Goal: Task Accomplishment & Management: Use online tool/utility

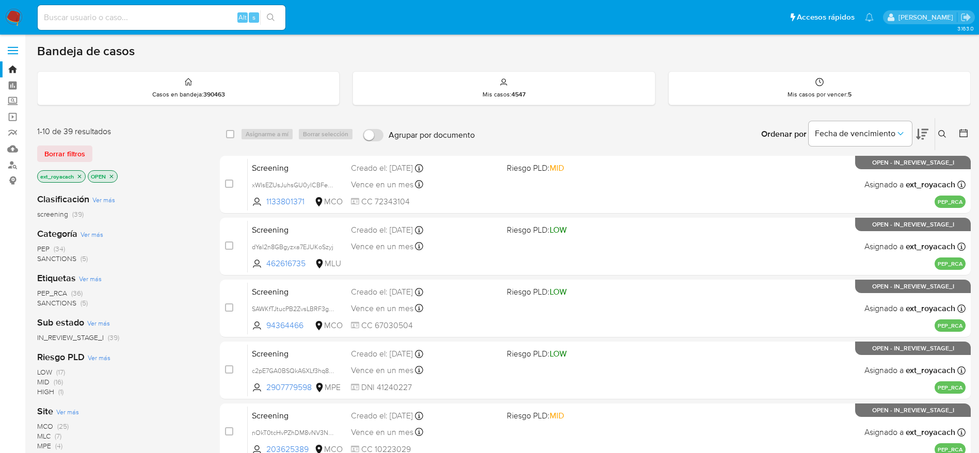
click at [57, 258] on span "SANCTIONS" at bounding box center [56, 259] width 39 height 10
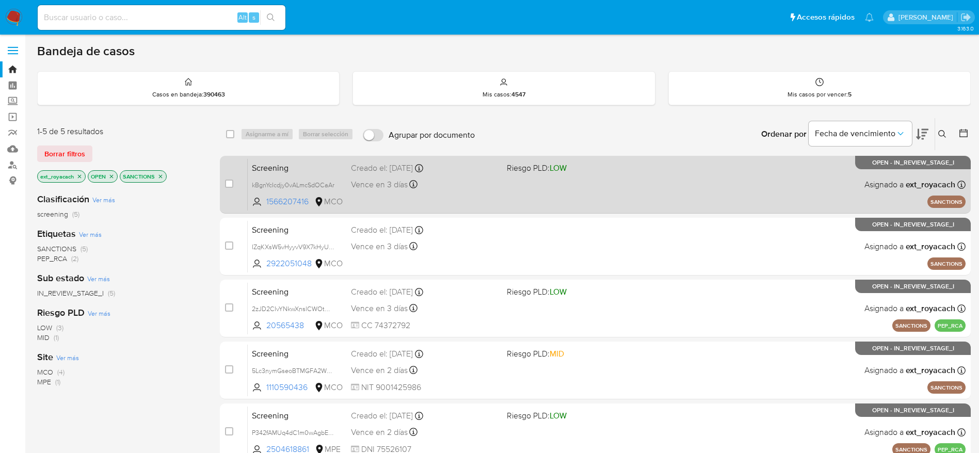
click at [475, 177] on div "Screening kBgnYcIcdjy0vALmcSdOCaAr 1566207416 MCO Riesgo PLD: LOW Creado el: 11…" at bounding box center [607, 185] width 718 height 52
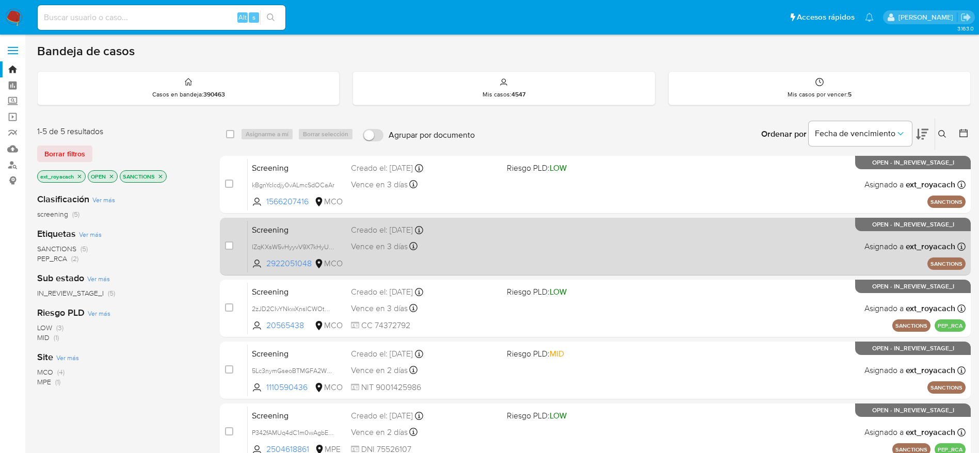
scroll to position [122, 0]
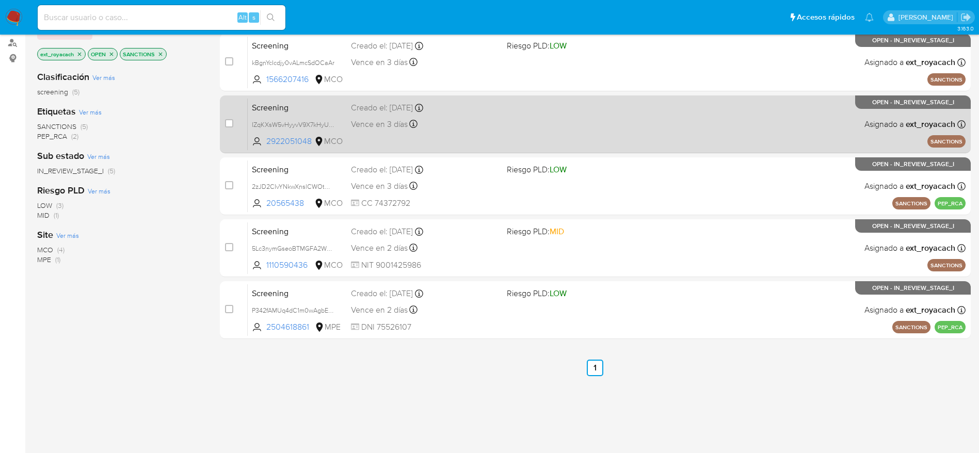
click at [769, 139] on div "Screening IZqKXsW5vHyyvV9X7kHyUedn 2922051048 MCO Creado el: 12/10/2025 Creado …" at bounding box center [607, 124] width 718 height 52
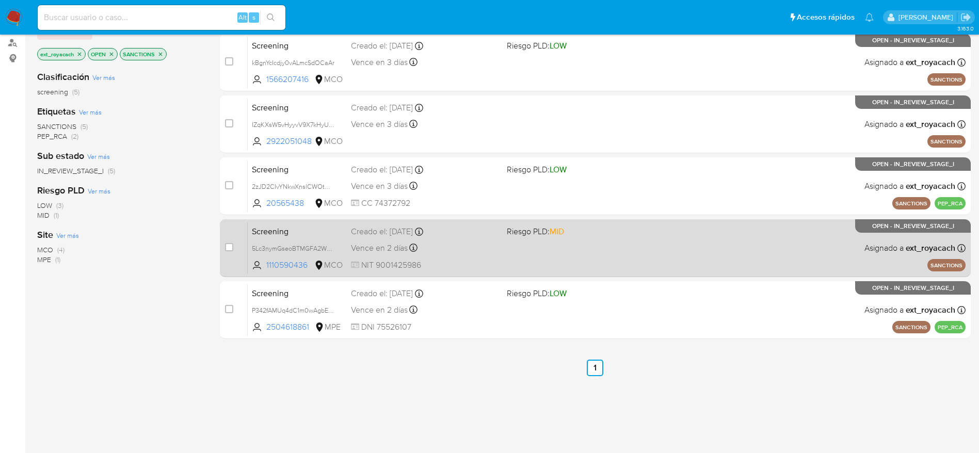
click at [521, 245] on div "Screening 5Lc3nymGseoBTMGFA2WYkXyk 1110590436 MCO Riesgo PLD: MID Creado el: 11…" at bounding box center [607, 248] width 718 height 52
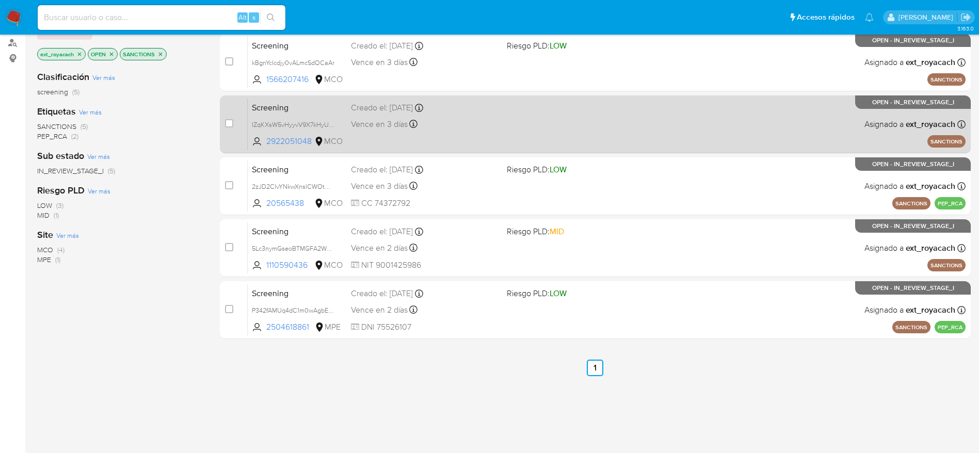
click at [467, 115] on div "Screening IZqKXsW5vHyyvV9X7kHyUedn 2922051048 MCO Creado el: 12/10/2025 Creado …" at bounding box center [607, 124] width 718 height 52
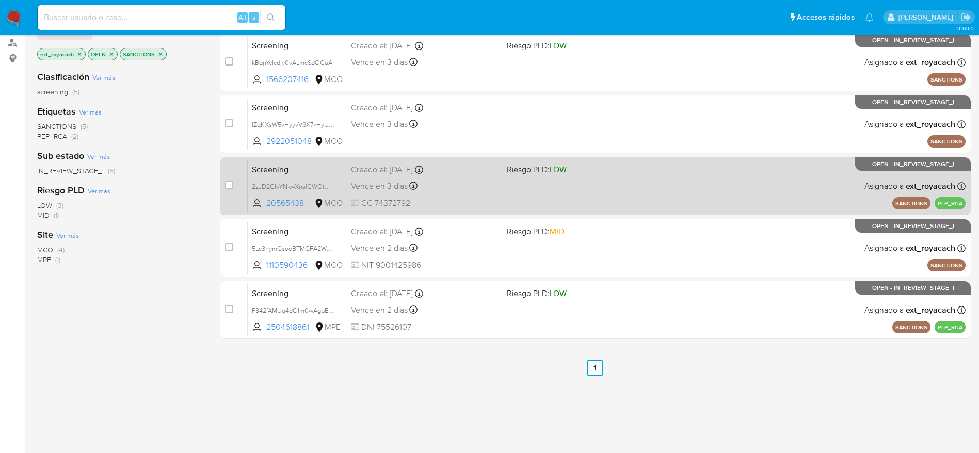
click at [820, 182] on div "Screening 2zJD2CIvYNkwXnslCWOtm2nd 20565438 MCO Riesgo PLD: LOW Creado el: 13/1…" at bounding box center [607, 186] width 718 height 52
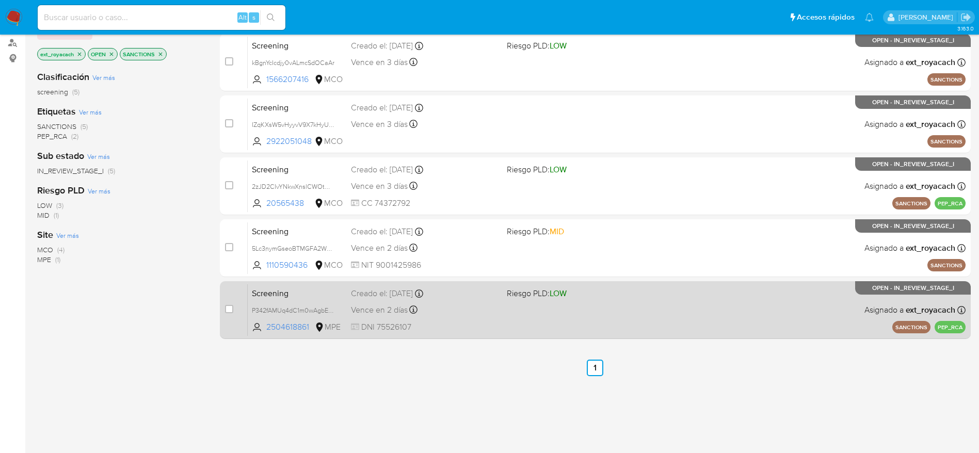
click at [515, 305] on div "Screening P342fAMUq4dC1m0wAgbErm85 2504618861 MPE Riesgo PLD: LOW Creado el: 12…" at bounding box center [607, 310] width 718 height 52
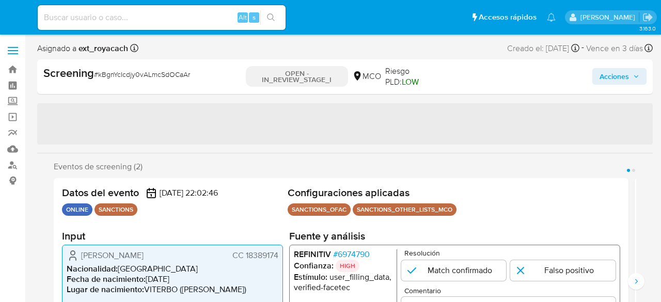
select select "10"
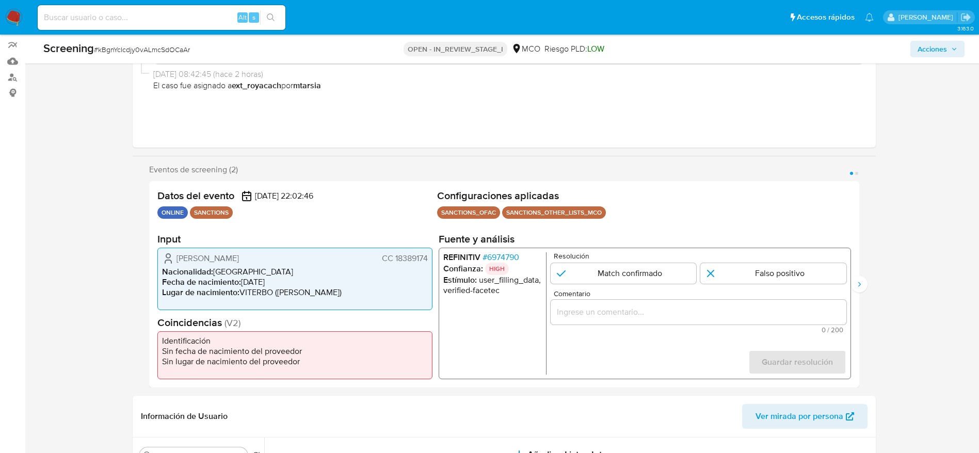
scroll to position [90, 0]
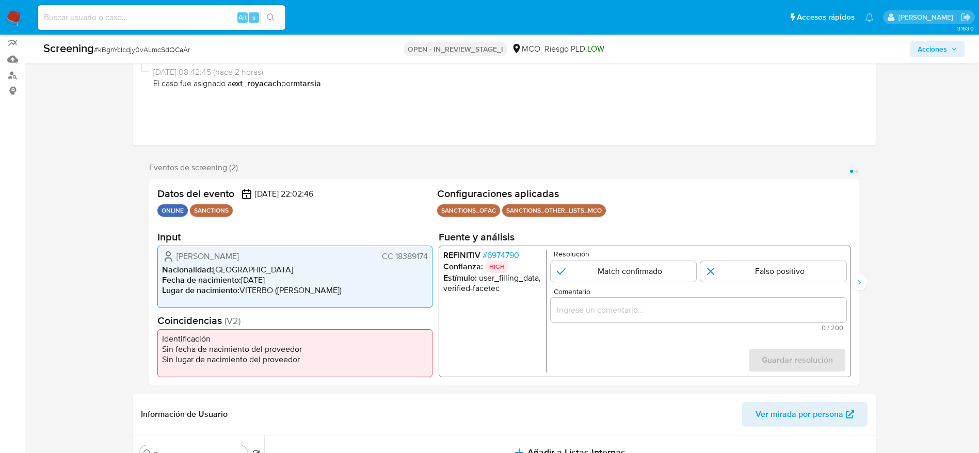
click at [167, 49] on span "# kBgnYcIcdjy0vALmcSdOCaAr" at bounding box center [142, 49] width 96 height 10
copy span "kBgnYcIcdjy0vALmcSdOCaAr"
drag, startPoint x: 167, startPoint y: 253, endPoint x: 430, endPoint y: 253, distance: 262.8
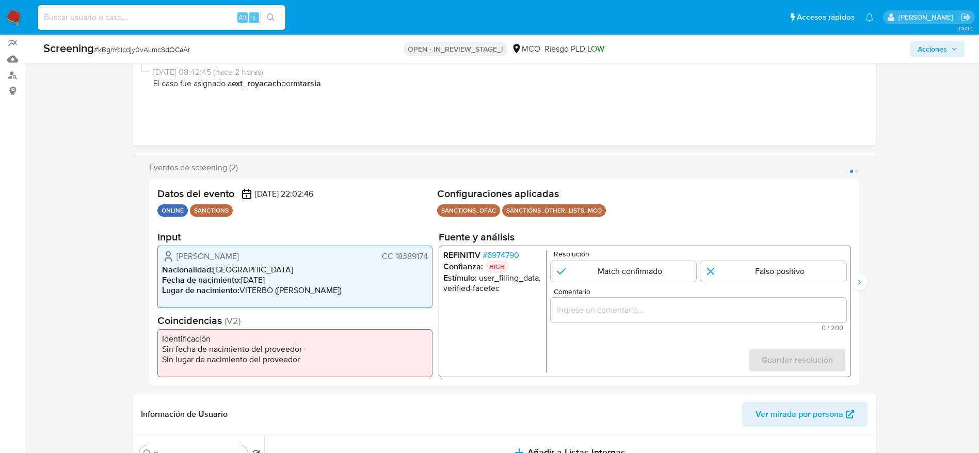
click at [430, 253] on div "Luis Fernando Bustamante Ortega CC 18389174 Nacionalidad : Colombia Fecha de na…" at bounding box center [294, 277] width 275 height 62
click at [499, 251] on span "# 6974790" at bounding box center [500, 255] width 37 height 10
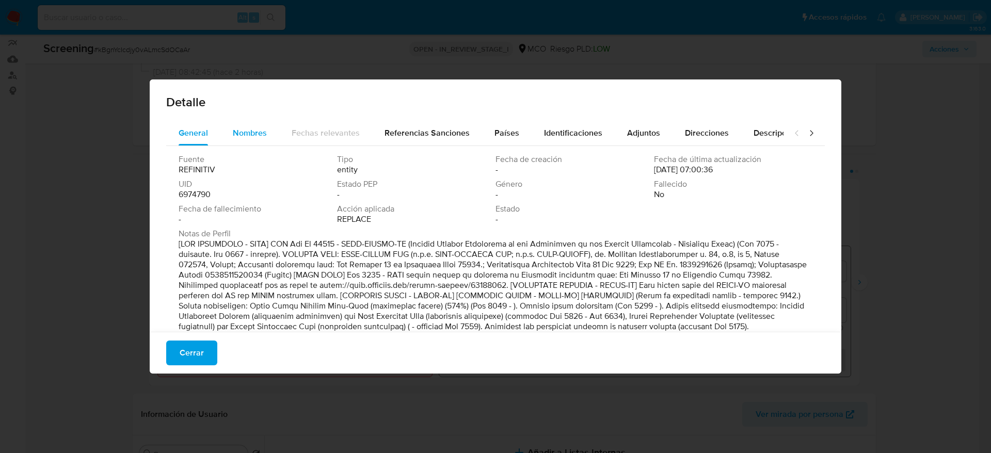
click at [227, 133] on button "Nombres" at bounding box center [249, 133] width 59 height 25
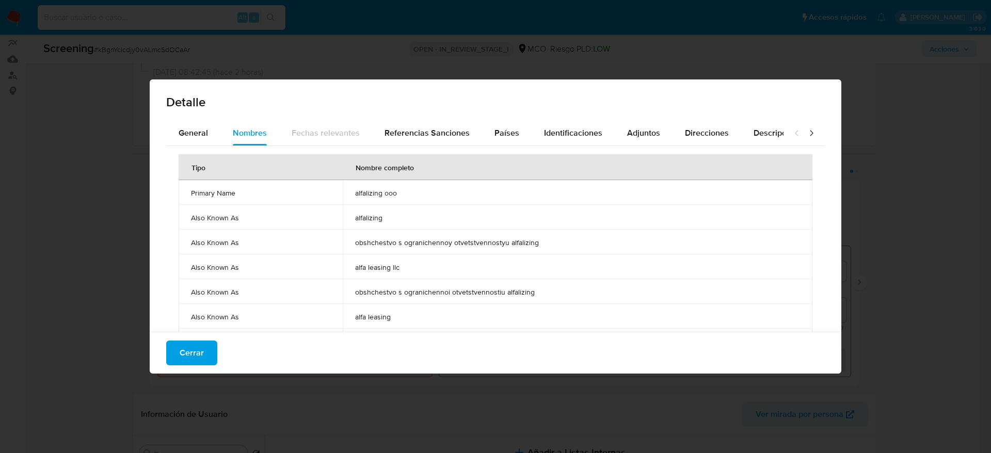
click at [384, 193] on span "alfalizing ooo" at bounding box center [577, 192] width 445 height 9
click at [503, 128] on span "Países" at bounding box center [507, 133] width 25 height 12
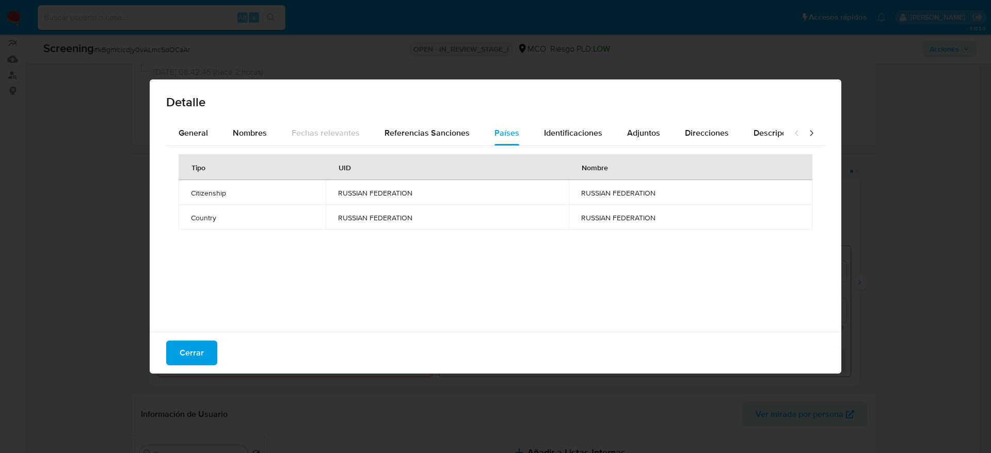
click at [179, 302] on div "Cerrar" at bounding box center [496, 353] width 692 height 42
click at [189, 302] on span "Cerrar" at bounding box center [192, 353] width 24 height 23
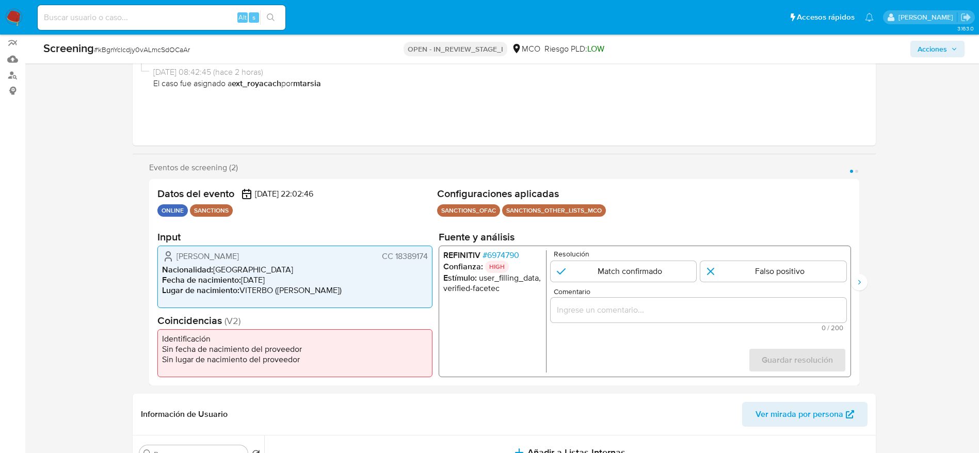
paste input "Compara al usuario Luis Fernando Bustamante Ortega CC 18389174 con el sancionad…"
click at [592, 302] on input "Comentario" at bounding box center [698, 310] width 296 height 13
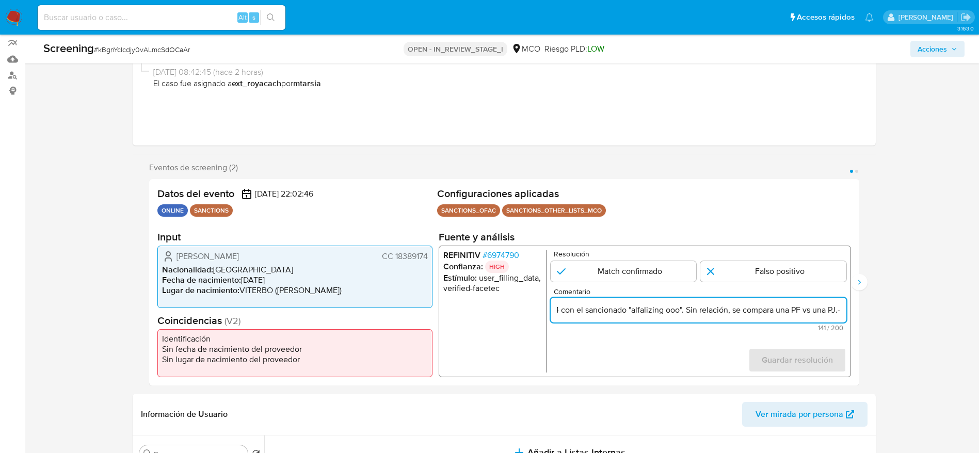
scroll to position [0, 244]
type input "Compara al usuario Luis Fernando Bustamante Ortega CC 18389174 con el sancionad…"
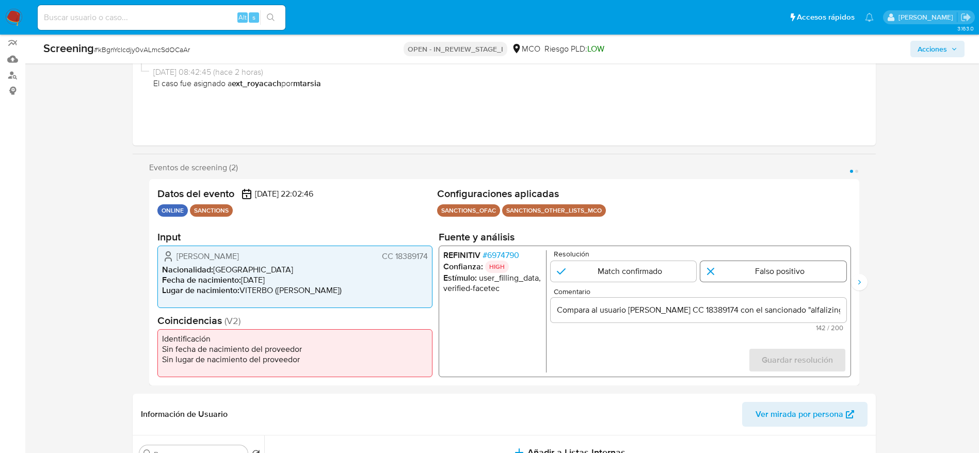
click at [660, 275] on input "1 de 2" at bounding box center [774, 271] width 146 height 21
radio input "true"
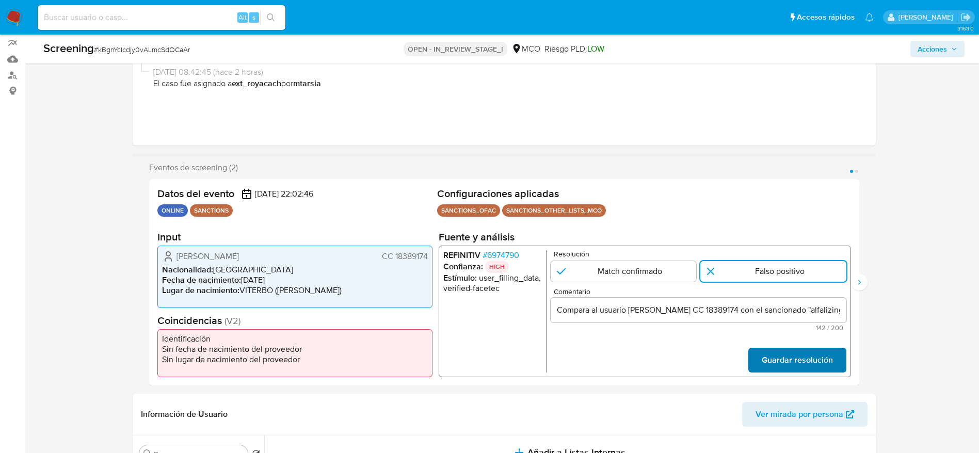
click at [660, 302] on span "Guardar resolución" at bounding box center [797, 360] width 71 height 23
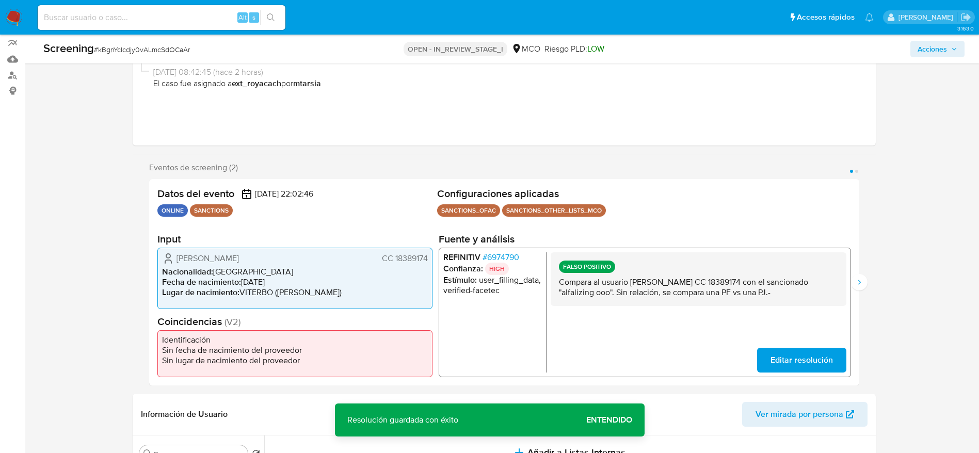
click at [660, 292] on p "Compara al usuario Luis Fernando Bustamante Ortega CC 18389174 con el sancionad…" at bounding box center [698, 287] width 279 height 21
click at [660, 277] on button "Siguiente" at bounding box center [859, 282] width 17 height 17
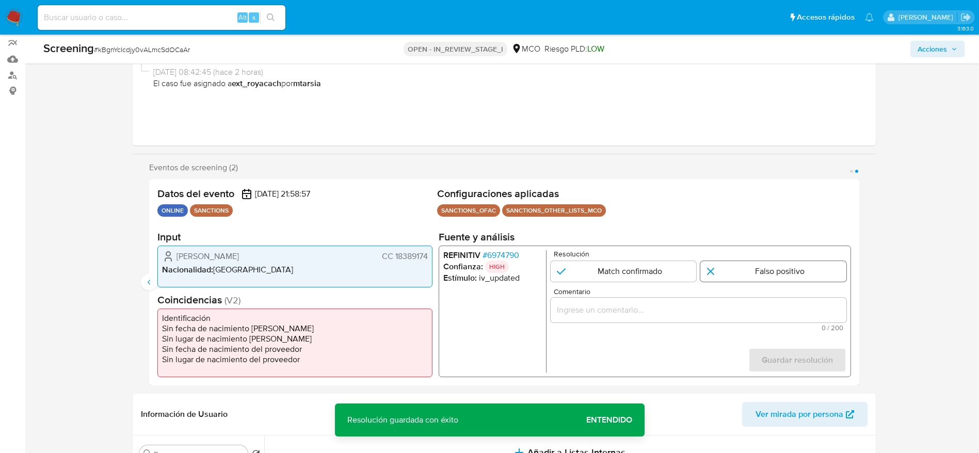
click at [660, 272] on input "2 de 2" at bounding box center [774, 271] width 146 height 21
radio input "true"
click at [660, 302] on input "Comentario" at bounding box center [698, 310] width 296 height 13
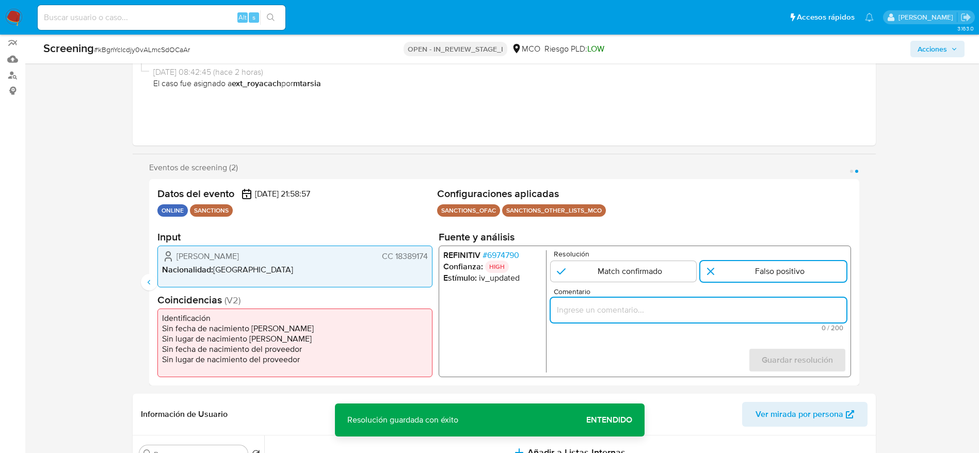
type input "V"
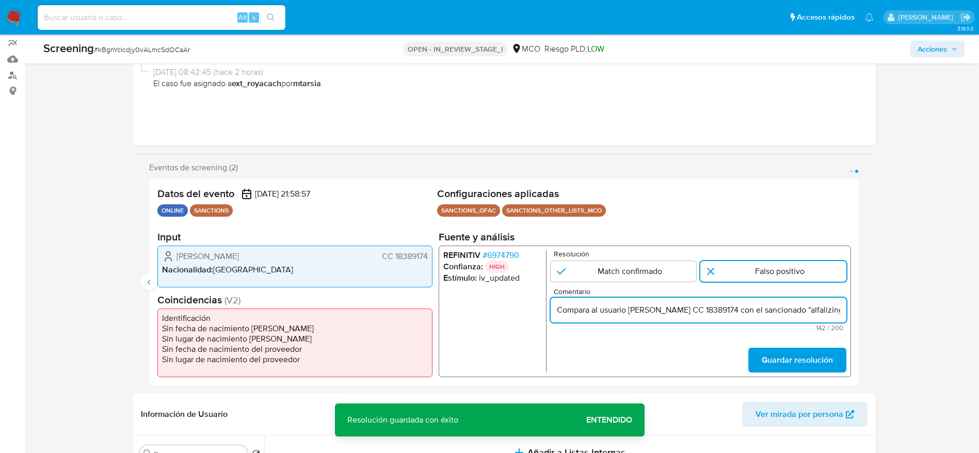
scroll to position [0, 244]
type input "Compara al usuario Luis Fernando Bustamante Ortega CC 18389174 con el sancionad…"
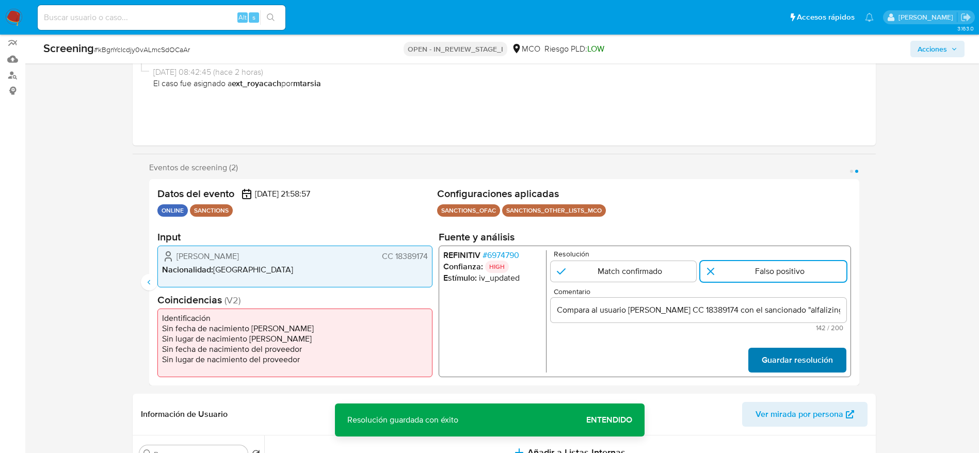
click at [660, 302] on span "Guardar resolución" at bounding box center [797, 360] width 71 height 23
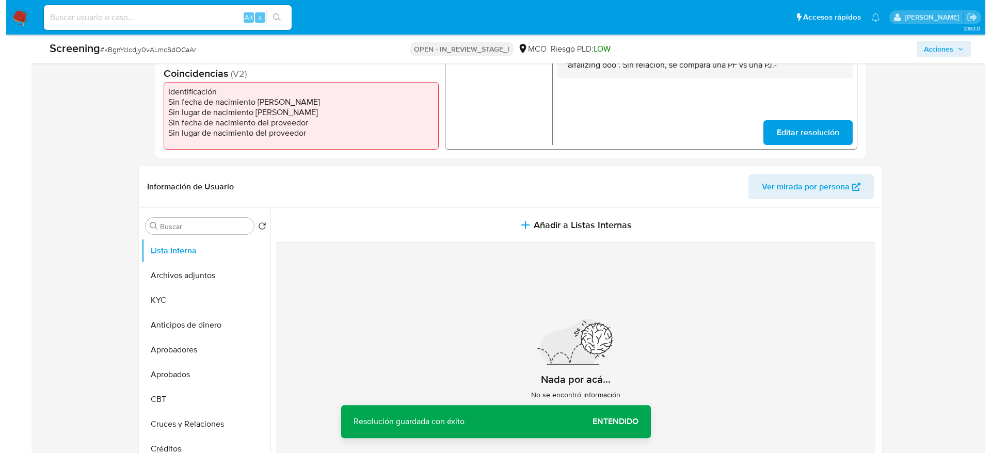
scroll to position [319, 0]
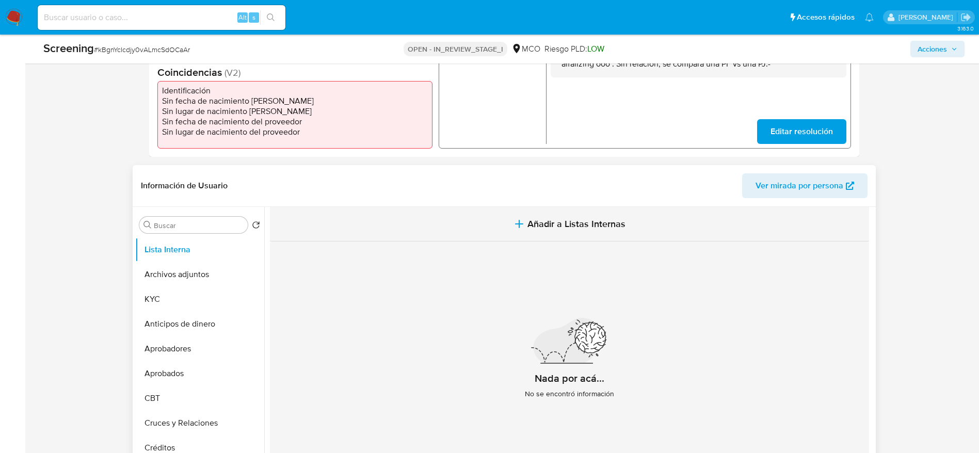
click at [431, 232] on button "Añadir a Listas Internas" at bounding box center [569, 224] width 599 height 35
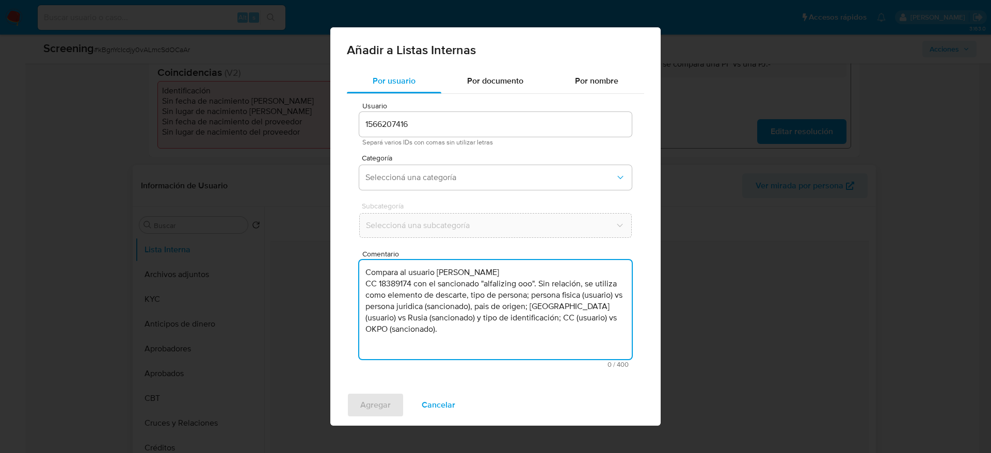
click at [443, 302] on textarea "Compara al usuario Luis Fernando Bustamante Ortega CC 18389174 con el sancionad…" at bounding box center [495, 309] width 273 height 99
type textarea "Compara al usuario Luis Fernando Bustamante Ortega CC 18389174 con el sancionad…"
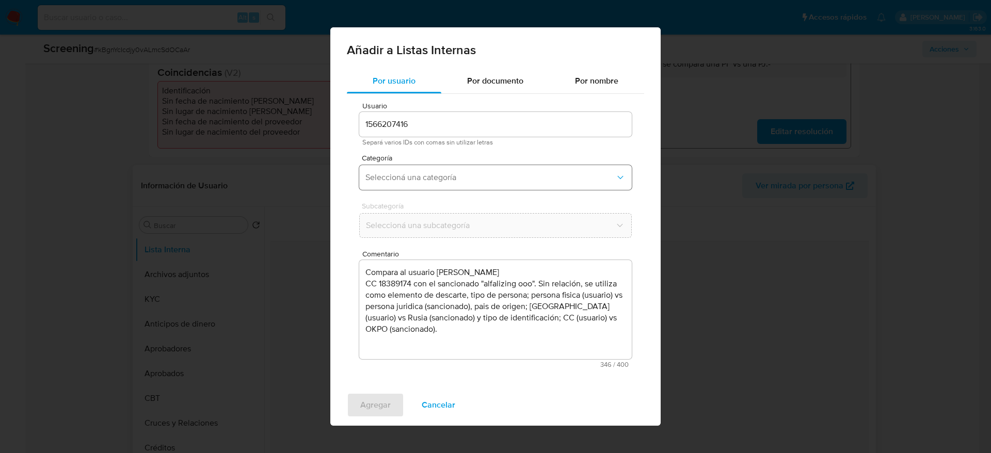
click at [435, 183] on button "Seleccioná una categoría" at bounding box center [495, 177] width 273 height 25
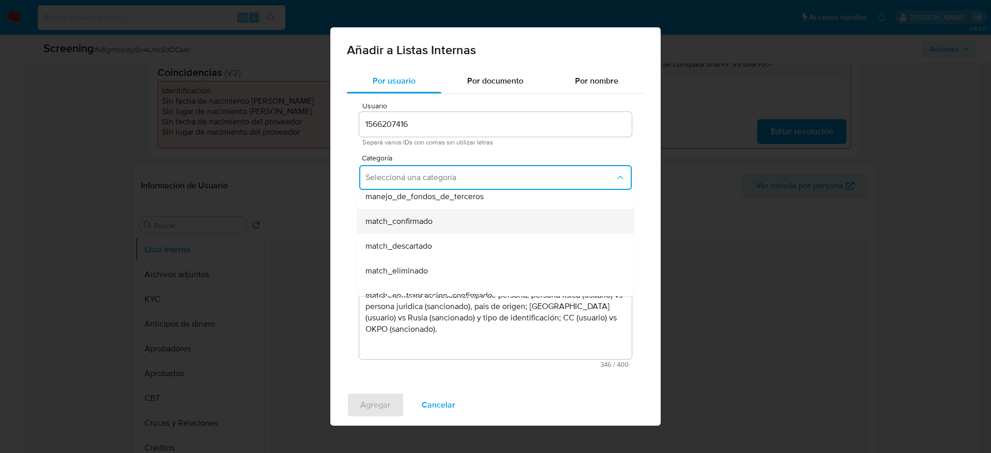
scroll to position [59, 0]
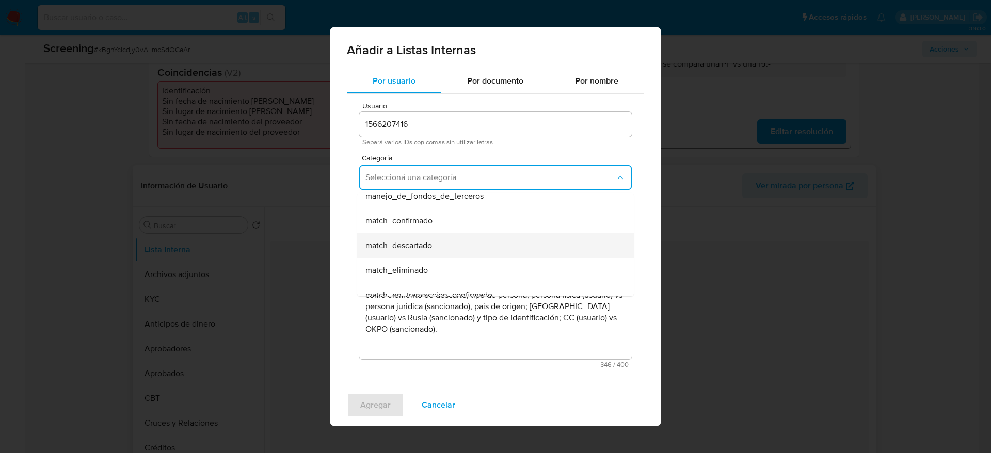
click at [435, 236] on div "match_descartado" at bounding box center [493, 245] width 254 height 25
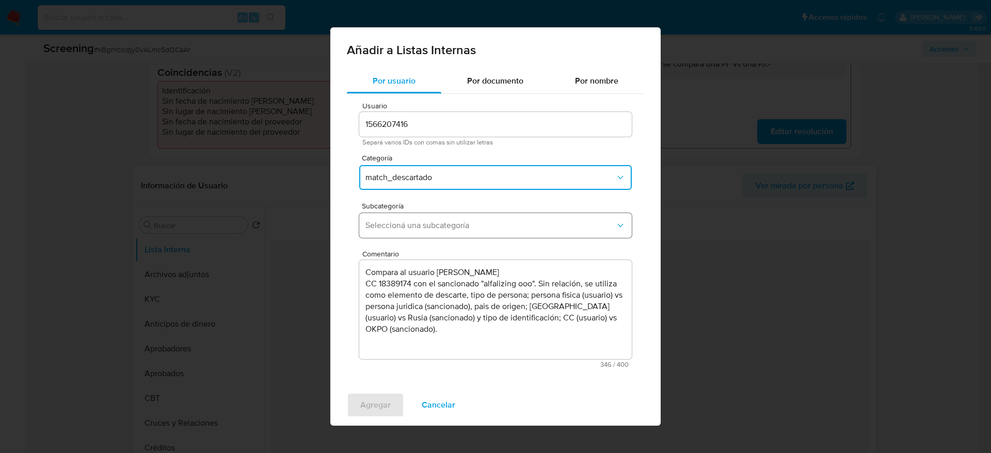
click at [447, 219] on button "Seleccioná una subcategoría" at bounding box center [495, 225] width 273 height 25
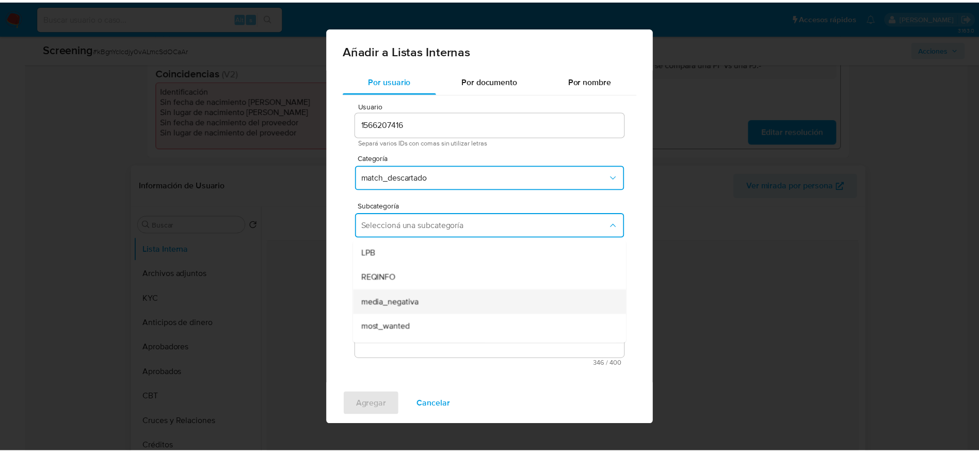
scroll to position [70, 0]
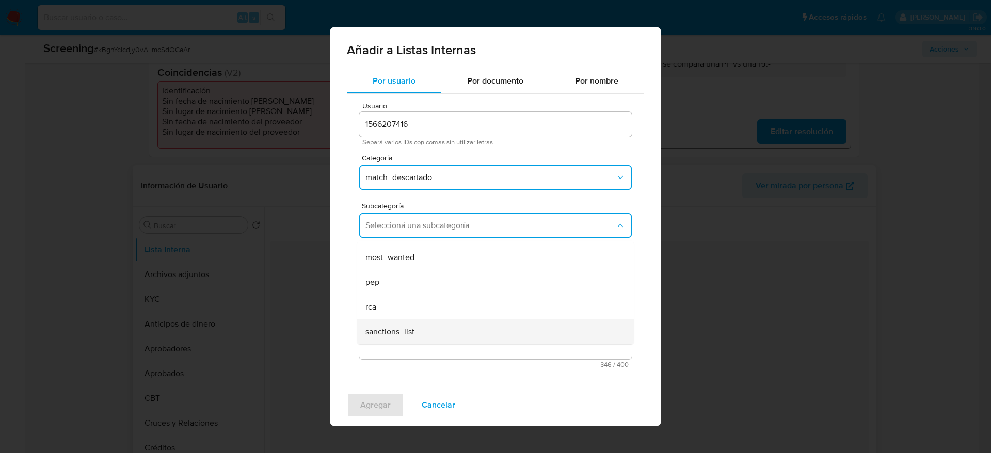
click at [386, 302] on span "sanctions_list" at bounding box center [390, 332] width 49 height 10
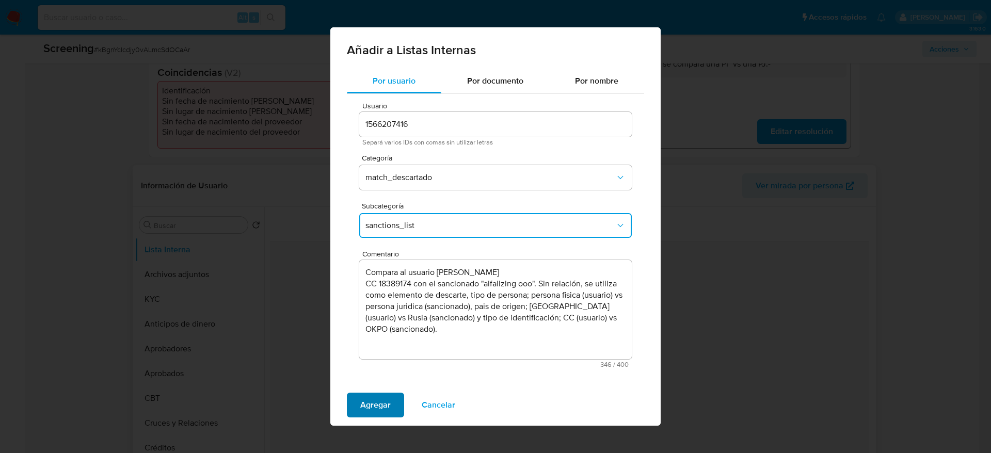
click at [371, 302] on span "Agregar" at bounding box center [375, 405] width 30 height 23
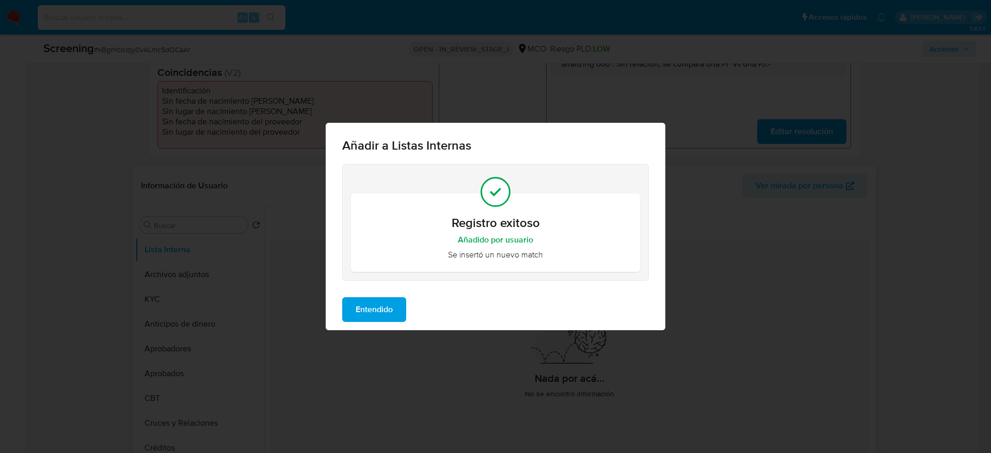
click at [391, 302] on span "Entendido" at bounding box center [374, 309] width 37 height 23
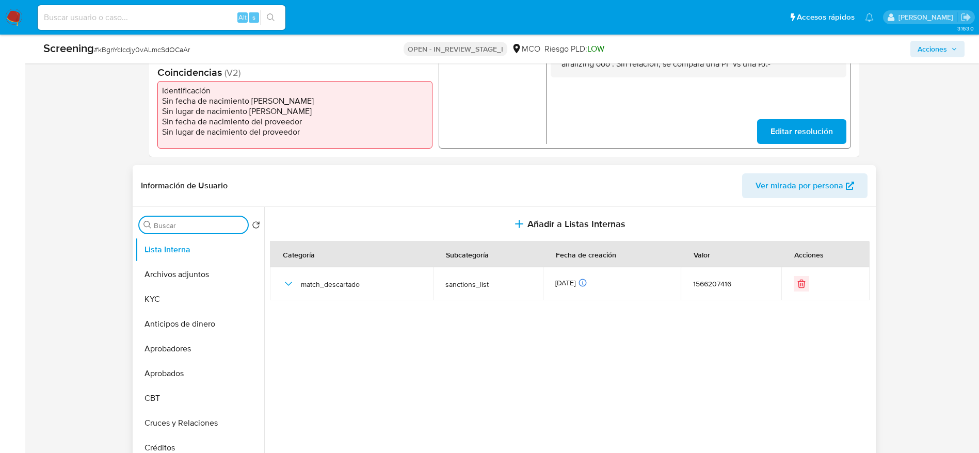
click at [187, 223] on input "Buscar" at bounding box center [199, 225] width 90 height 9
type input "RE"
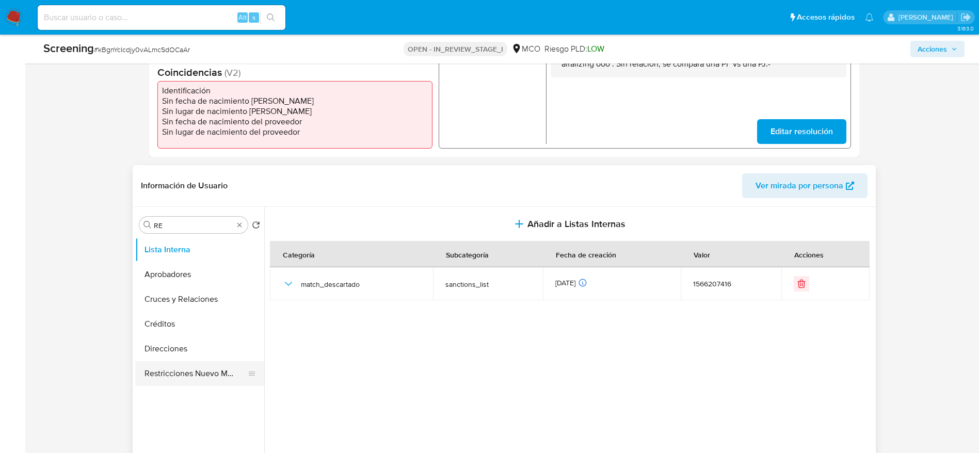
click at [191, 302] on button "Restricciones Nuevo Mundo" at bounding box center [195, 373] width 121 height 25
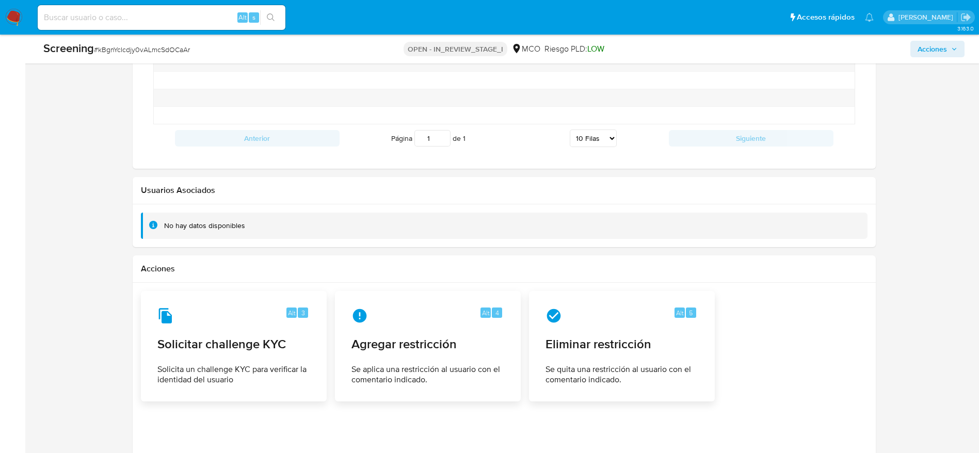
scroll to position [1485, 0]
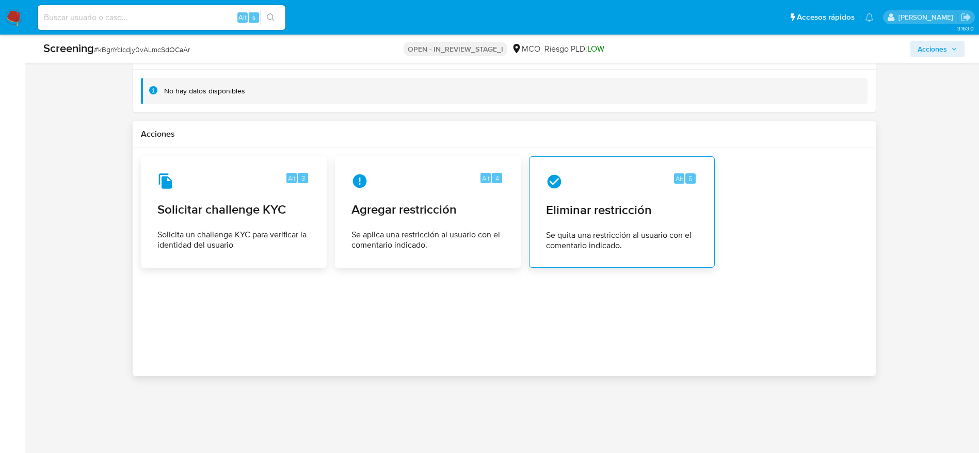
click at [591, 202] on span "Eliminar restricción" at bounding box center [622, 209] width 152 height 15
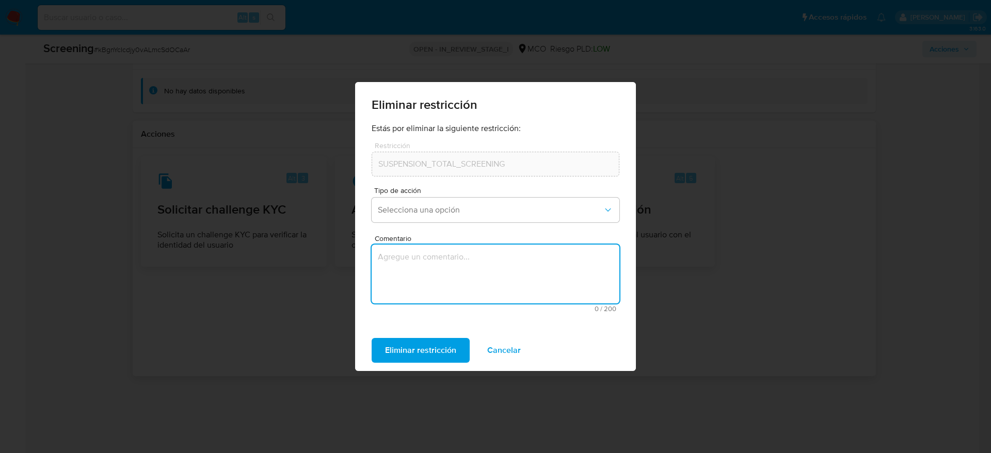
click at [466, 254] on textarea "Comentario" at bounding box center [496, 274] width 248 height 59
type textarea "SE DESESTIMA MATCH CON LISTAS DE SANCIONES"
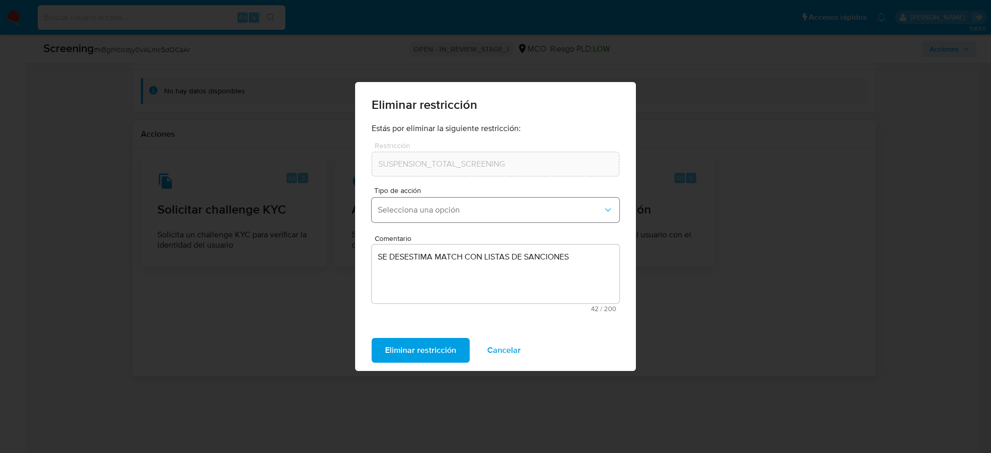
click at [502, 220] on button "Selecciona una opción" at bounding box center [496, 210] width 248 height 25
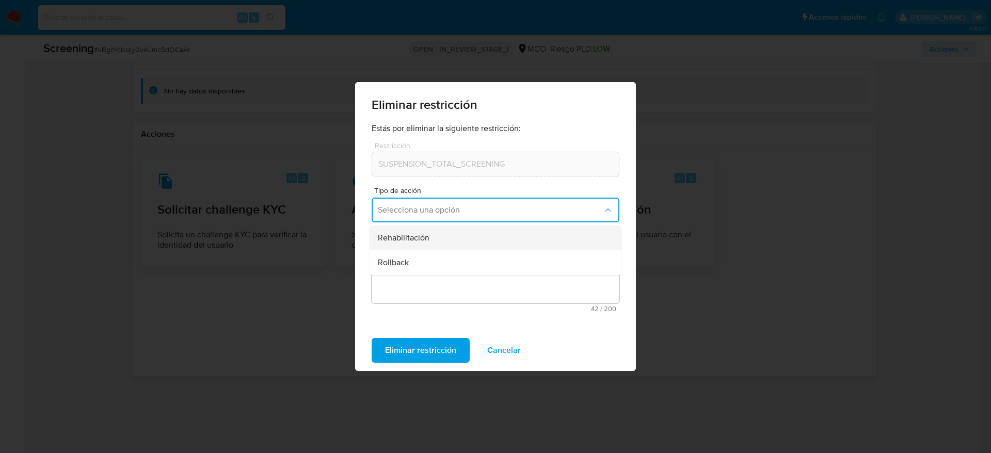
click at [495, 240] on div "Rehabilitación" at bounding box center [492, 238] width 229 height 25
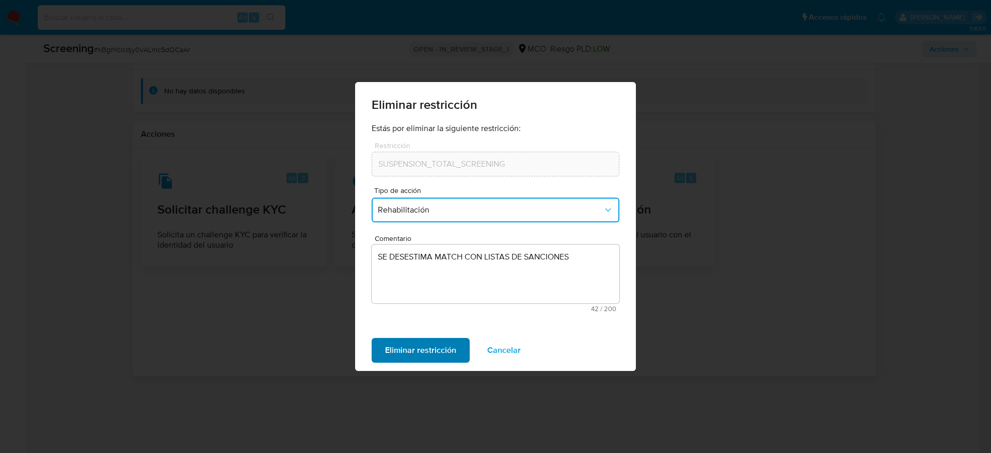
click at [440, 302] on span "Eliminar restricción" at bounding box center [420, 350] width 71 height 23
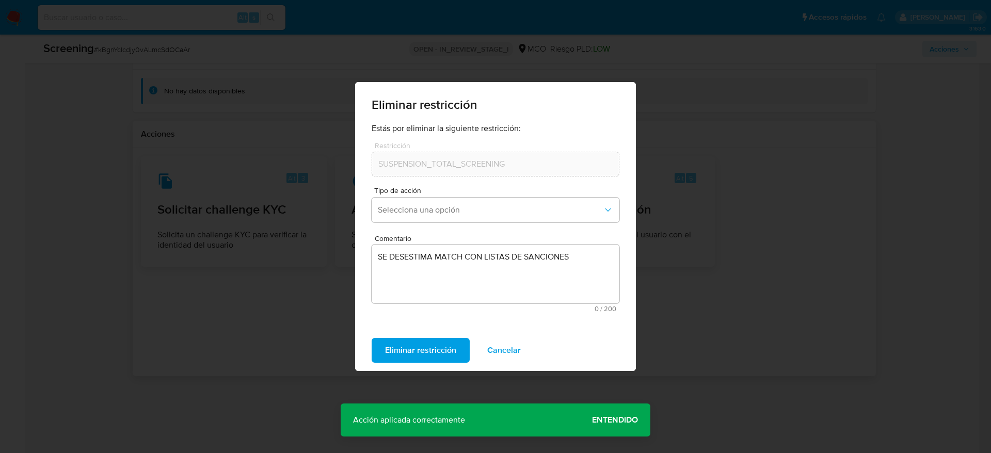
click at [604, 302] on span "Entendido" at bounding box center [615, 420] width 46 height 0
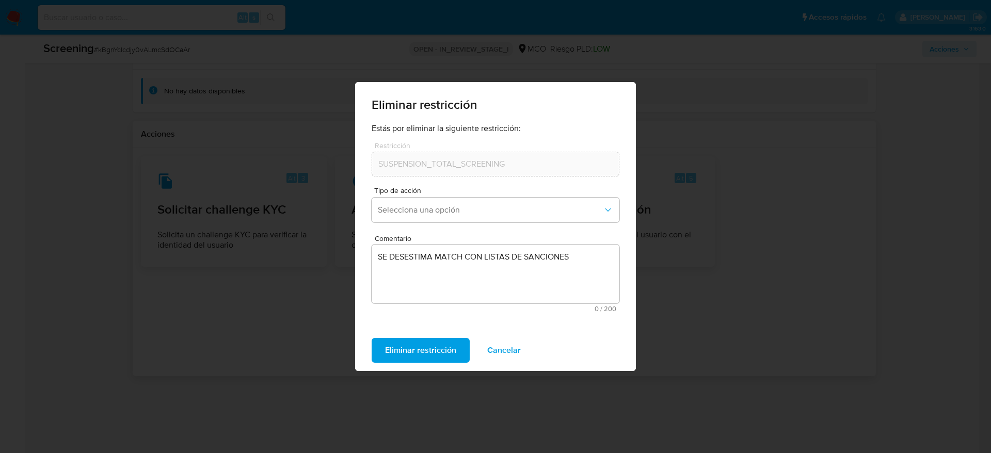
click at [501, 302] on span "Cancelar" at bounding box center [504, 350] width 34 height 23
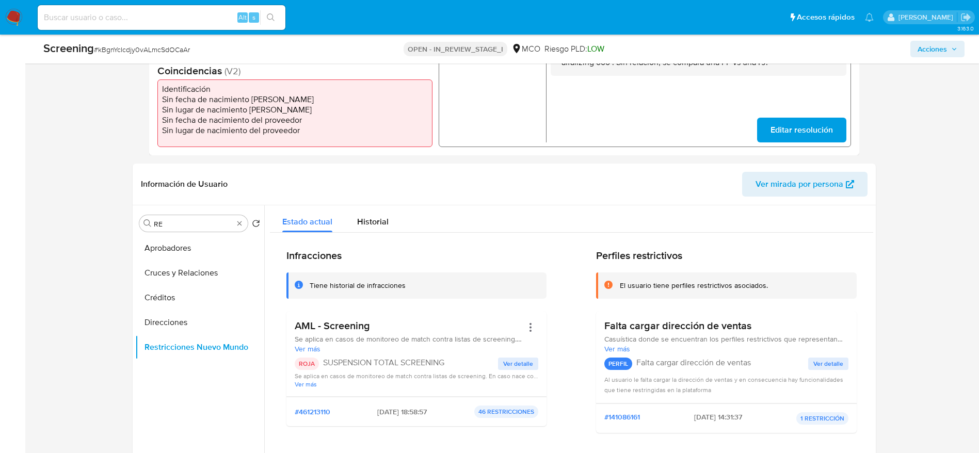
scroll to position [322, 0]
click at [184, 302] on button "Direcciones" at bounding box center [195, 321] width 121 height 25
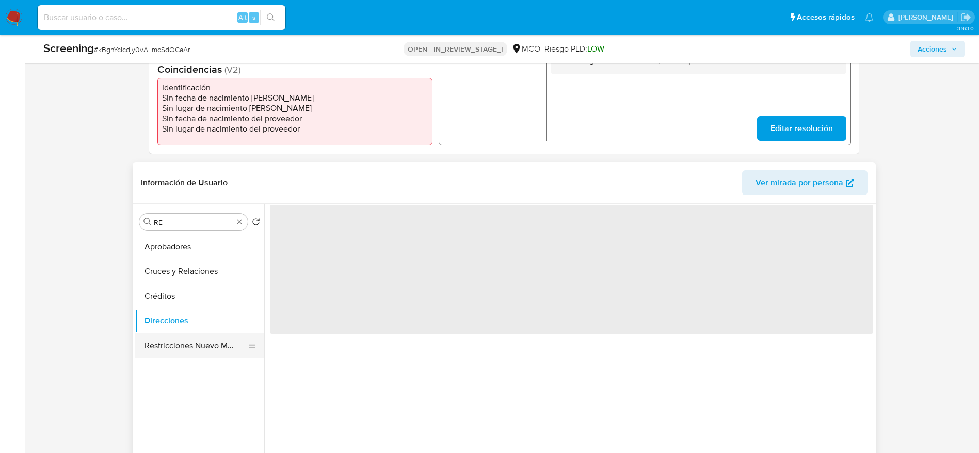
click at [220, 302] on button "Restricciones Nuevo Mundo" at bounding box center [195, 346] width 121 height 25
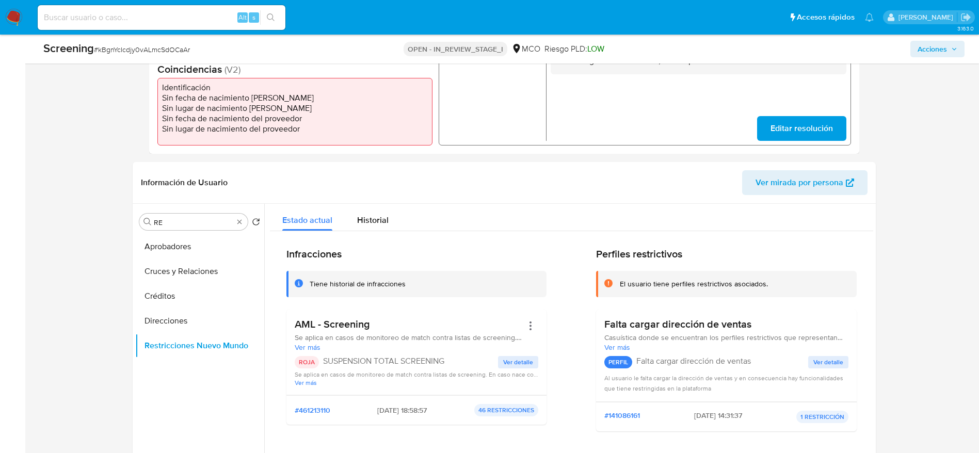
scroll to position [1485, 0]
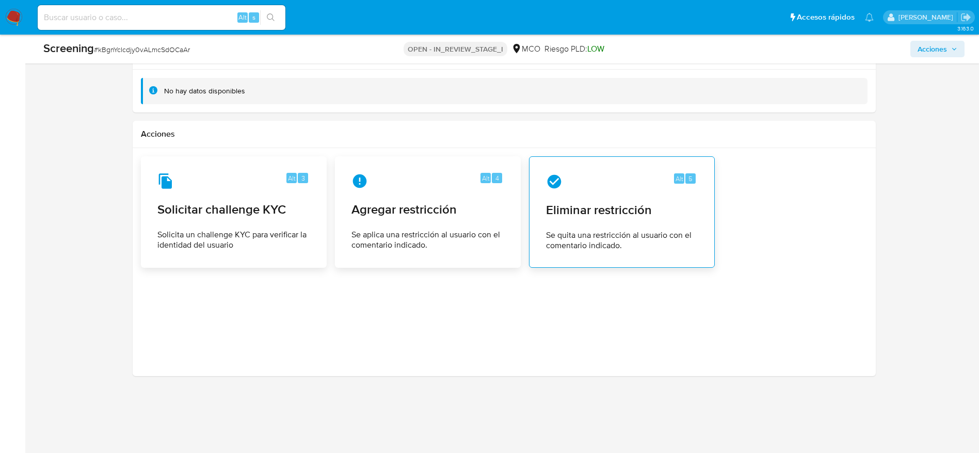
click at [616, 262] on div "Alt 5 Eliminar restricción Se quita una restricción al usuario con el comentari…" at bounding box center [622, 212] width 186 height 112
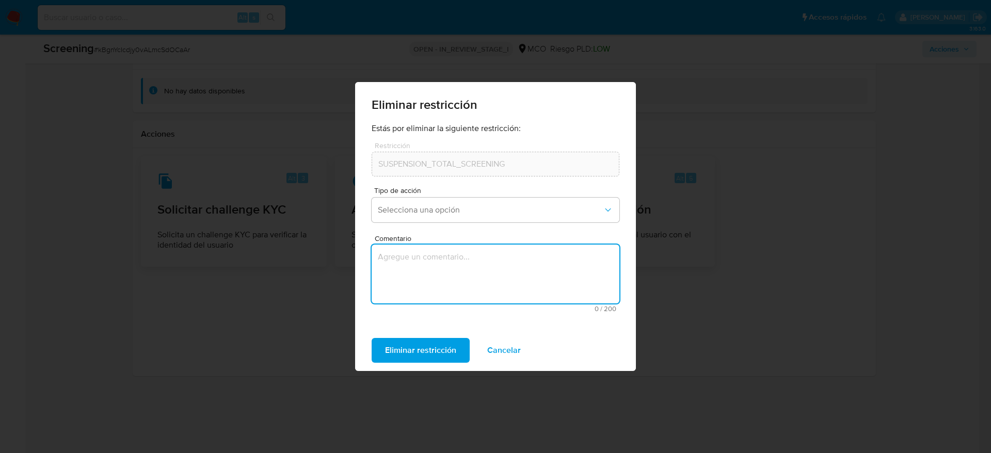
click at [476, 251] on textarea "Comentario" at bounding box center [496, 274] width 248 height 59
type textarea "Falso positivo. Caso generado por el SCREENING_ONLINE SANCTIONS. Compara al usu…"
type textarea "SE DESESTIMA MACTH"
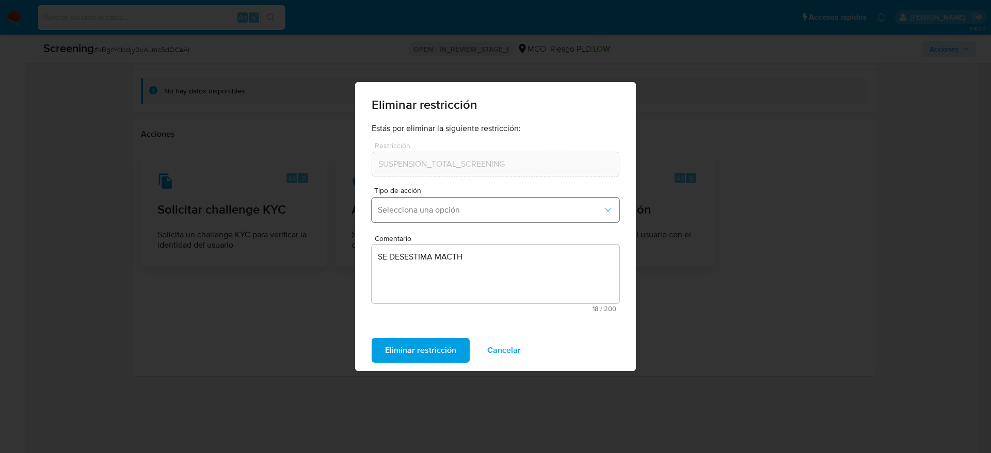
click at [506, 207] on span "Selecciona una opción" at bounding box center [490, 210] width 225 height 10
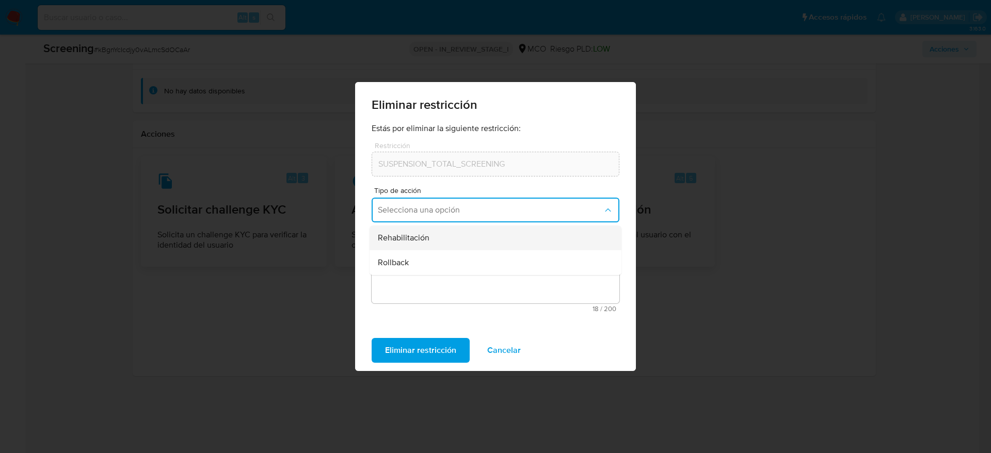
click at [487, 248] on div "Rehabilitación" at bounding box center [492, 238] width 229 height 25
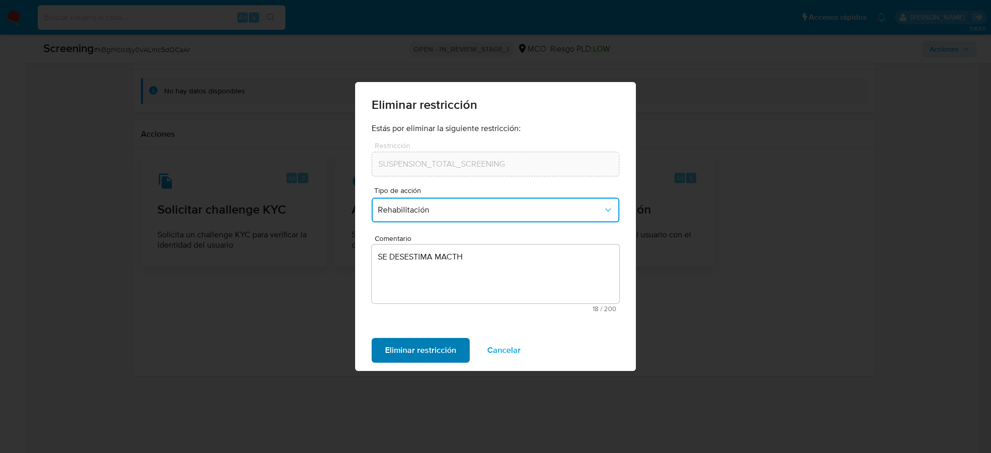
click at [437, 302] on span "Eliminar restricción" at bounding box center [420, 350] width 71 height 23
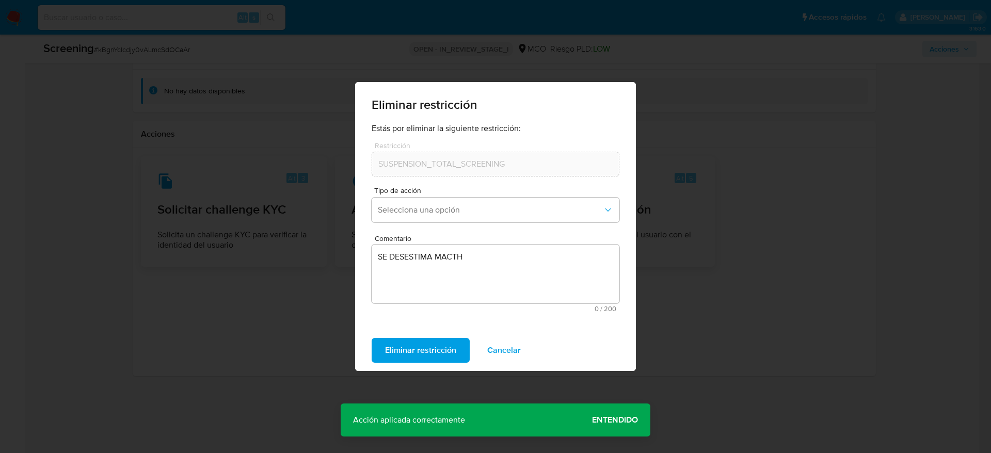
click at [523, 302] on button "Cancelar" at bounding box center [504, 350] width 60 height 25
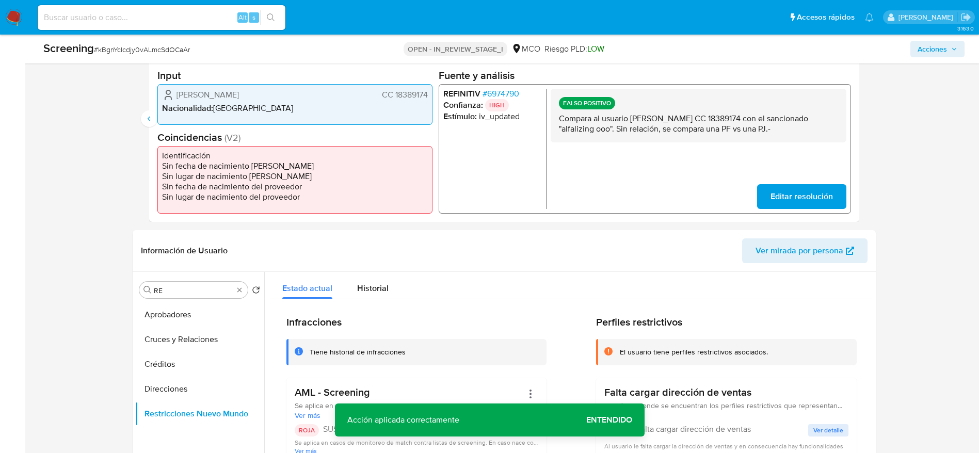
scroll to position [266, 0]
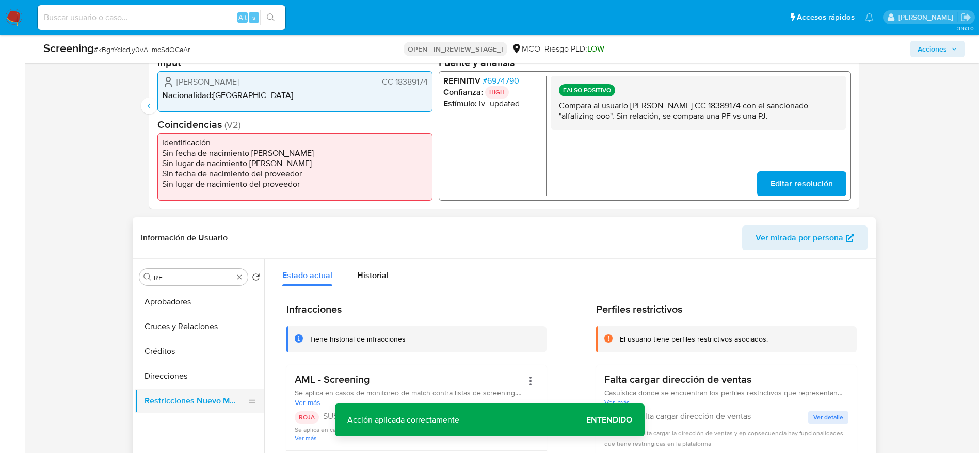
click at [179, 302] on button "Restricciones Nuevo Mundo" at bounding box center [195, 401] width 121 height 25
click at [181, 302] on button "Direcciones" at bounding box center [195, 376] width 121 height 25
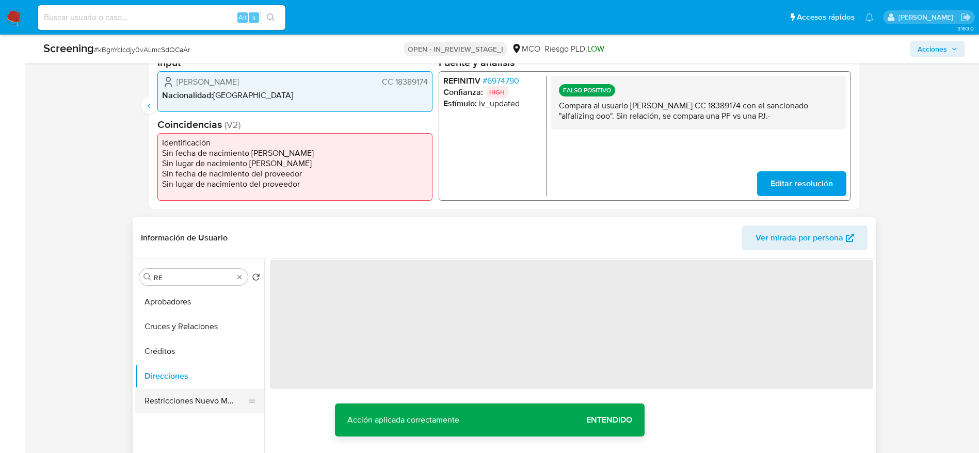
click at [179, 302] on button "Restricciones Nuevo Mundo" at bounding box center [195, 401] width 121 height 25
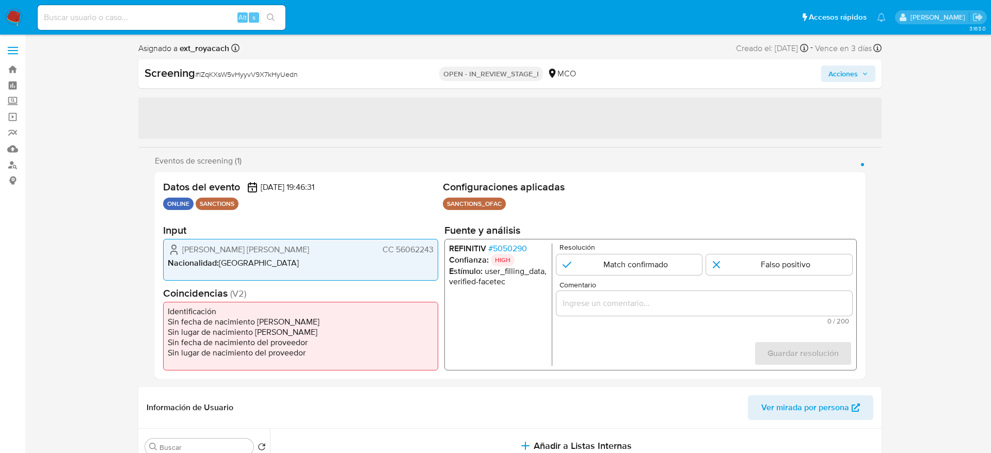
select select "10"
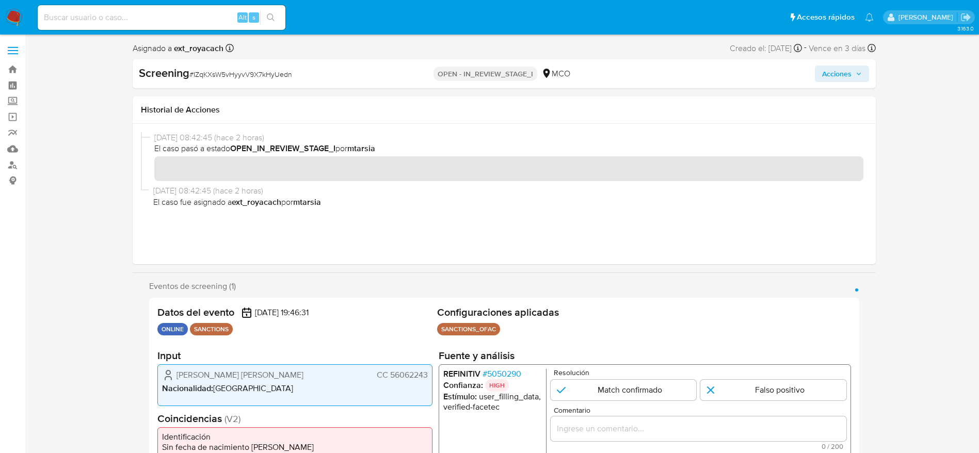
click at [207, 66] on div "Screening # IZqKXsW5vHyyvV9X7kHyUedn" at bounding box center [259, 73] width 240 height 15
copy span "IZqKXsW5vHyyvV9X7kHyUedn"
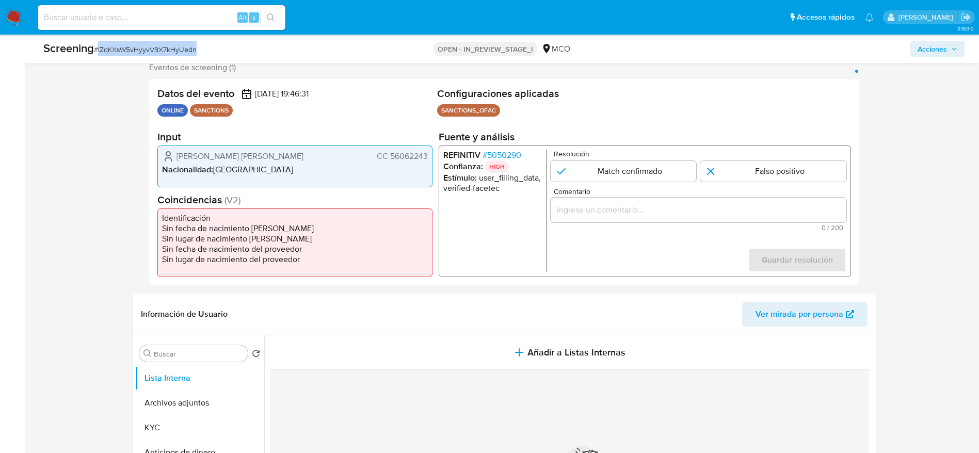
scroll to position [204, 0]
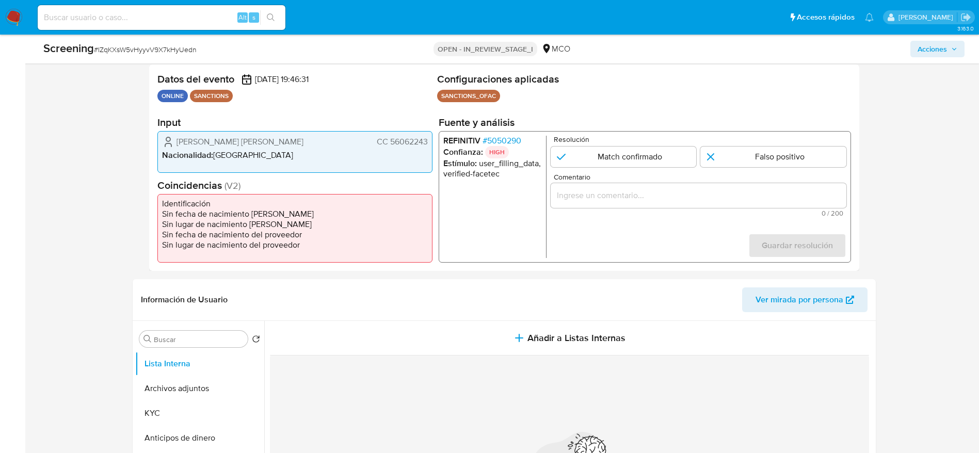
drag, startPoint x: 172, startPoint y: 145, endPoint x: 432, endPoint y: 144, distance: 259.7
click at [432, 144] on div "Fernandez Gonzalez Zorelis Yohana CC 56062243 Nacionalidad : Colombia" at bounding box center [294, 152] width 275 height 42
click at [503, 138] on span "# 5050290" at bounding box center [501, 141] width 39 height 10
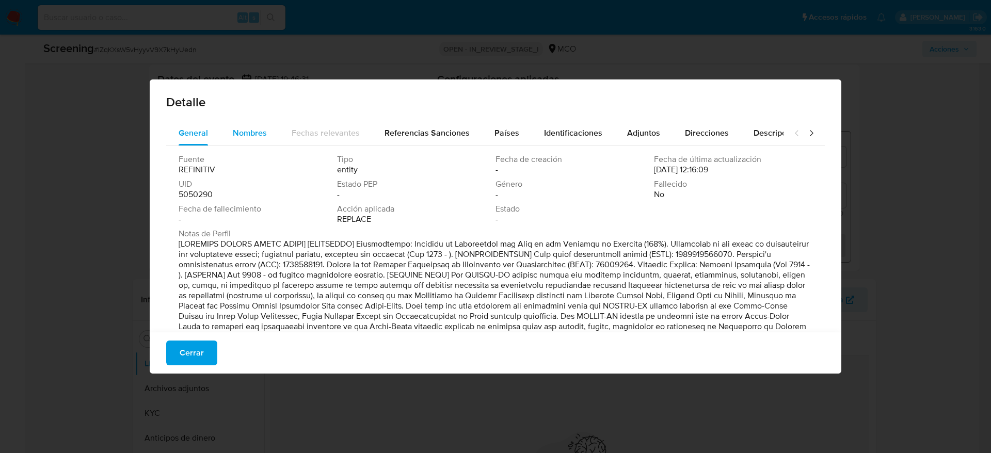
click at [266, 134] on button "Nombres" at bounding box center [249, 133] width 59 height 25
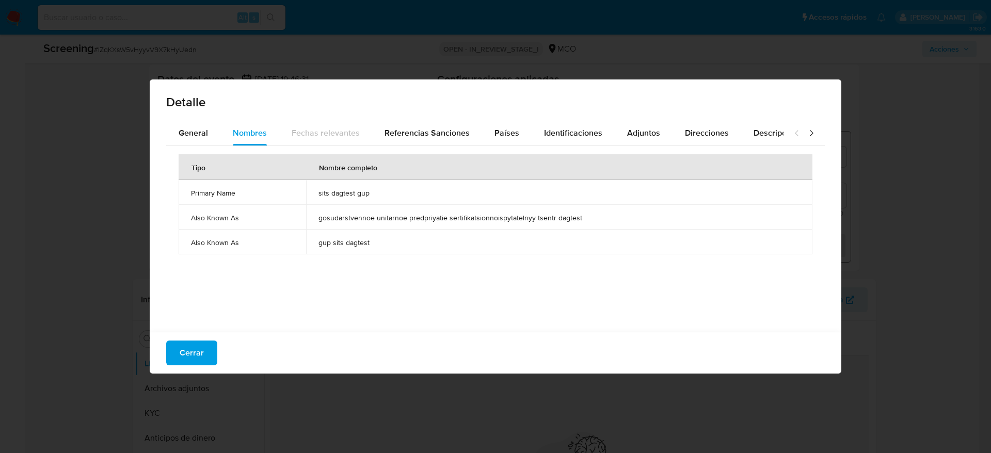
click at [352, 191] on span "sits dagtest gup" at bounding box center [560, 192] width 482 height 9
click at [503, 131] on span "Países" at bounding box center [507, 133] width 25 height 12
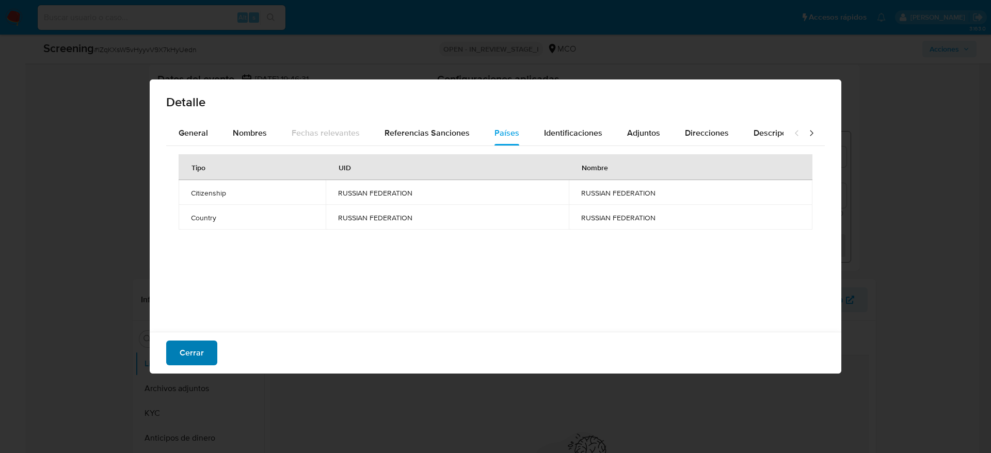
click at [197, 357] on span "Cerrar" at bounding box center [192, 353] width 24 height 23
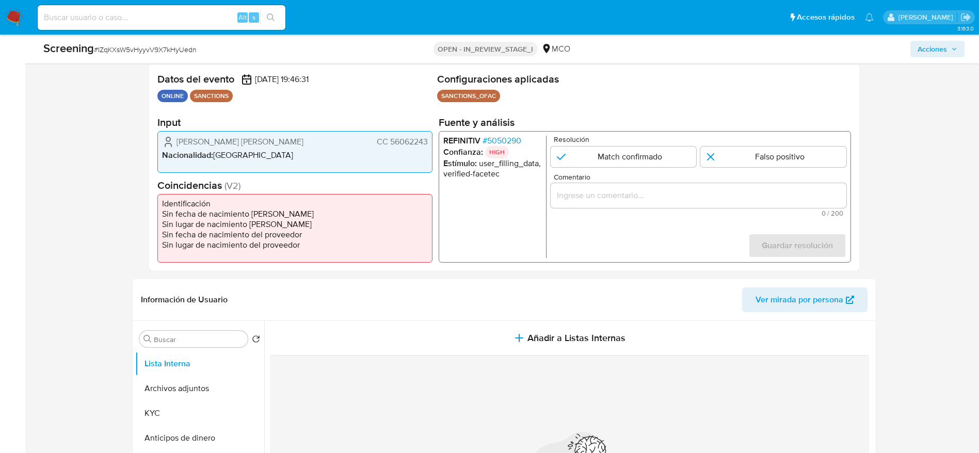
drag, startPoint x: 607, startPoint y: 207, endPoint x: 605, endPoint y: 190, distance: 16.6
click at [605, 190] on div "1 de 1" at bounding box center [698, 195] width 296 height 25
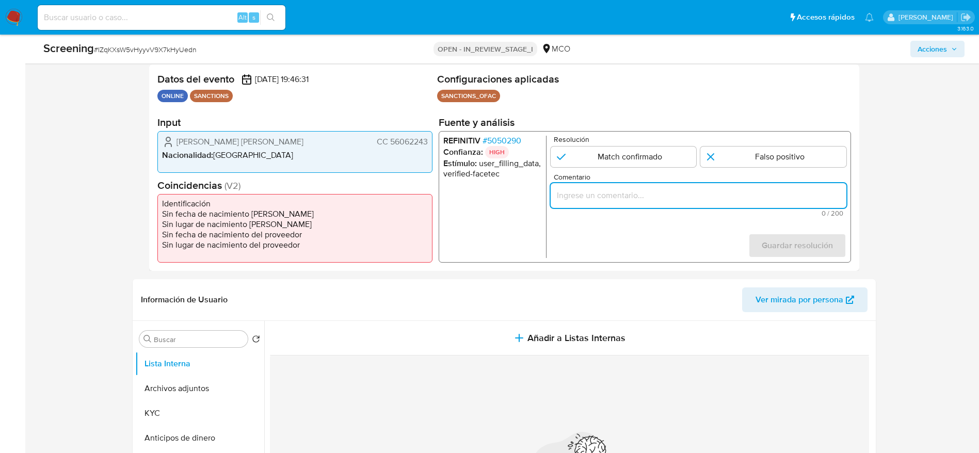
click at [605, 190] on input "Comentario" at bounding box center [698, 195] width 296 height 13
paste input "Compara al usuario Fernandez Gonzalez Zorelis Yohana CC 56062243 con el sancion…"
type input "Compara al usuario [PERSON_NAME] [PERSON_NAME] CC 56062243 con el sancionado "s…"
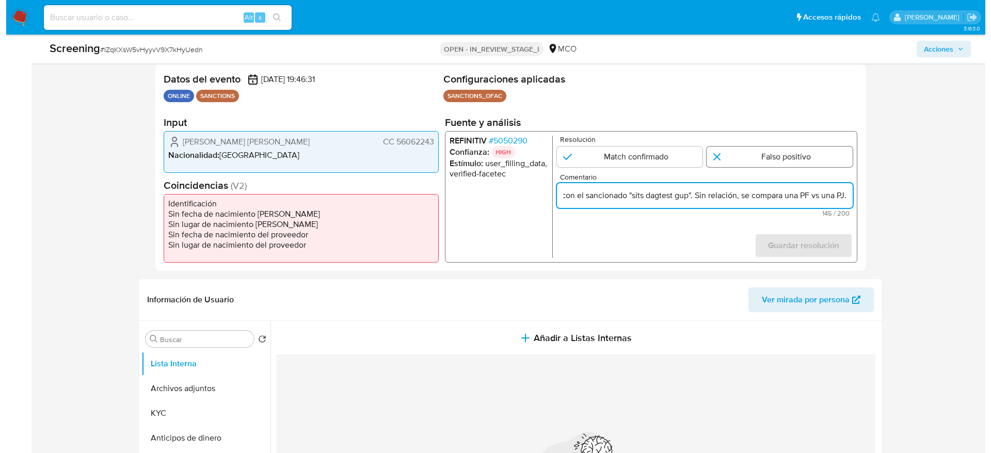
scroll to position [0, 0]
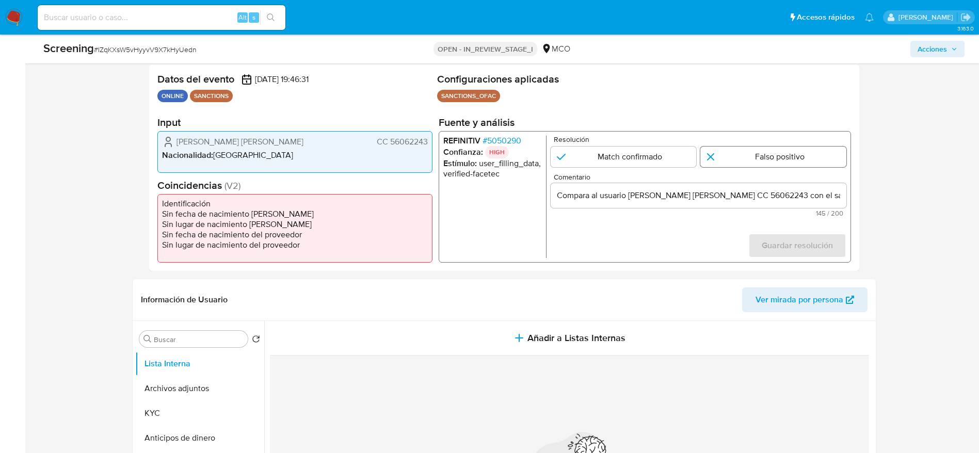
click at [740, 165] on input "1 de 1" at bounding box center [774, 157] width 146 height 21
radio input "true"
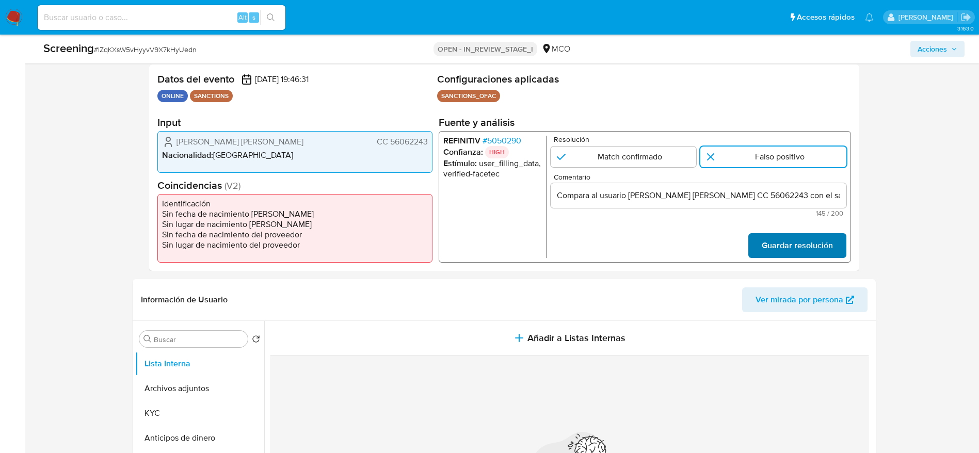
click at [801, 246] on span "Guardar resolución" at bounding box center [797, 245] width 71 height 23
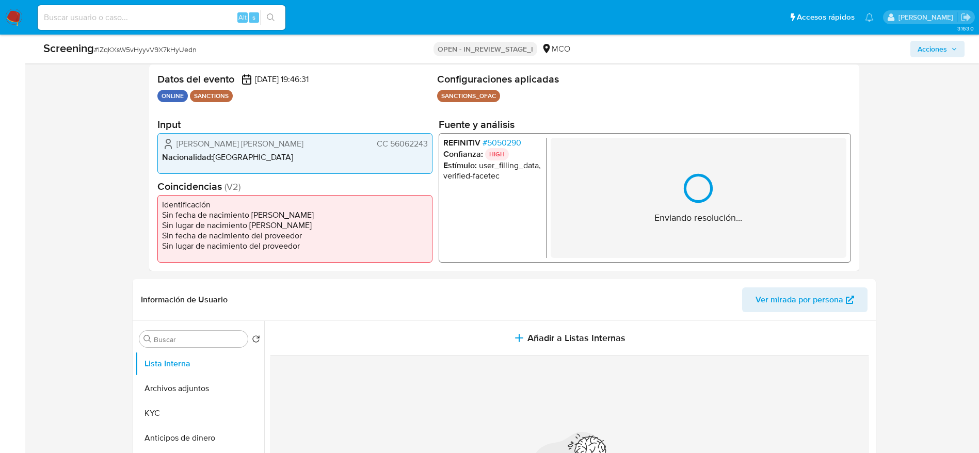
click at [685, 171] on div "1 de 1" at bounding box center [698, 187] width 33 height 33
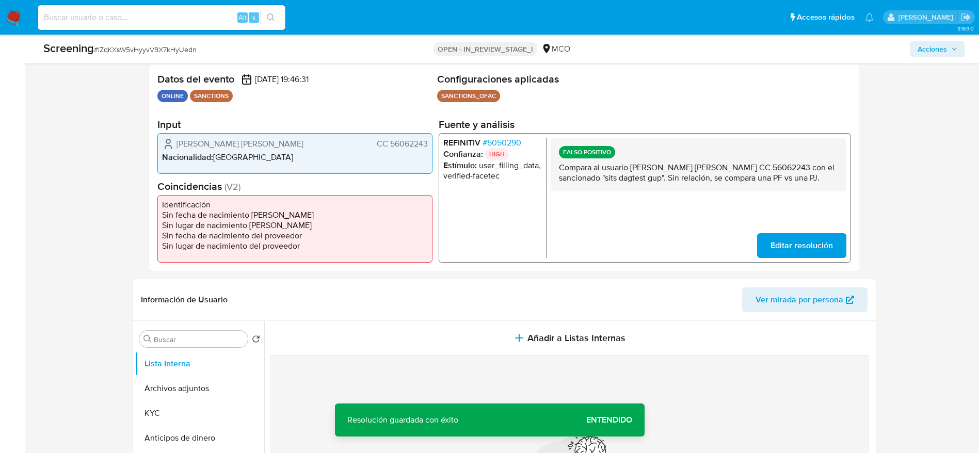
click at [685, 170] on p "Compara al usuario Fernandez Gonzalez Zorelis Yohana CC 56062243 con el sancion…" at bounding box center [698, 172] width 279 height 21
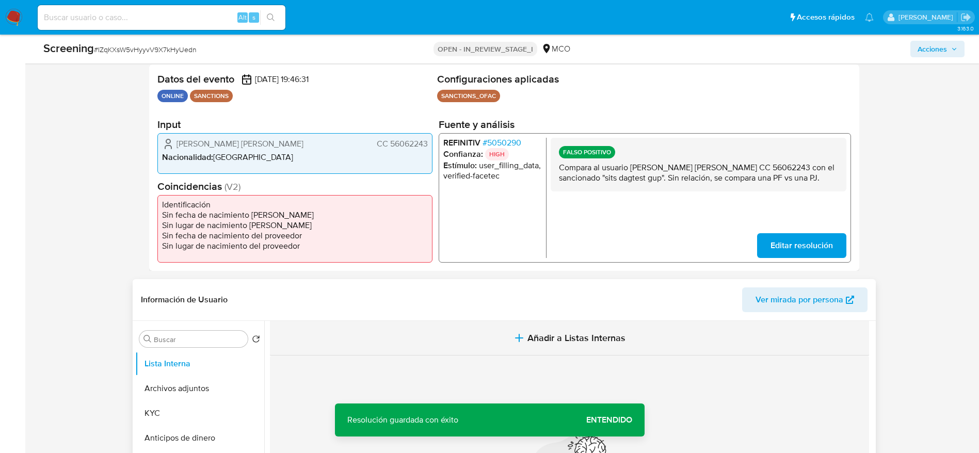
click at [550, 342] on span "Añadir a Listas Internas" at bounding box center [577, 338] width 98 height 11
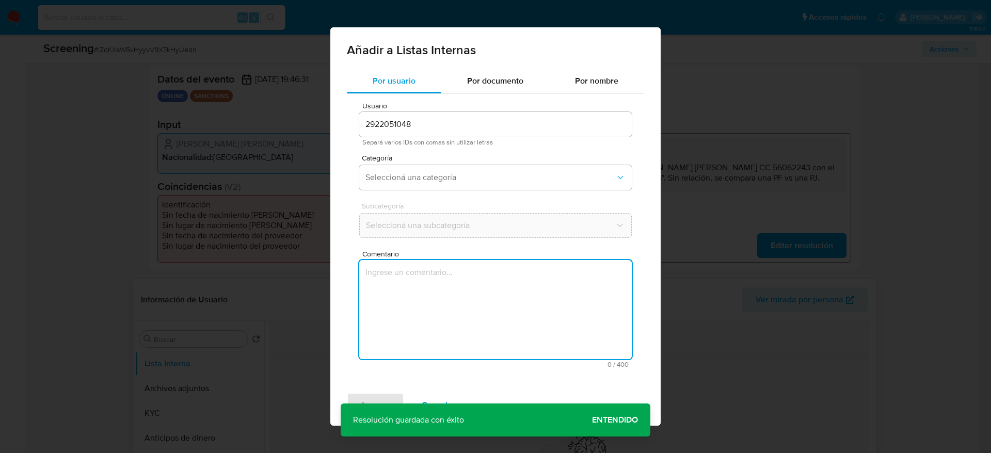
click at [550, 342] on textarea "Comentario" at bounding box center [495, 309] width 273 height 99
type textarea "Compara al usuario Fernandez Gonzalez Zorelis Yohana CC 56062243 con el sancion…"
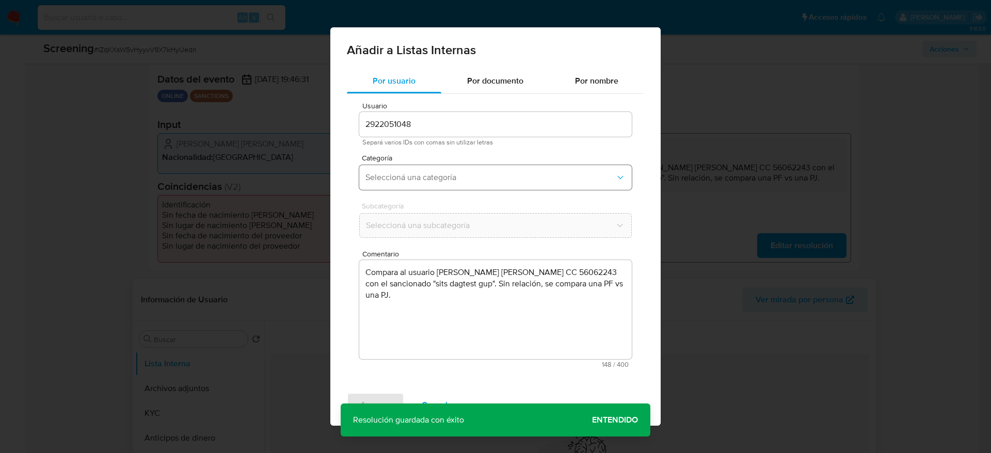
click at [472, 175] on span "Seleccioná una categoría" at bounding box center [491, 177] width 250 height 10
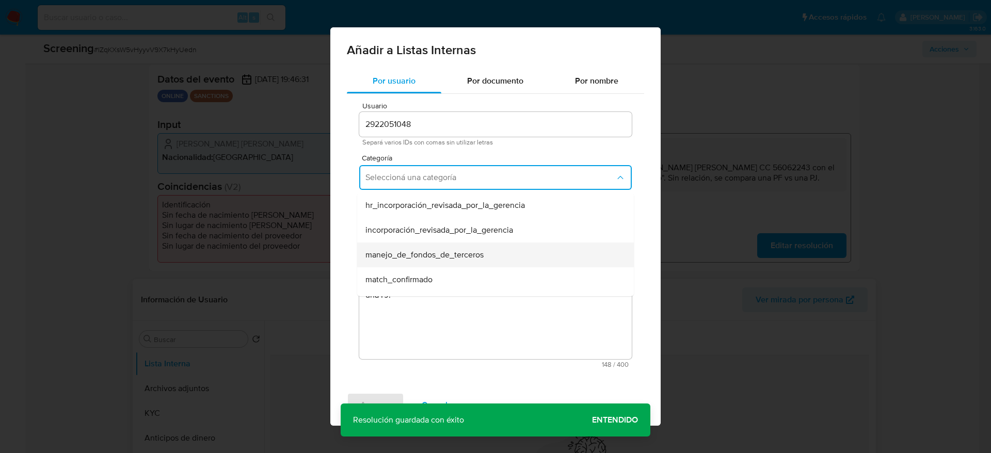
scroll to position [57, 0]
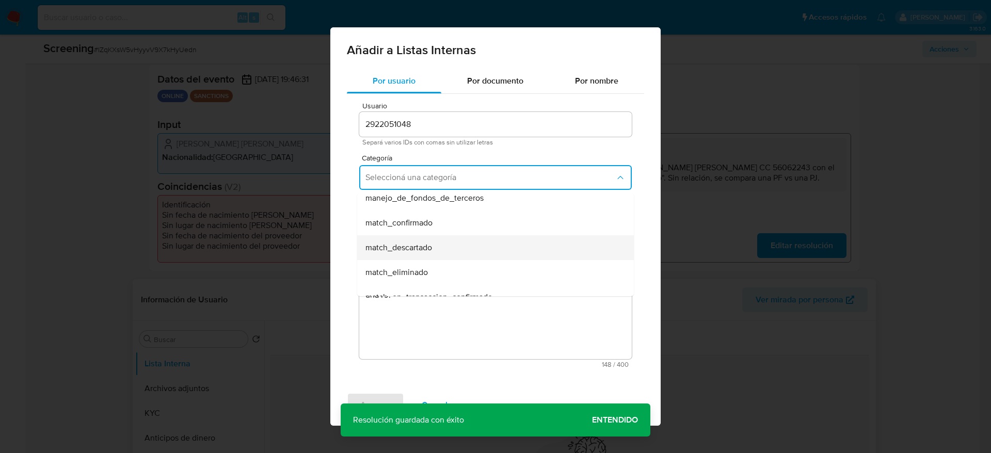
click at [419, 240] on div "match_descartado" at bounding box center [493, 247] width 254 height 25
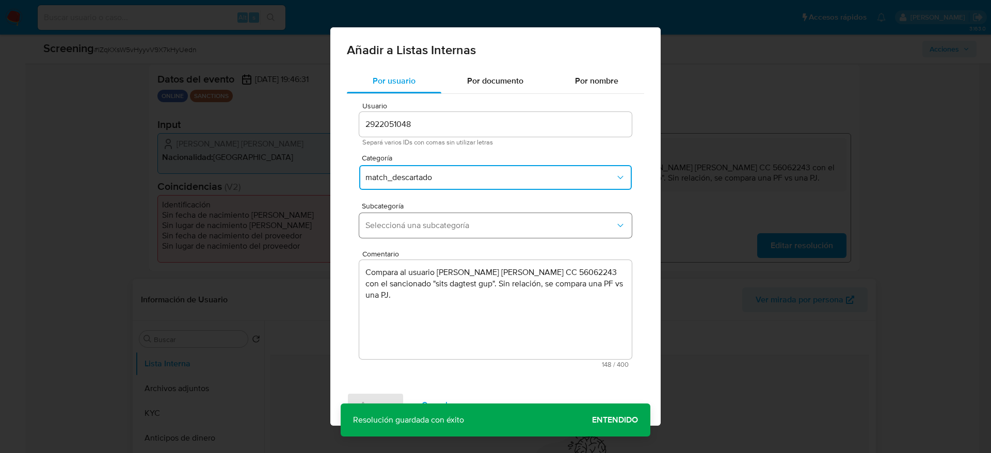
drag, startPoint x: 491, startPoint y: 198, endPoint x: 476, endPoint y: 213, distance: 21.5
click at [476, 213] on div "Usuario 2922051048 Separá varios IDs con comas sin utilizar letras Categoría ma…" at bounding box center [495, 235] width 297 height 282
click at [476, 213] on button "Seleccioná una subcategoría" at bounding box center [495, 225] width 273 height 25
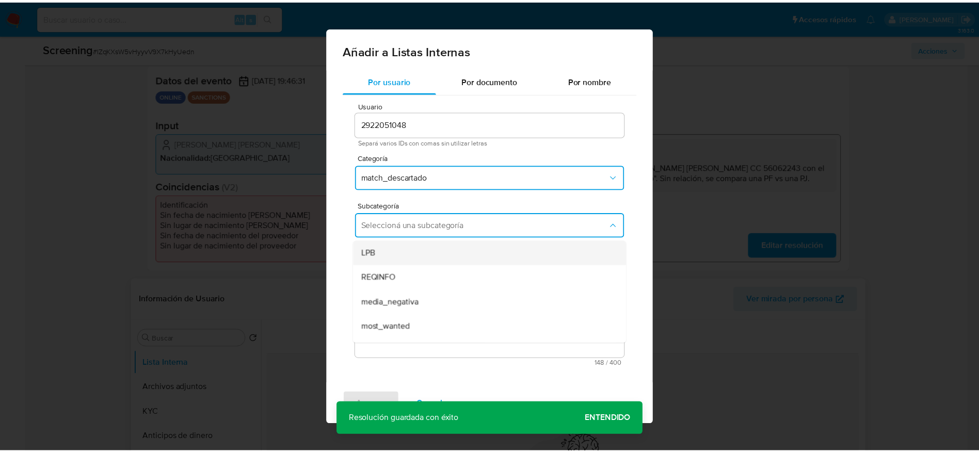
scroll to position [70, 0]
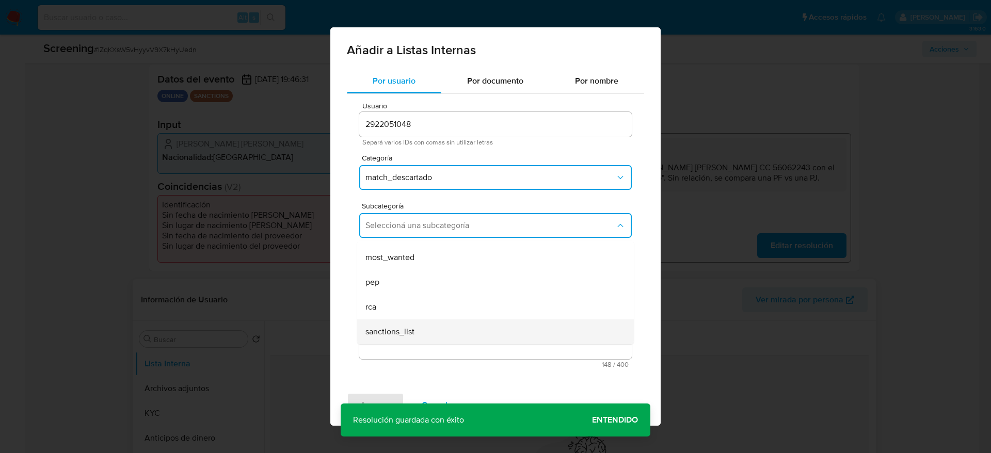
click at [400, 328] on span "sanctions_list" at bounding box center [390, 332] width 49 height 10
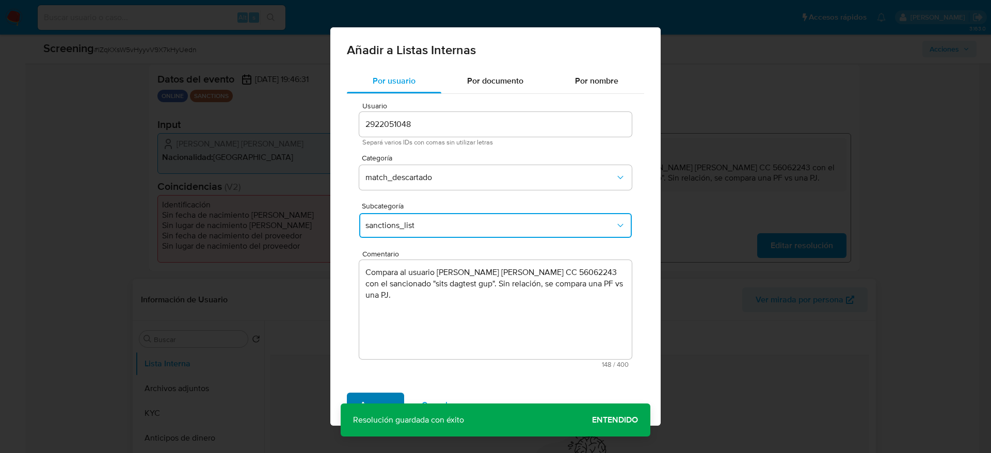
click at [368, 394] on span "Agregar" at bounding box center [375, 405] width 30 height 23
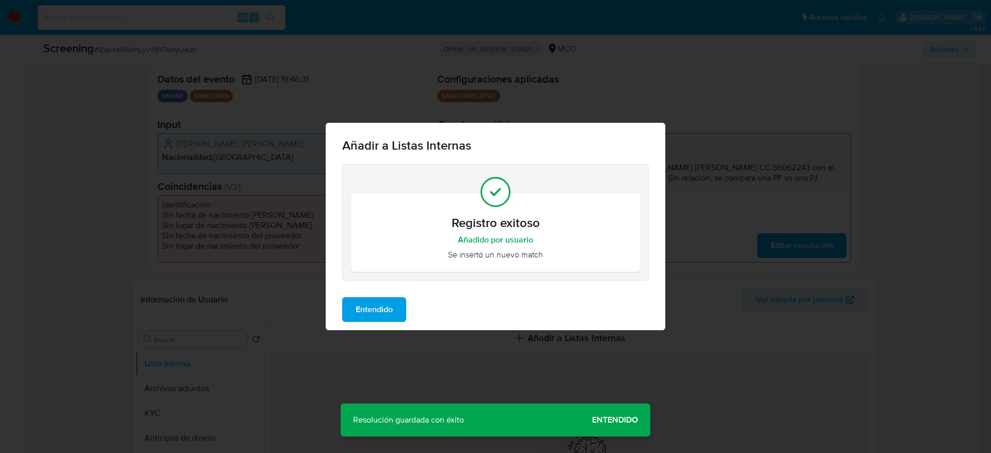
click at [355, 311] on button "Entendido" at bounding box center [374, 309] width 64 height 25
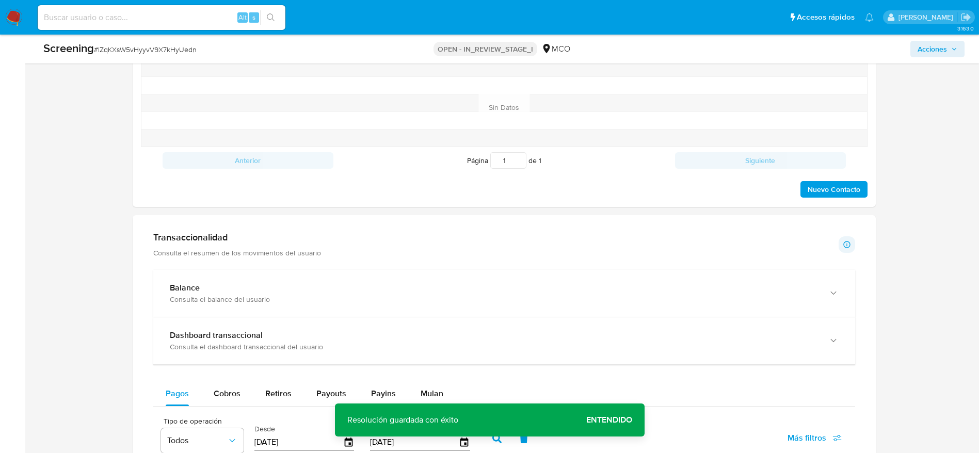
scroll to position [1485, 0]
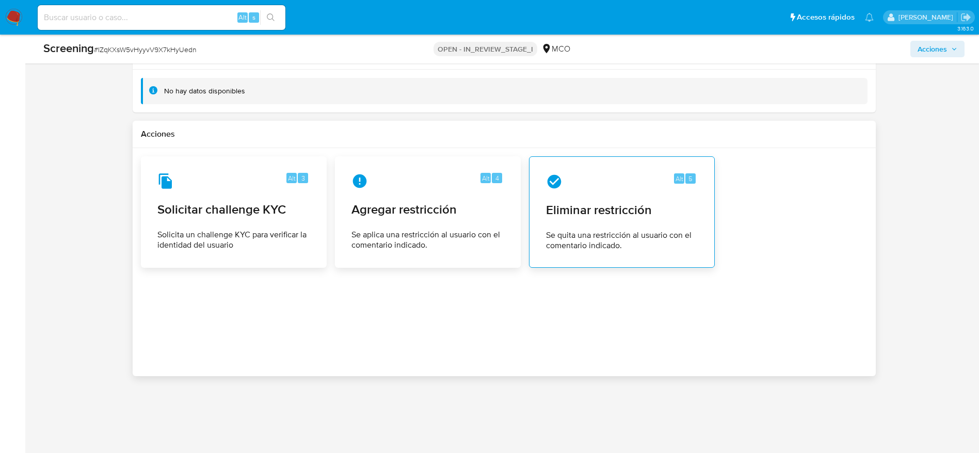
click at [636, 259] on div "Alt 5 Eliminar restricción Se quita una restricción al usuario con el comentari…" at bounding box center [622, 212] width 186 height 112
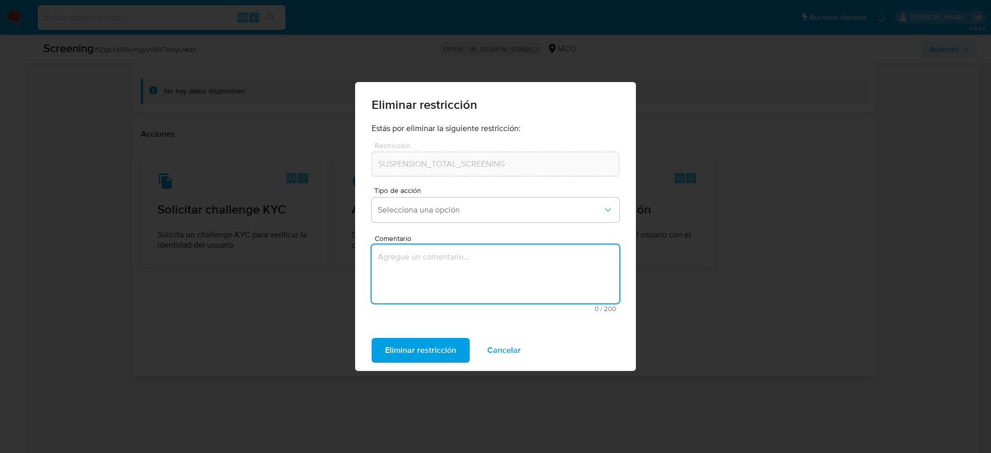
click at [477, 284] on textarea "Comentario" at bounding box center [496, 274] width 248 height 59
type textarea "SE DESESTIMA MATCH."
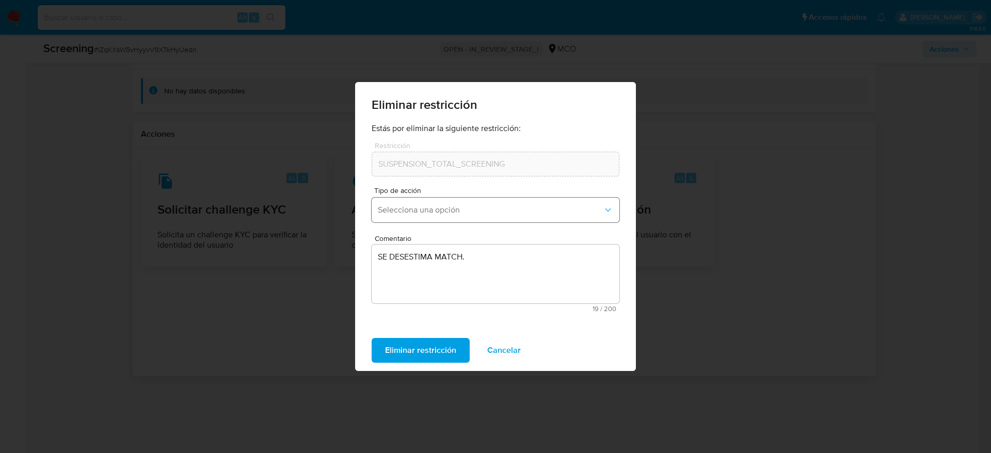
click at [504, 211] on span "Selecciona una opción" at bounding box center [490, 210] width 225 height 10
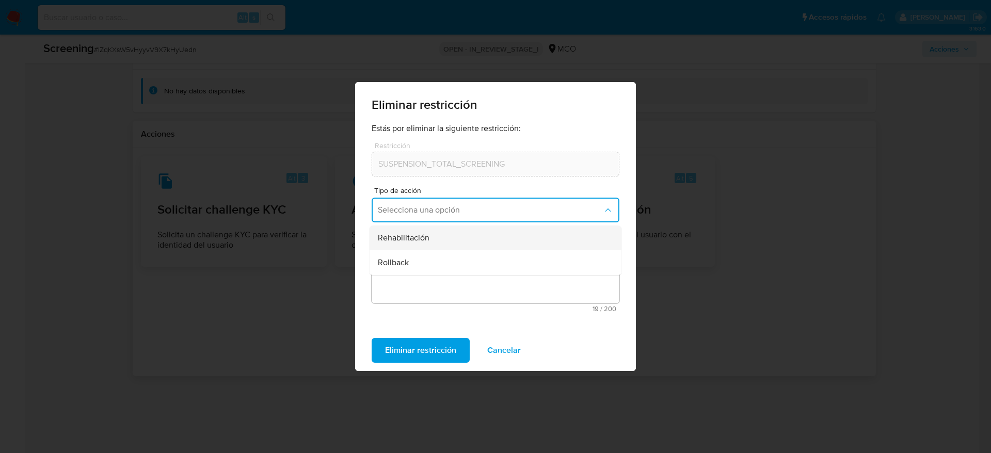
click at [484, 240] on div "Rehabilitación" at bounding box center [492, 238] width 229 height 25
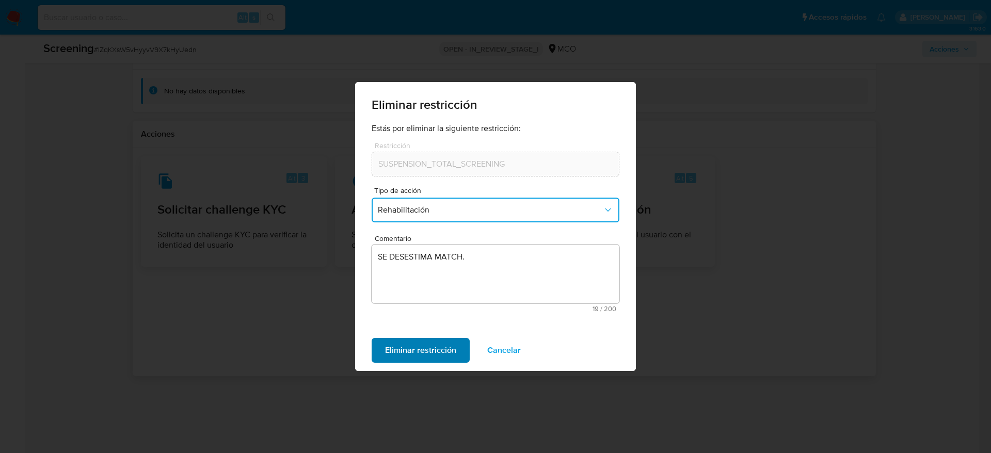
click at [417, 348] on span "Eliminar restricción" at bounding box center [420, 350] width 71 height 23
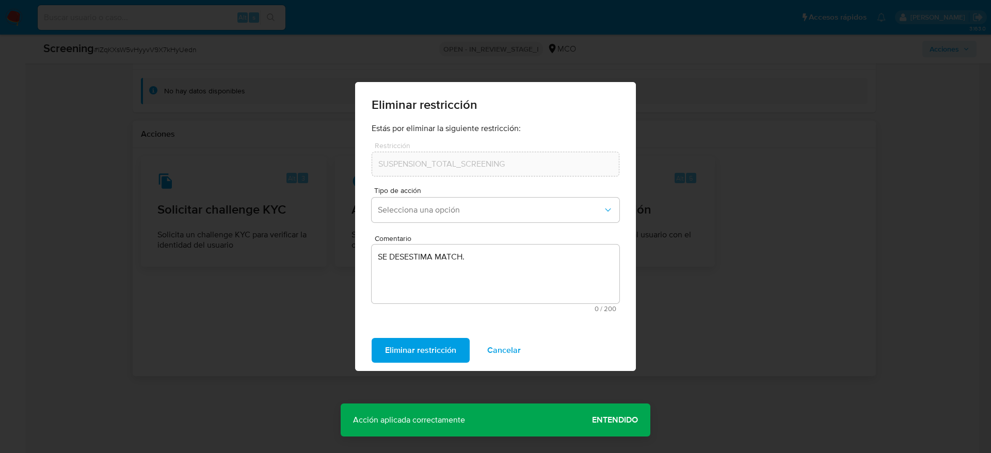
click at [607, 420] on span "Entendido" at bounding box center [615, 420] width 46 height 0
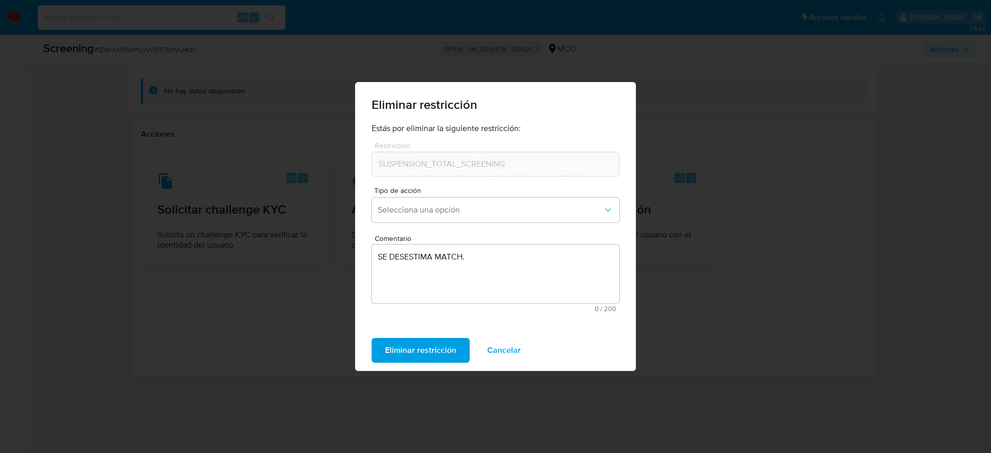
click at [502, 339] on span "Cancelar" at bounding box center [504, 350] width 34 height 23
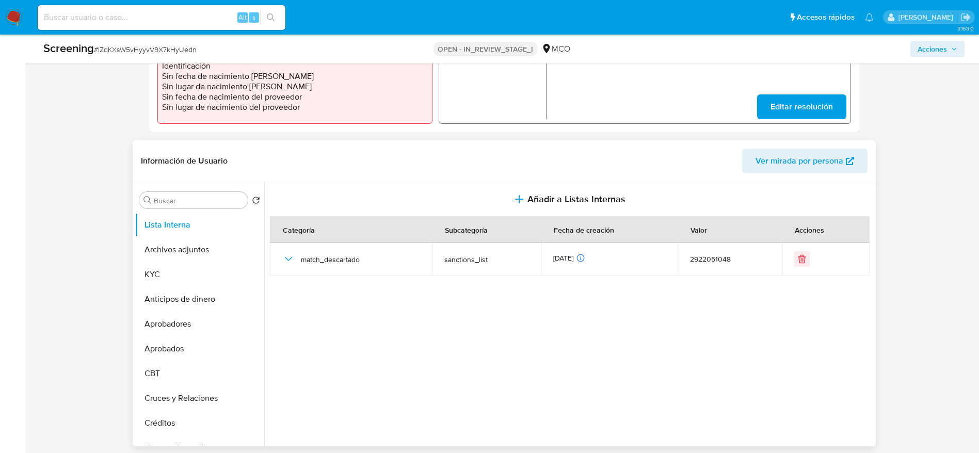
scroll to position [344, 0]
click at [190, 196] on input "Buscar" at bounding box center [199, 200] width 90 height 9
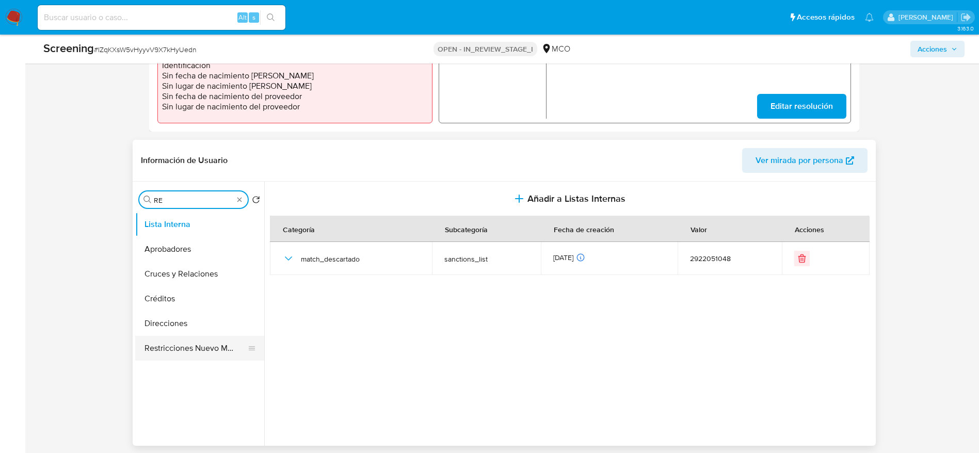
type input "RE"
click at [193, 344] on button "Restricciones Nuevo Mundo" at bounding box center [195, 348] width 121 height 25
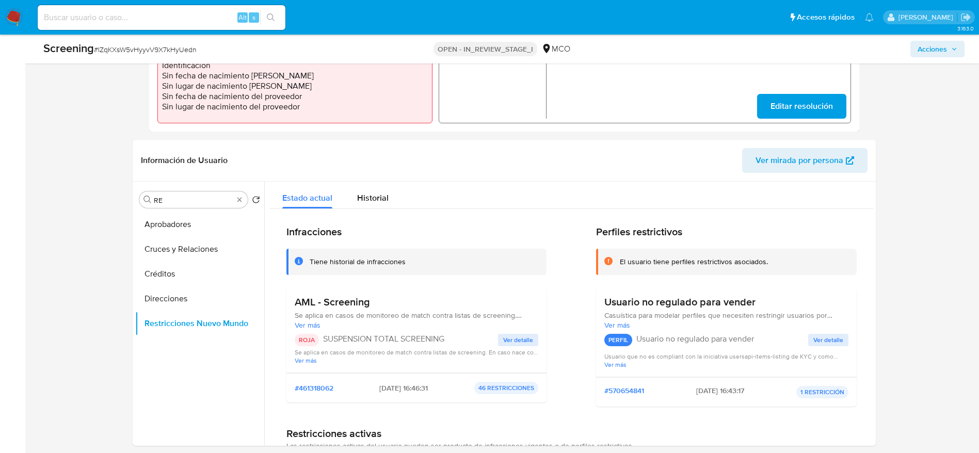
scroll to position [1485, 0]
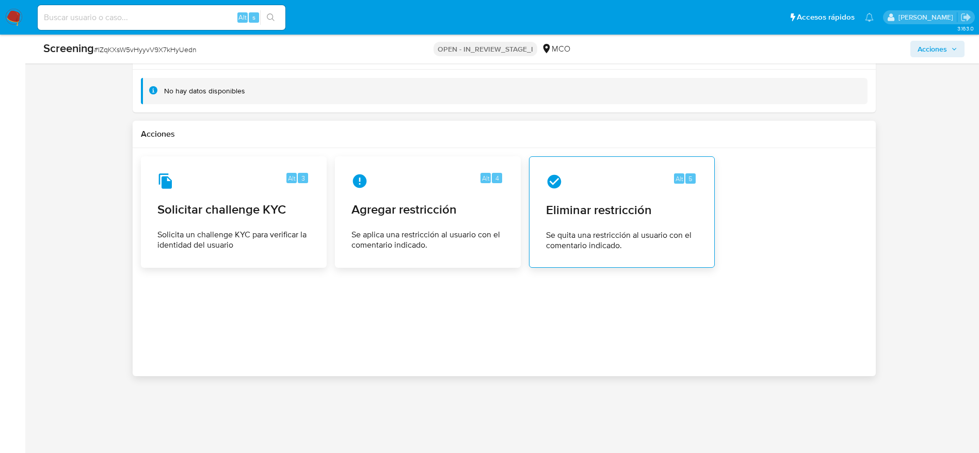
click at [632, 233] on span "Se quita una restricción al usuario con el comentario indicado." at bounding box center [622, 240] width 152 height 21
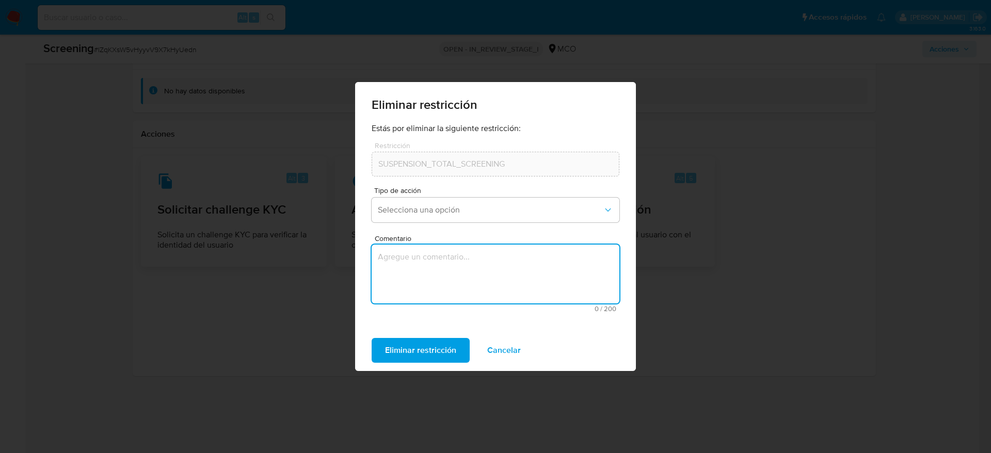
click at [479, 294] on textarea "Comentario" at bounding box center [496, 274] width 248 height 59
type textarea "SE DESESTIMA MATCH"
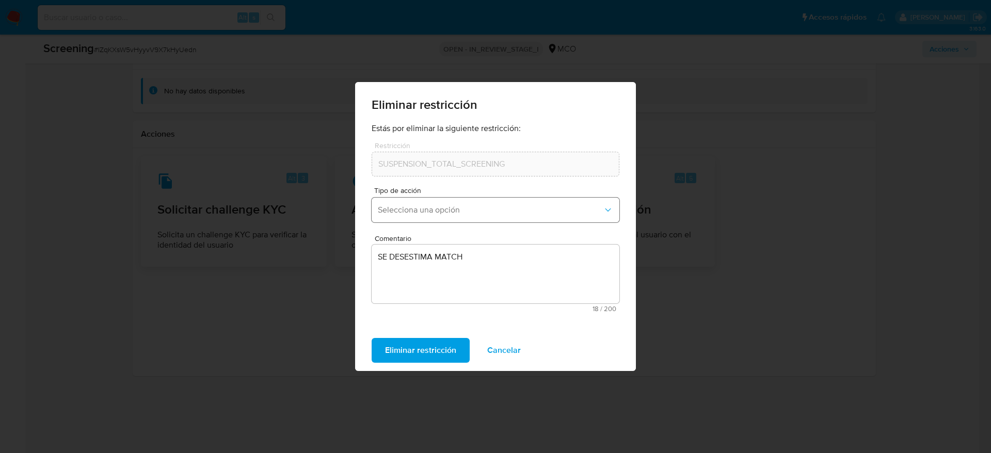
click at [480, 211] on span "Selecciona una opción" at bounding box center [490, 210] width 225 height 10
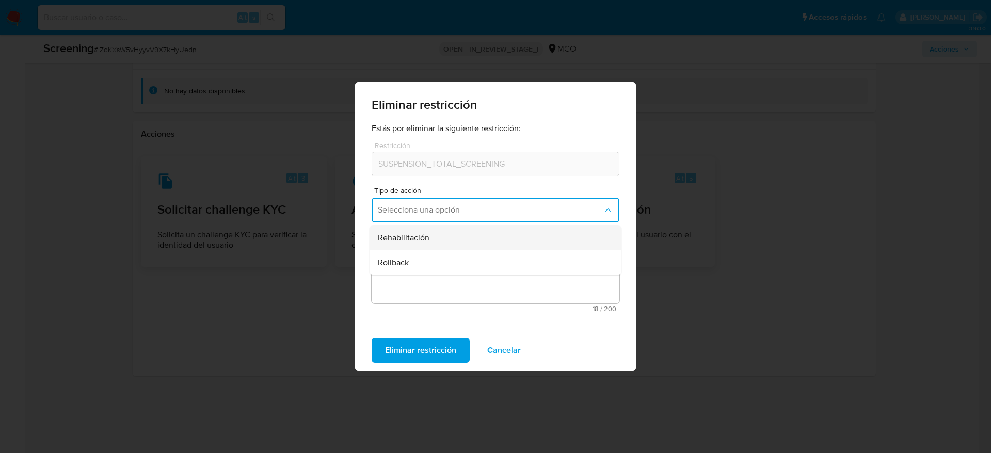
click at [450, 234] on div "Rehabilitación" at bounding box center [492, 238] width 229 height 25
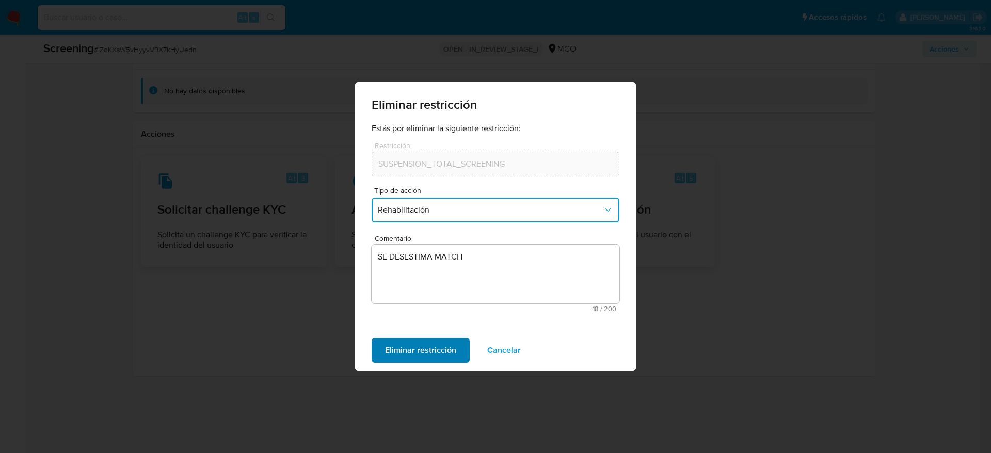
click at [402, 353] on span "Eliminar restricción" at bounding box center [420, 350] width 71 height 23
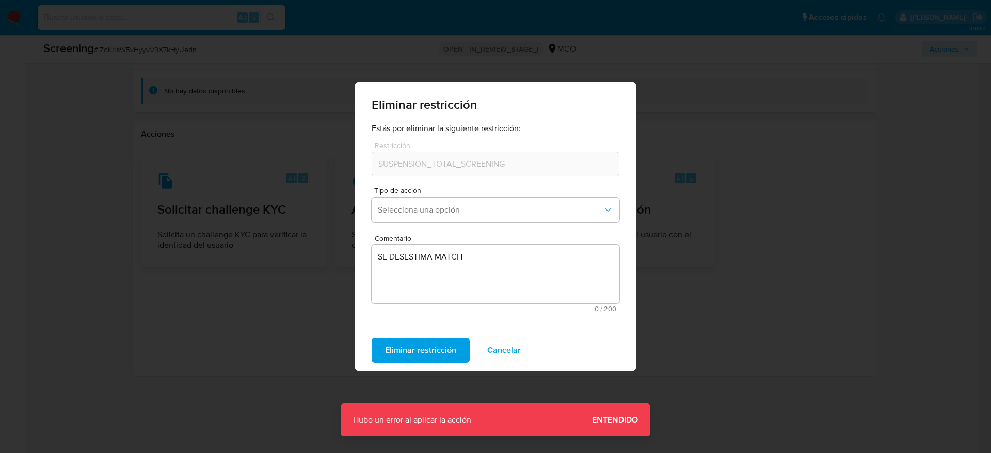
click at [605, 420] on span "Entendido" at bounding box center [615, 420] width 46 height 0
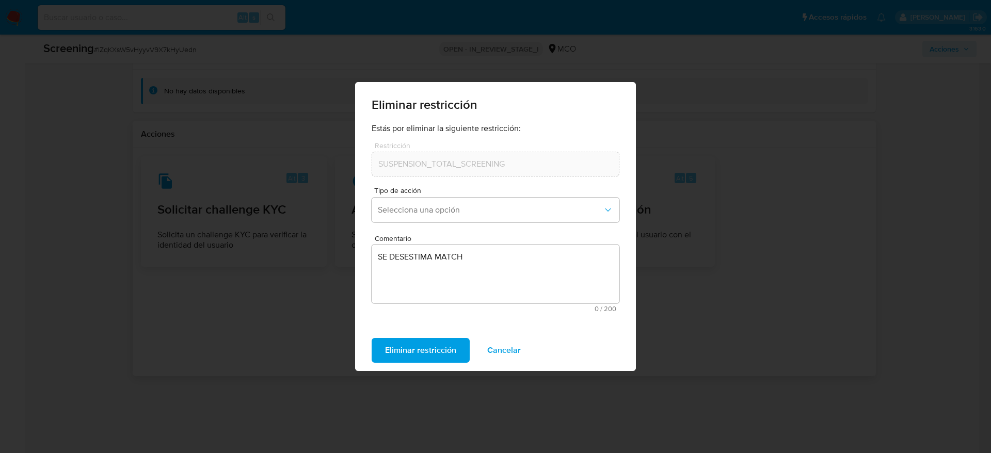
click at [490, 343] on span "Cancelar" at bounding box center [504, 350] width 34 height 23
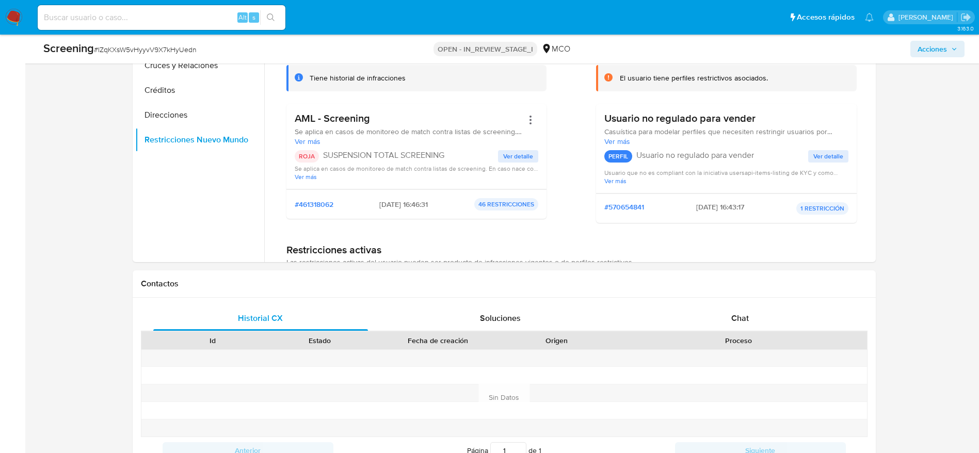
scroll to position [376, 0]
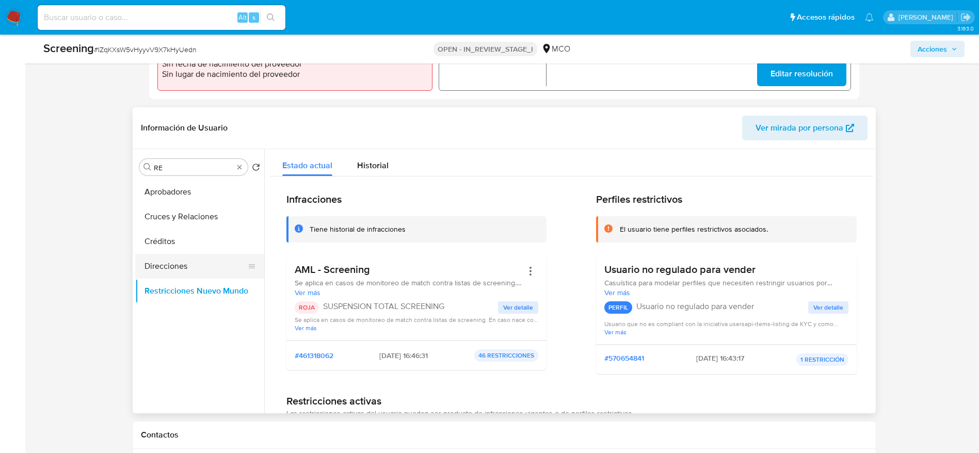
click at [175, 263] on button "Direcciones" at bounding box center [195, 266] width 121 height 25
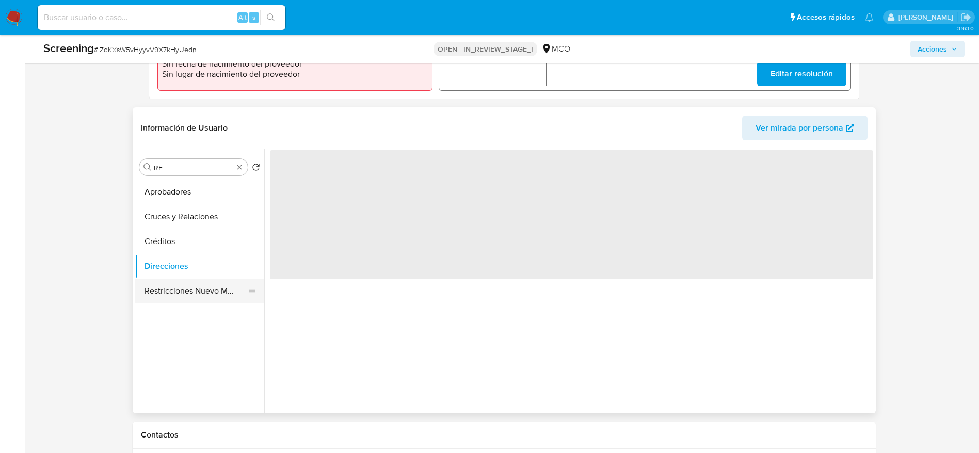
click at [181, 296] on button "Restricciones Nuevo Mundo" at bounding box center [195, 291] width 121 height 25
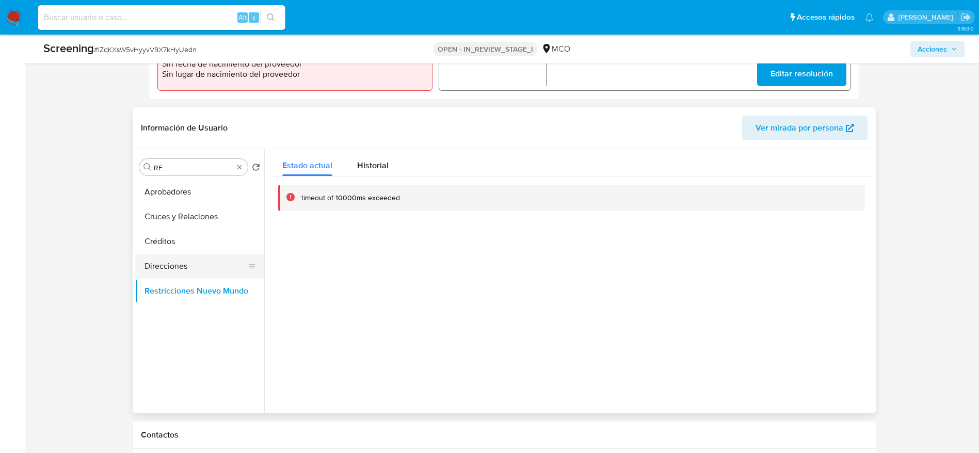
click at [179, 261] on button "Direcciones" at bounding box center [195, 266] width 121 height 25
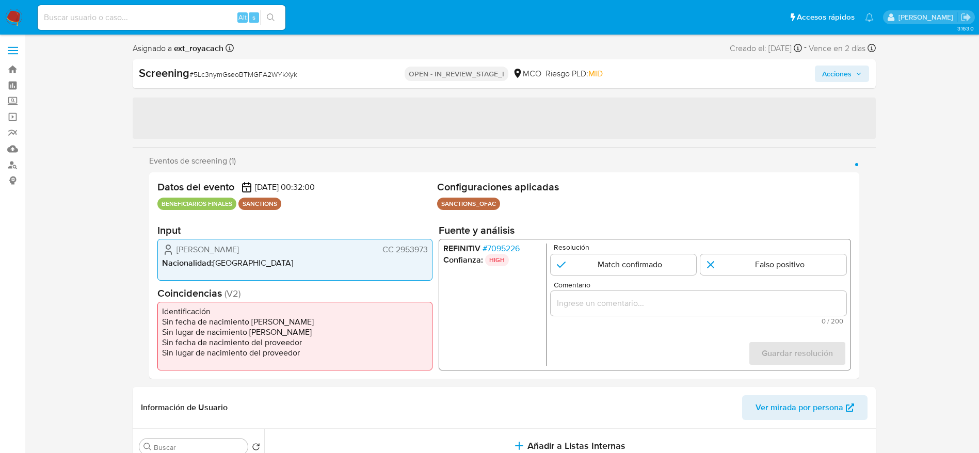
select select "10"
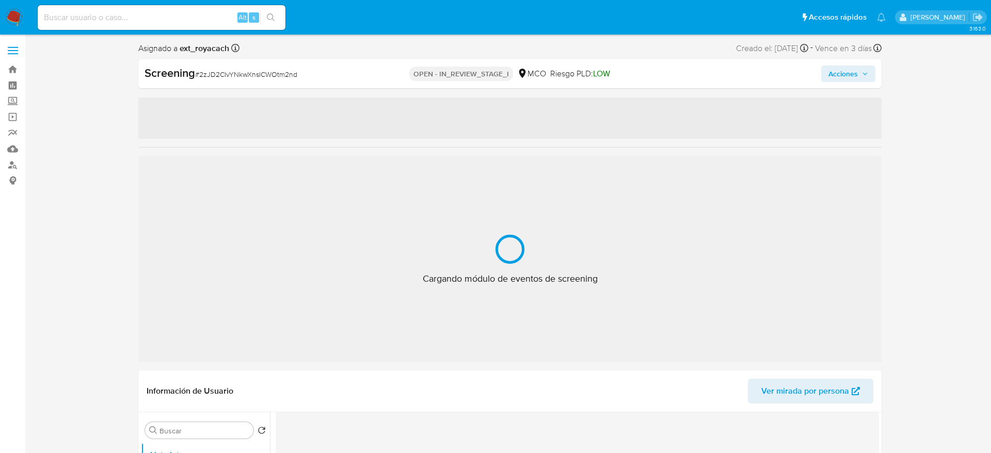
select select "10"
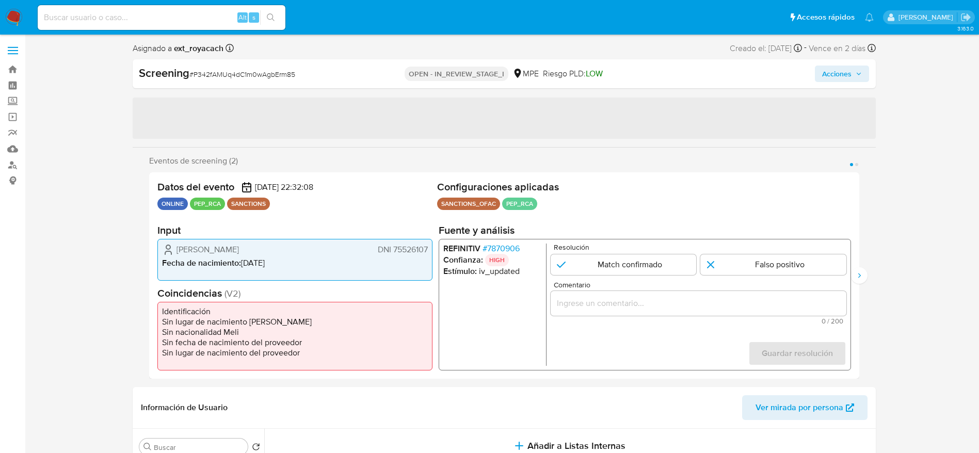
select select "10"
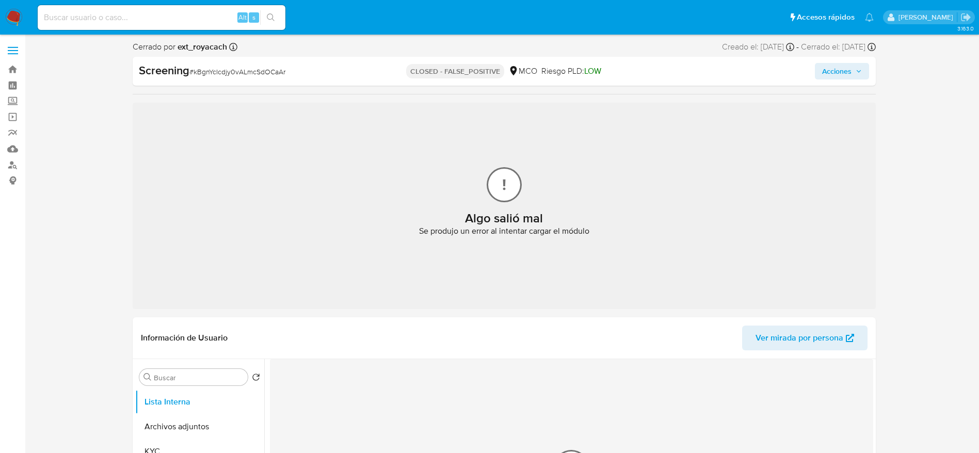
select select "10"
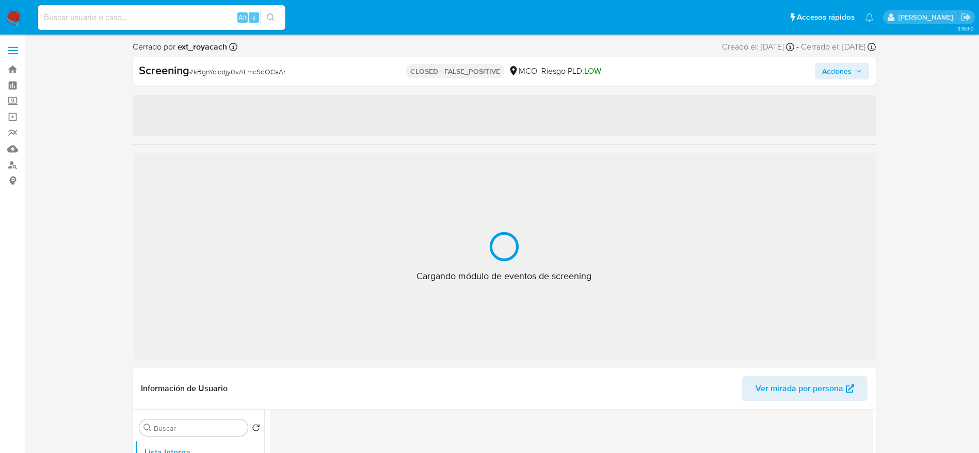
select select "10"
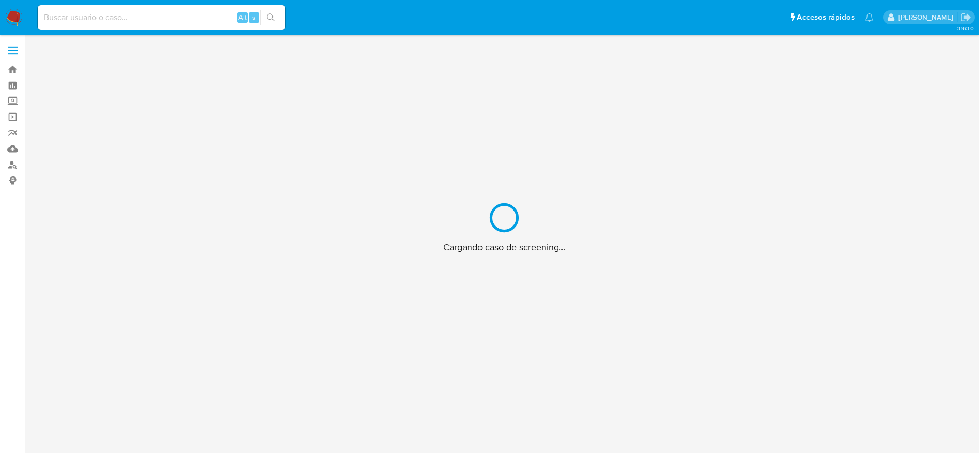
scroll to position [37, 0]
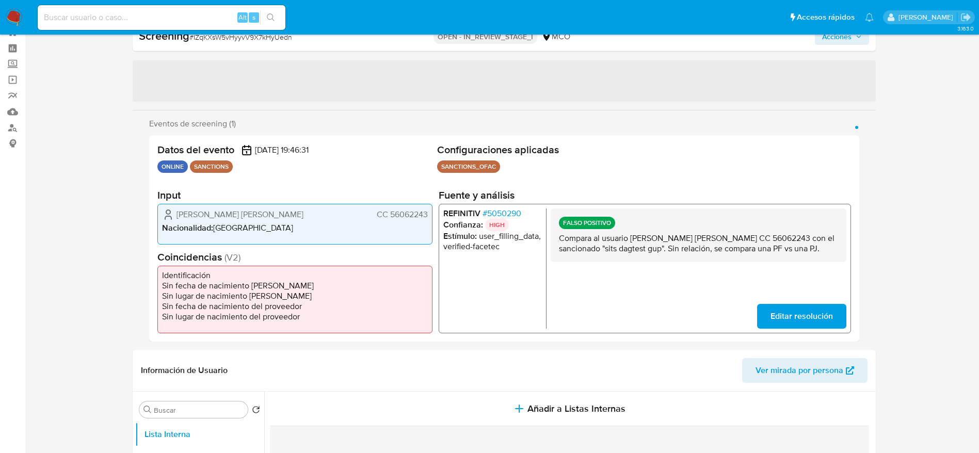
select select "10"
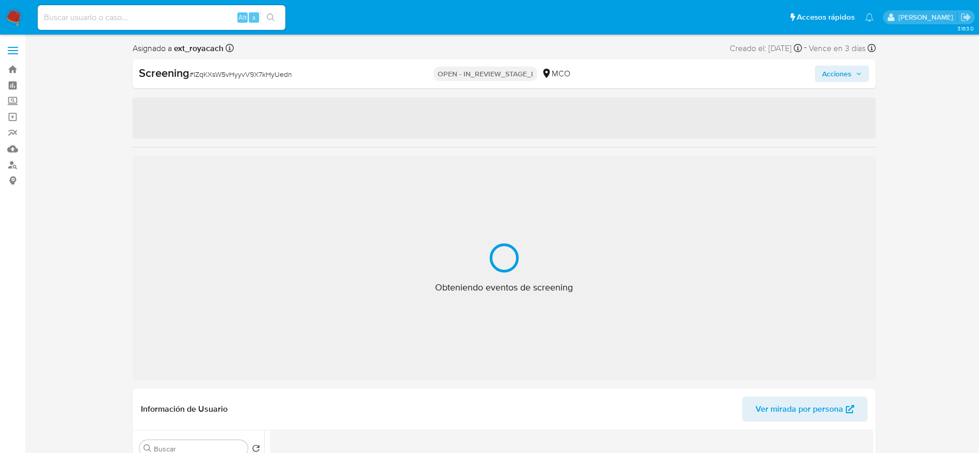
select select "10"
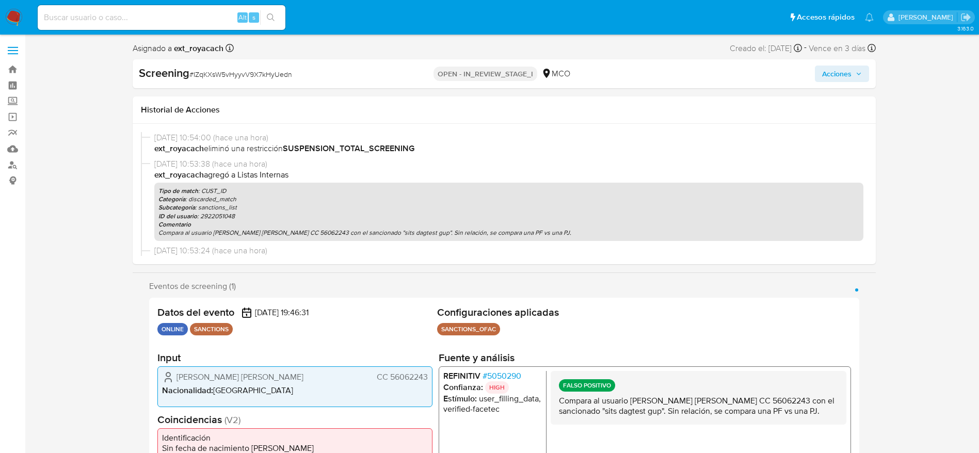
drag, startPoint x: 173, startPoint y: 372, endPoint x: 431, endPoint y: 376, distance: 258.2
click at [431, 376] on div "Fernandez Gonzalez Zorelis Yohana CC 56062243 Nacionalidad : Colombia" at bounding box center [294, 386] width 275 height 41
click at [519, 373] on span "# 5050290" at bounding box center [501, 376] width 39 height 10
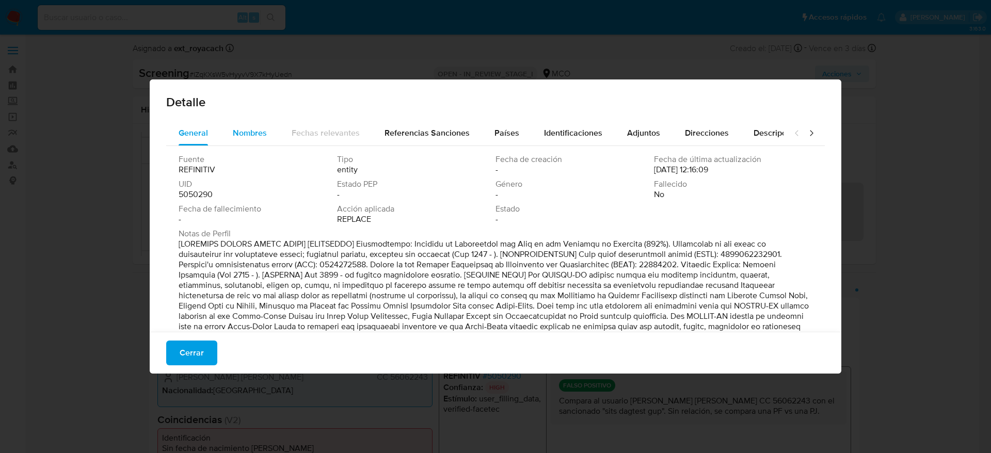
click at [258, 127] on span "Nombres" at bounding box center [250, 133] width 34 height 12
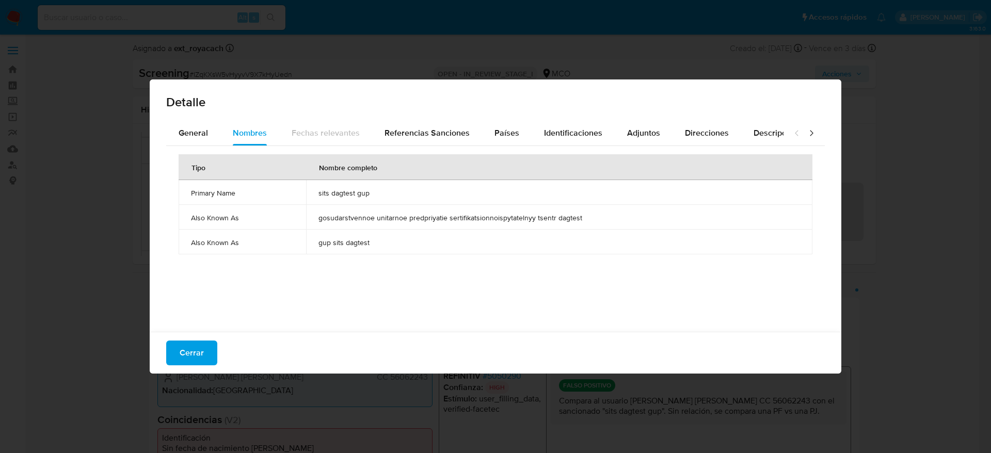
click at [346, 194] on span "sits dagtest gup" at bounding box center [560, 192] width 482 height 9
click at [188, 342] on span "Cerrar" at bounding box center [192, 353] width 24 height 23
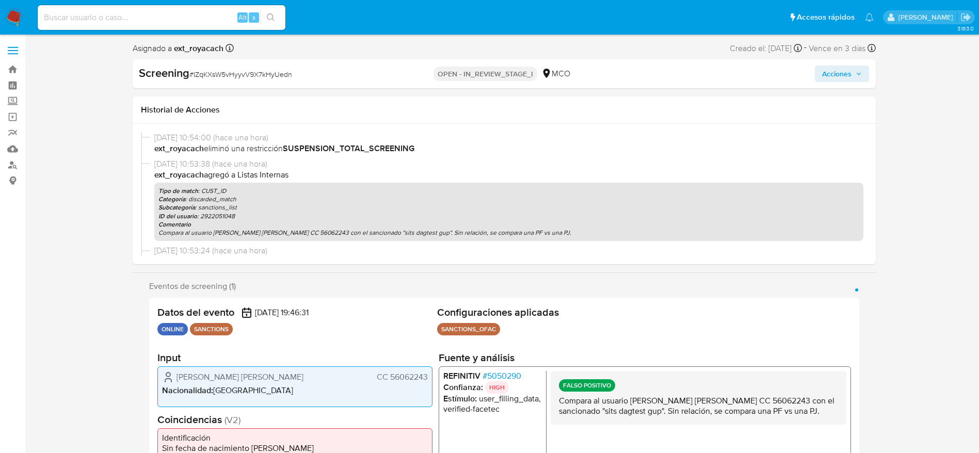
click at [849, 70] on span "Acciones" at bounding box center [836, 74] width 29 height 17
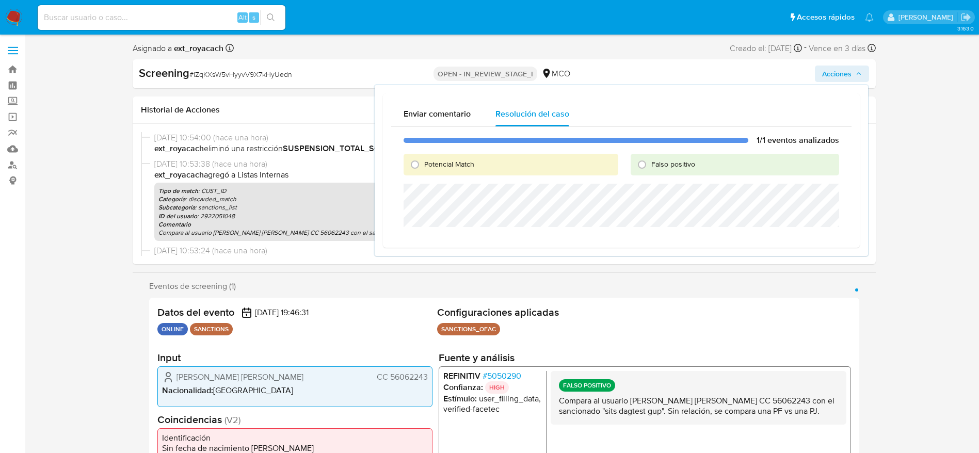
click at [660, 164] on span "Falso positivo" at bounding box center [674, 164] width 44 height 10
click at [651, 164] on input "Falso positivo" at bounding box center [642, 164] width 17 height 17
radio input "true"
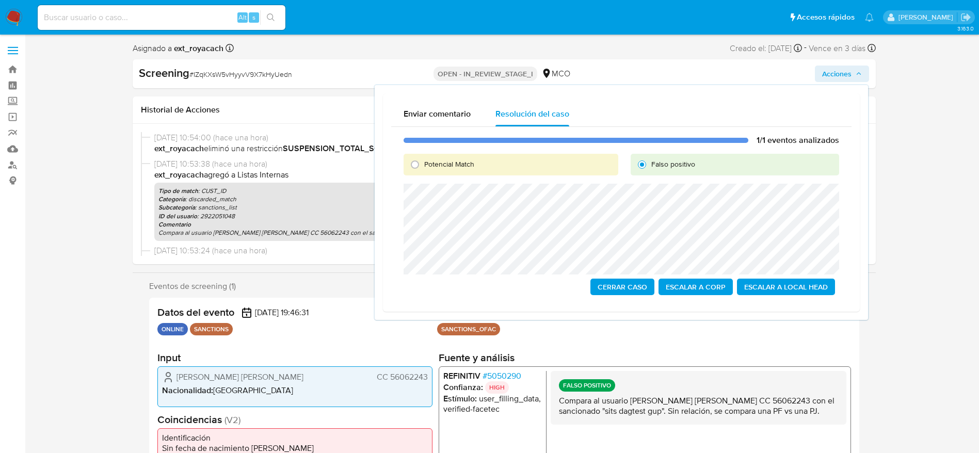
click at [613, 288] on span "Cerrar Caso" at bounding box center [623, 287] width 50 height 14
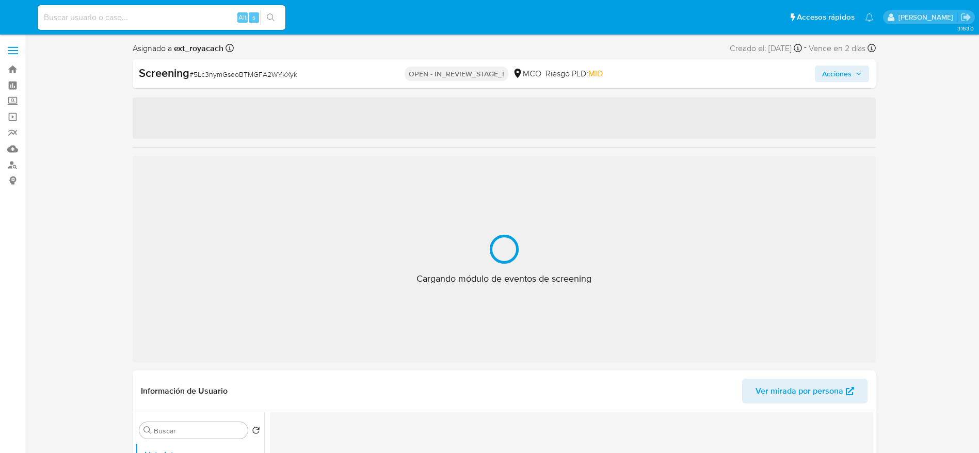
select select "10"
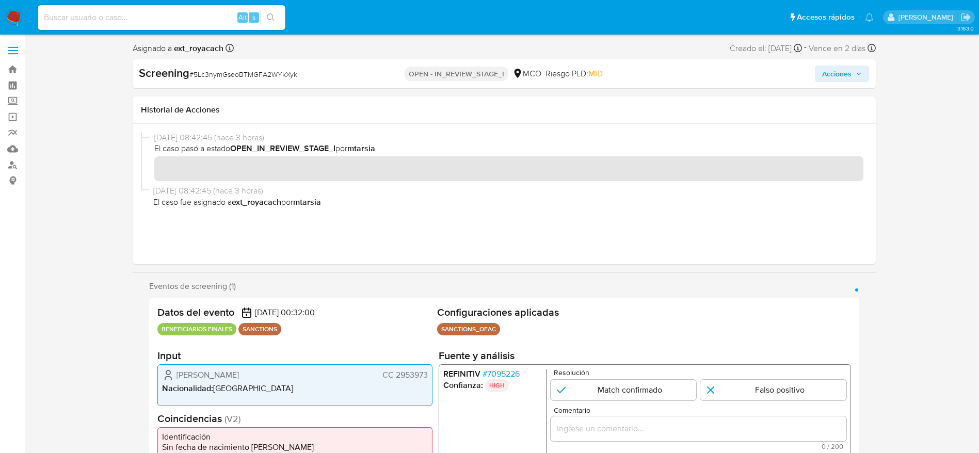
click at [216, 71] on span "# 5Lc3nymGseoBTMGFA2WYkXyk" at bounding box center [243, 74] width 108 height 10
copy span "5Lc3nymGseoBTMGFA2WYkXyk"
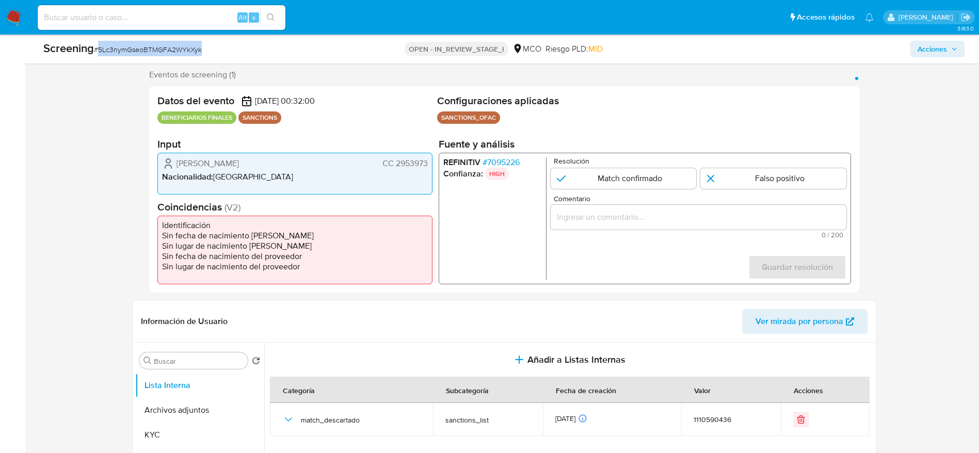
scroll to position [232, 0]
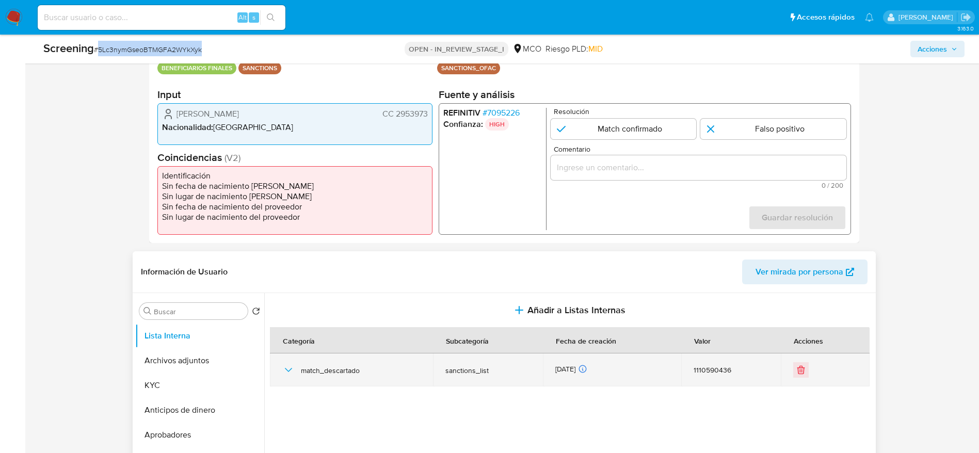
click at [288, 369] on icon "button" at bounding box center [288, 370] width 12 height 12
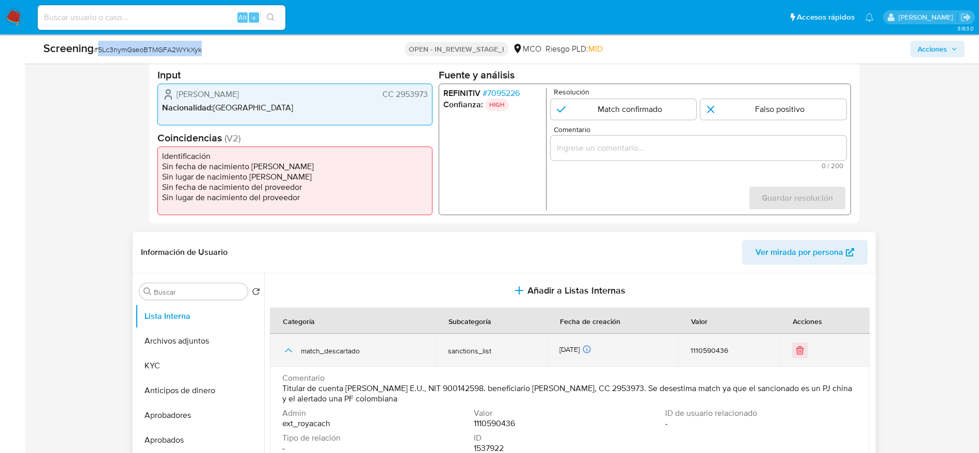
scroll to position [252, 0]
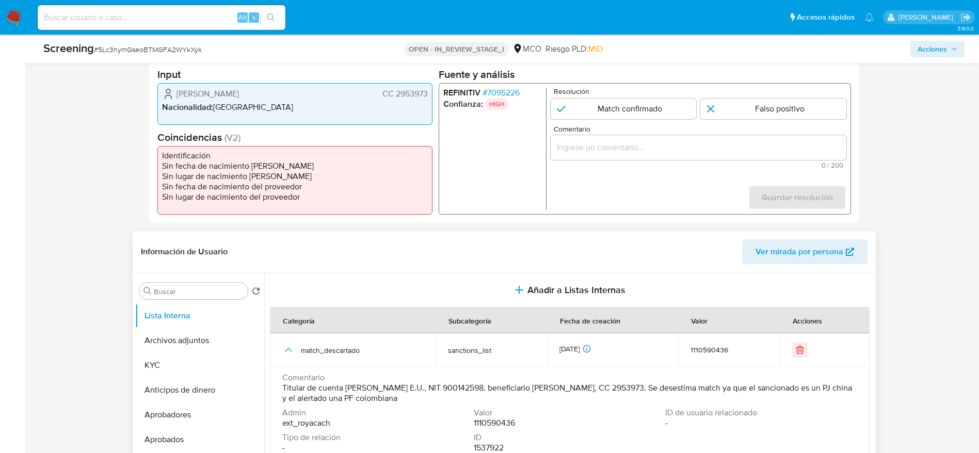
drag, startPoint x: 277, startPoint y: 385, endPoint x: 487, endPoint y: 386, distance: 210.1
click at [487, 386] on td "Comentario Titular de cuenta [PERSON_NAME] E.U., NIT 900142598. beneficiario [P…" at bounding box center [570, 414] width 600 height 95
click at [487, 386] on span "Titular de cuenta [PERSON_NAME] E.U., NIT 900142598. beneficiario [PERSON_NAME]…" at bounding box center [568, 393] width 573 height 21
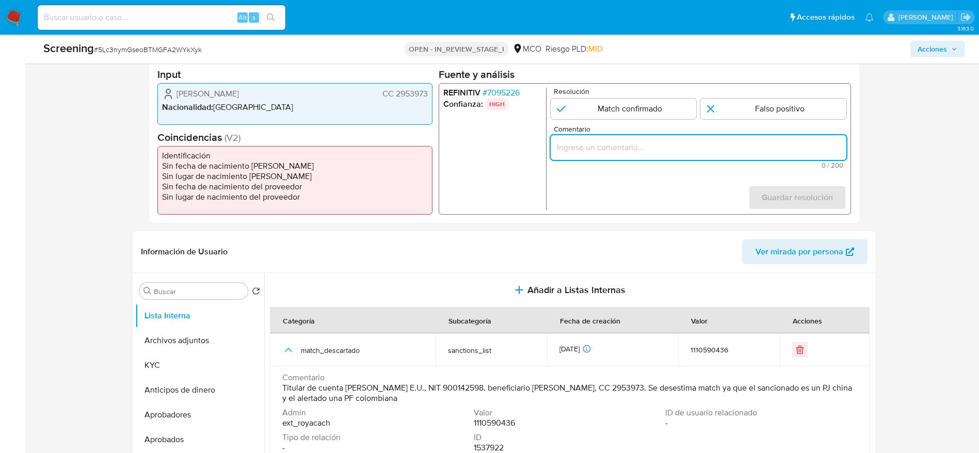
click at [692, 151] on input "Comentario" at bounding box center [698, 147] width 296 height 13
paste input "Titular de cuenta MONOAUTOS GONZALEZ E.U., NIT 900142598. beneficiario Carlos A…"
type input "Titular de cuenta MONOAUTOS GONZALEZ E.U., NIT 900142598. beneficiario Carlos A…"
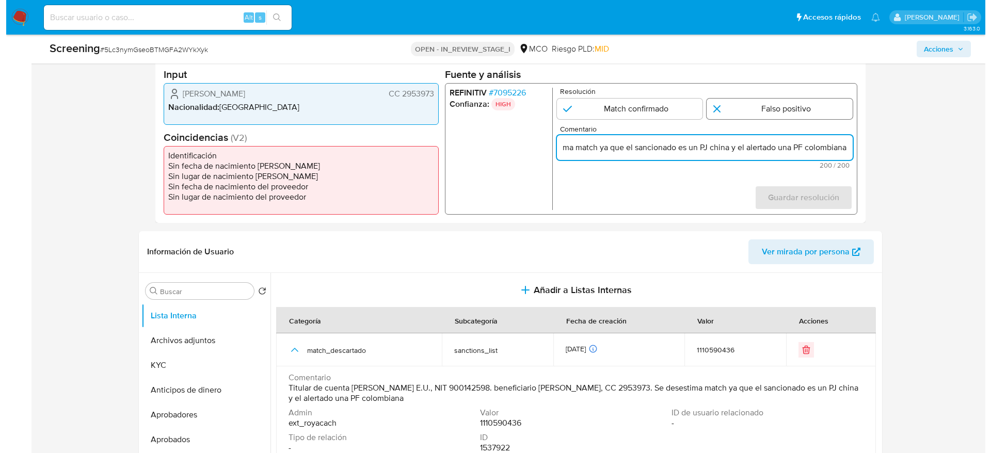
scroll to position [0, 0]
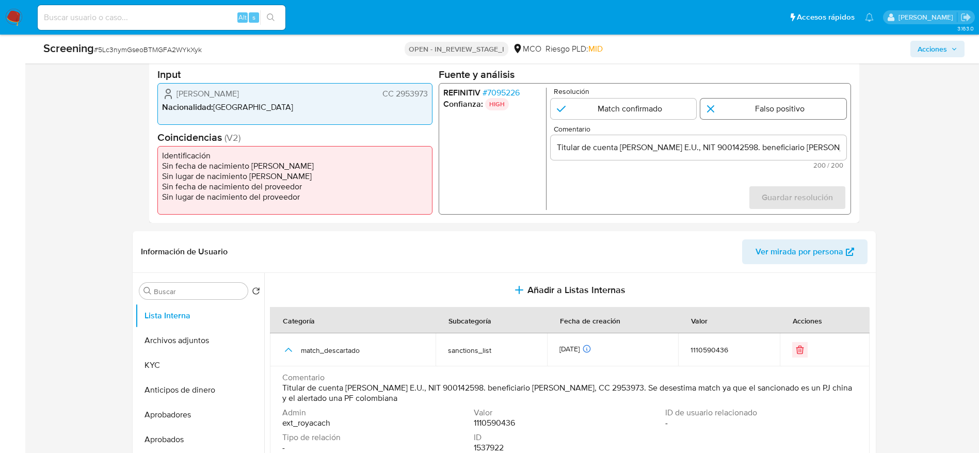
click at [769, 108] on input "1 de 1" at bounding box center [774, 109] width 146 height 21
radio input "true"
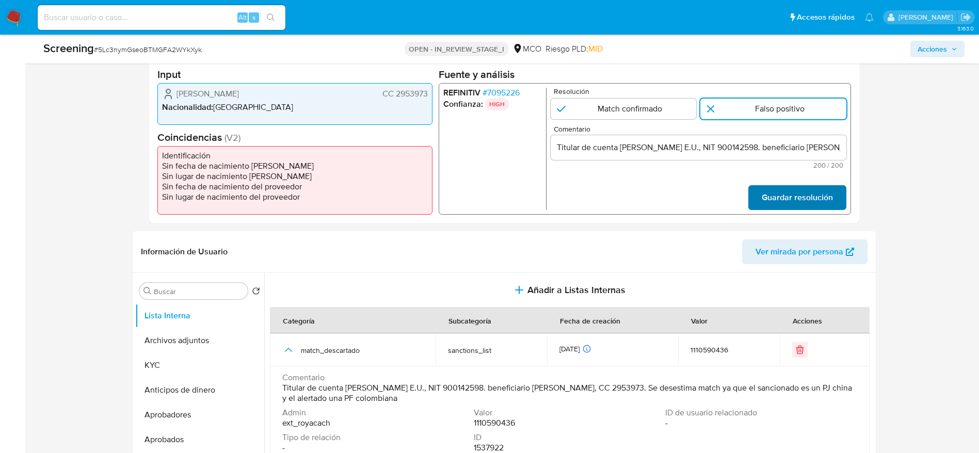
click at [791, 203] on span "Guardar resolución" at bounding box center [797, 197] width 71 height 23
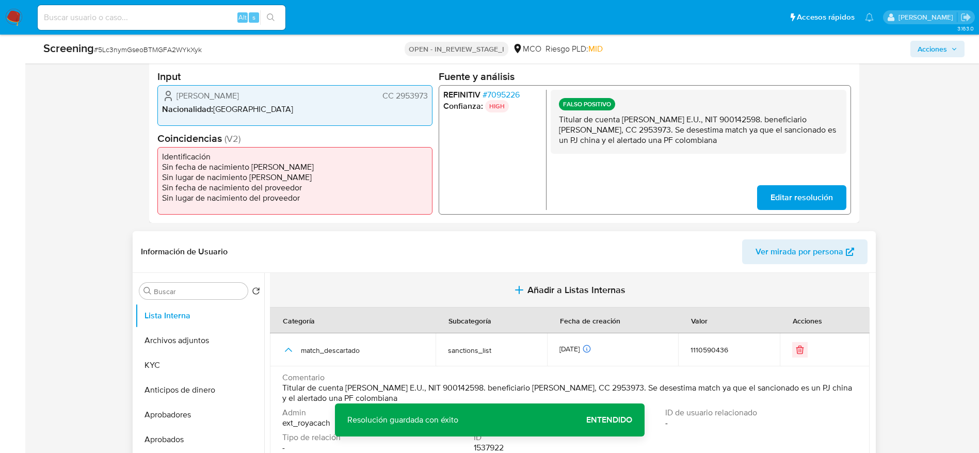
click at [595, 303] on button "Añadir a Listas Internas" at bounding box center [569, 290] width 599 height 35
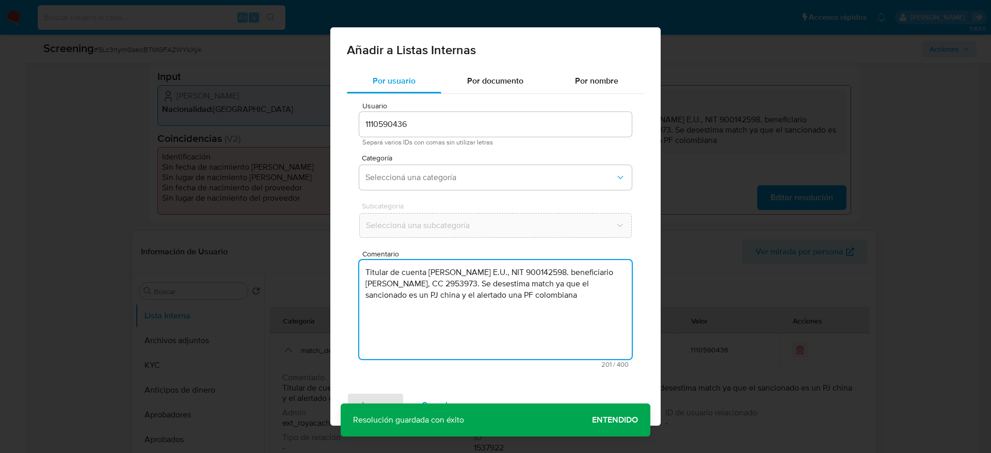
click at [540, 348] on textarea "Titular de cuenta MONOAUTOS GONZALEZ E.U., NIT 900142598. beneficiario Carlos A…" at bounding box center [495, 309] width 273 height 99
type textarea "Titular de cuenta MONOAUTOS GONZALEZ E.U., NIT 900142598. beneficiario Carlos A…"
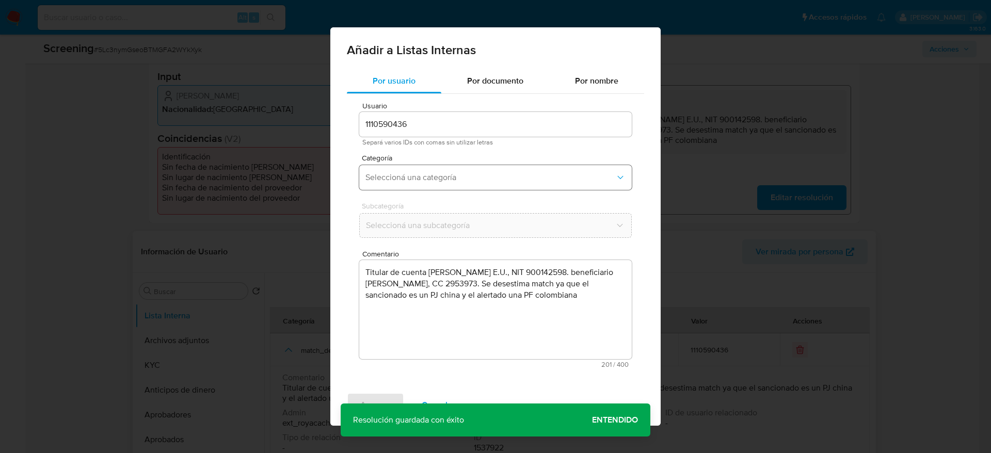
click at [513, 177] on span "Seleccioná una categoría" at bounding box center [491, 177] width 250 height 10
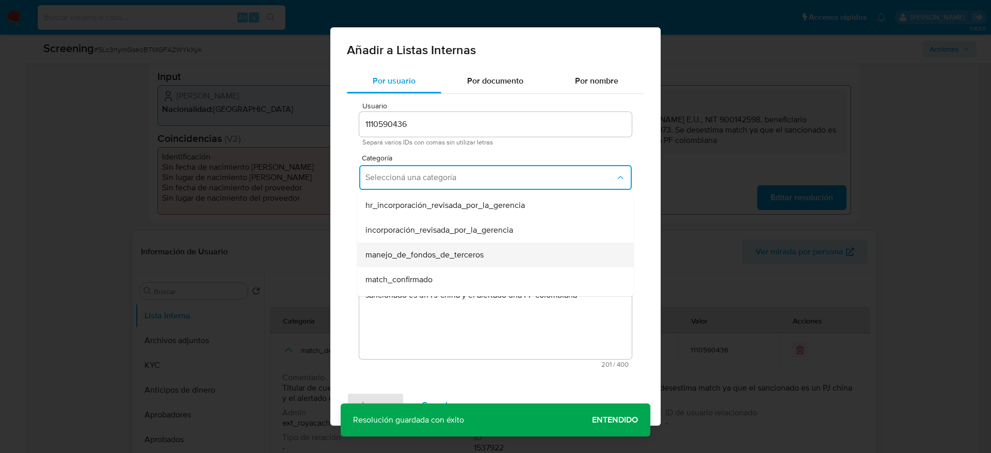
scroll to position [64, 0]
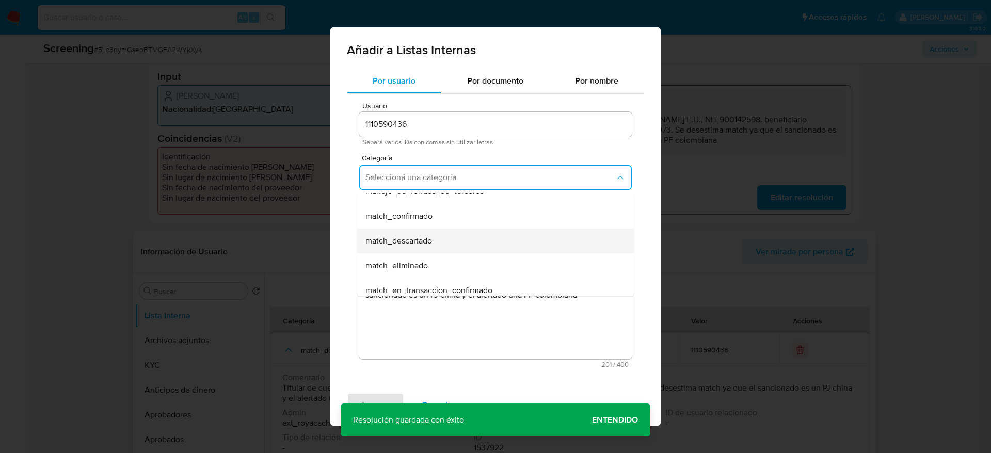
click at [454, 232] on div "match_descartado" at bounding box center [493, 241] width 254 height 25
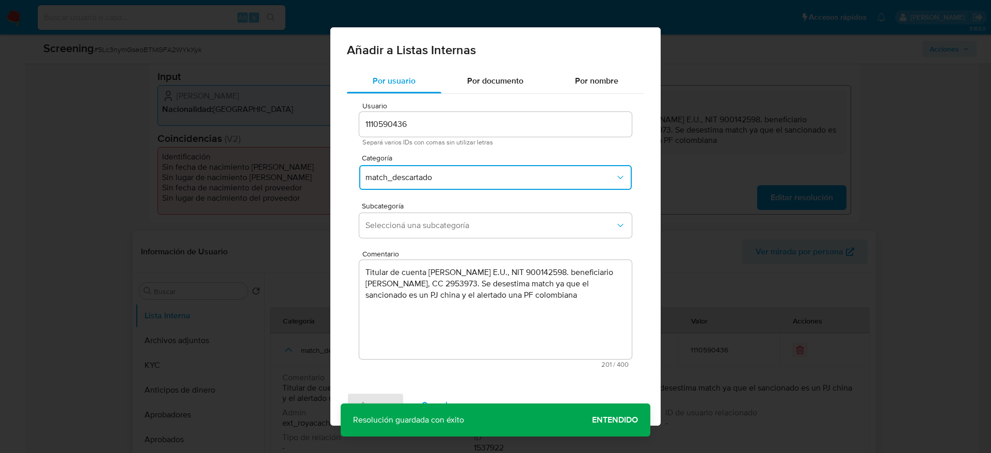
click at [454, 232] on button "Seleccioná una subcategoría" at bounding box center [495, 225] width 273 height 25
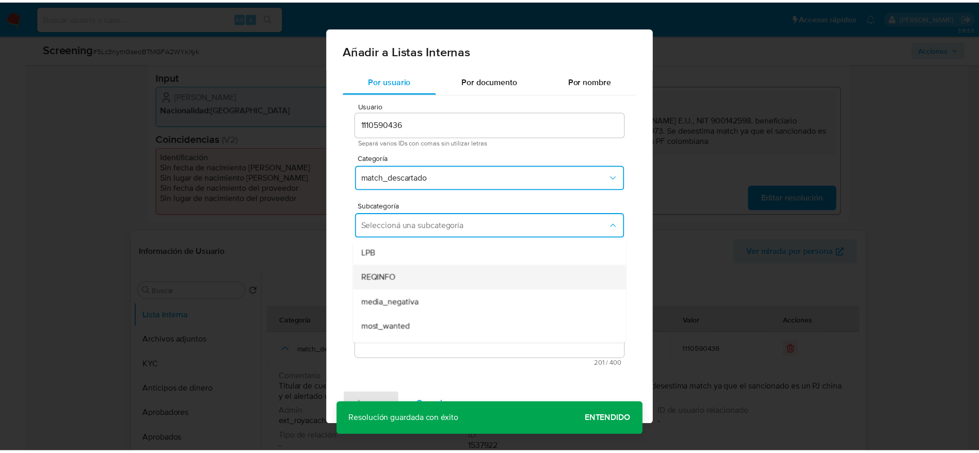
scroll to position [70, 0]
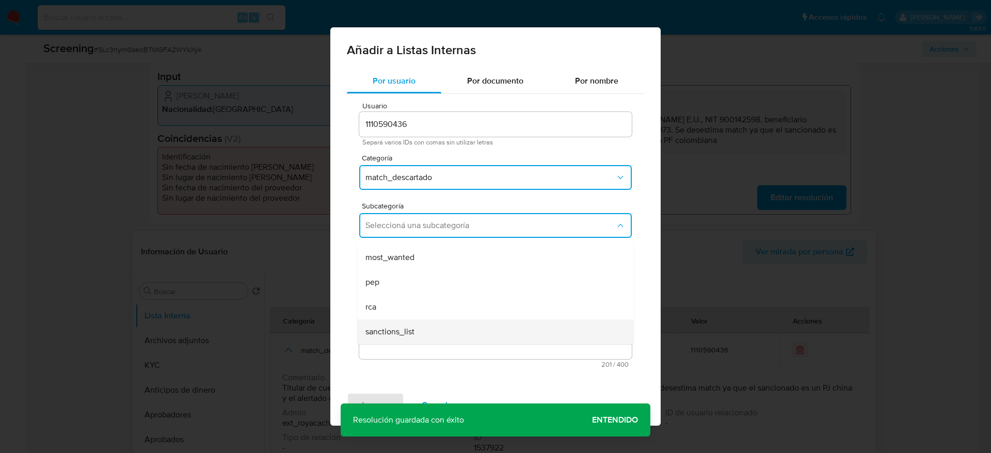
click at [391, 338] on div "sanctions_list" at bounding box center [493, 332] width 254 height 25
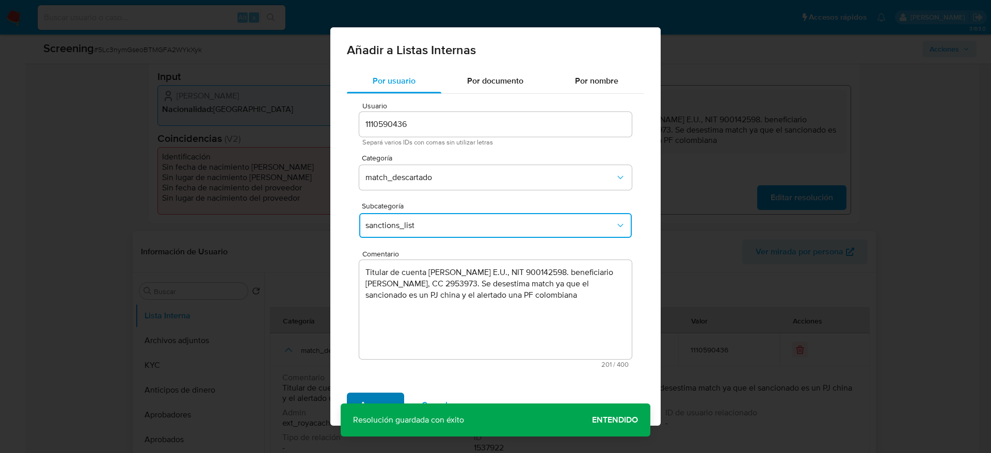
click at [378, 397] on span "Agregar" at bounding box center [375, 405] width 30 height 23
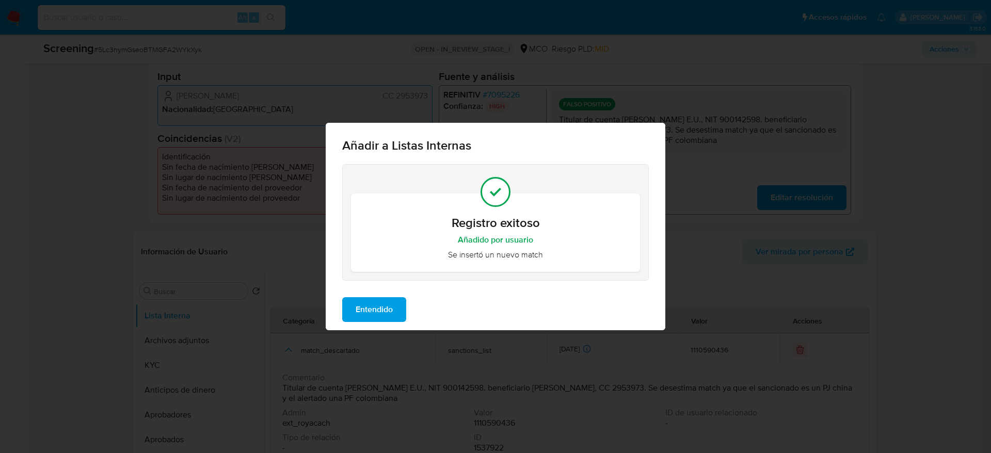
click at [370, 314] on span "Entendido" at bounding box center [374, 309] width 37 height 23
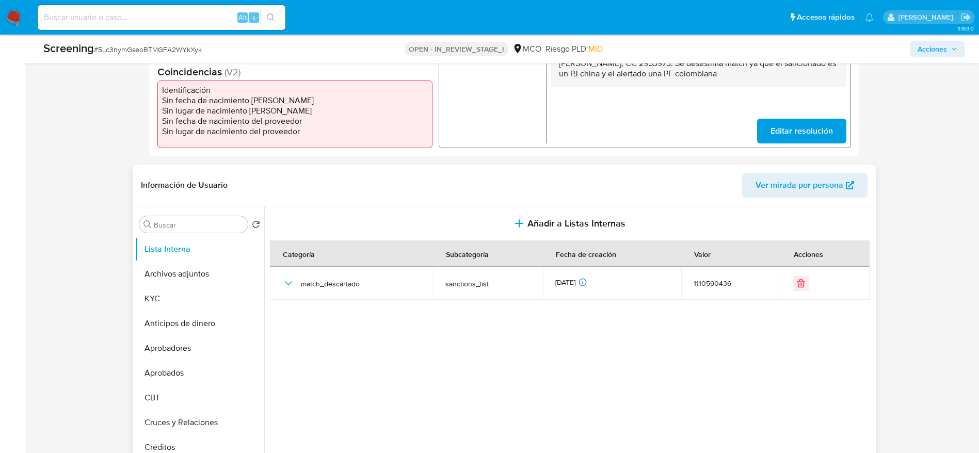
scroll to position [319, 0]
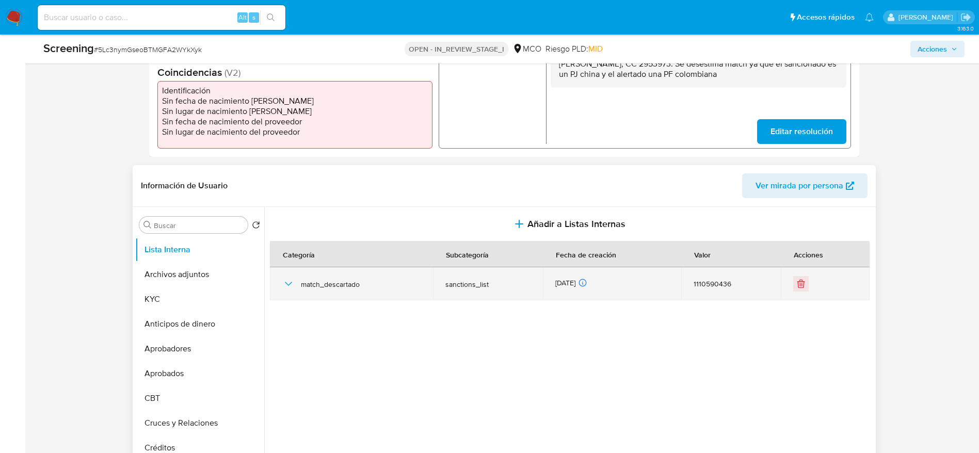
click at [290, 283] on icon "button" at bounding box center [287, 284] width 7 height 4
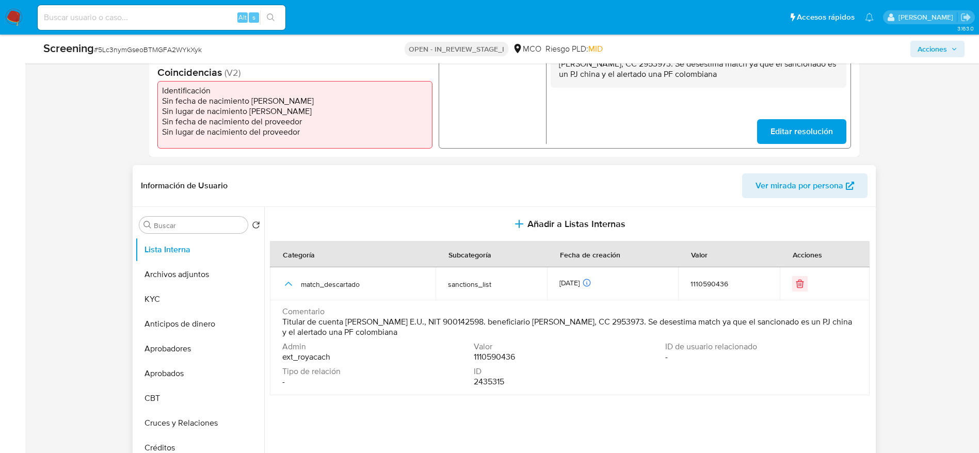
scroll to position [310, 0]
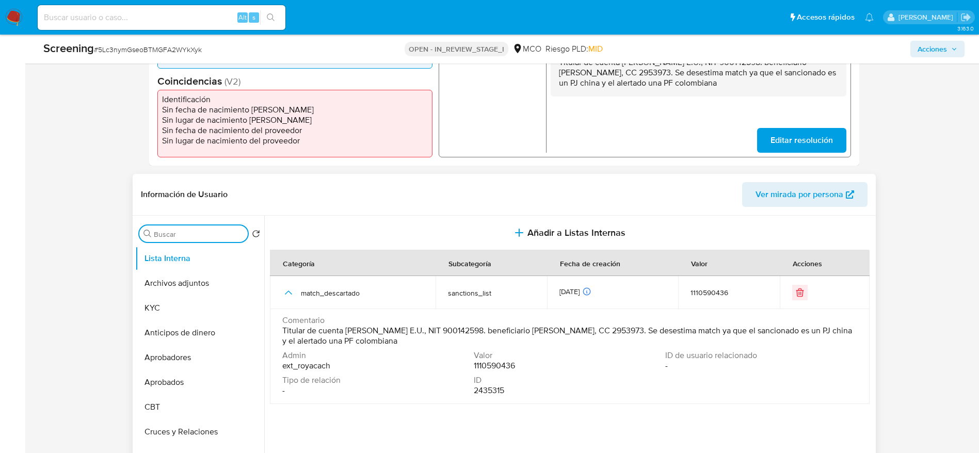
click at [182, 235] on input "Buscar" at bounding box center [199, 234] width 90 height 9
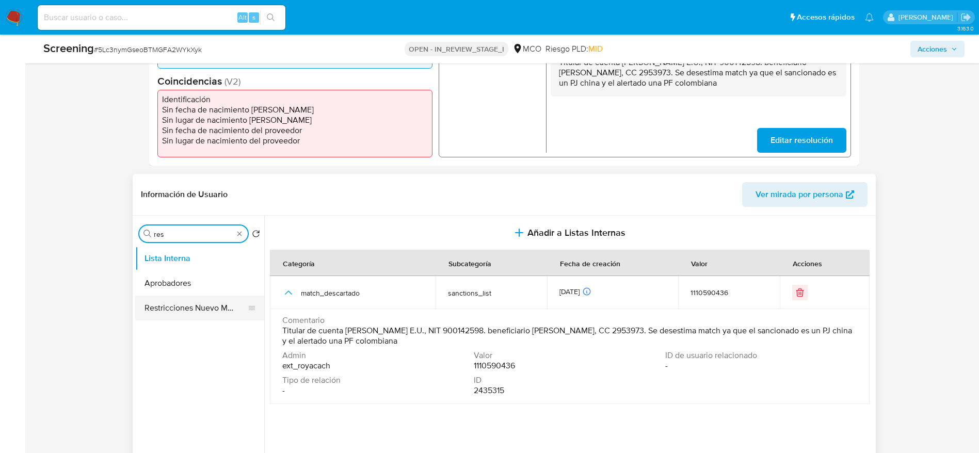
type input "res"
click at [186, 308] on button "Restricciones Nuevo Mundo" at bounding box center [195, 308] width 121 height 25
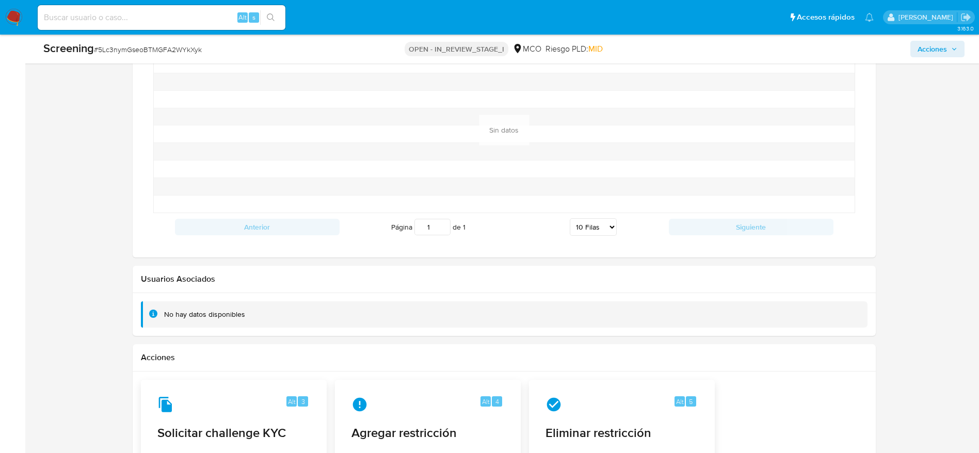
scroll to position [1485, 0]
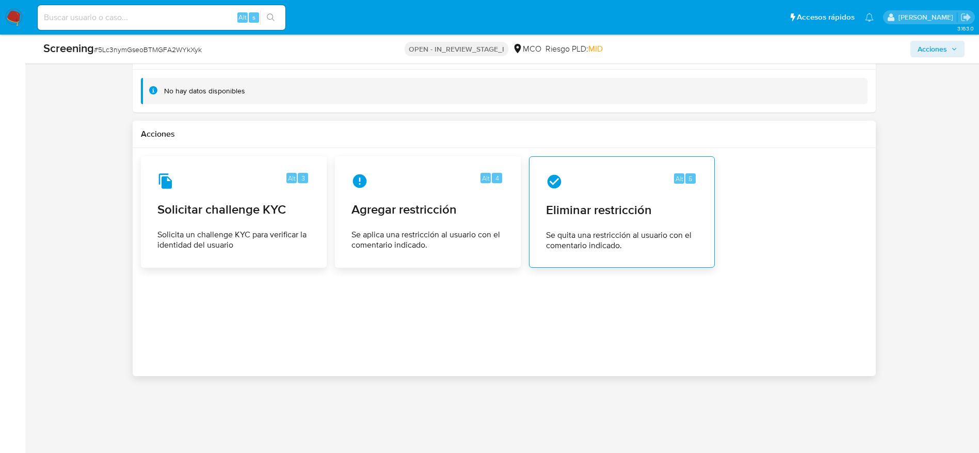
click at [598, 222] on div "Alt 5 Eliminar restricción Se quita una restricción al usuario con el comentari…" at bounding box center [622, 212] width 168 height 94
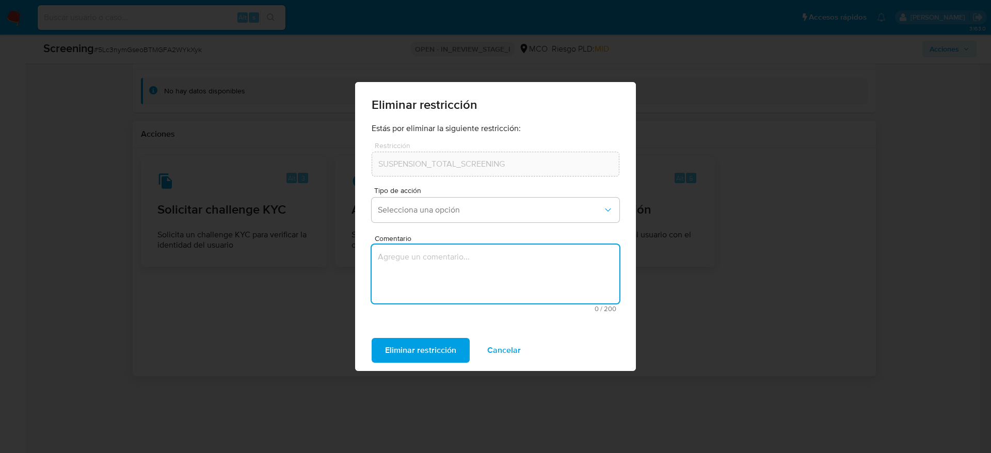
click at [450, 252] on textarea "Comentario" at bounding box center [496, 274] width 248 height 59
type textarea "se desestima match"
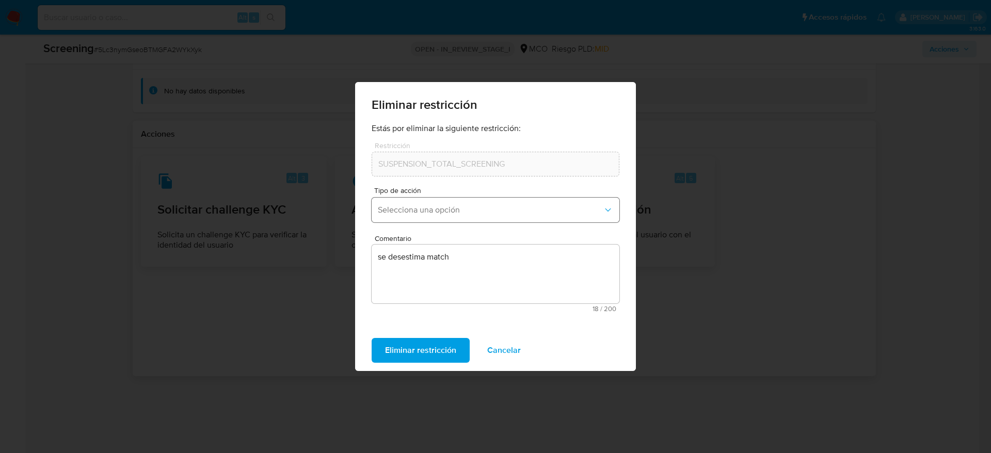
click at [496, 206] on span "Selecciona una opción" at bounding box center [490, 210] width 225 height 10
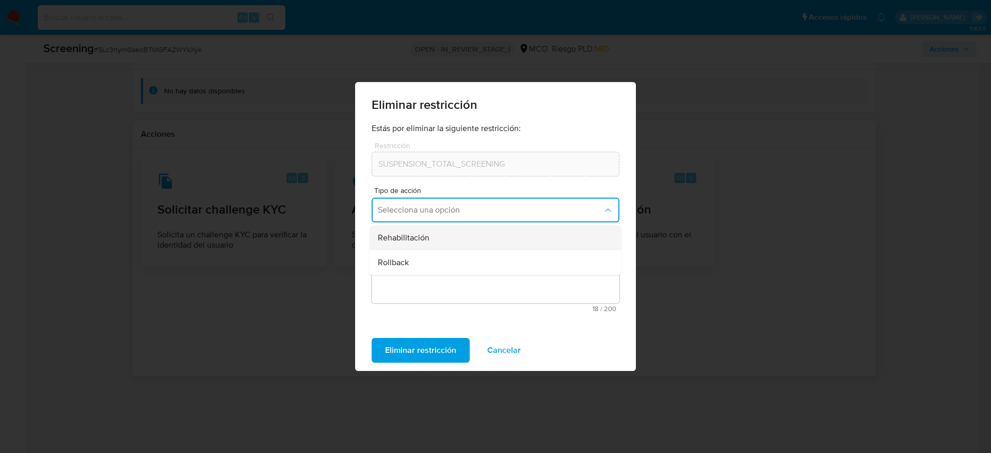
click at [465, 240] on div "Rehabilitación" at bounding box center [492, 238] width 229 height 25
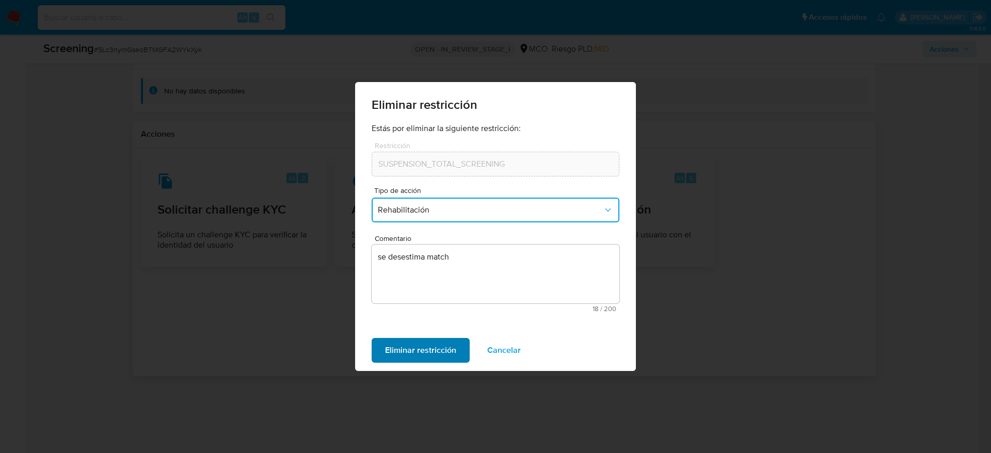
click at [416, 354] on span "Eliminar restricción" at bounding box center [420, 350] width 71 height 23
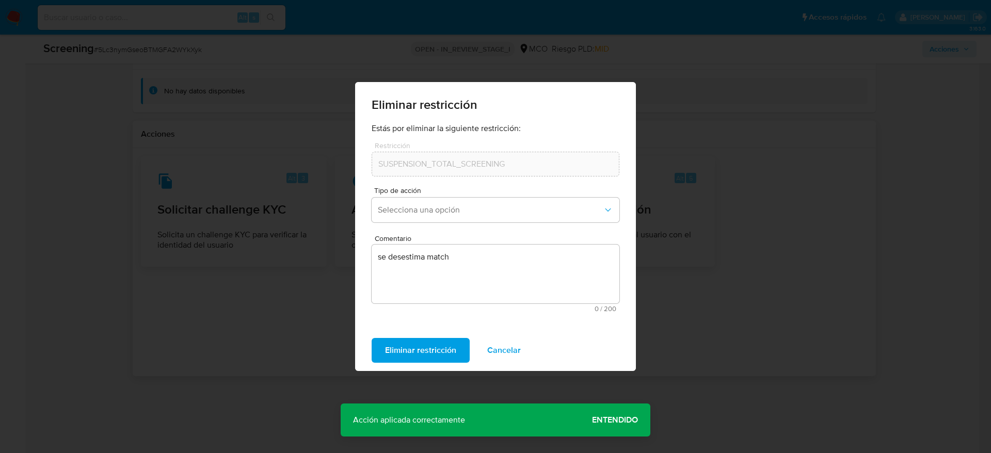
click at [626, 420] on span "Entendido" at bounding box center [615, 420] width 46 height 0
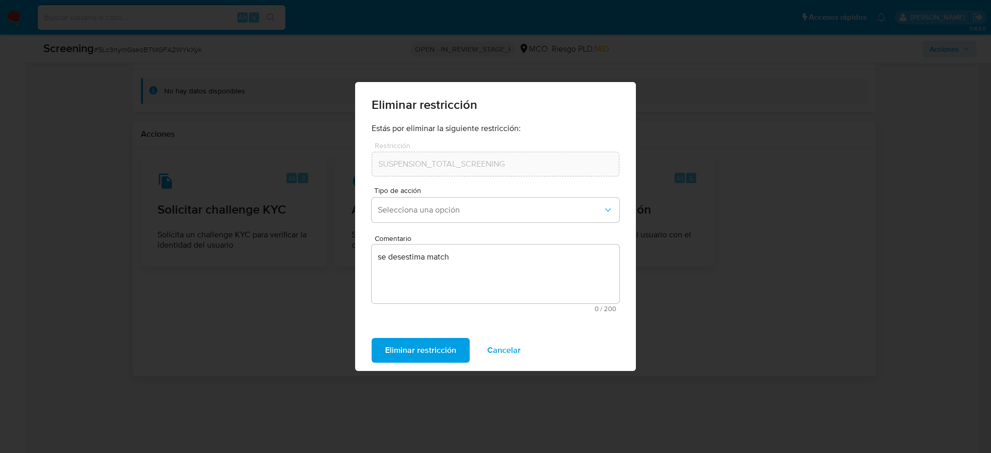
click at [501, 362] on span "Cancelar" at bounding box center [504, 350] width 34 height 23
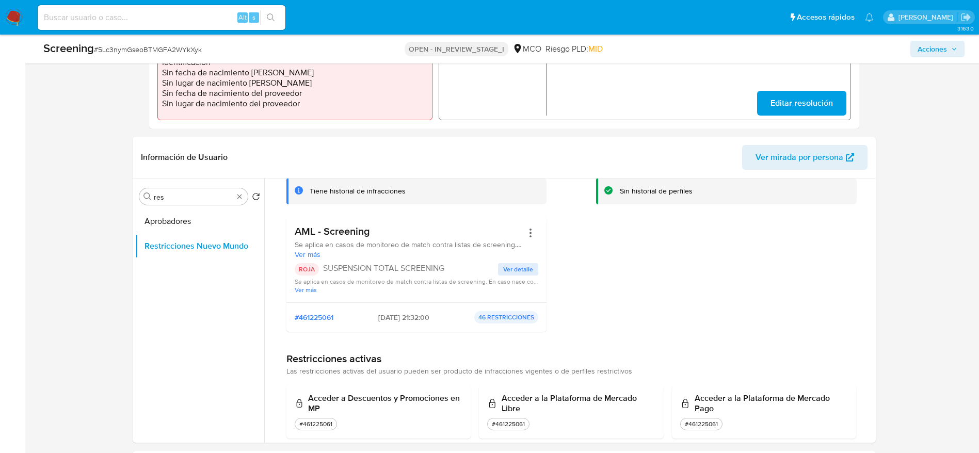
scroll to position [46, 0]
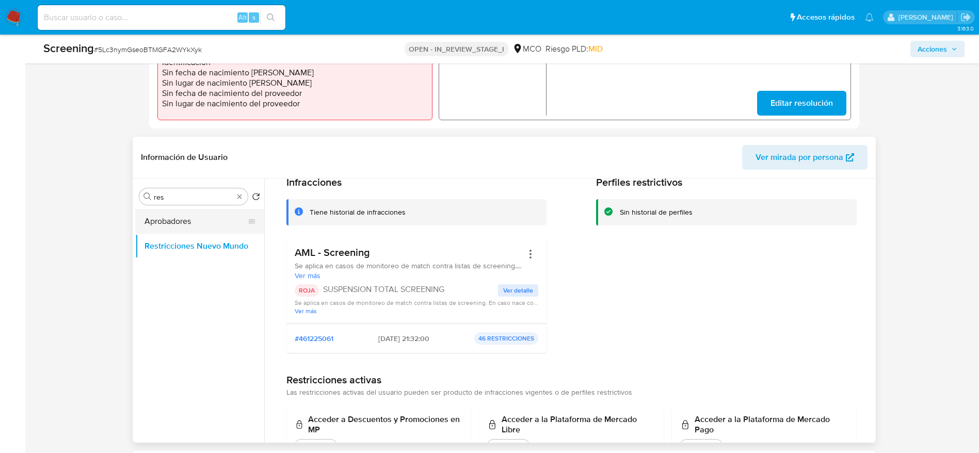
click at [171, 218] on button "Aprobadores" at bounding box center [195, 221] width 121 height 25
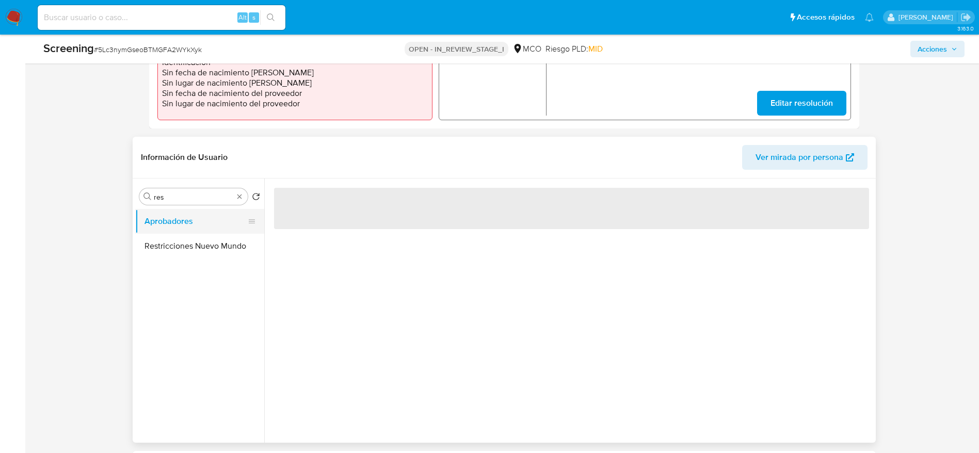
scroll to position [0, 0]
click at [186, 234] on button "Restricciones Nuevo Mundo" at bounding box center [199, 246] width 129 height 25
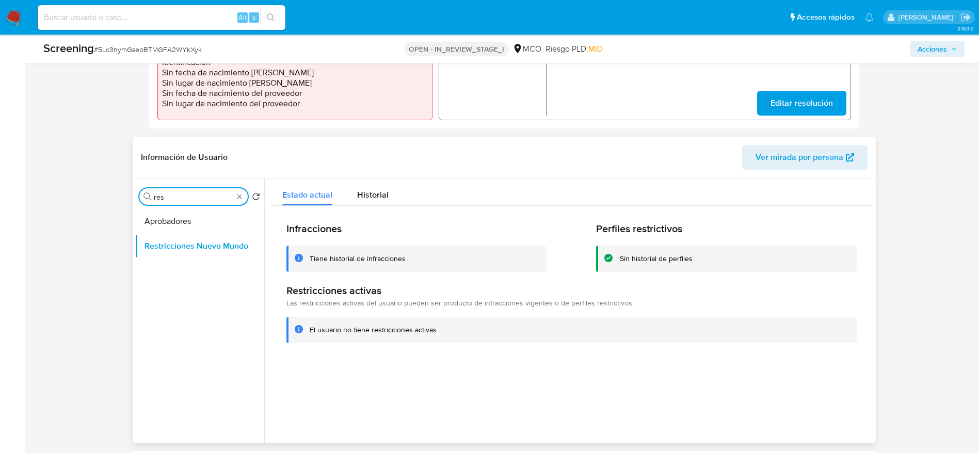
click at [219, 199] on input "res" at bounding box center [194, 197] width 80 height 9
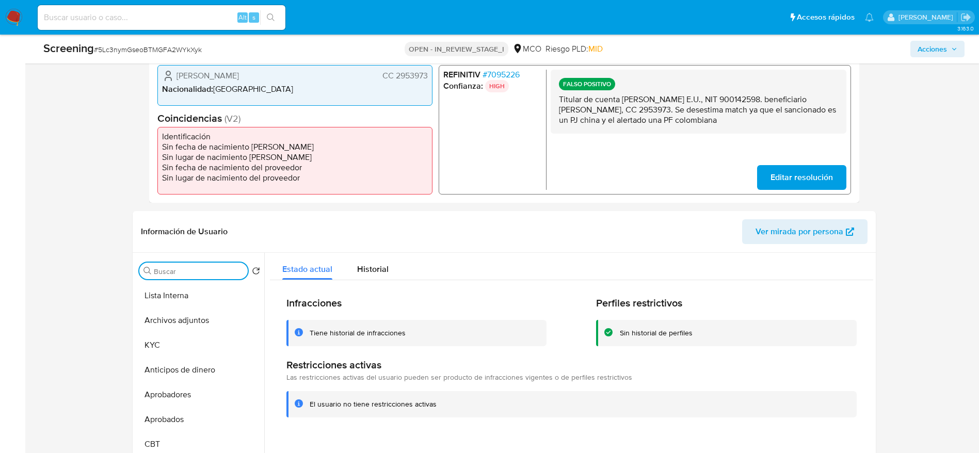
scroll to position [272, 0]
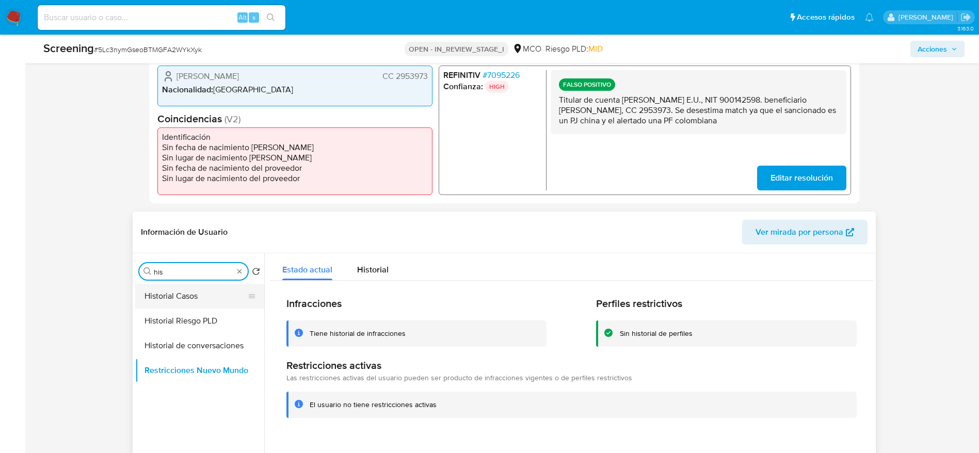
type input "his"
click at [201, 295] on button "Historial Casos" at bounding box center [195, 296] width 121 height 25
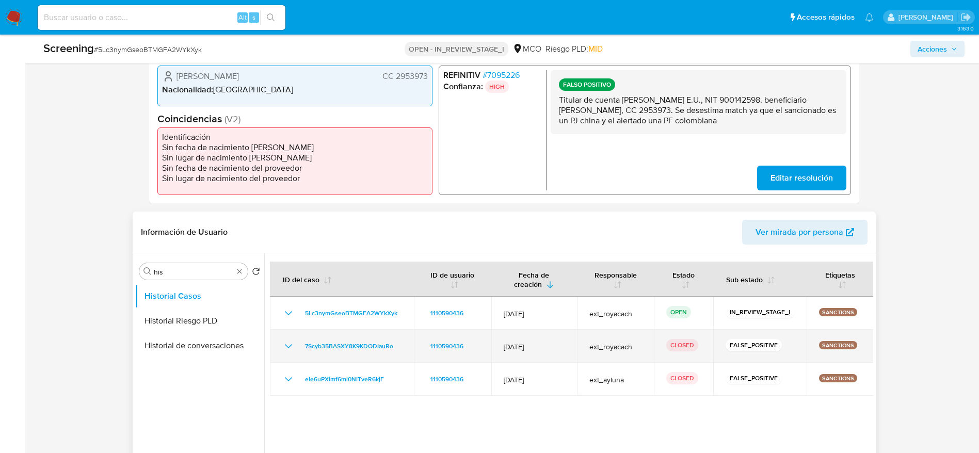
click at [287, 347] on icon "Mostrar/Ocultar" at bounding box center [288, 346] width 12 height 12
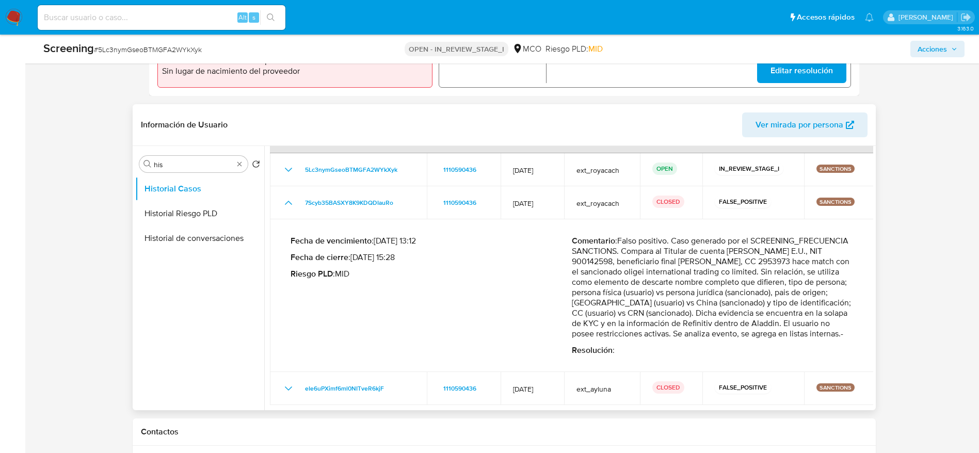
scroll to position [382, 0]
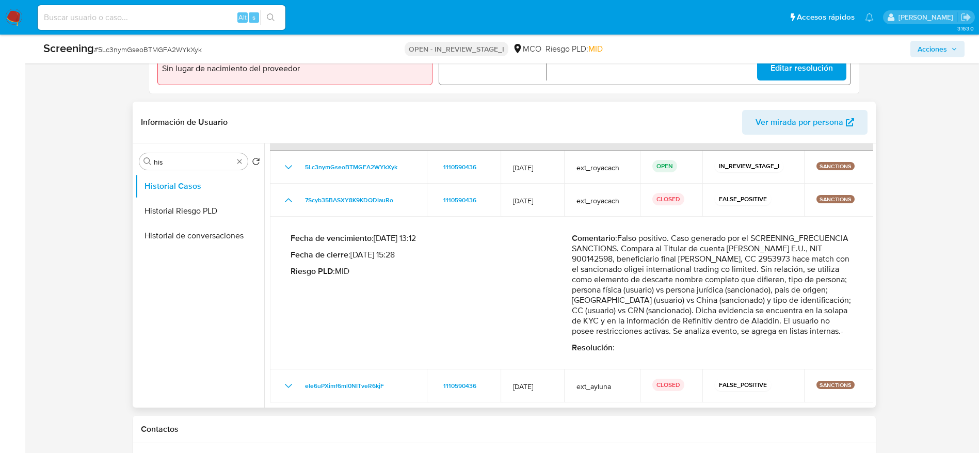
drag, startPoint x: 621, startPoint y: 230, endPoint x: 788, endPoint y: 327, distance: 193.7
click at [788, 327] on p "Comentario : Falso positivo. Caso generado por el SCREENING_FRECUENCIA SANCTION…" at bounding box center [712, 284] width 281 height 103
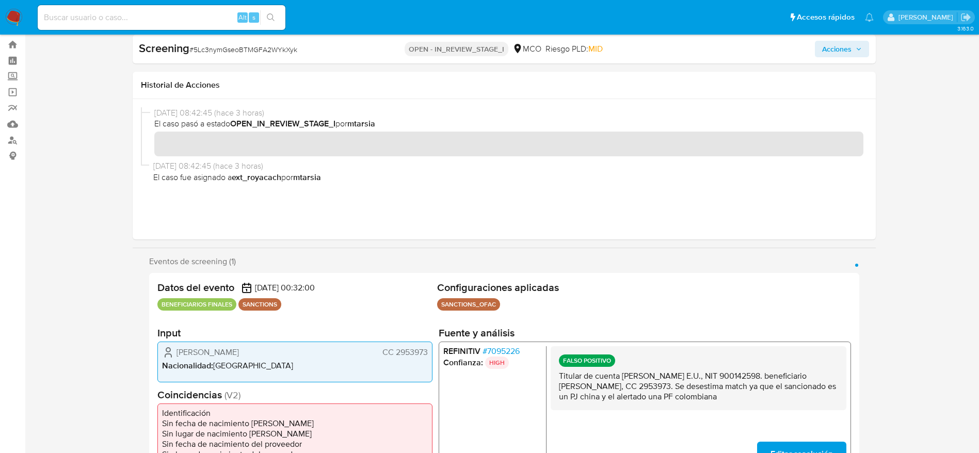
scroll to position [20, 0]
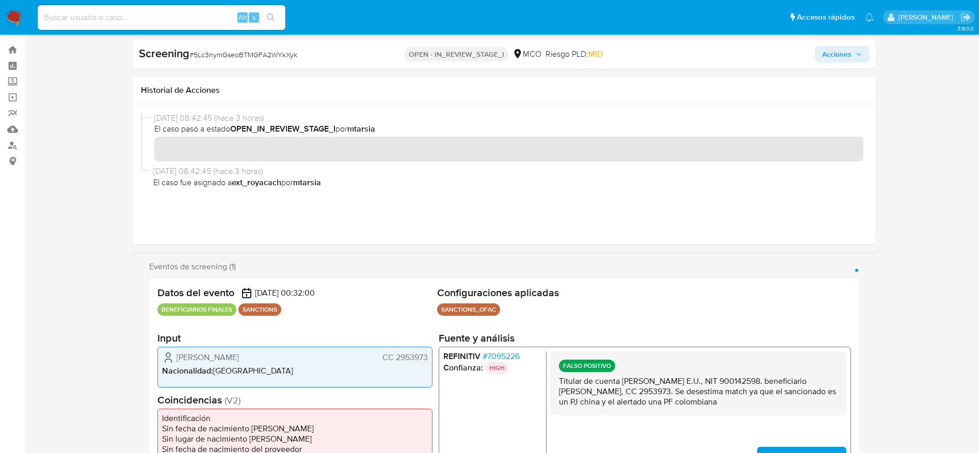
click at [847, 55] on span "Acciones" at bounding box center [836, 54] width 29 height 17
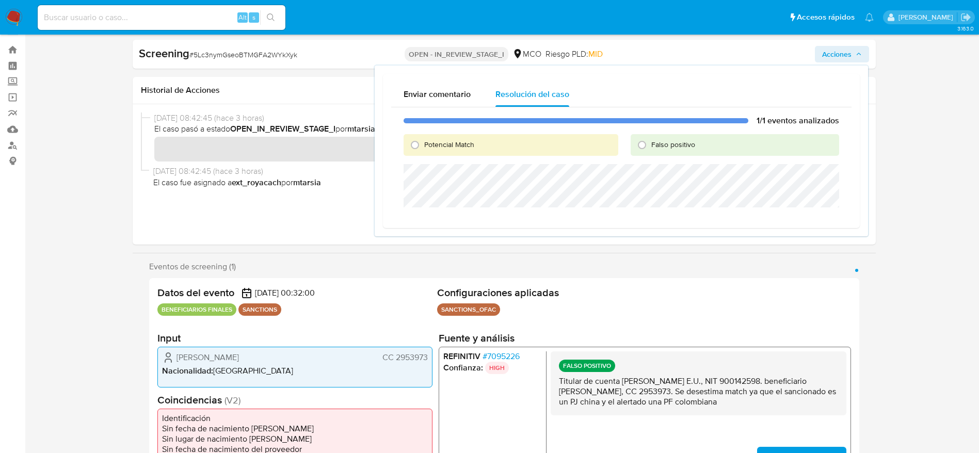
click at [695, 144] on span "Falso positivo" at bounding box center [674, 144] width 44 height 10
click at [651, 144] on input "Falso positivo" at bounding box center [642, 145] width 17 height 17
radio input "true"
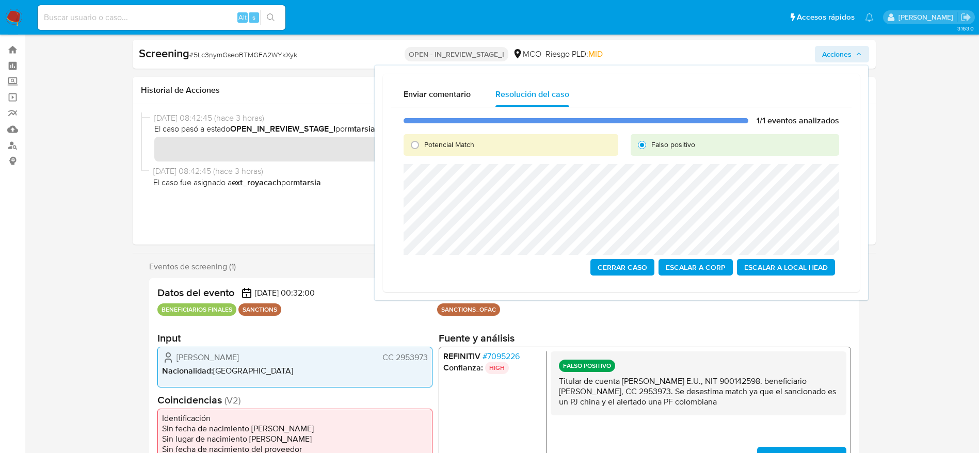
click at [640, 260] on span "Cerrar Caso" at bounding box center [623, 267] width 50 height 14
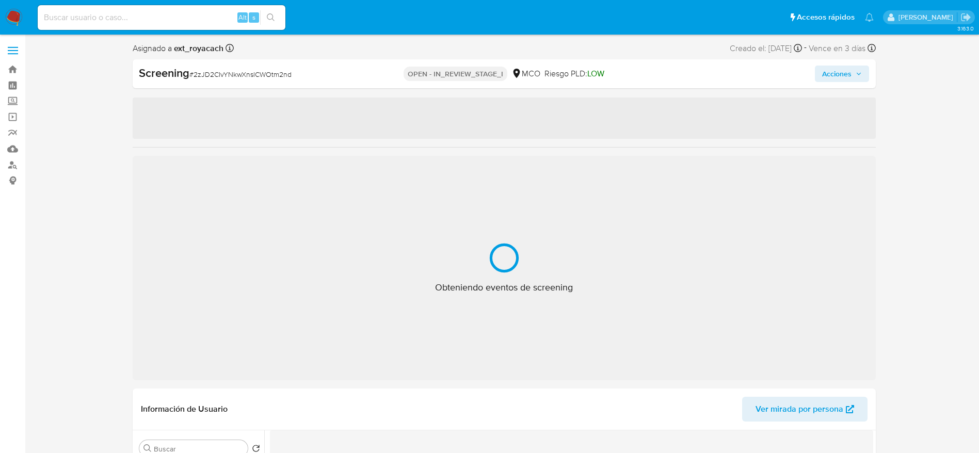
select select "10"
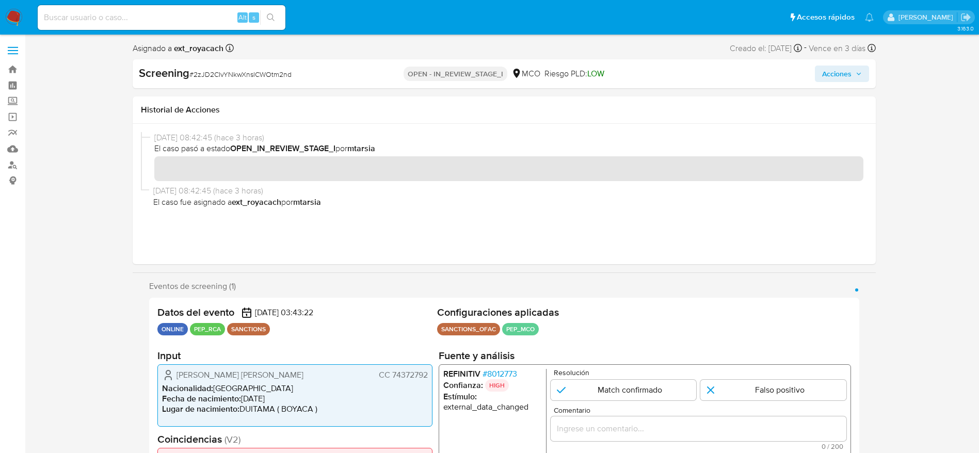
click at [255, 64] on div "Screening # 2zJD2CIvYNkwXnslCWOtm2nd OPEN - IN_REVIEW_STAGE_I MCO Riesgo PLD: L…" at bounding box center [504, 73] width 743 height 29
copy span "2zJD2CIvYNkwXnslCWOtm2nd"
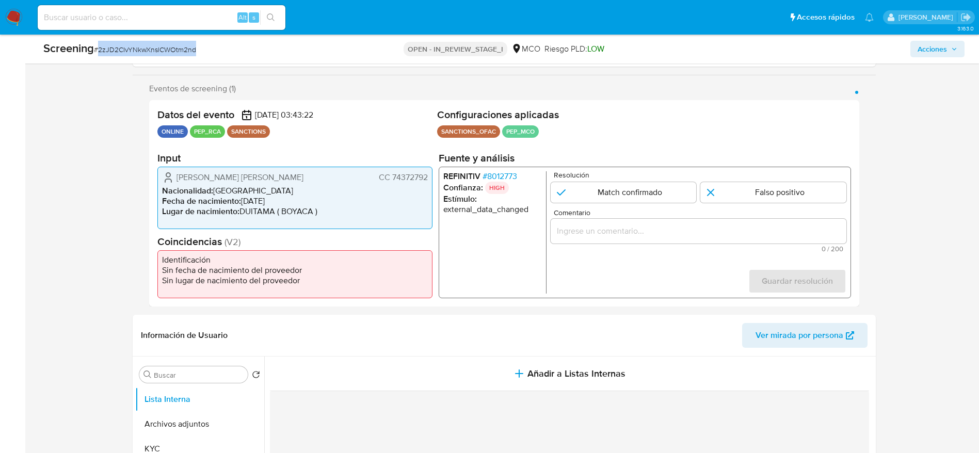
scroll to position [192, 0]
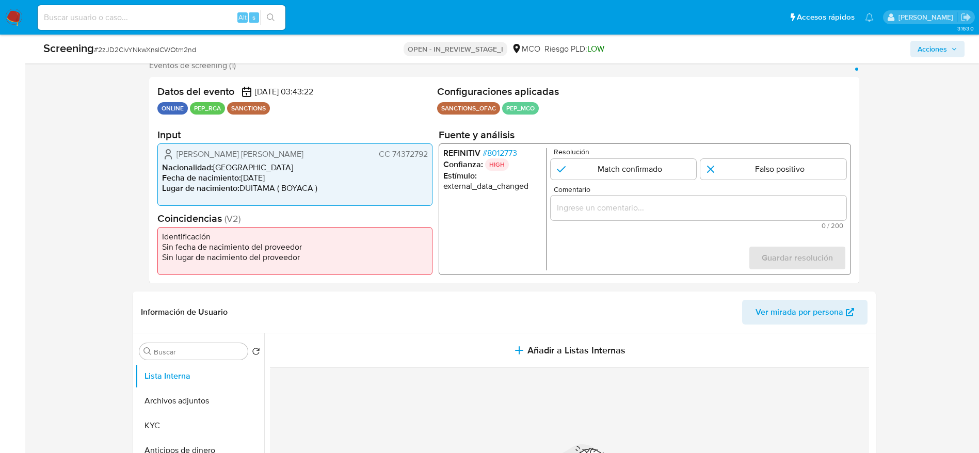
drag, startPoint x: 176, startPoint y: 152, endPoint x: 430, endPoint y: 157, distance: 254.1
click at [430, 157] on div "[PERSON_NAME] [PERSON_NAME] CC 74372792 Nacionalidad : [DEMOGRAPHIC_DATA] Fecha…" at bounding box center [294, 175] width 275 height 62
click at [500, 153] on span "# 8012773" at bounding box center [499, 153] width 35 height 10
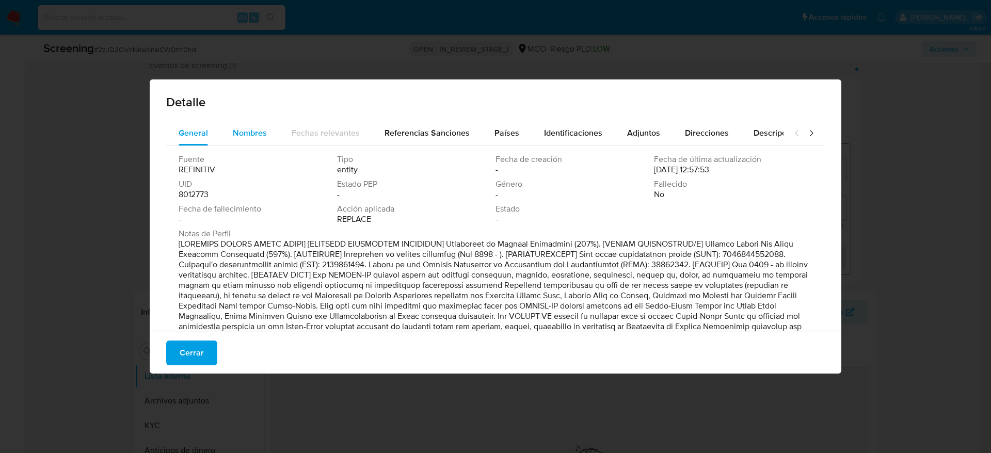
click at [234, 134] on span "Nombres" at bounding box center [250, 133] width 34 height 12
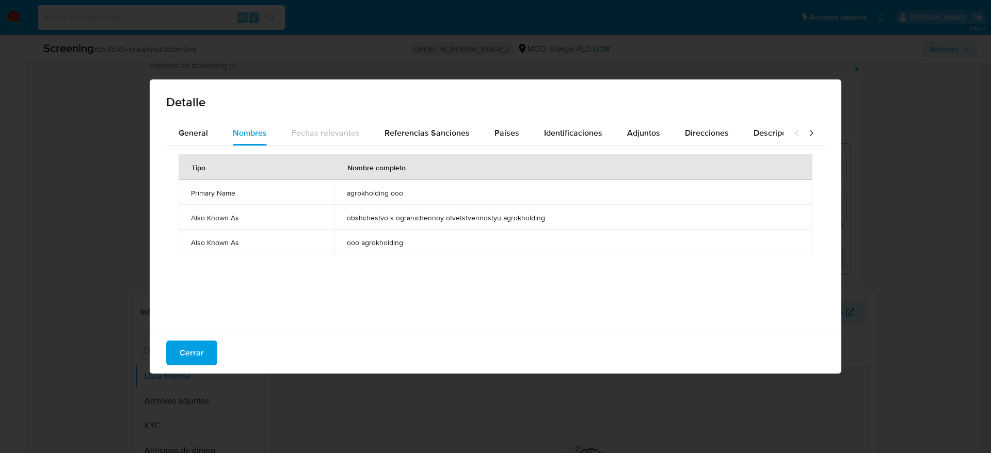
click at [382, 189] on span "agrokholding ooo" at bounding box center [573, 192] width 453 height 9
click at [194, 358] on span "Cerrar" at bounding box center [192, 353] width 24 height 23
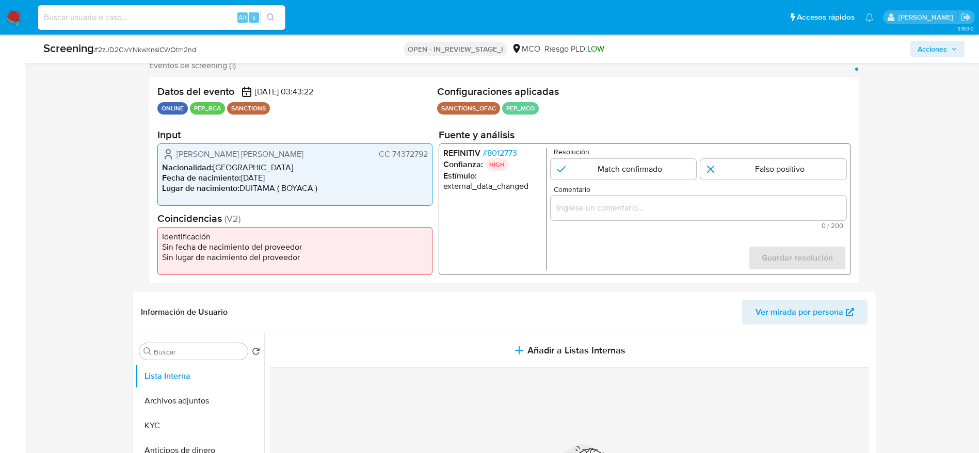
click at [147, 52] on span "# 2zJD2CIvYNkwXnslCWOtm2nd" at bounding box center [145, 49] width 102 height 10
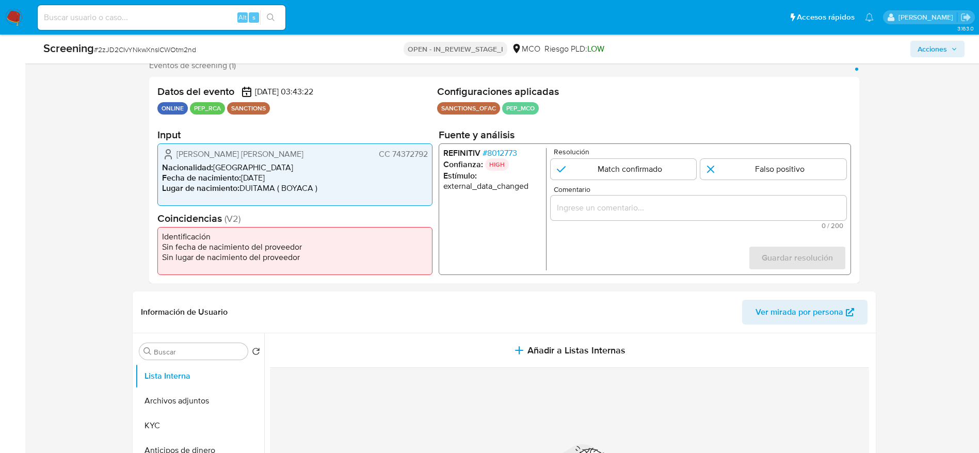
drag, startPoint x: 178, startPoint y: 152, endPoint x: 430, endPoint y: 152, distance: 251.4
click at [430, 152] on div "[PERSON_NAME] [PERSON_NAME] CC 74372792 Nacionalidad : [DEMOGRAPHIC_DATA] Fecha…" at bounding box center [294, 175] width 275 height 62
click at [507, 154] on span "# 8012773" at bounding box center [499, 153] width 35 height 10
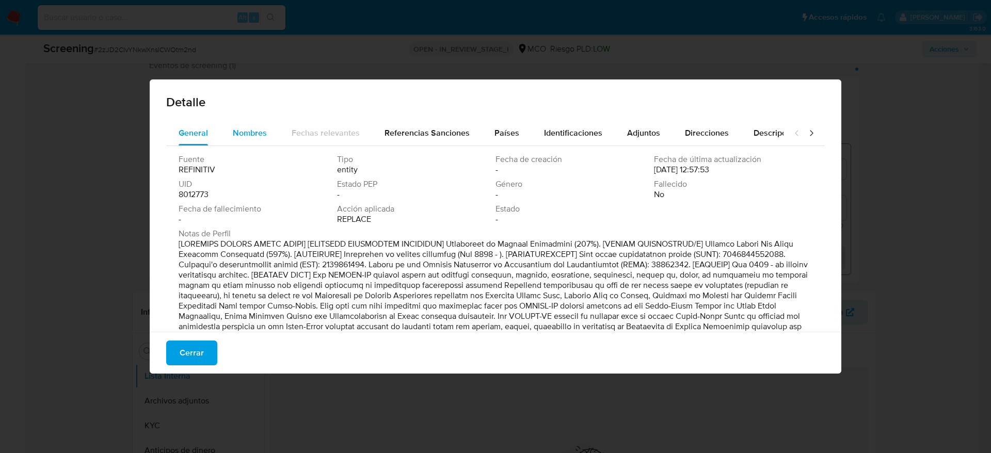
drag, startPoint x: 261, startPoint y: 119, endPoint x: 262, endPoint y: 139, distance: 19.6
click at [262, 139] on div "Detalle General Nombres Fechas relevantes Referencias Sanciones Países Identifi…" at bounding box center [496, 227] width 692 height 294
click at [262, 139] on div "Nombres" at bounding box center [250, 133] width 34 height 25
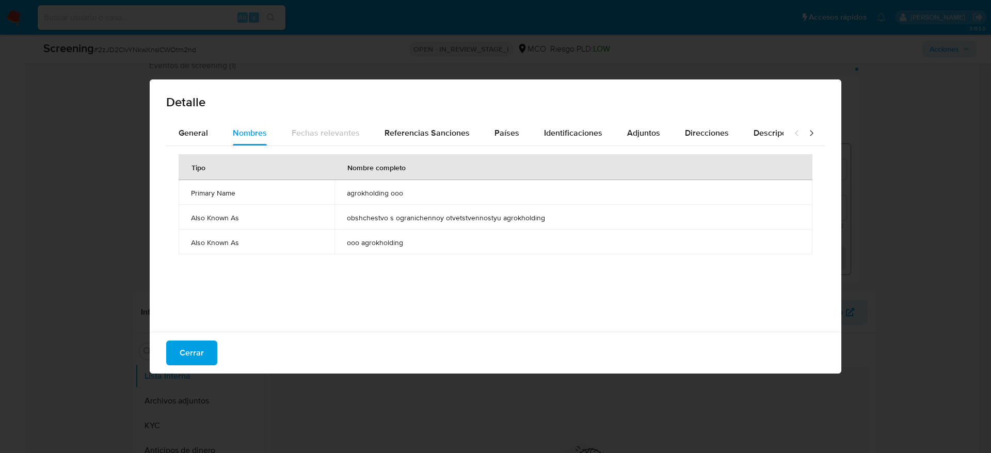
click at [385, 189] on span "agrokholding ooo" at bounding box center [573, 192] width 453 height 9
click at [506, 137] on span "Países" at bounding box center [507, 133] width 25 height 12
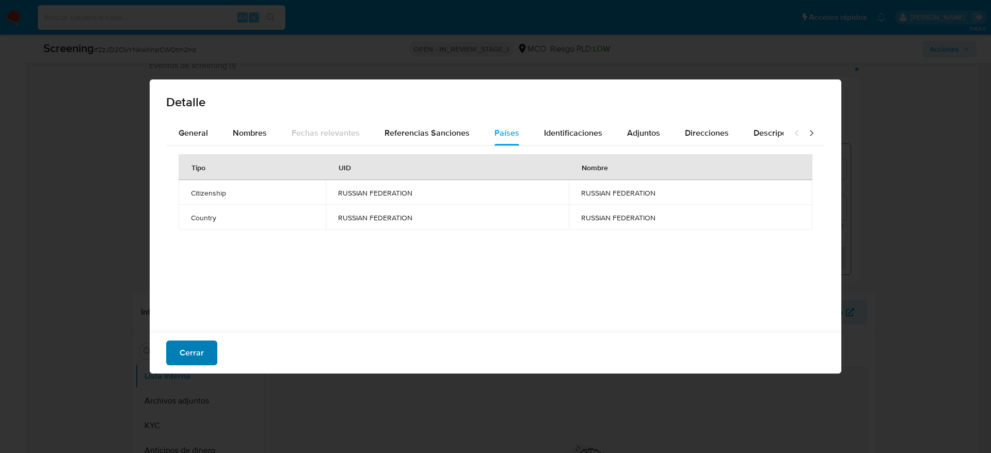
click at [187, 349] on span "Cerrar" at bounding box center [192, 353] width 24 height 23
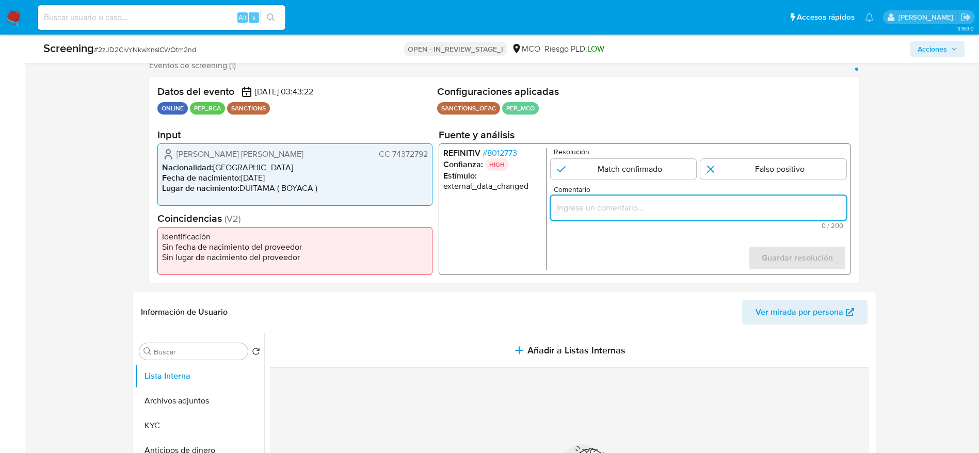
click at [596, 206] on input "Comentario" at bounding box center [698, 207] width 296 height 13
paste input "Compara al usuario [PERSON_NAME] [PERSON_NAME] CC 74372792 con el alertado "agr…"
type input "Compara al usuario [PERSON_NAME] [PERSON_NAME] CC 74372792 con el alertado "agr…"
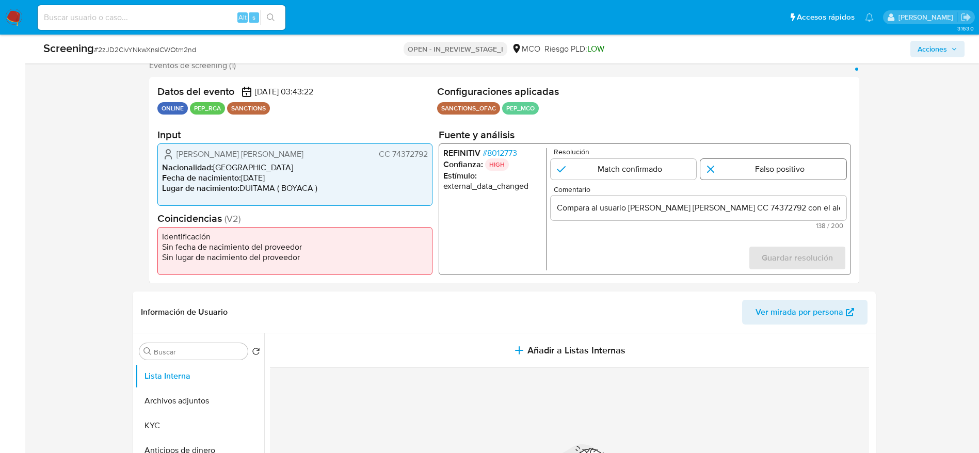
click at [722, 172] on input "1 de 1" at bounding box center [774, 169] width 146 height 21
radio input "true"
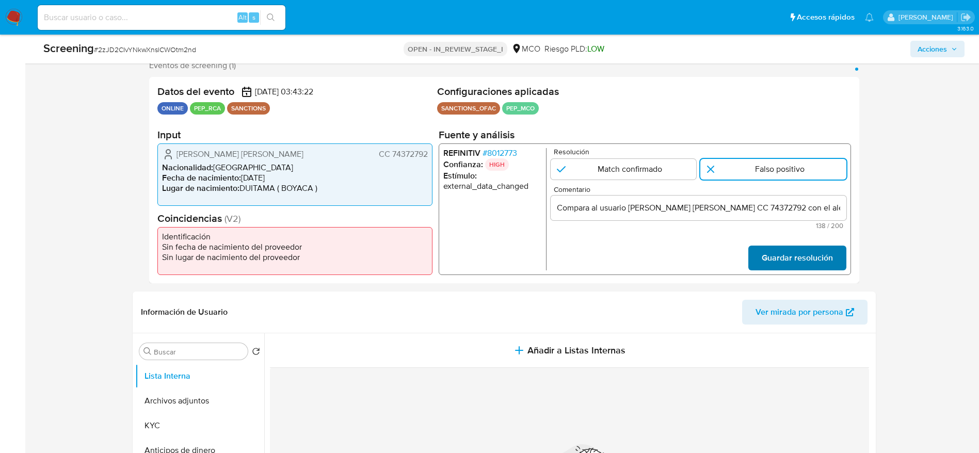
click at [830, 257] on span "Guardar resolución" at bounding box center [797, 258] width 71 height 23
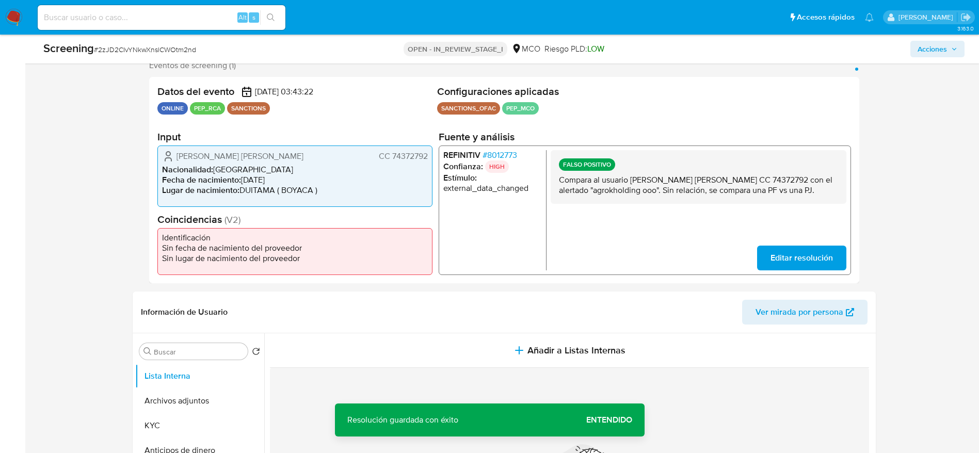
click at [637, 192] on p "Compara al usuario [PERSON_NAME] [PERSON_NAME] CC 74372792 con el alertado "agr…" at bounding box center [698, 185] width 279 height 21
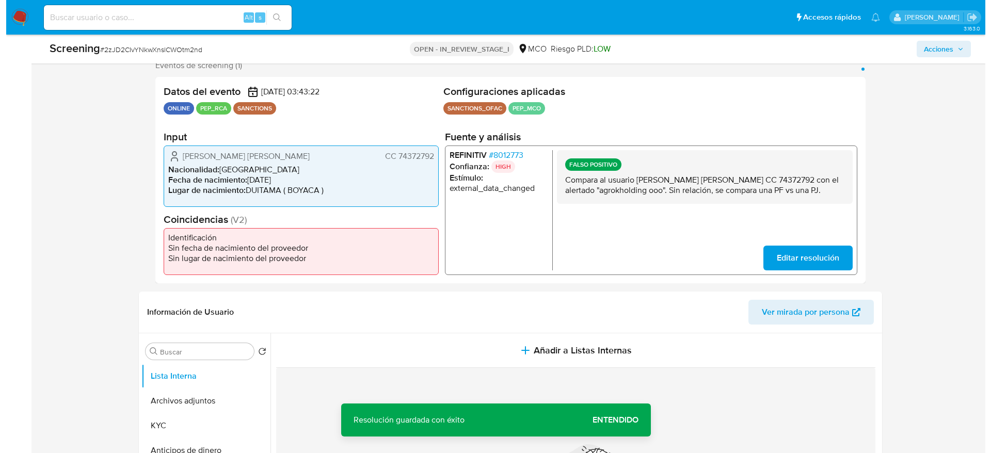
scroll to position [391, 0]
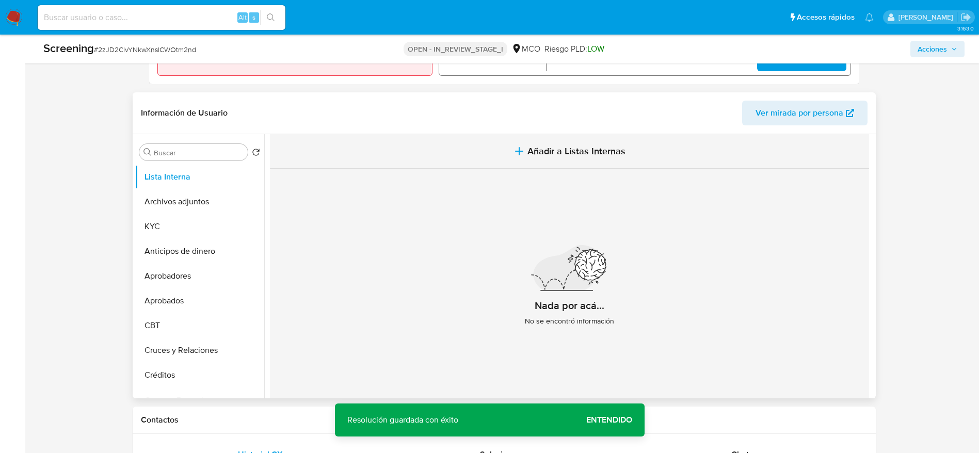
click at [546, 143] on button "Añadir a Listas Internas" at bounding box center [569, 151] width 599 height 35
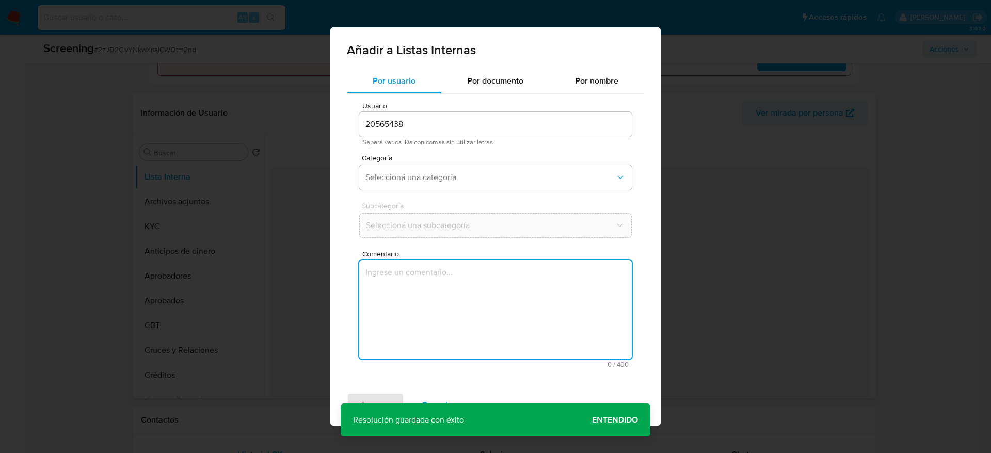
click at [508, 262] on textarea "Comentario" at bounding box center [495, 309] width 273 height 99
type textarea "Compara al usuario [PERSON_NAME] [PERSON_NAME] CC 74372792 con el alertado "agr…"
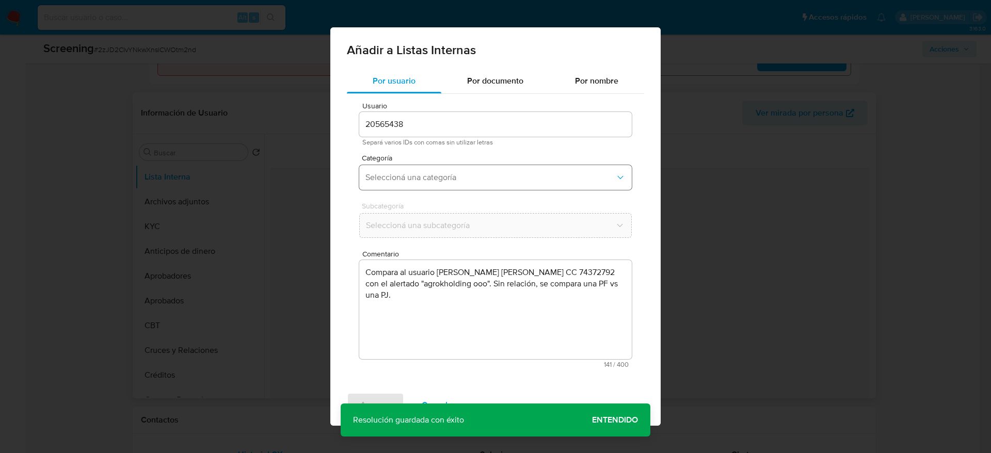
click at [488, 181] on span "Seleccioná una categoría" at bounding box center [491, 177] width 250 height 10
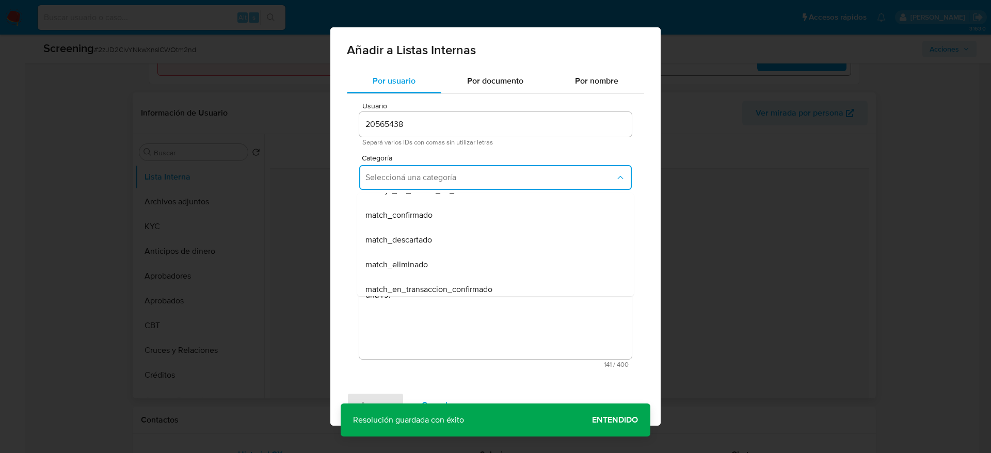
scroll to position [65, 0]
click at [449, 232] on div "match_descartado" at bounding box center [493, 239] width 254 height 25
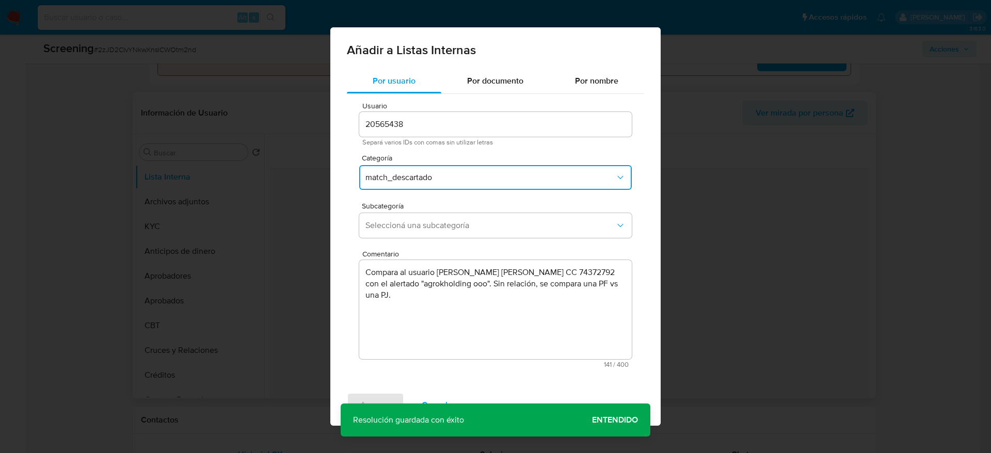
click at [449, 232] on button "Seleccioná una subcategoría" at bounding box center [495, 225] width 273 height 25
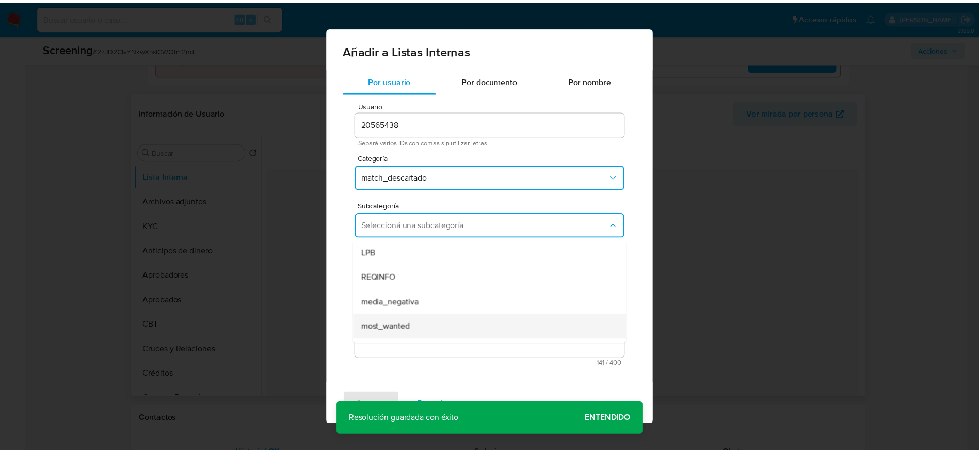
scroll to position [70, 0]
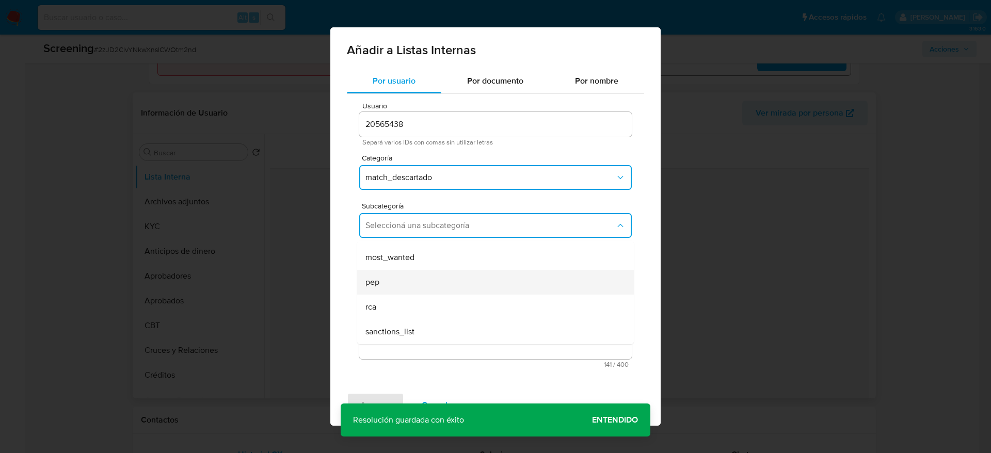
click at [398, 277] on div "pep" at bounding box center [493, 282] width 254 height 25
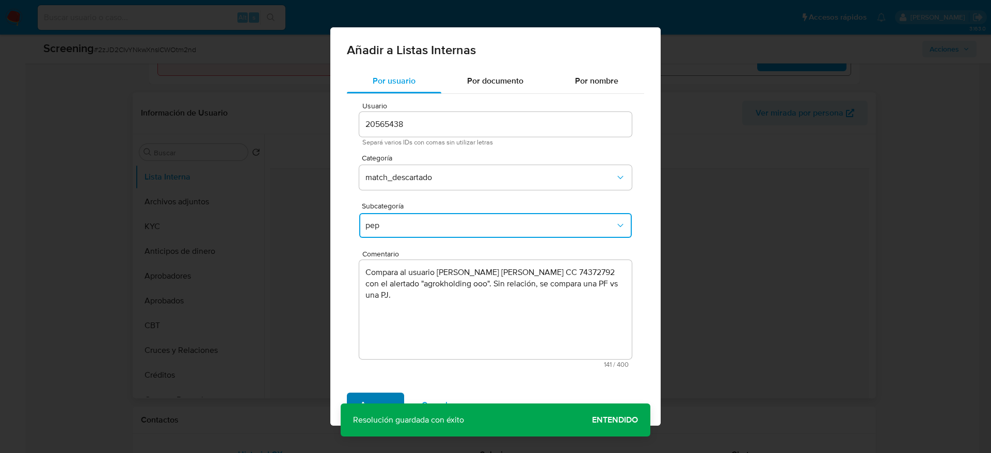
click at [355, 400] on button "Agregar" at bounding box center [375, 405] width 57 height 25
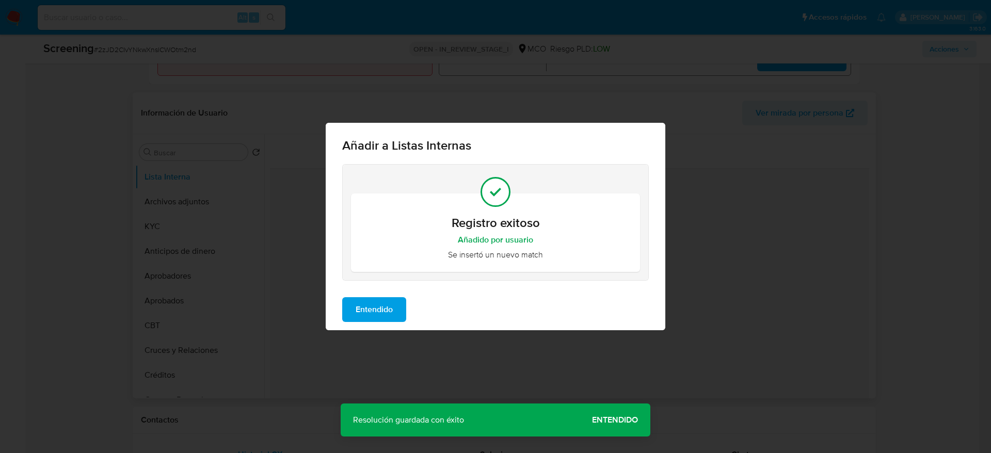
click at [389, 306] on span "Entendido" at bounding box center [374, 309] width 37 height 23
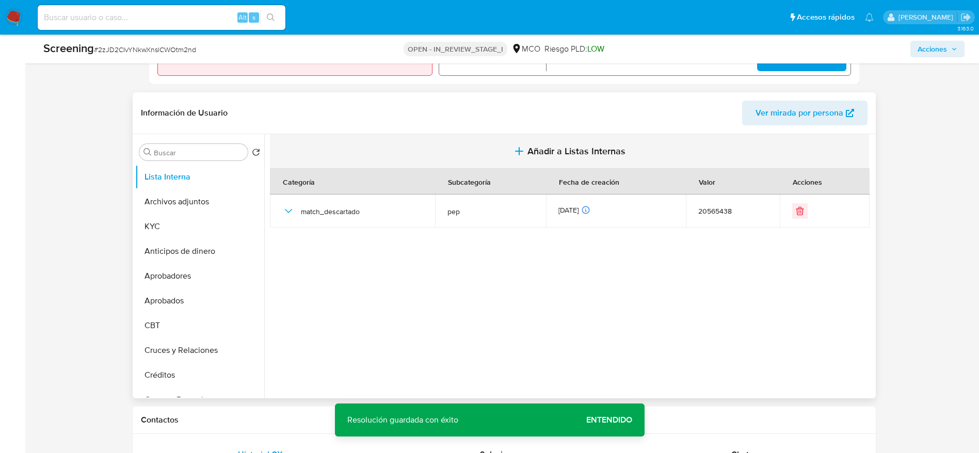
click at [585, 152] on span "Añadir a Listas Internas" at bounding box center [577, 151] width 98 height 11
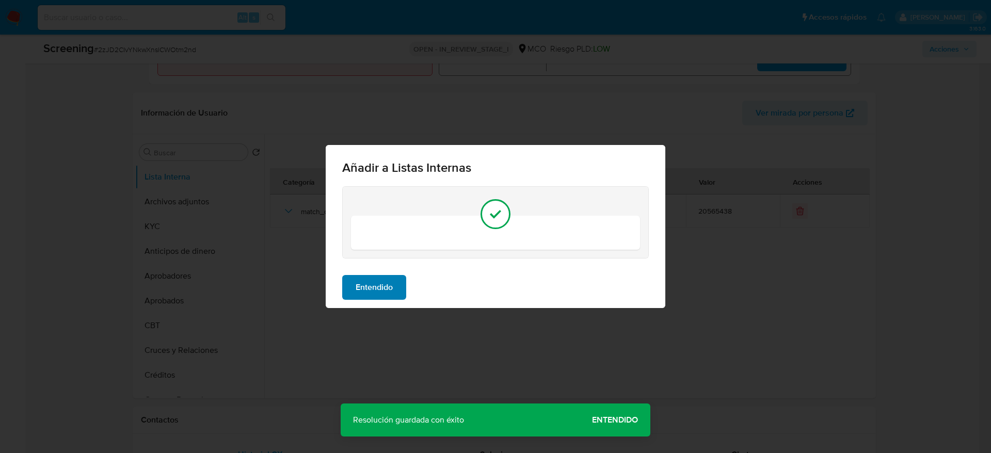
click at [381, 289] on span "Entendido" at bounding box center [374, 287] width 37 height 23
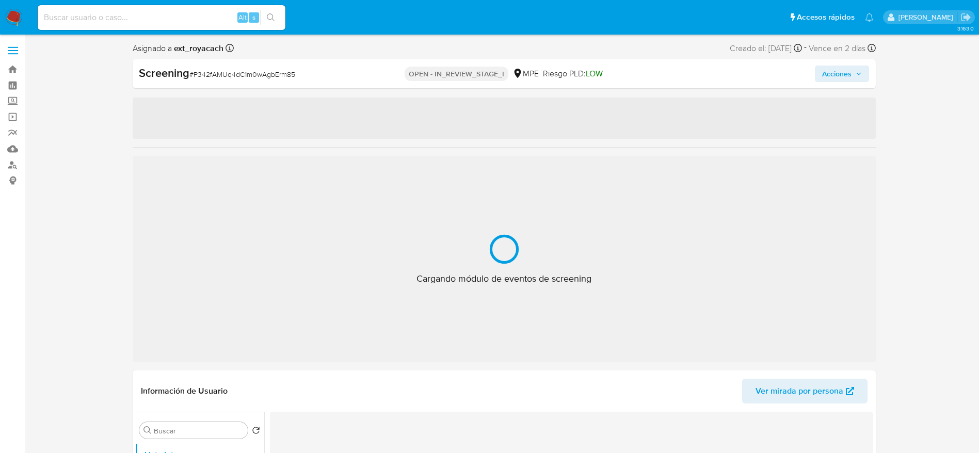
select select "10"
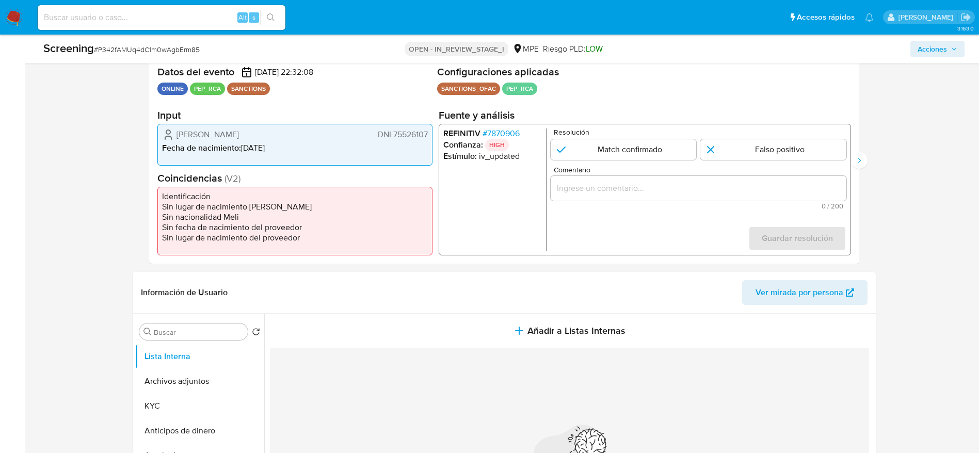
scroll to position [236, 0]
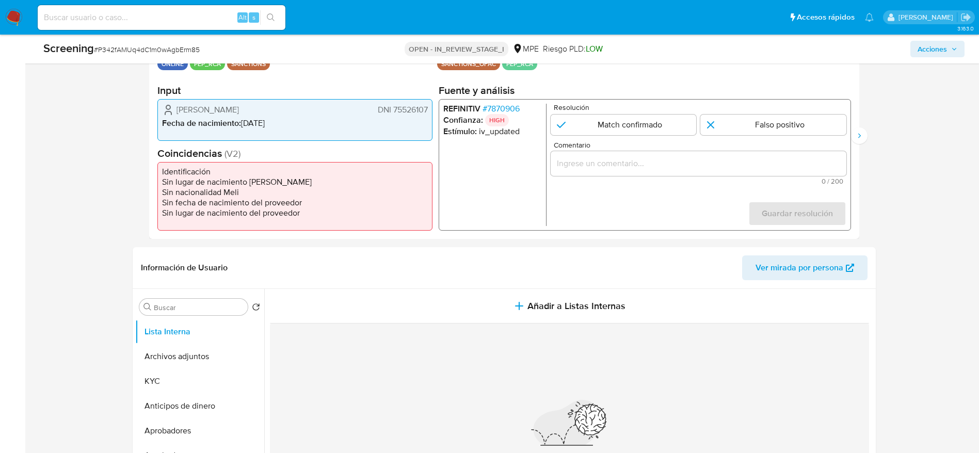
click at [119, 49] on span "# P342fAMUq4dC1m0wAgbErm85" at bounding box center [147, 49] width 106 height 10
copy span "P342fAMUq4dC1m0wAgbErm85"
drag, startPoint x: 174, startPoint y: 109, endPoint x: 431, endPoint y: 110, distance: 256.6
click at [431, 110] on div "Luis Enrique Rafael Patricio DNI 75526107 Fecha de nacimiento : 07/08/2005" at bounding box center [294, 120] width 275 height 42
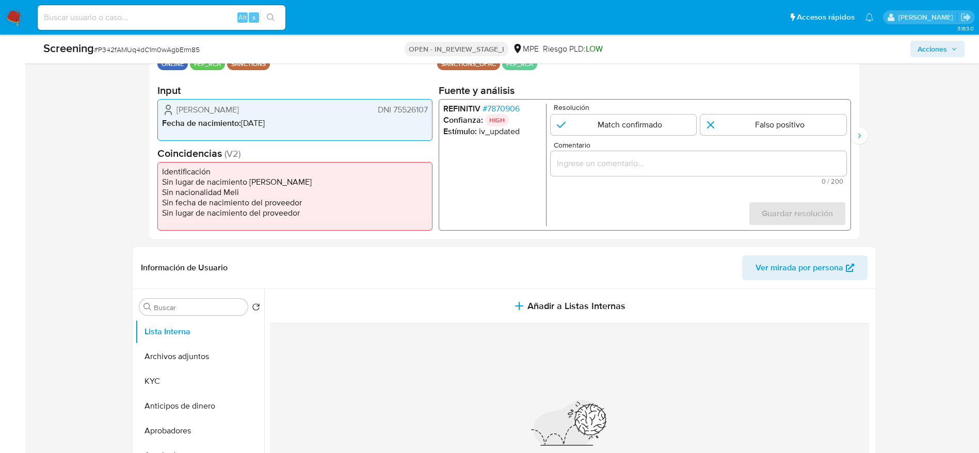
click at [487, 108] on span "# 7870906" at bounding box center [500, 109] width 37 height 10
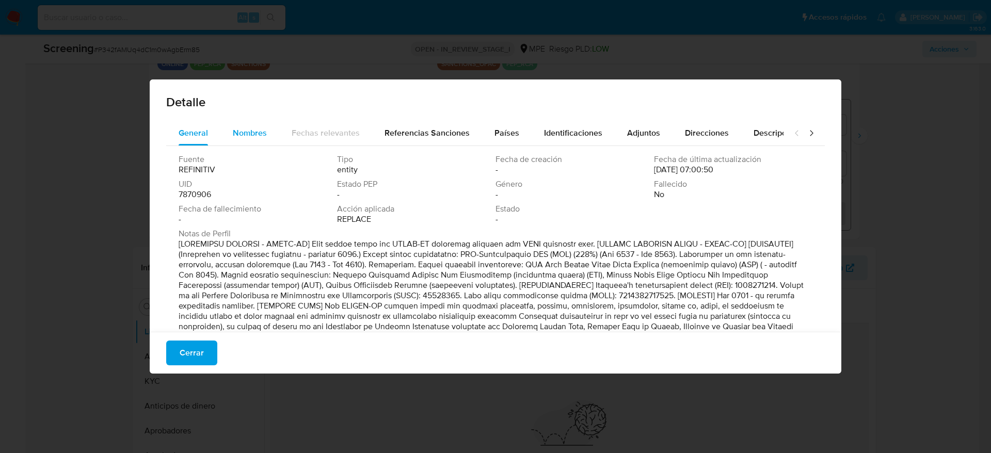
click at [252, 127] on span "Nombres" at bounding box center [250, 133] width 34 height 12
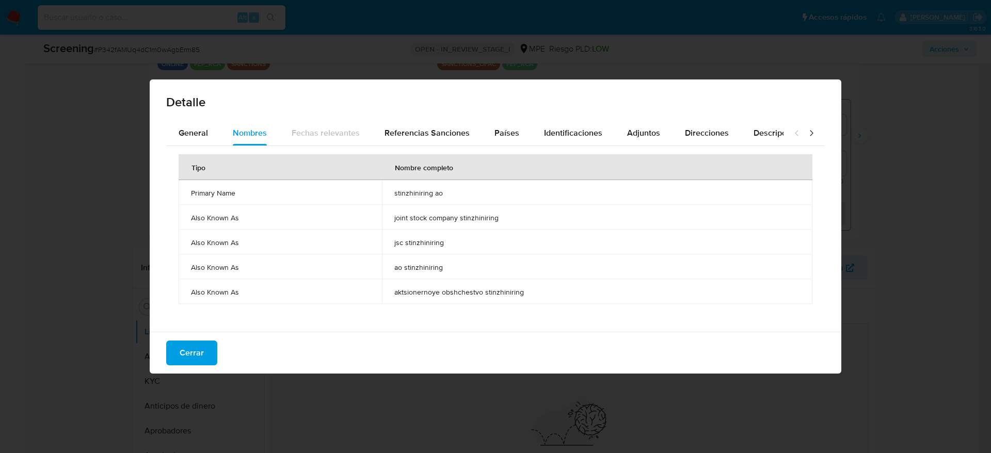
click at [403, 195] on span "stinzhiniring ao" at bounding box center [597, 192] width 406 height 9
click at [500, 139] on div "Países" at bounding box center [507, 133] width 25 height 25
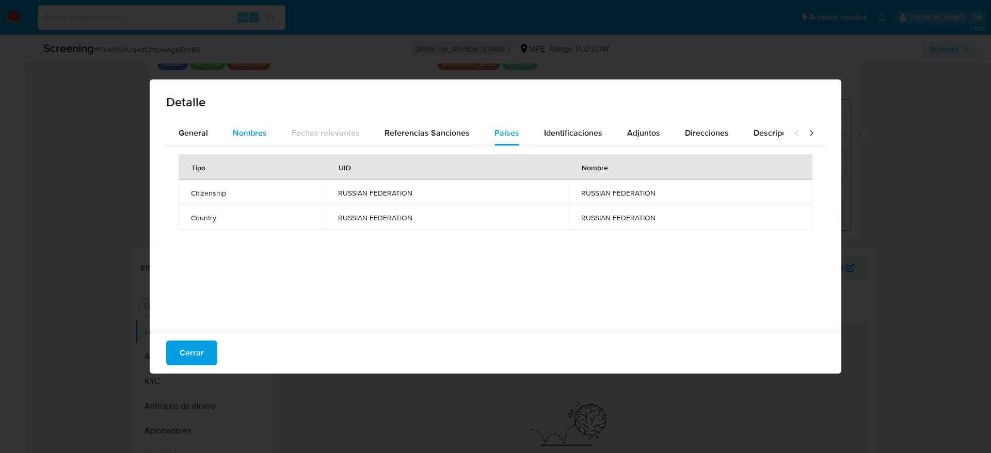
click at [227, 133] on button "Nombres" at bounding box center [249, 133] width 59 height 25
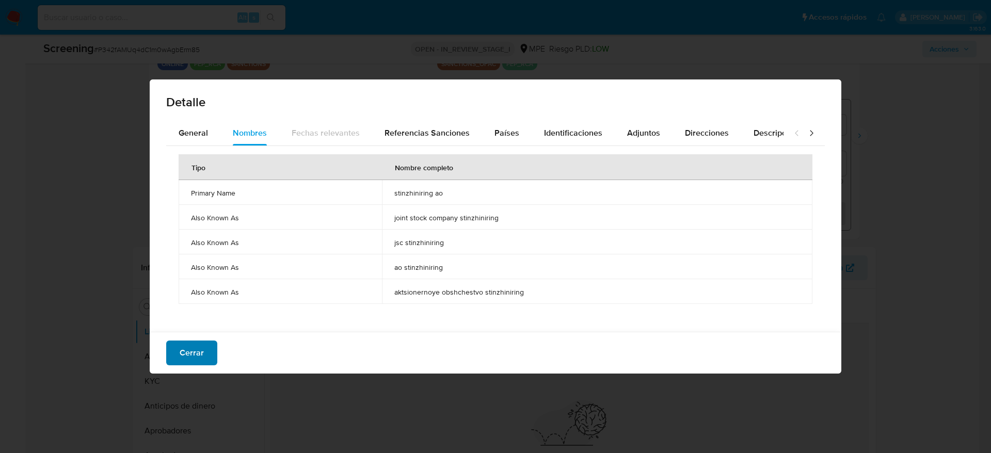
click at [190, 349] on span "Cerrar" at bounding box center [192, 353] width 24 height 23
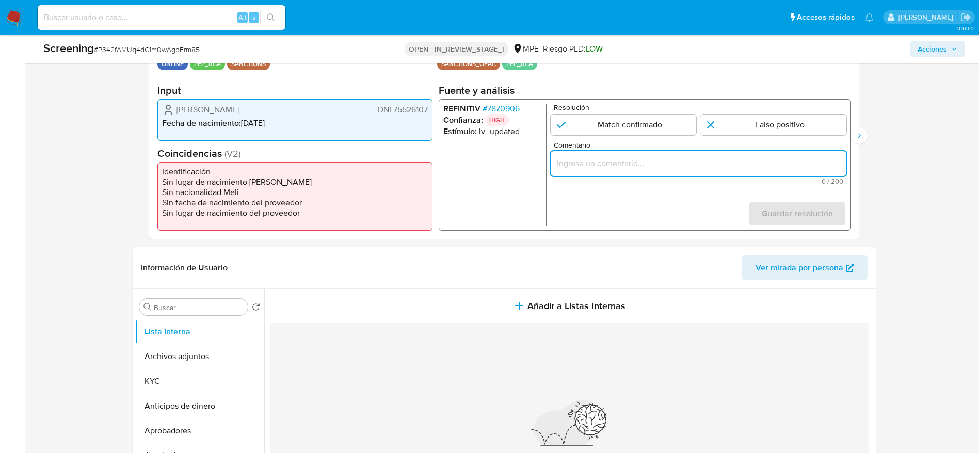
click at [632, 162] on input "Comentario" at bounding box center [698, 163] width 296 height 13
paste input "Compara al usuarioLuis Enrique Rafael Patricio DNI 75526107 con el alertado "st…"
type input "Compara al [PERSON_NAME] DNI 75526107 con el alertado "stinzhiniring ao". Sin r…"
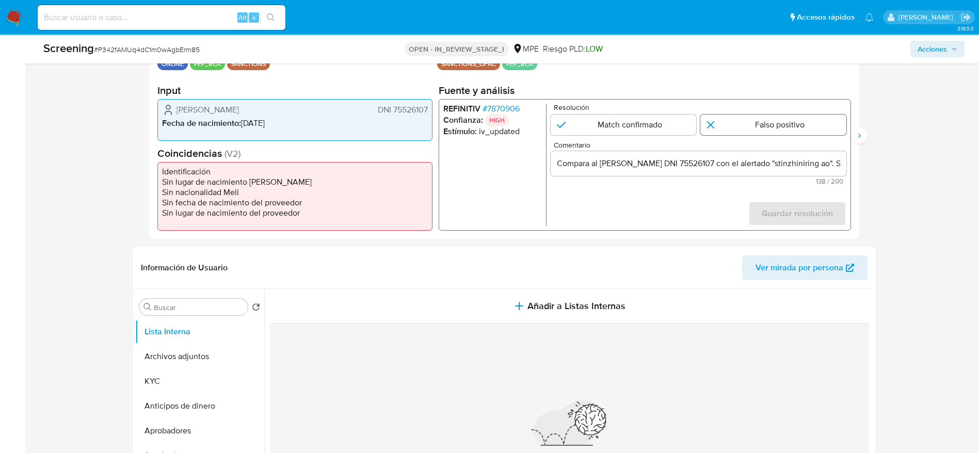
click at [780, 133] on input "1 de 2" at bounding box center [774, 125] width 146 height 21
radio input "true"
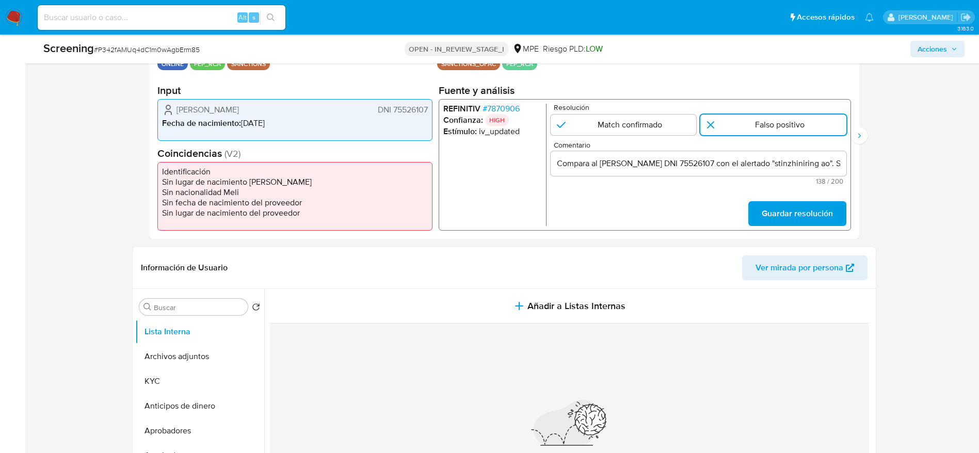
click at [808, 202] on span "Guardar resolución" at bounding box center [797, 213] width 71 height 23
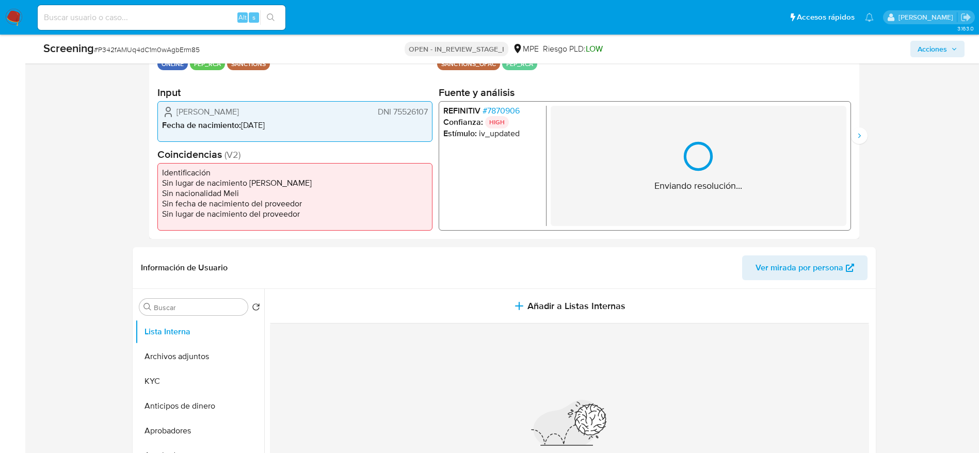
click at [763, 145] on div "Enviando resolución..." at bounding box center [698, 165] width 296 height 120
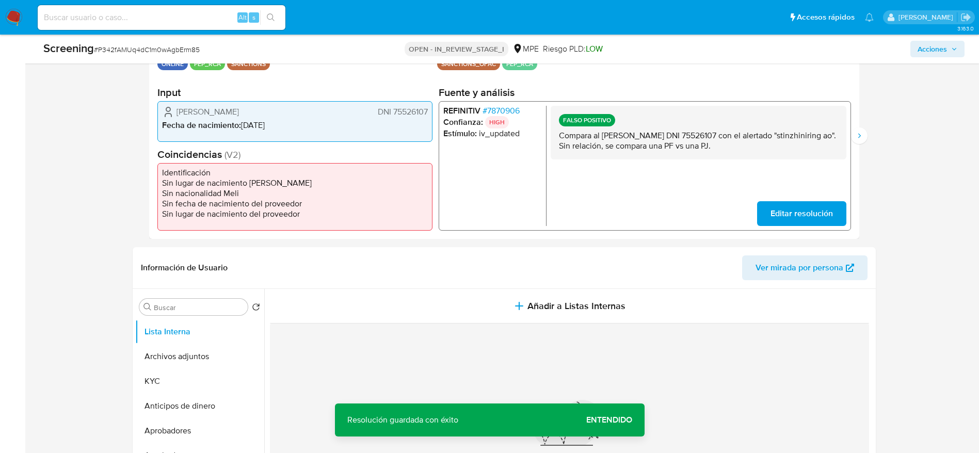
click at [763, 145] on p "Compara al usuarioLuis Enrique Rafael Patricio DNI 75526107 con el alertado "st…" at bounding box center [698, 140] width 279 height 21
click at [855, 141] on button "Siguiente" at bounding box center [859, 136] width 17 height 17
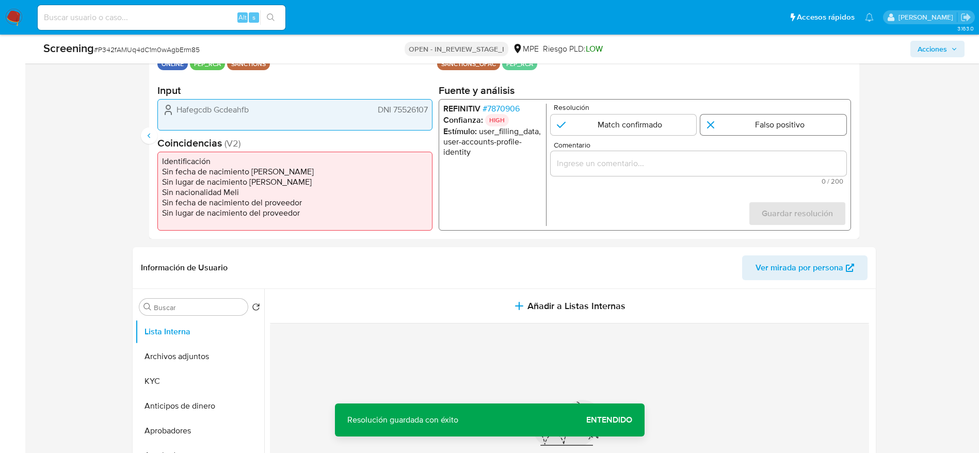
click at [782, 119] on input "2 de 2" at bounding box center [774, 125] width 146 height 21
radio input "true"
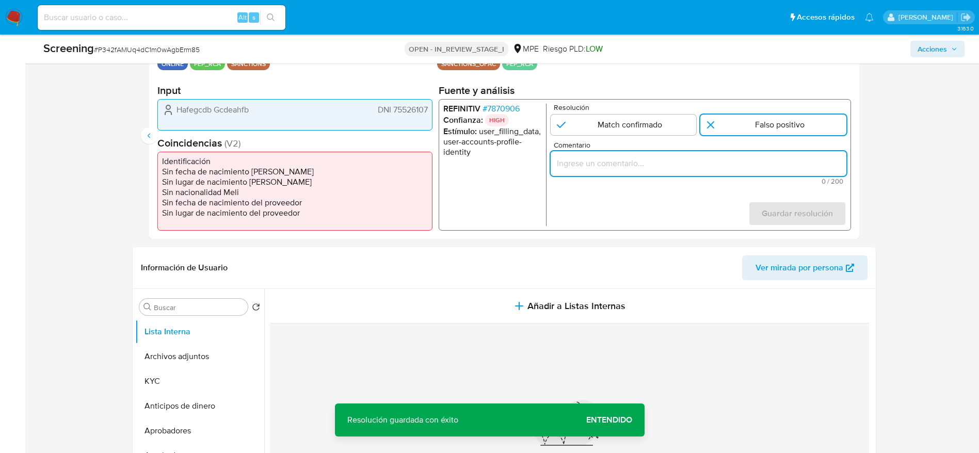
click at [705, 157] on input "Comentario" at bounding box center [698, 163] width 296 height 13
click at [705, 157] on input "Compara al usuarioLuis Enrique Rafael Patricio DNI 75526107 con el alertado "st…" at bounding box center [698, 163] width 296 height 13
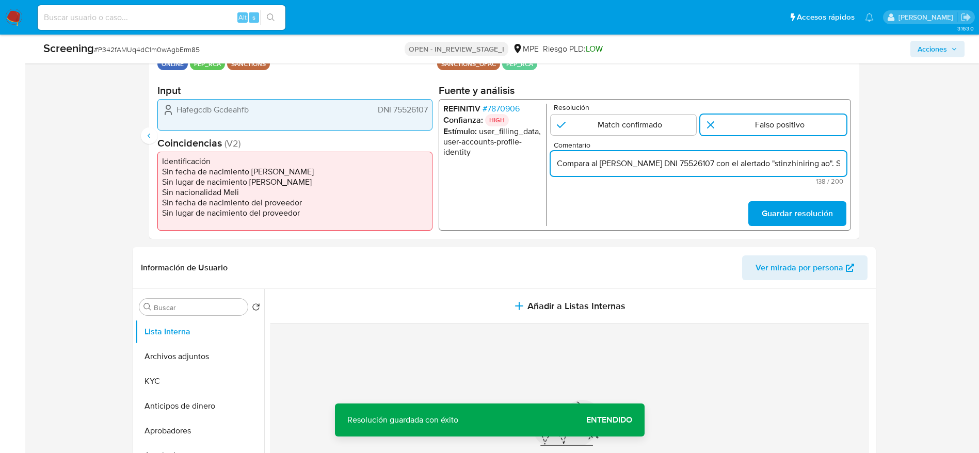
scroll to position [0, 213]
type input "Compara al usuarioLuis Enrique Rafael Patricio DNI 75526107 con el alertado "st…"
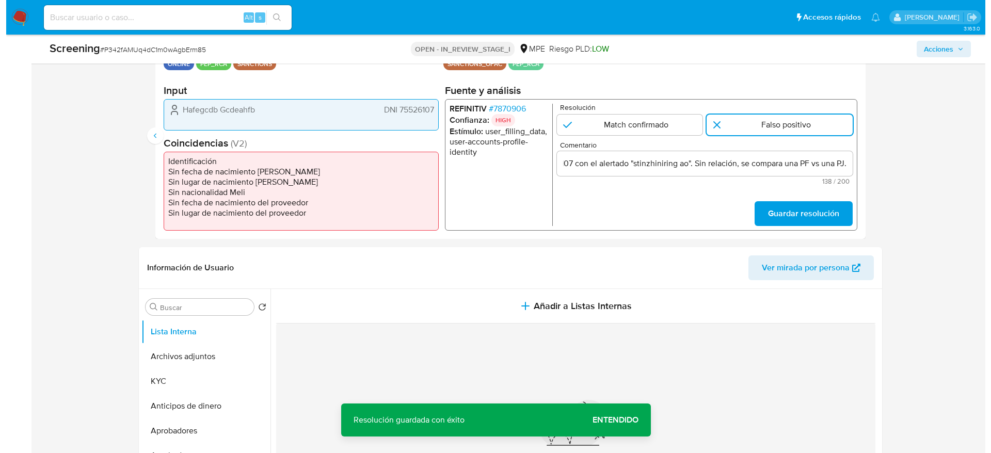
scroll to position [0, 0]
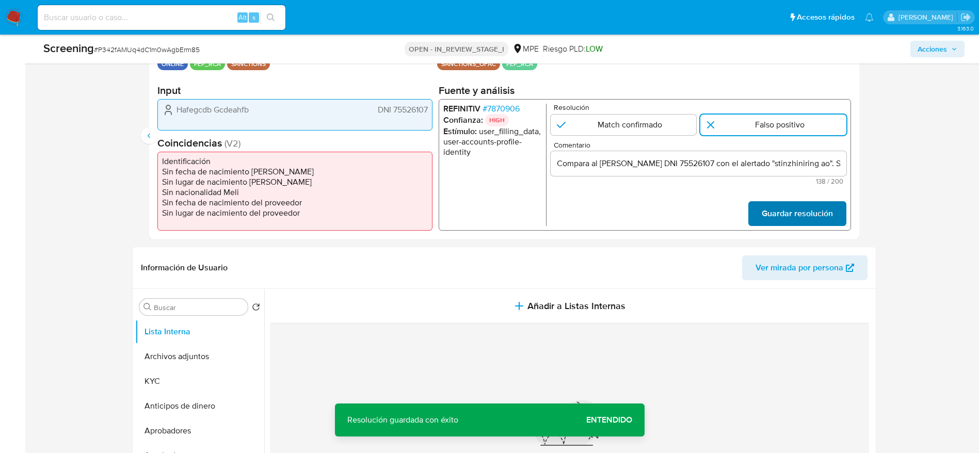
drag, startPoint x: 780, startPoint y: 226, endPoint x: 772, endPoint y: 213, distance: 15.2
click at [772, 213] on div "REFINITIV # 7870906 Confianza: HIGH Estímulo : user_filling_data, user-accounts…" at bounding box center [644, 165] width 413 height 132
click at [772, 213] on span "Guardar resolución" at bounding box center [797, 213] width 71 height 23
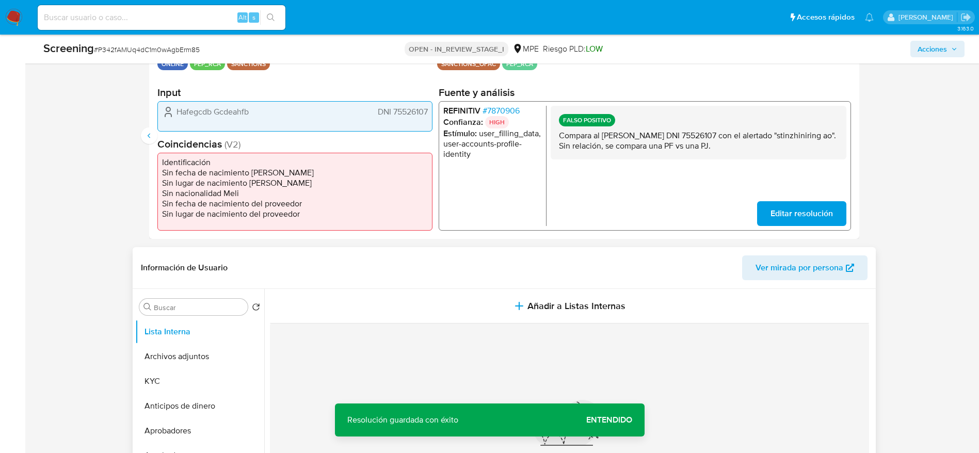
click at [527, 327] on div "Nada por acá... No se encontró información" at bounding box center [569, 445] width 599 height 243
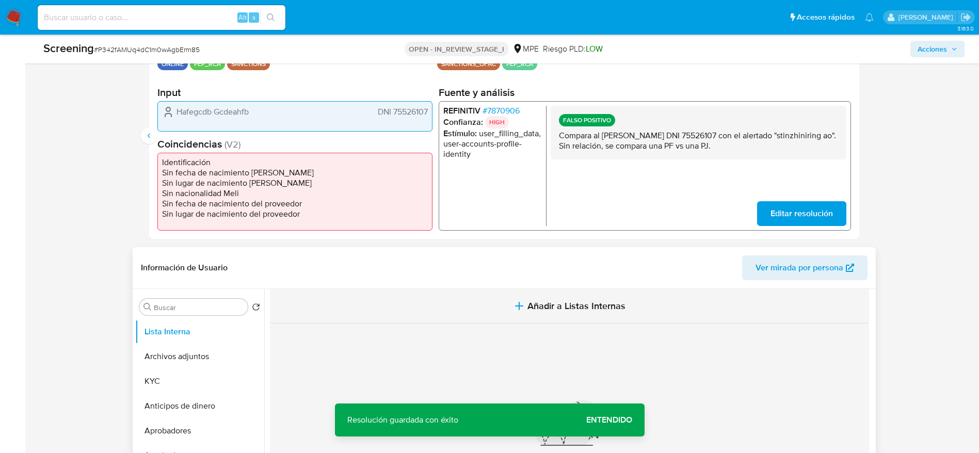
click at [525, 316] on button "Añadir a Listas Internas" at bounding box center [569, 306] width 599 height 35
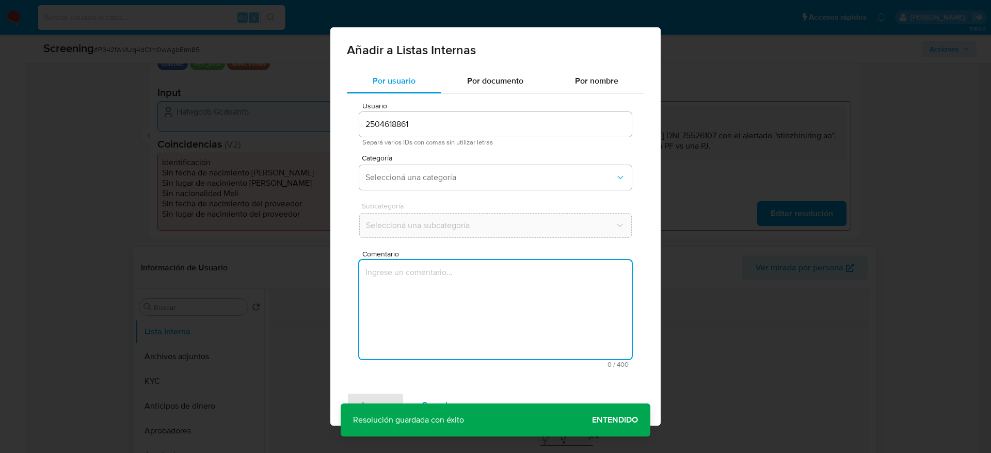
click at [525, 316] on textarea "Comentario" at bounding box center [495, 309] width 273 height 99
type textarea "Compara al usuarioLuis Enrique Rafael Patricio DNI 75526107 con el alertado "st…"
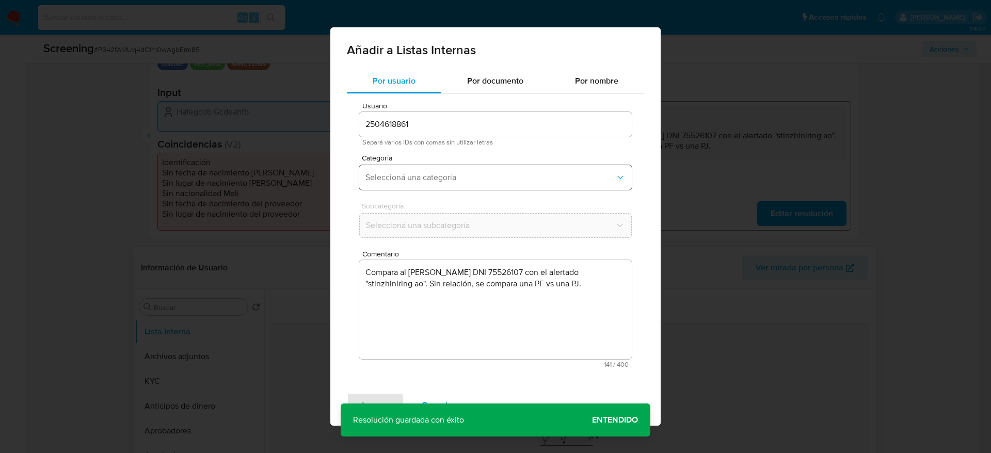
click at [494, 174] on span "Seleccioná una categoría" at bounding box center [491, 177] width 250 height 10
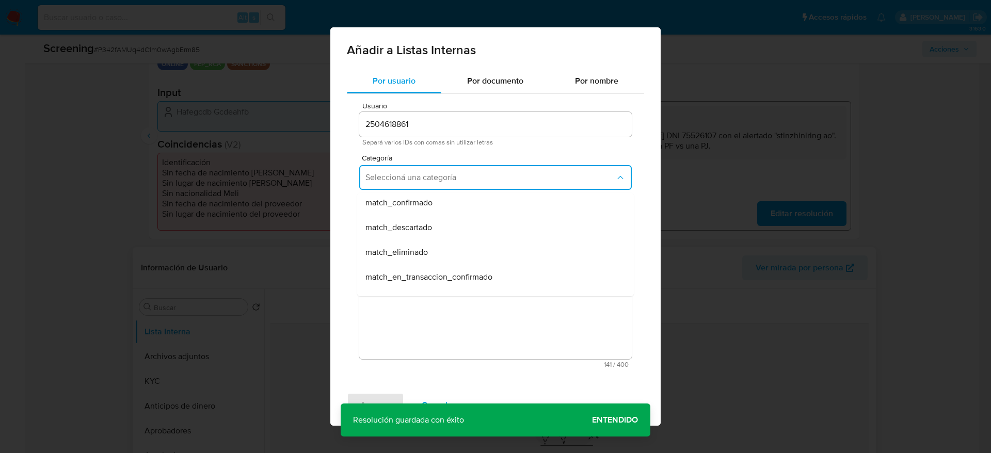
scroll to position [77, 0]
click at [424, 229] on span "match_descartado" at bounding box center [399, 227] width 67 height 10
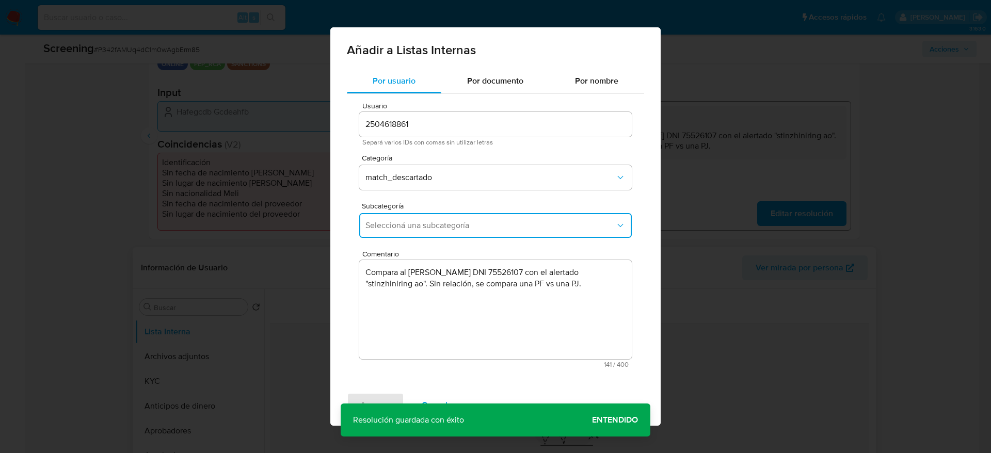
click at [424, 229] on span "Seleccioná una subcategoría" at bounding box center [491, 225] width 250 height 10
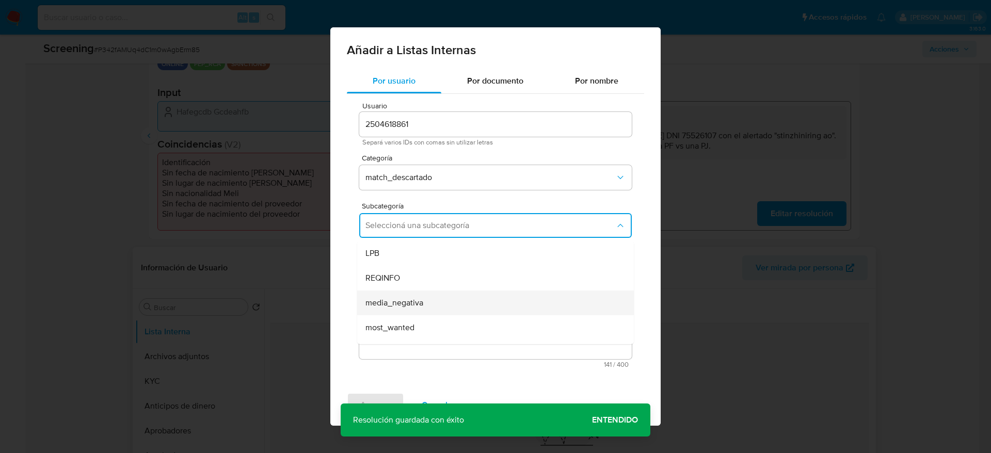
scroll to position [70, 0]
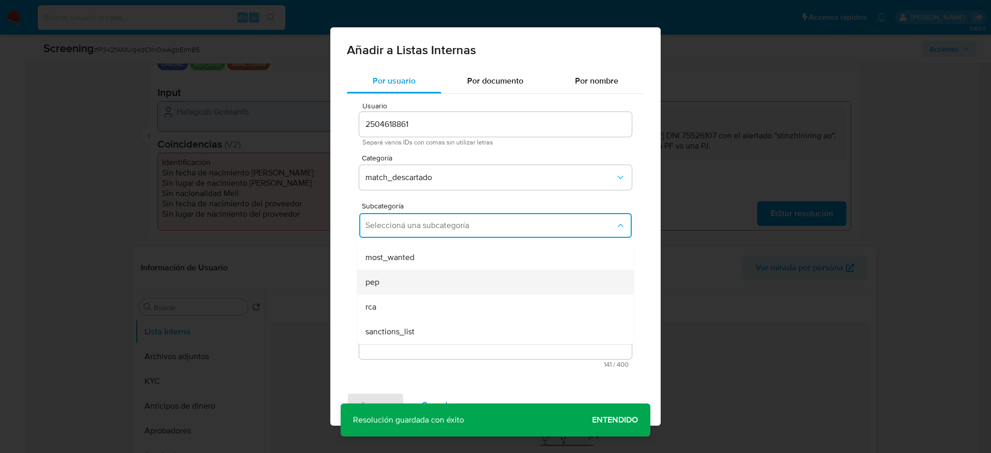
click at [392, 274] on div "pep" at bounding box center [493, 282] width 254 height 25
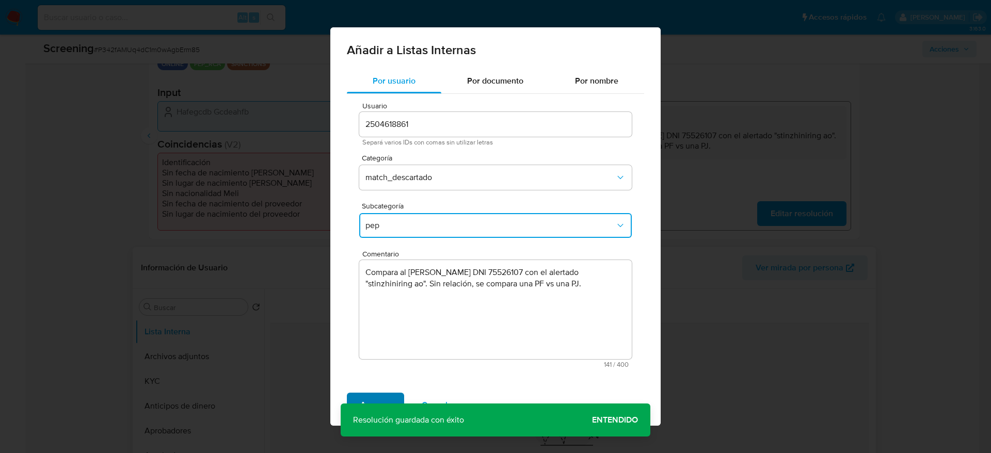
click at [384, 395] on span "Agregar" at bounding box center [375, 405] width 30 height 23
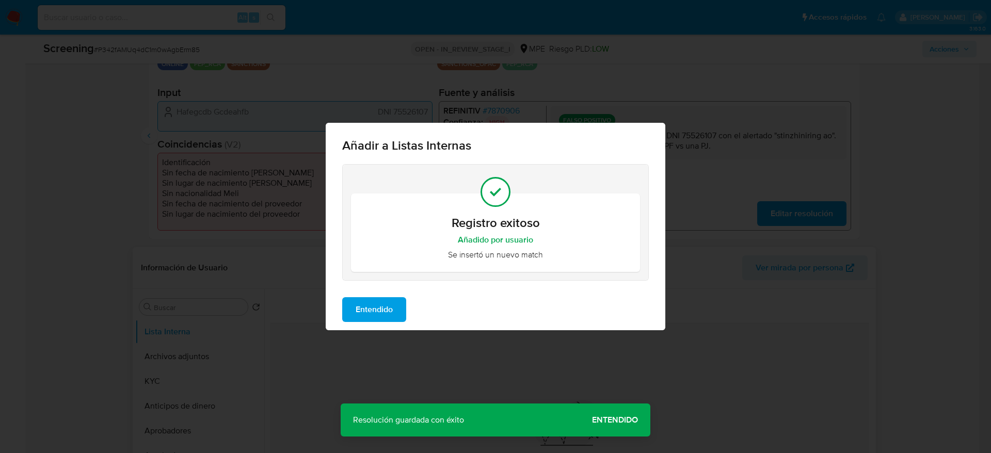
click at [402, 315] on button "Entendido" at bounding box center [374, 309] width 64 height 25
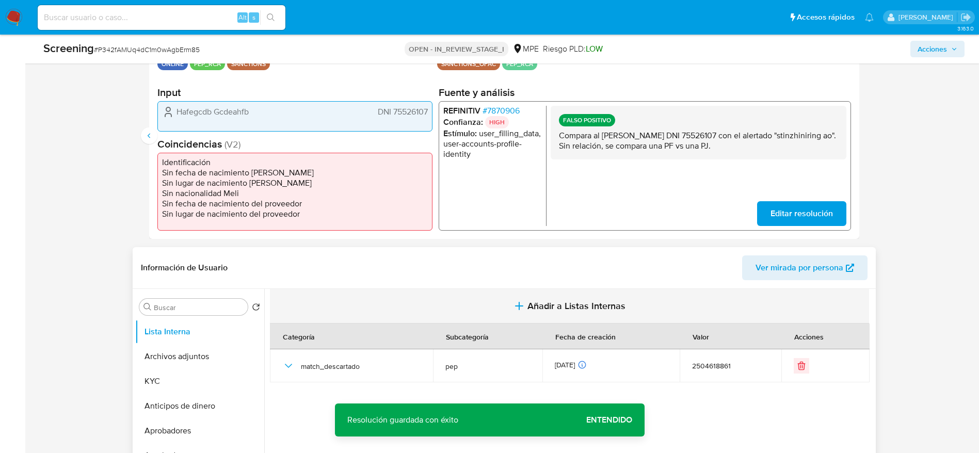
click at [519, 305] on icon "button" at bounding box center [519, 306] width 12 height 12
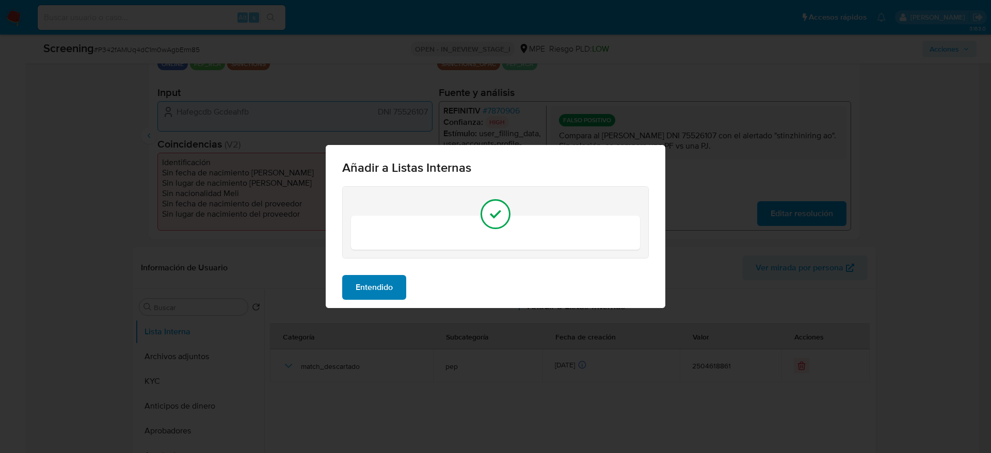
click at [388, 279] on span "Entendido" at bounding box center [374, 287] width 37 height 23
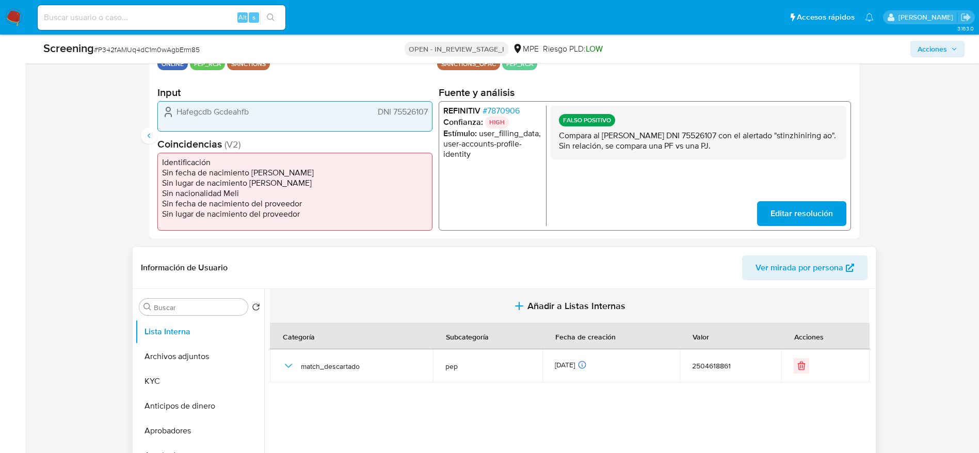
click at [497, 299] on button "Añadir a Listas Internas" at bounding box center [569, 306] width 599 height 35
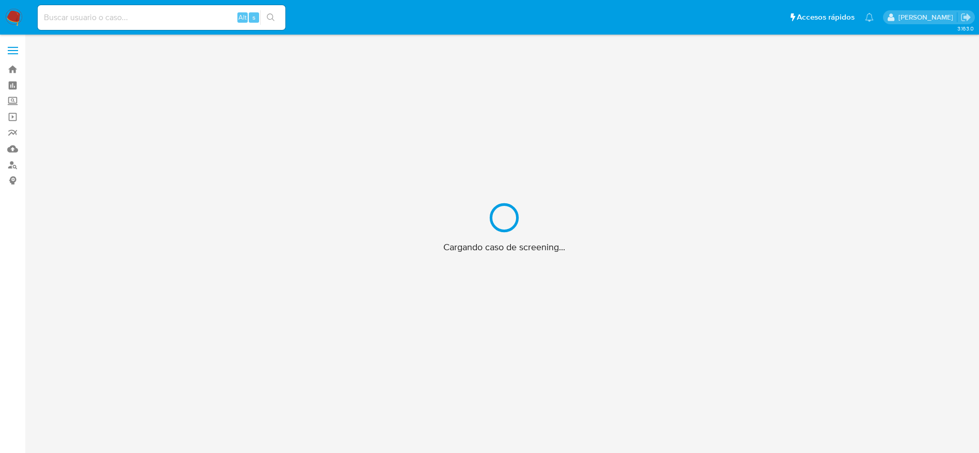
scroll to position [20, 0]
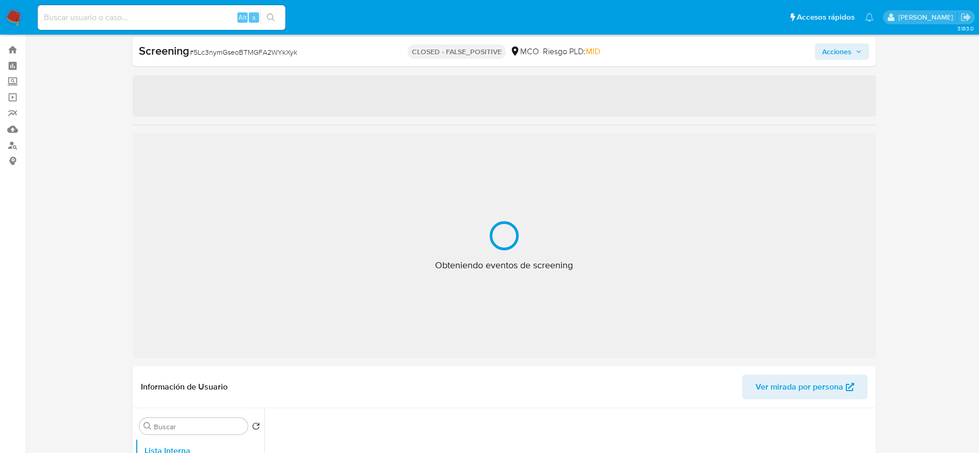
select select "10"
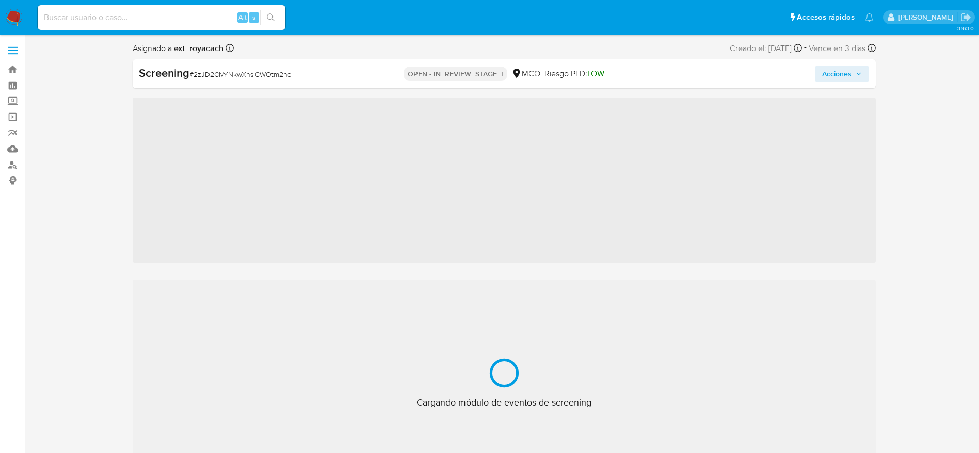
scroll to position [37, 0]
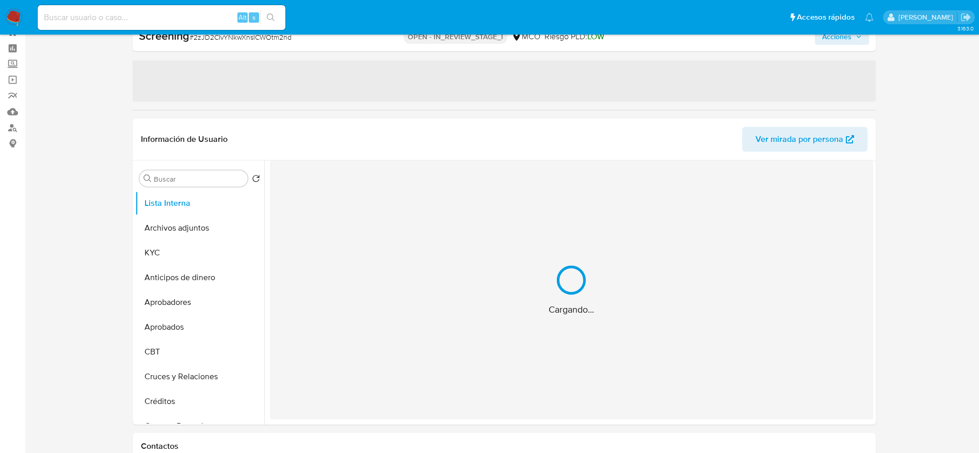
select select "10"
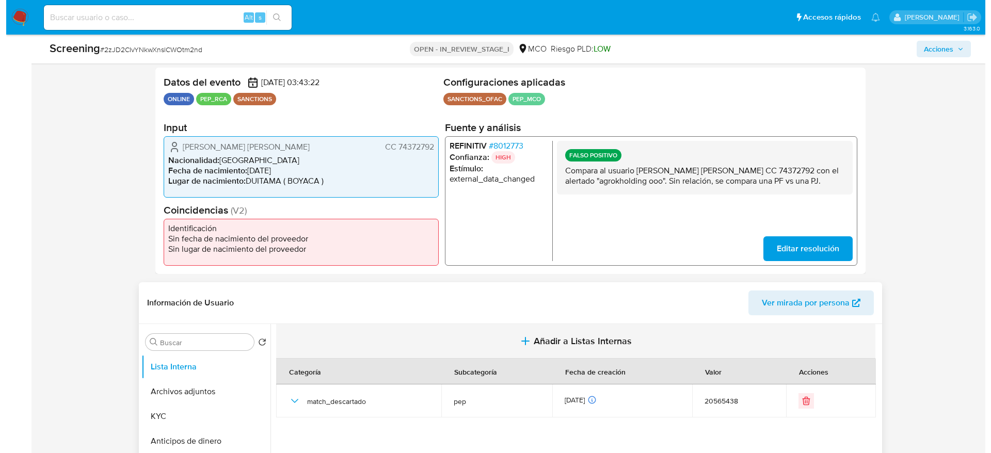
scroll to position [296, 0]
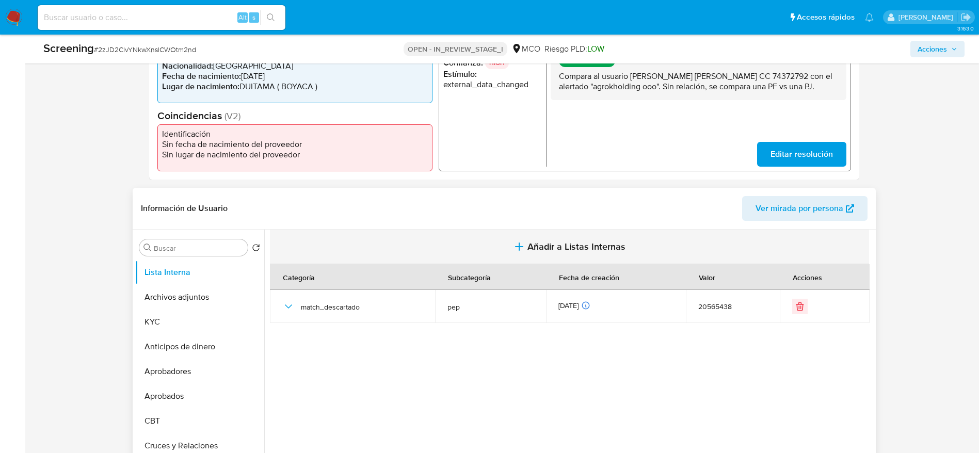
click at [481, 255] on button "Añadir a Listas Internas" at bounding box center [569, 247] width 599 height 35
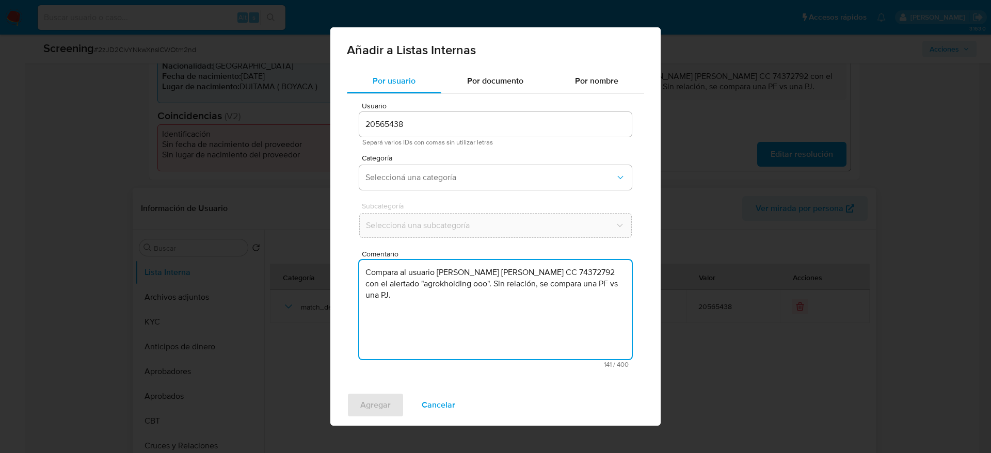
click at [465, 308] on textarea "Compara al usuario [PERSON_NAME] [PERSON_NAME] CC 74372792 con el alertado "agr…" at bounding box center [495, 309] width 273 height 99
type textarea "Compara al usuario [PERSON_NAME] [PERSON_NAME] CC 74372792 con el alertado "agr…"
click at [483, 176] on span "Seleccioná una categoría" at bounding box center [491, 177] width 250 height 10
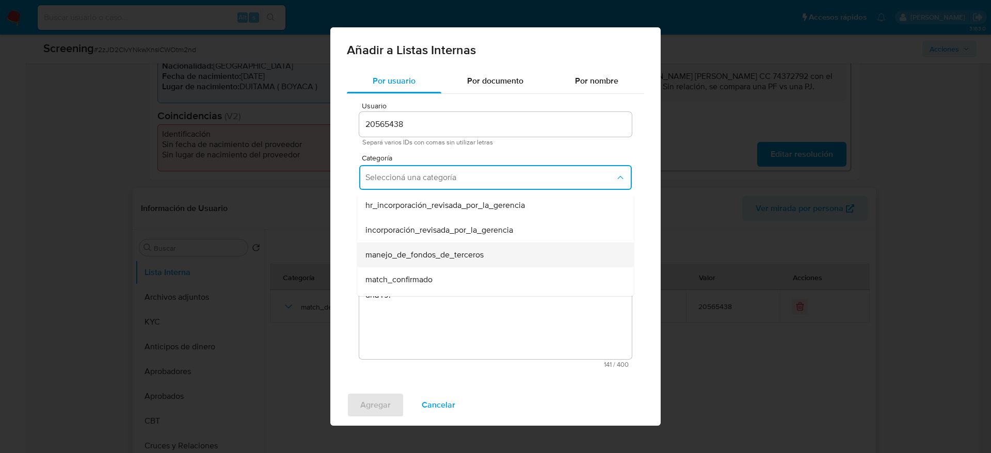
scroll to position [43, 0]
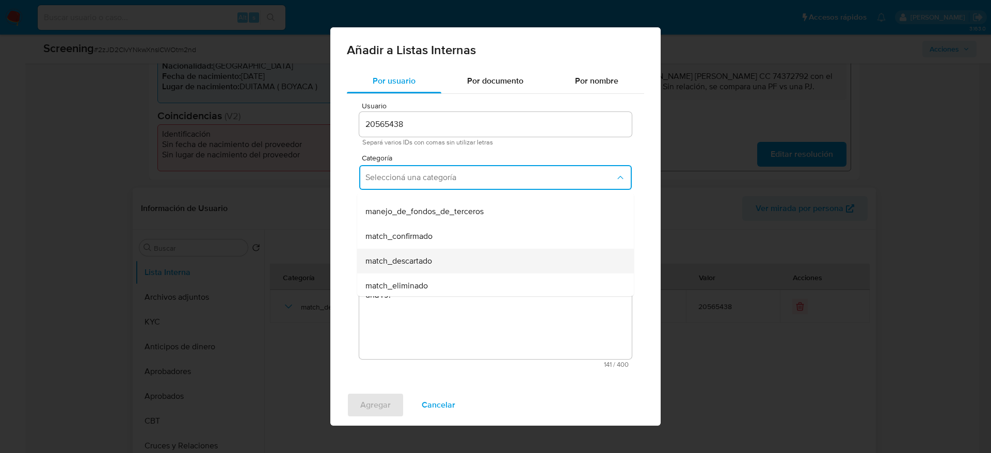
click at [452, 250] on div "match_descartado" at bounding box center [493, 261] width 254 height 25
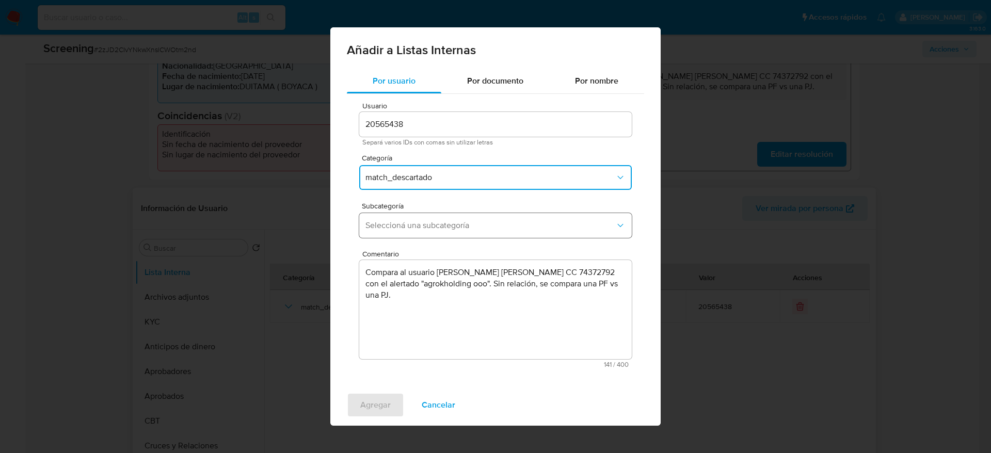
click at [453, 215] on button "Seleccioná una subcategoría" at bounding box center [495, 225] width 273 height 25
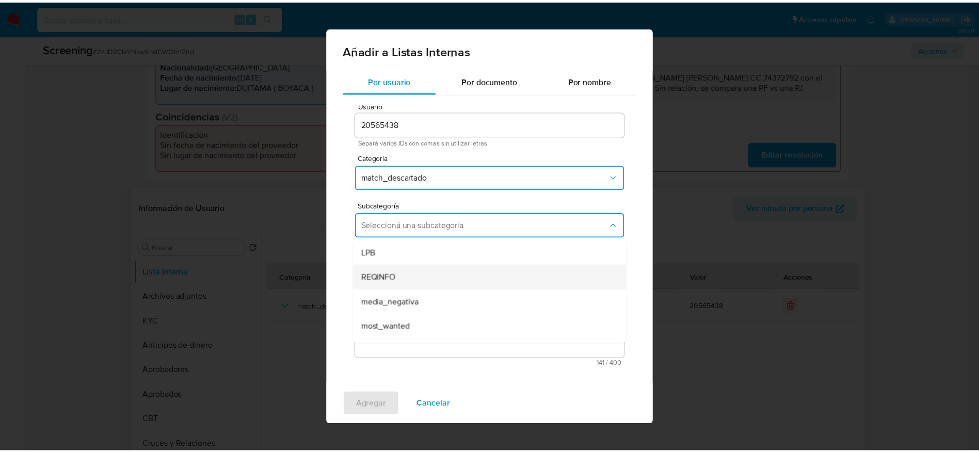
scroll to position [70, 0]
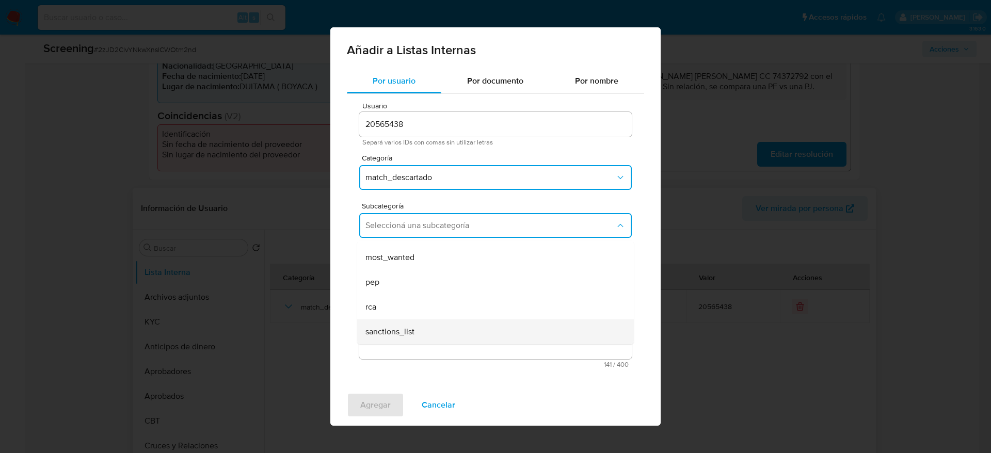
click at [399, 328] on span "sanctions_list" at bounding box center [390, 332] width 49 height 10
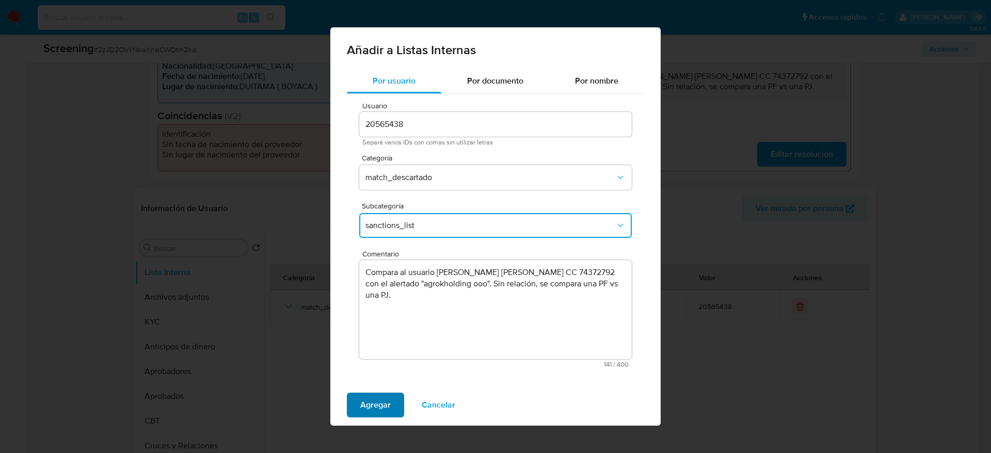
click at [374, 395] on span "Agregar" at bounding box center [375, 405] width 30 height 23
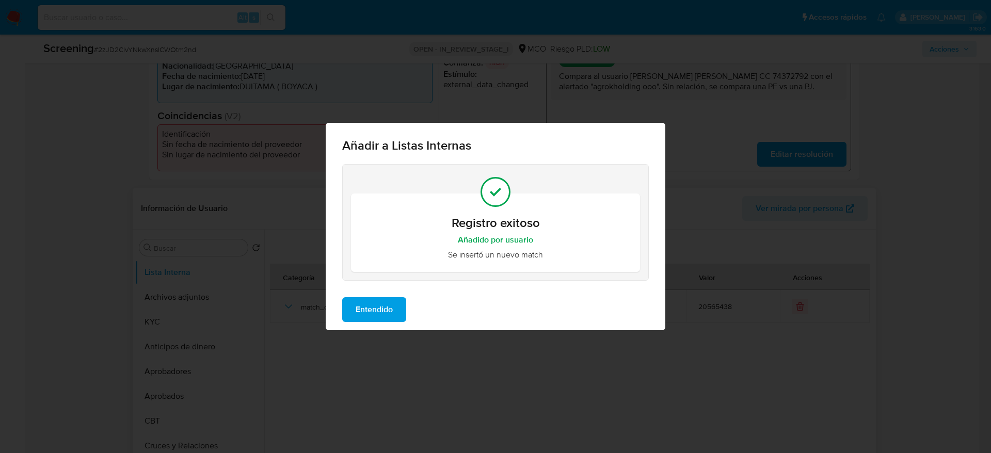
click at [363, 321] on span "Entendido" at bounding box center [374, 309] width 37 height 23
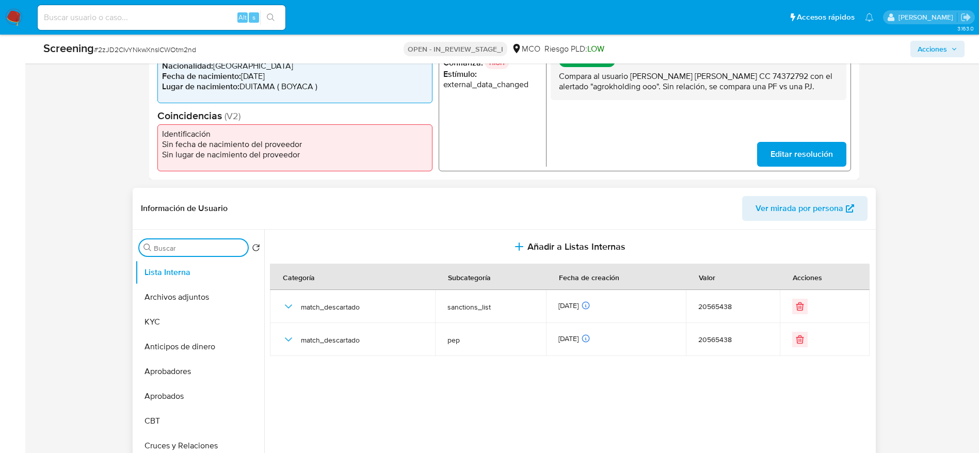
click at [172, 252] on input "Buscar" at bounding box center [199, 248] width 90 height 9
type input "RES"
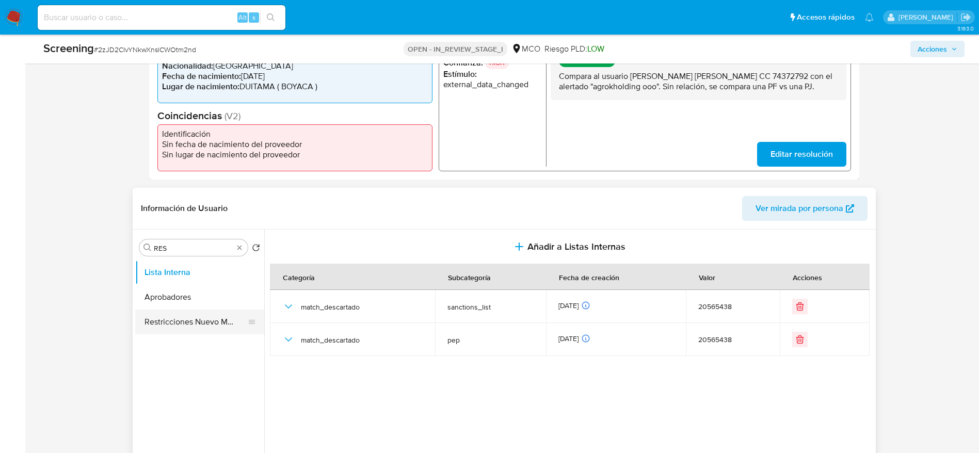
click at [192, 318] on button "Restricciones Nuevo Mundo" at bounding box center [195, 322] width 121 height 25
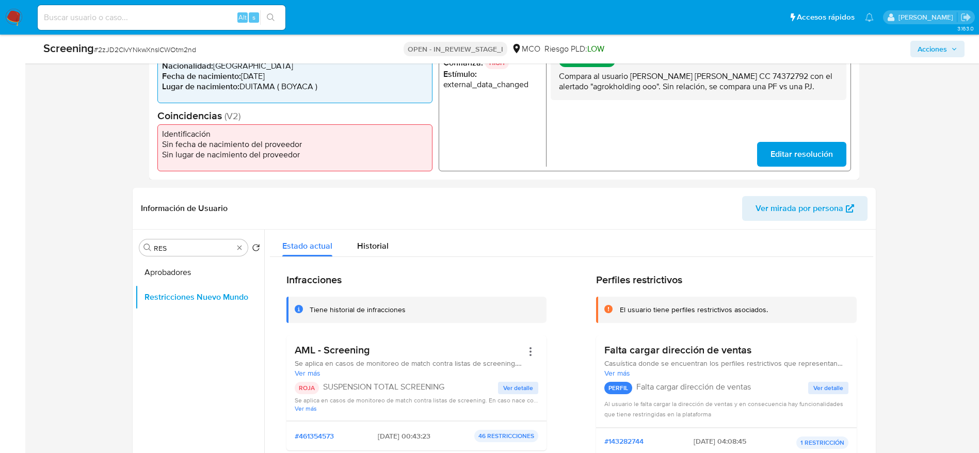
scroll to position [1485, 0]
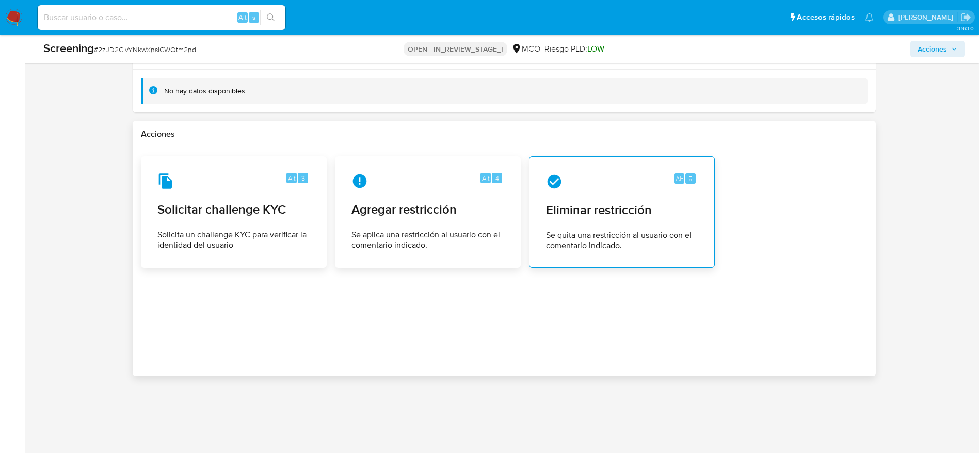
click at [623, 212] on span "Eliminar restricción" at bounding box center [622, 209] width 152 height 15
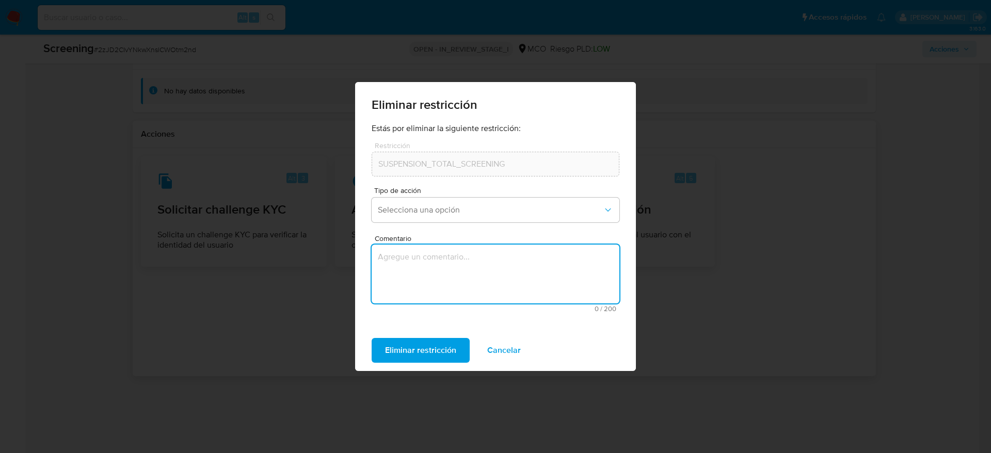
click at [461, 257] on textarea "Comentario" at bounding box center [496, 274] width 248 height 59
type textarea "SE DESESTIMA MATCH"
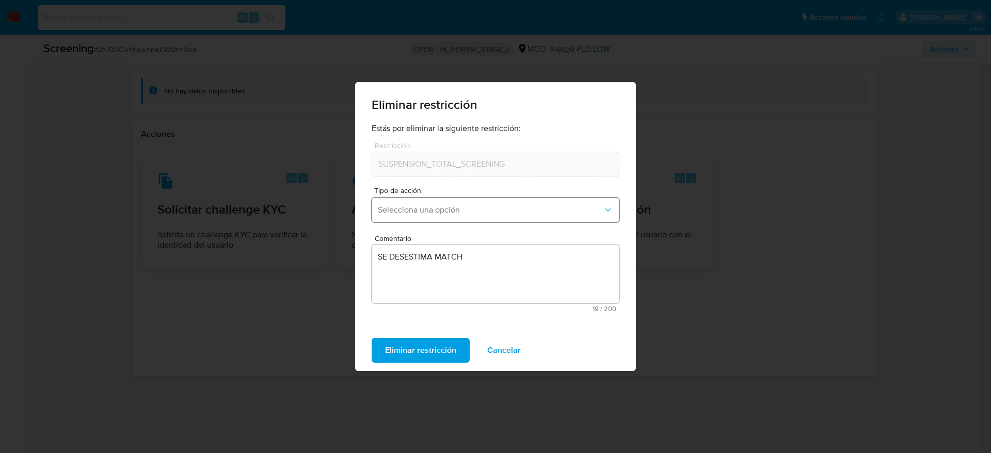
click at [500, 206] on span "Selecciona una opción" at bounding box center [490, 210] width 225 height 10
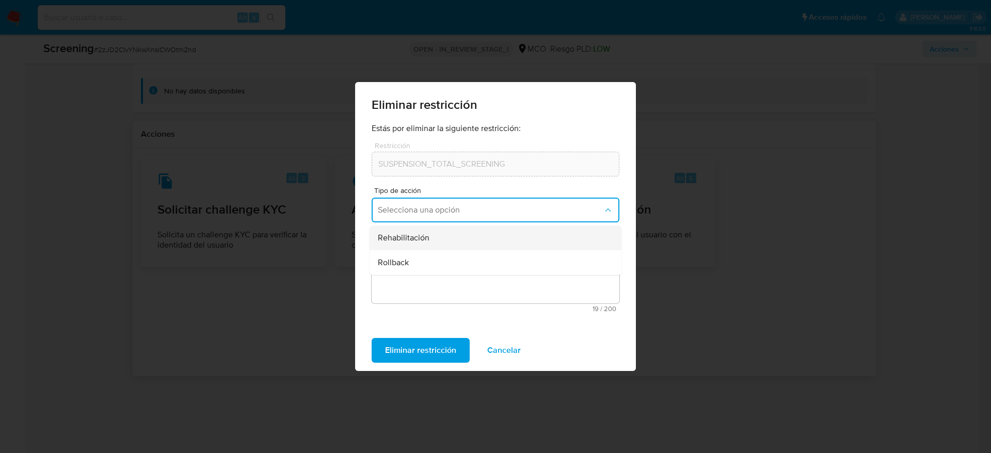
click at [474, 232] on div "Rehabilitación" at bounding box center [492, 238] width 229 height 25
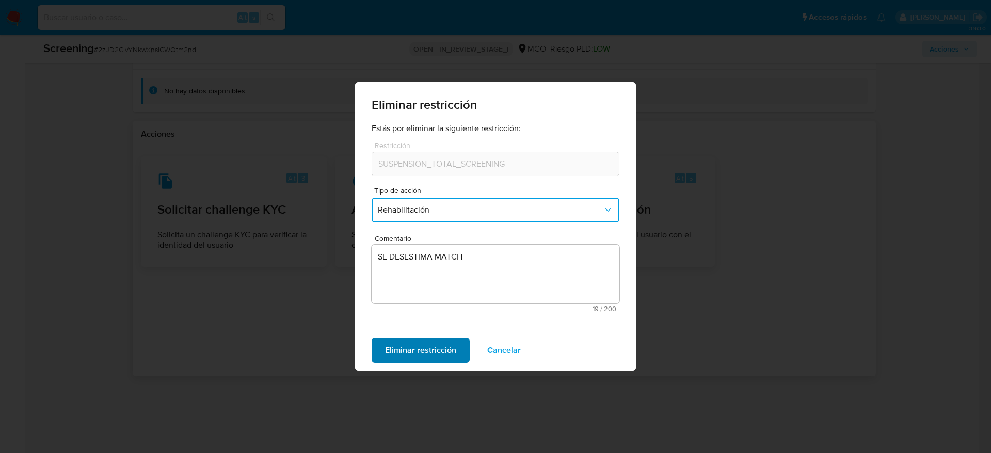
click at [430, 352] on span "Eliminar restricción" at bounding box center [420, 350] width 71 height 23
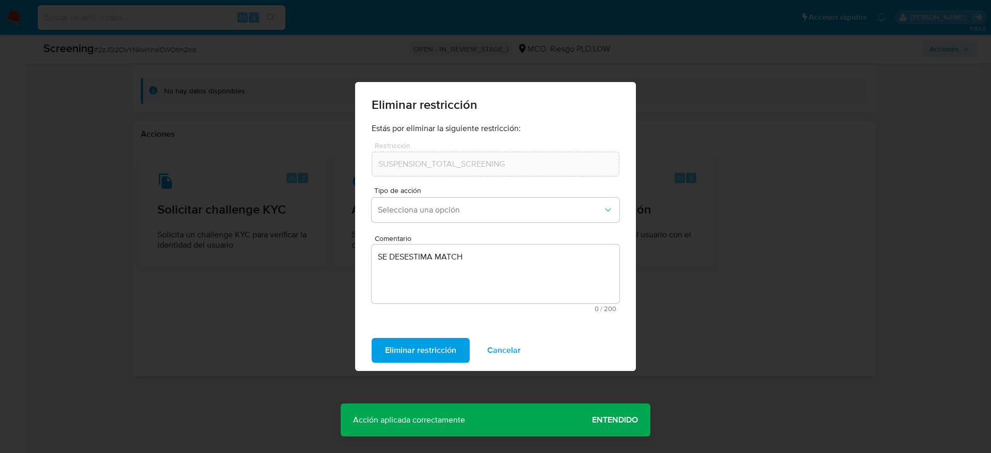
click at [620, 420] on span "Entendido" at bounding box center [615, 420] width 46 height 0
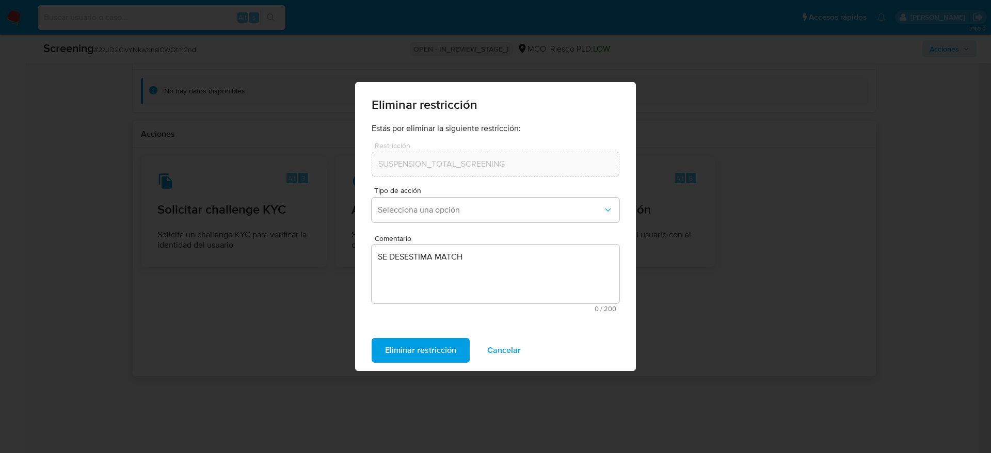
click at [499, 354] on span "Cancelar" at bounding box center [504, 350] width 34 height 23
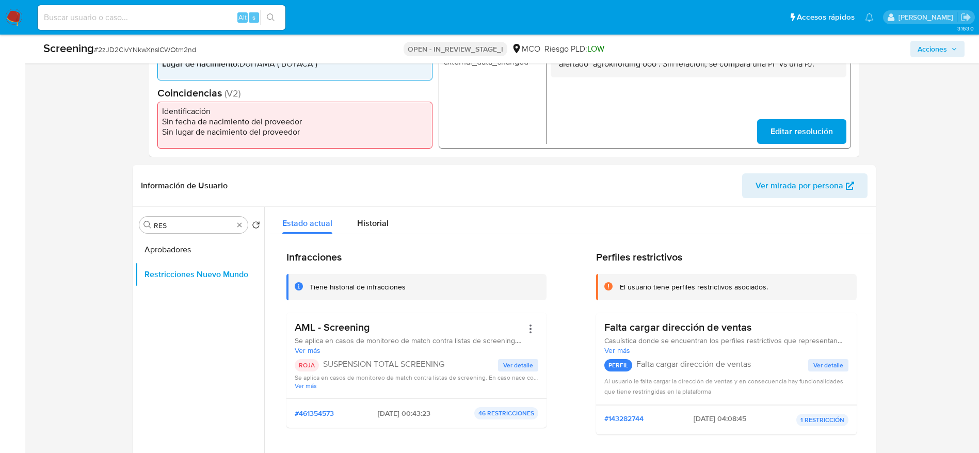
scroll to position [318, 0]
click at [178, 247] on button "Aprobadores" at bounding box center [195, 251] width 121 height 25
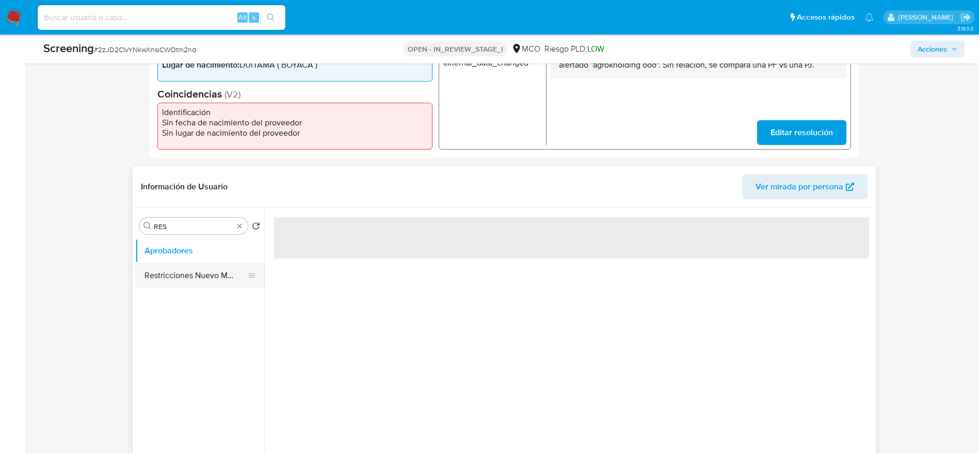
click at [196, 272] on button "Restricciones Nuevo Mundo" at bounding box center [195, 275] width 121 height 25
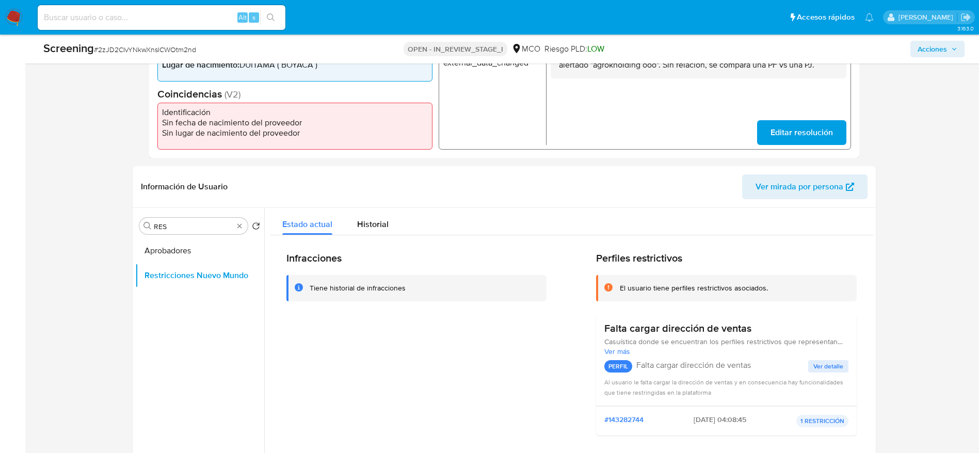
click at [931, 43] on span "Acciones" at bounding box center [932, 49] width 29 height 17
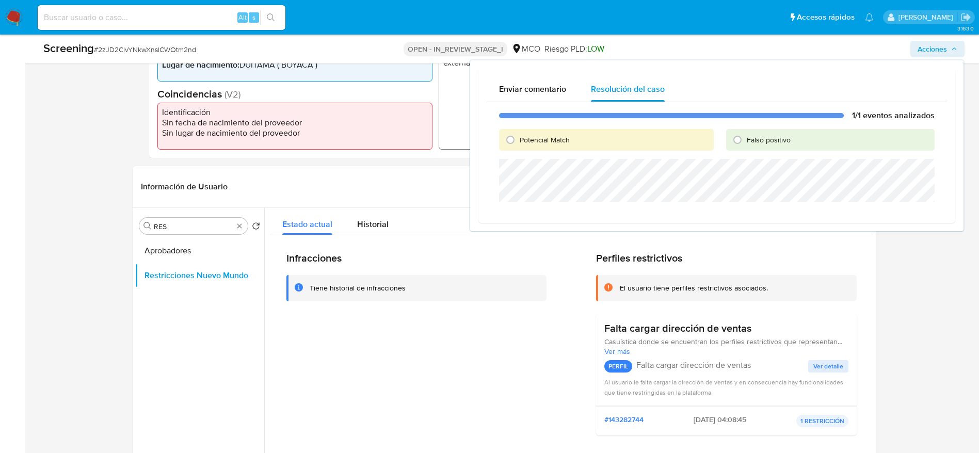
click at [773, 143] on span "Falso positivo" at bounding box center [769, 140] width 44 height 10
click at [746, 143] on input "Falso positivo" at bounding box center [738, 140] width 17 height 17
radio input "true"
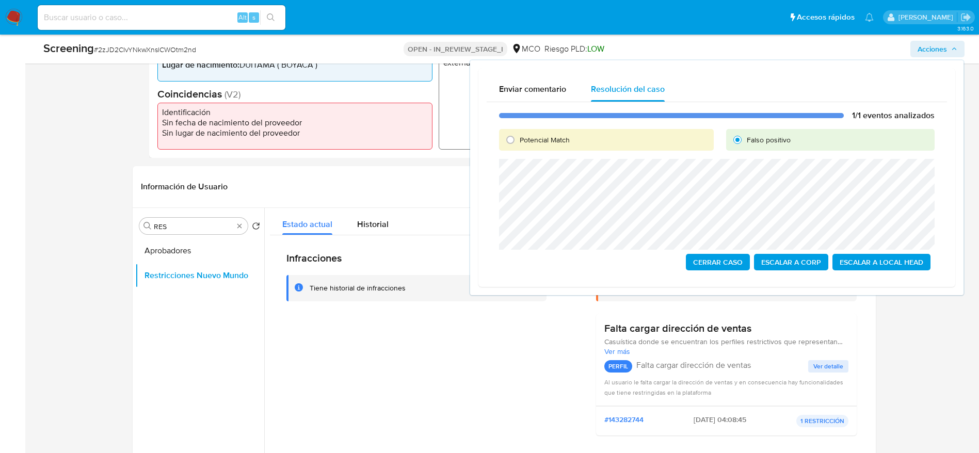
click at [710, 259] on span "Cerrar Caso" at bounding box center [718, 262] width 50 height 14
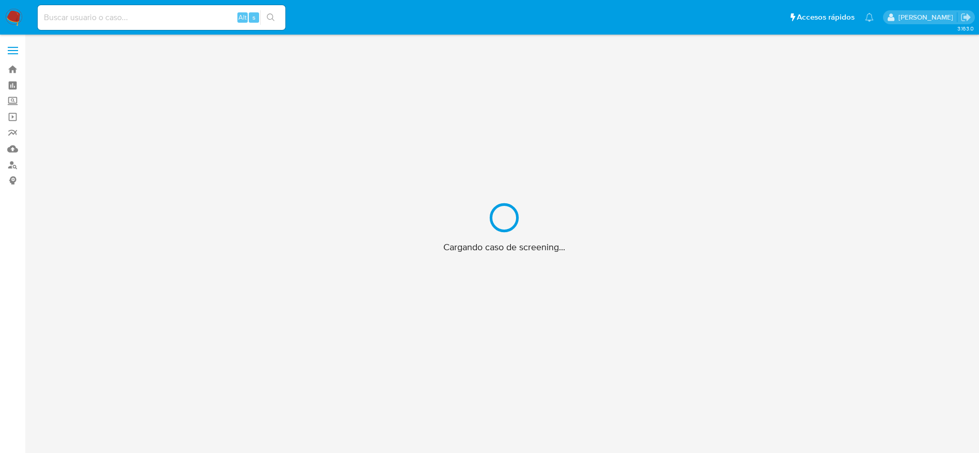
scroll to position [37, 0]
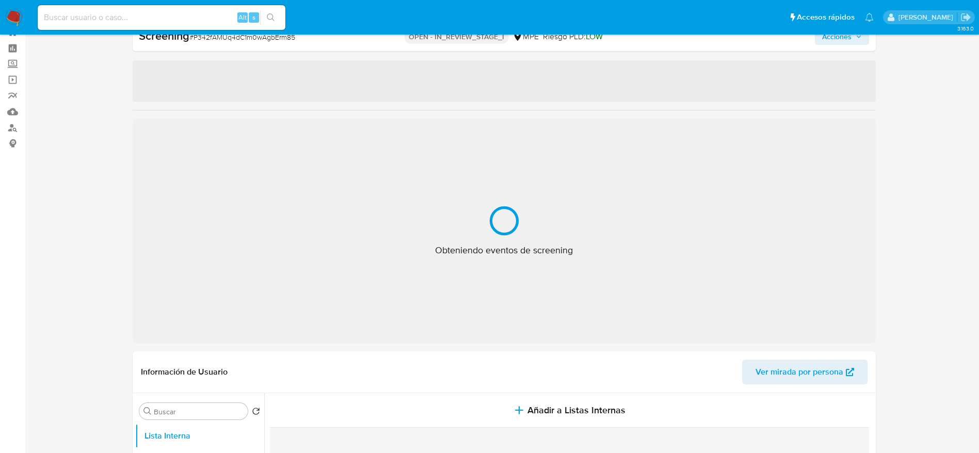
select select "10"
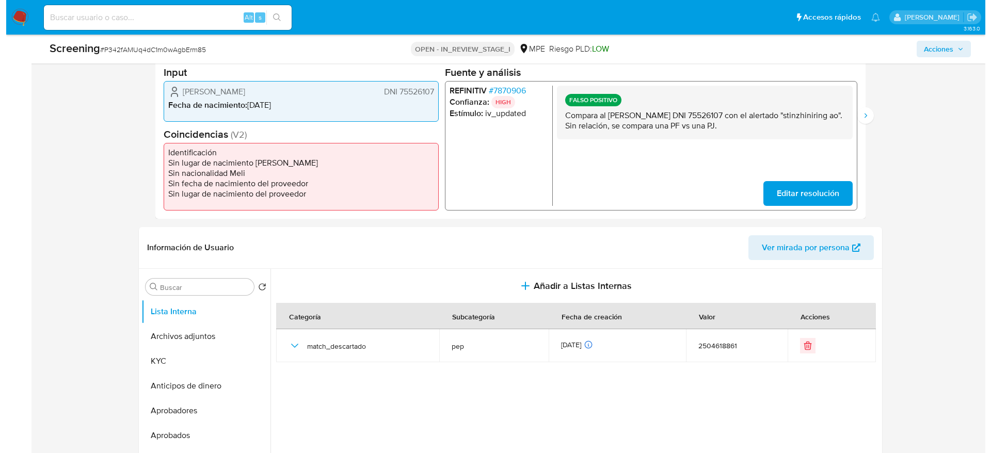
scroll to position [258, 0]
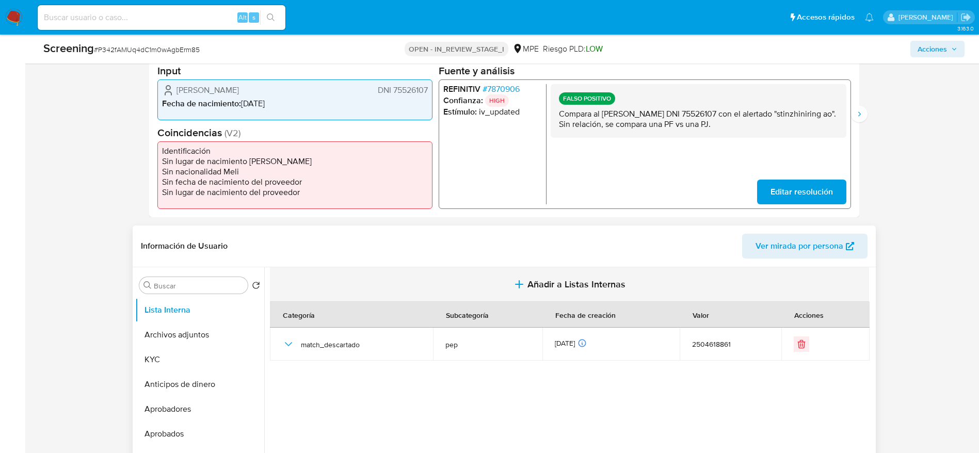
click at [466, 278] on button "Añadir a Listas Internas" at bounding box center [569, 284] width 599 height 35
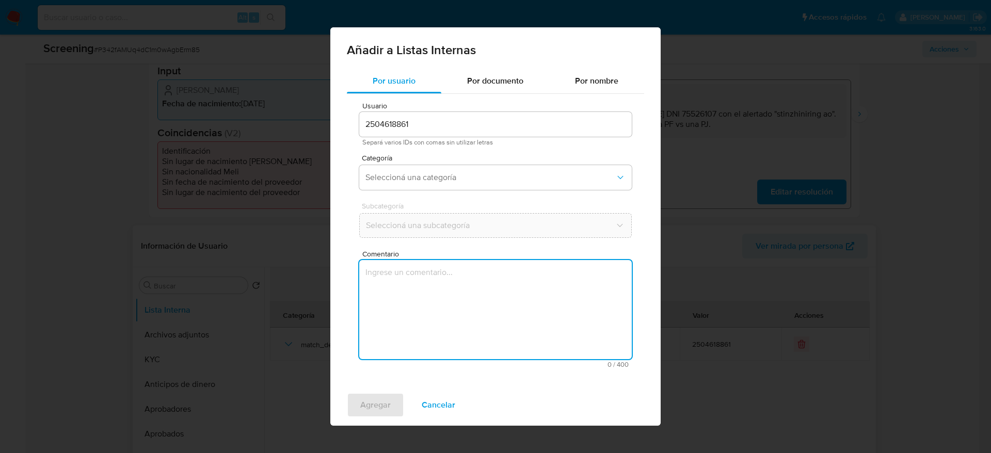
click at [466, 278] on textarea "Comentario" at bounding box center [495, 309] width 273 height 99
type textarea "Compara al usuarioLuis Enrique Rafael Patricio DNI 75526107 con el alertado "st…"
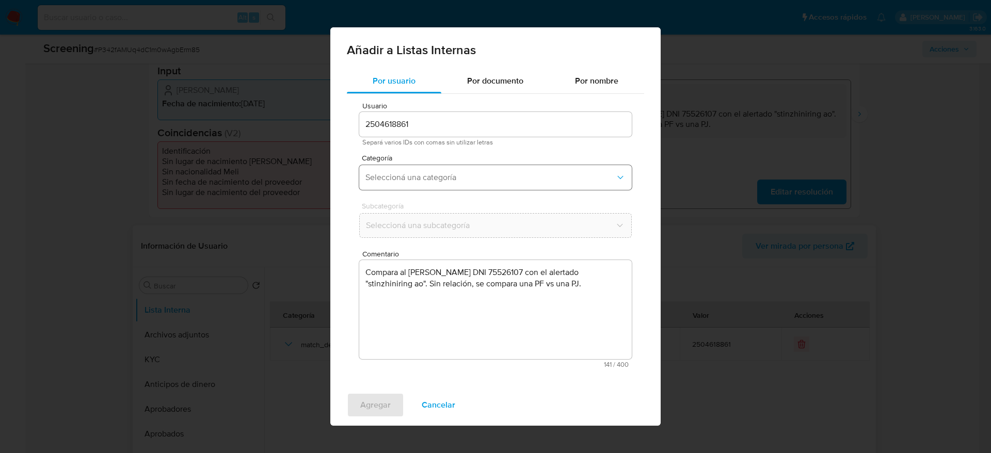
click at [483, 169] on button "Seleccioná una categoría" at bounding box center [495, 177] width 273 height 25
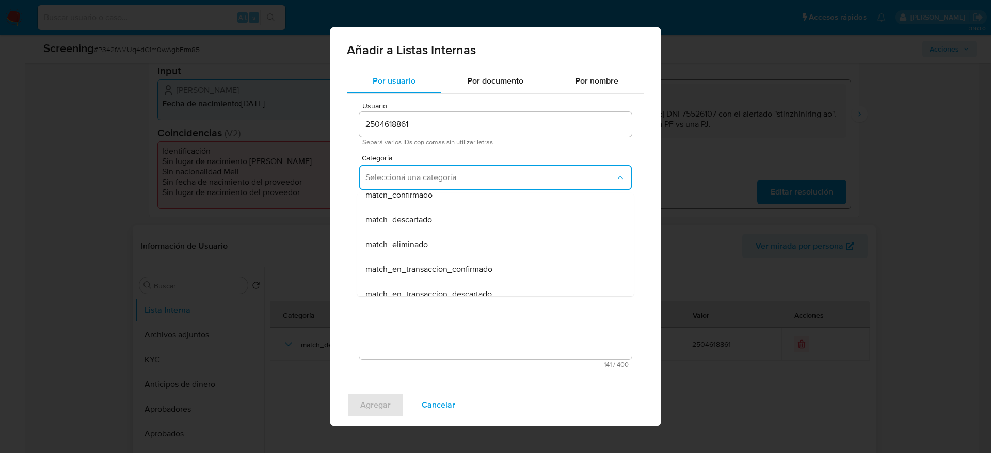
scroll to position [88, 0]
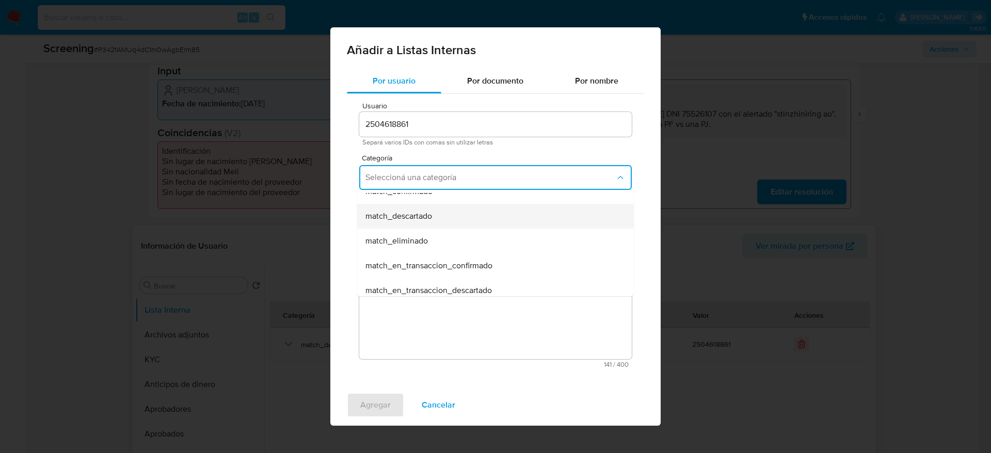
click at [424, 221] on span "match_descartado" at bounding box center [399, 216] width 67 height 10
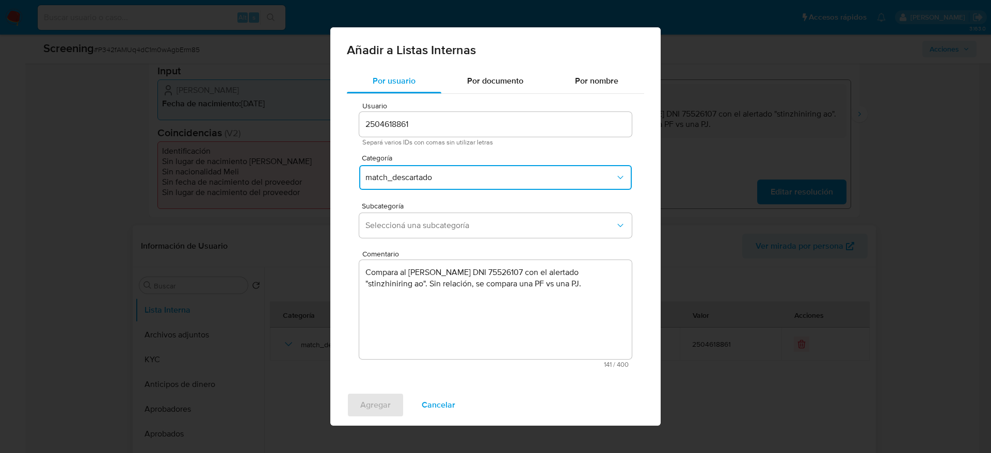
click at [424, 221] on span "Seleccioná una subcategoría" at bounding box center [491, 225] width 250 height 10
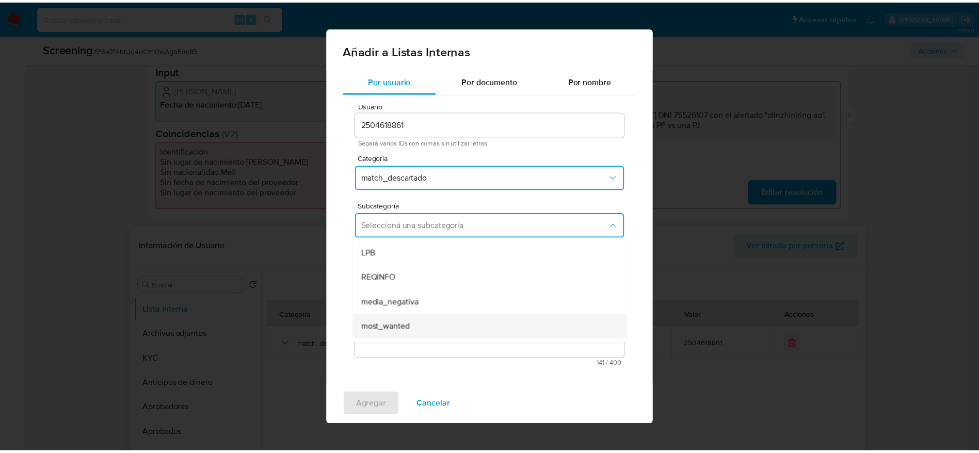
scroll to position [70, 0]
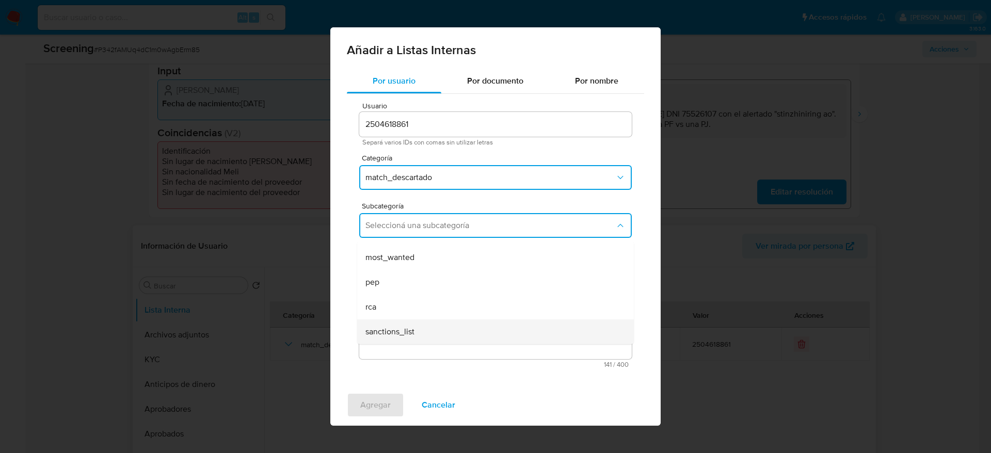
click at [377, 337] on span "sanctions_list" at bounding box center [390, 332] width 49 height 10
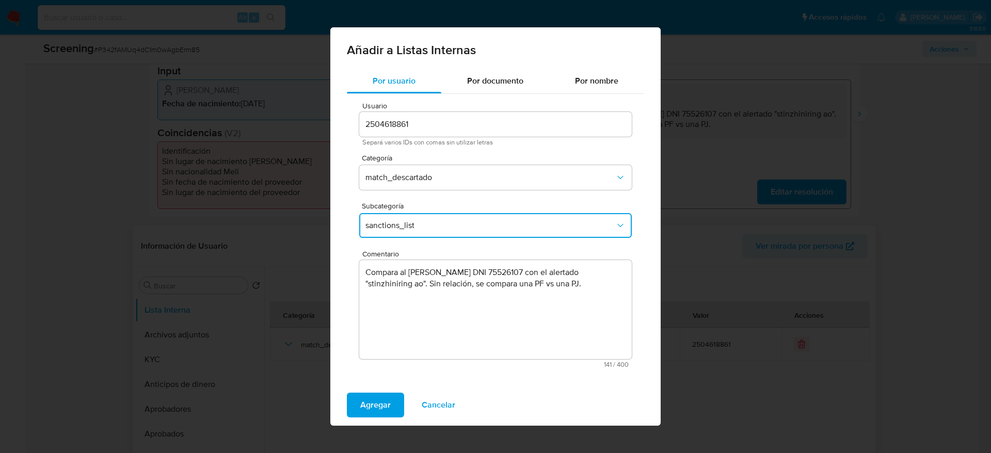
drag, startPoint x: 382, startPoint y: 386, endPoint x: 381, endPoint y: 418, distance: 32.5
click at [381, 418] on div "Agregar Cancelar" at bounding box center [495, 405] width 330 height 41
click at [374, 411] on span "Agregar" at bounding box center [375, 405] width 30 height 23
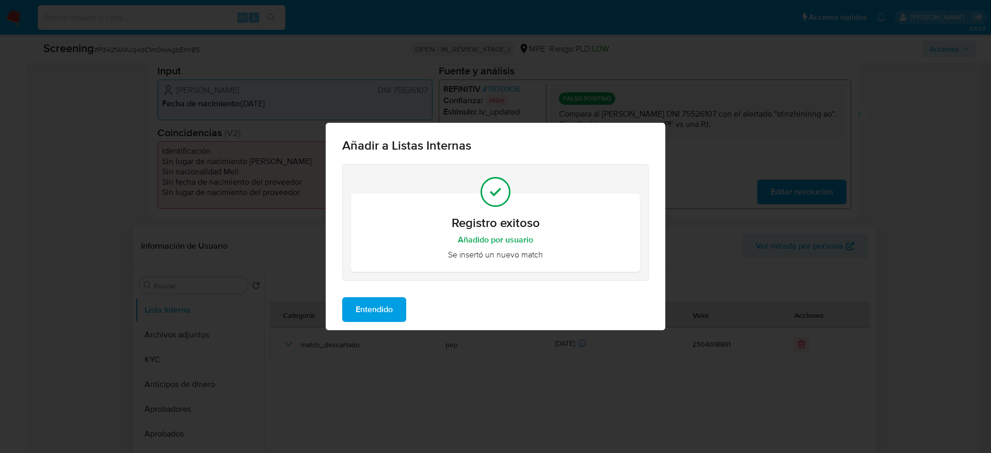
click at [383, 313] on span "Entendido" at bounding box center [374, 309] width 37 height 23
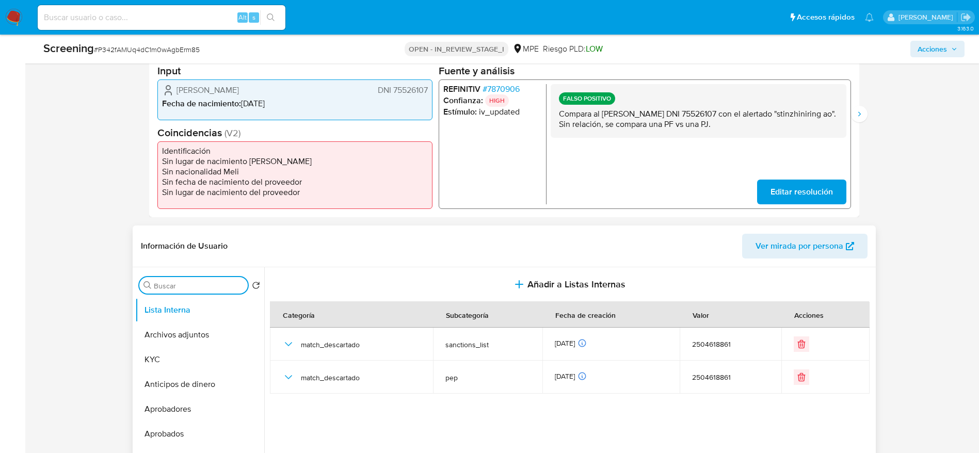
type input "E"
click at [208, 281] on input "E" at bounding box center [199, 285] width 90 height 9
type input "RE"
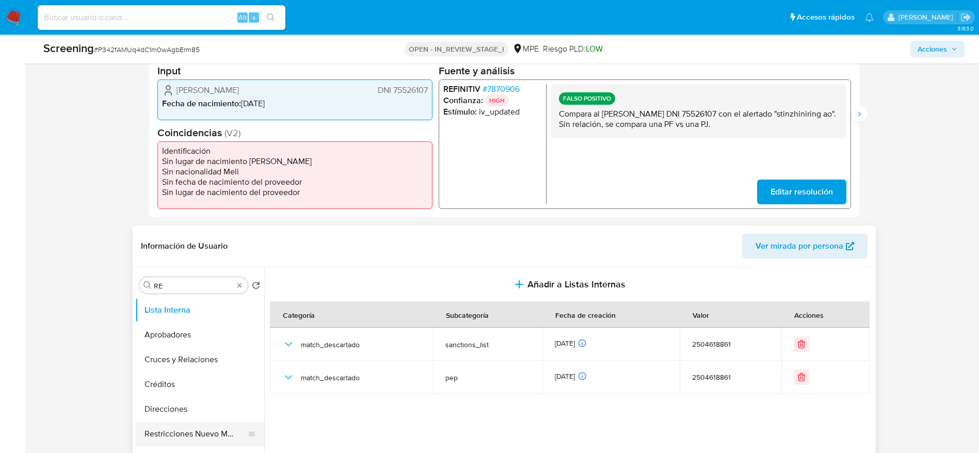
click at [178, 435] on button "Restricciones Nuevo Mundo" at bounding box center [195, 434] width 121 height 25
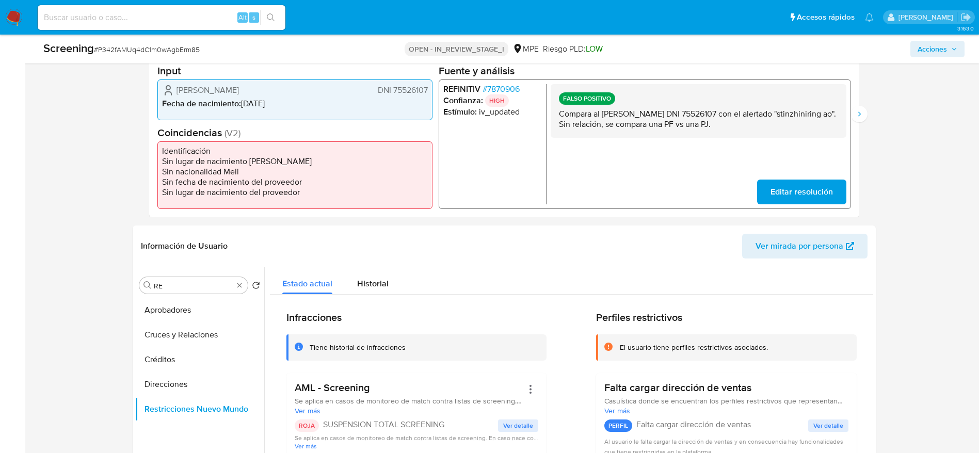
scroll to position [1337, 0]
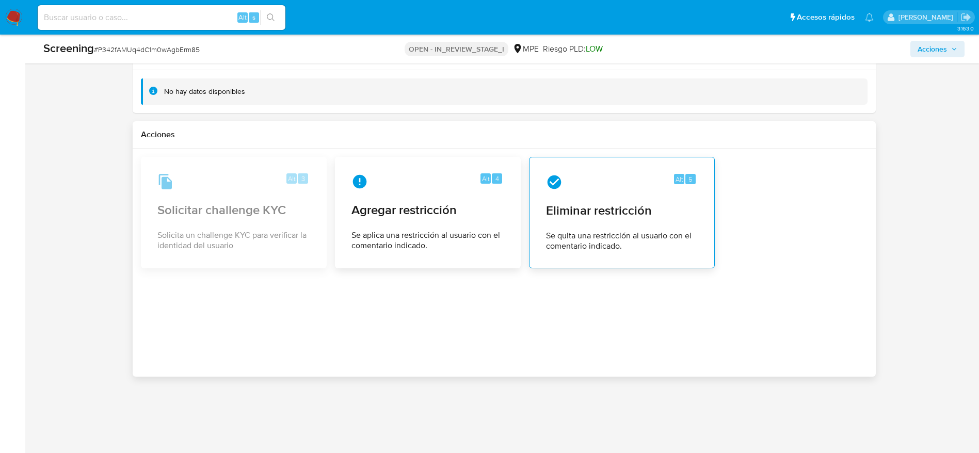
click at [665, 222] on div "Alt 5 Eliminar restricción Se quita una restricción al usuario con el comentari…" at bounding box center [622, 213] width 168 height 94
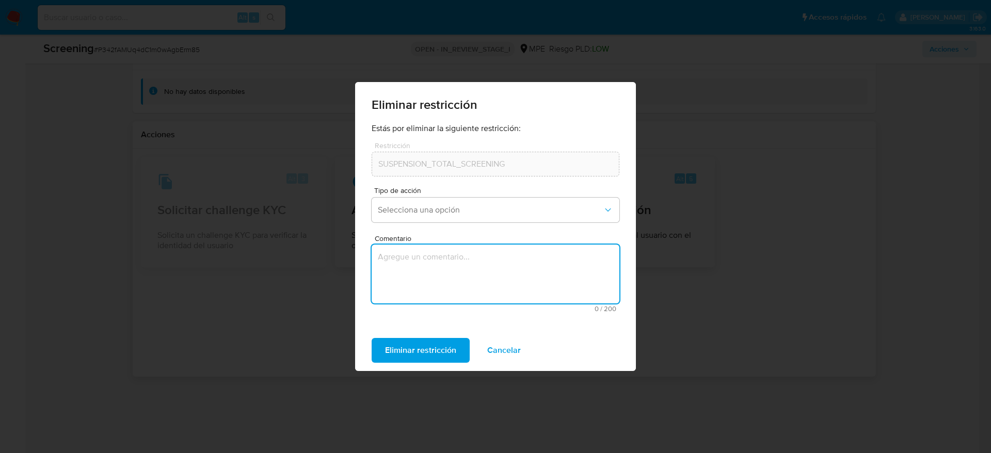
click at [492, 281] on textarea "Comentario" at bounding box center [496, 274] width 248 height 59
type textarea "SE DESESTIMA MATCH"
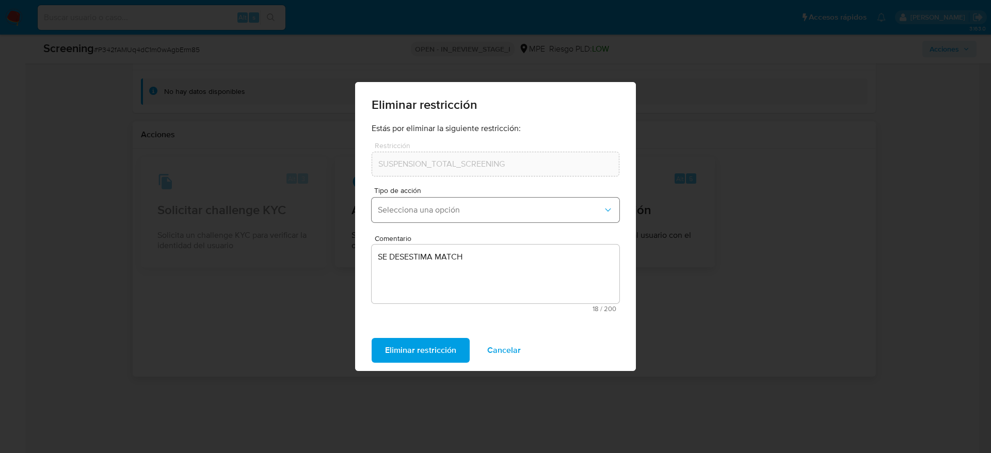
click at [465, 206] on span "Selecciona una opción" at bounding box center [490, 210] width 225 height 10
click at [462, 210] on span "Selecciona una opción" at bounding box center [490, 210] width 225 height 10
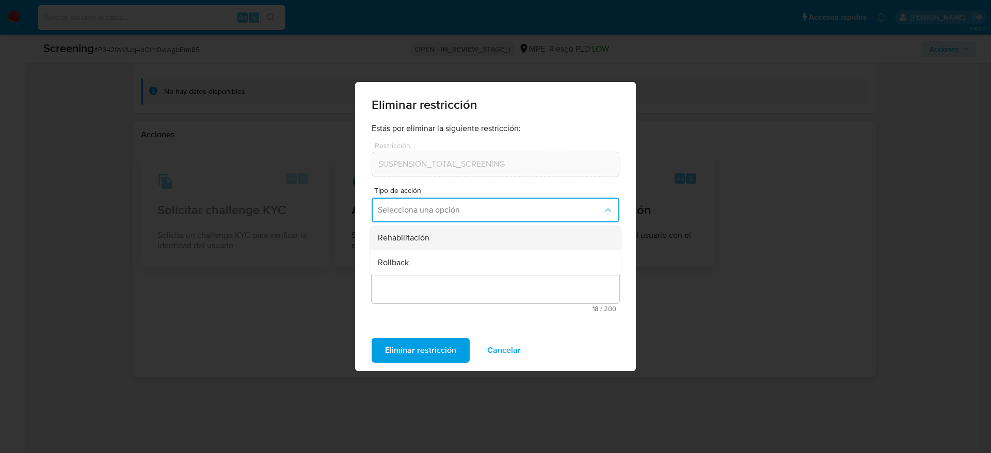
click at [446, 236] on div "Rehabilitación" at bounding box center [492, 238] width 229 height 25
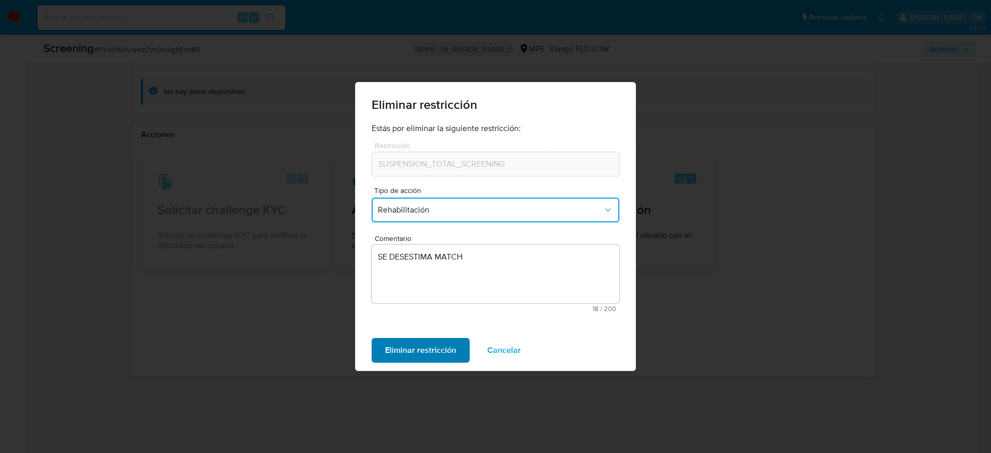
click at [394, 358] on span "Eliminar restricción" at bounding box center [420, 350] width 71 height 23
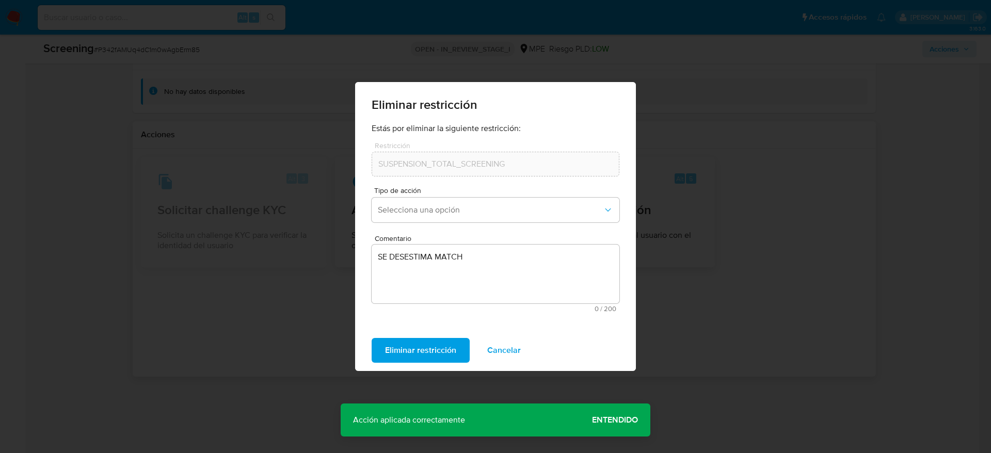
click at [509, 354] on span "Cancelar" at bounding box center [504, 350] width 34 height 23
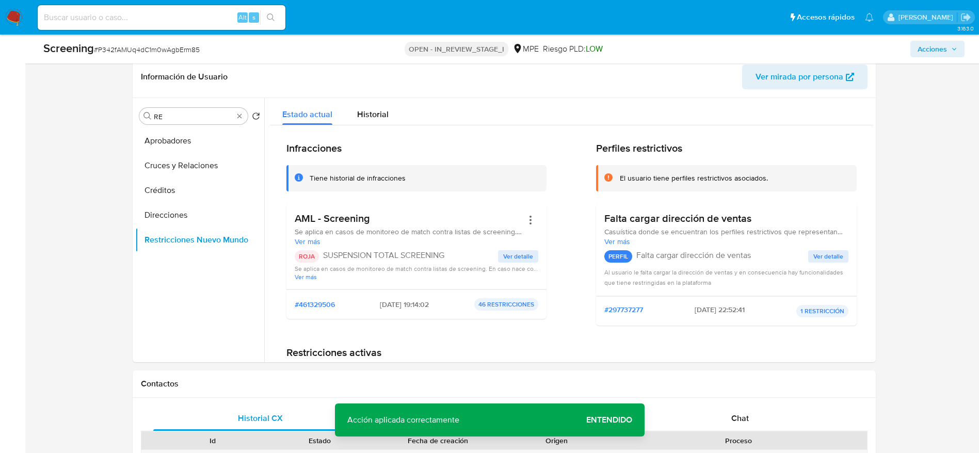
scroll to position [426, 0]
click at [220, 219] on button "Direcciones" at bounding box center [195, 216] width 121 height 25
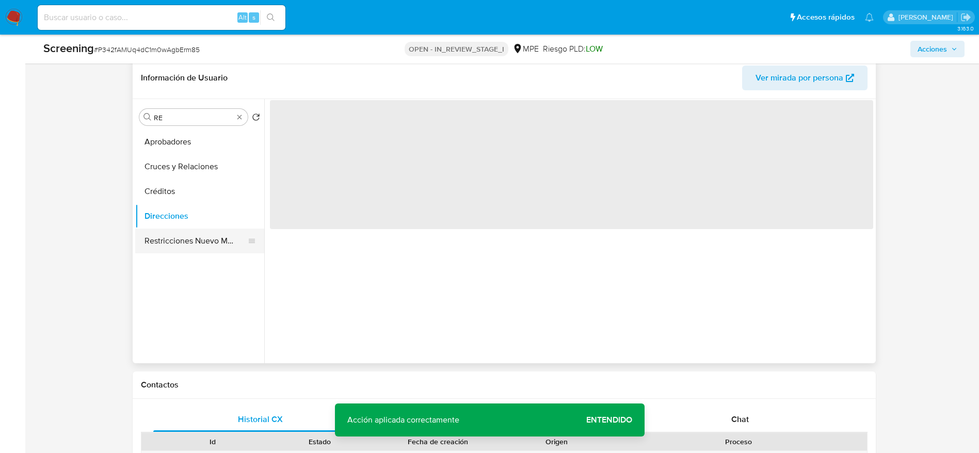
click at [215, 234] on button "Restricciones Nuevo Mundo" at bounding box center [195, 241] width 121 height 25
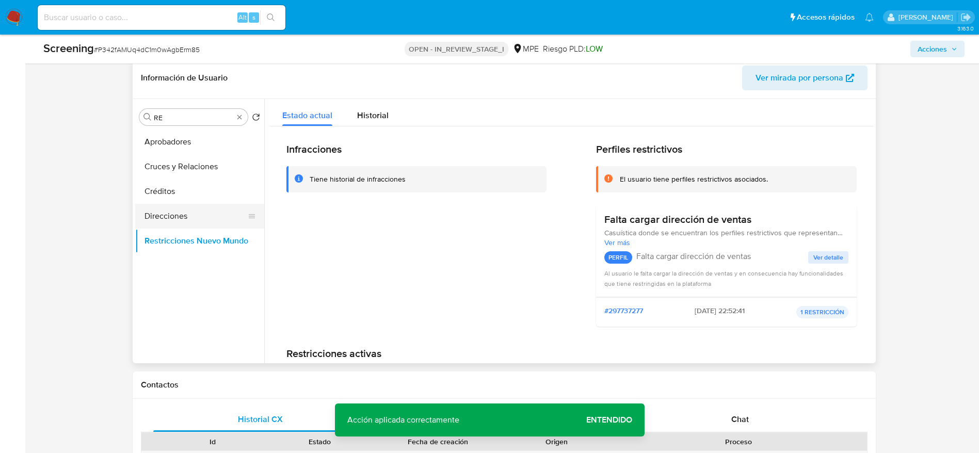
click at [215, 224] on button "Direcciones" at bounding box center [195, 216] width 121 height 25
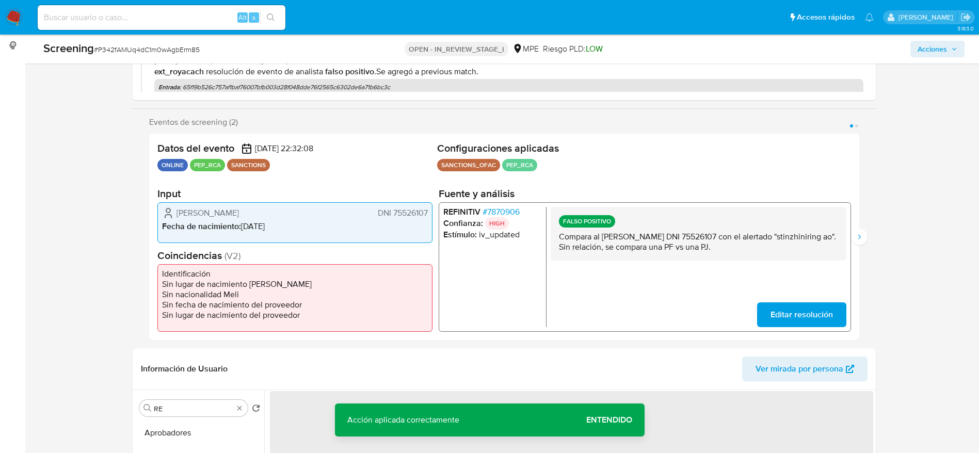
scroll to position [0, 0]
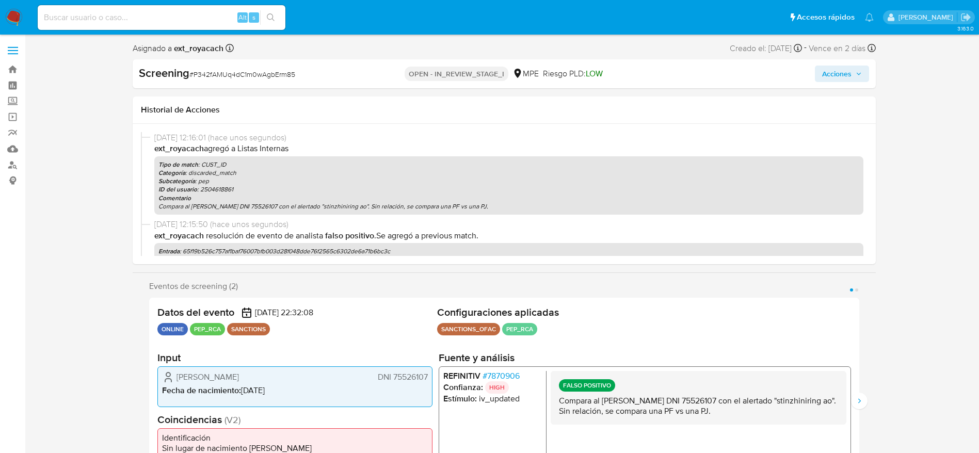
click at [834, 75] on span "Acciones" at bounding box center [836, 74] width 29 height 17
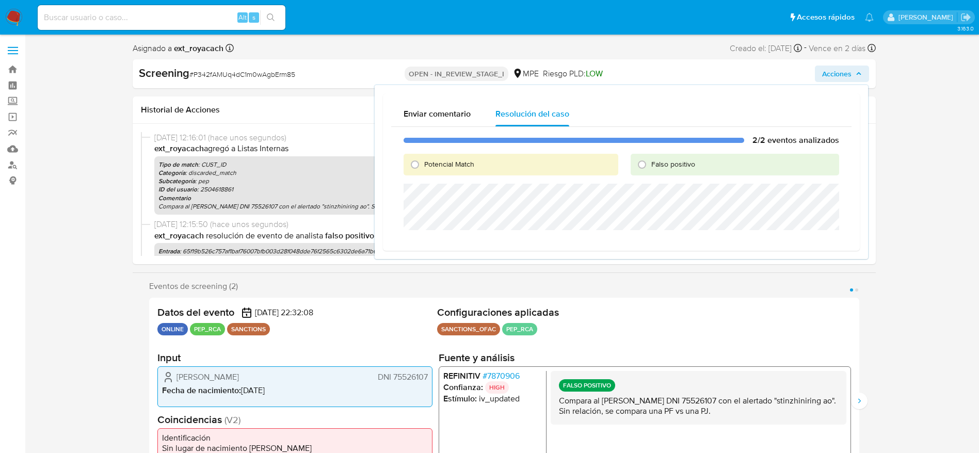
click at [652, 168] on label "Falso positivo" at bounding box center [673, 165] width 45 height 10
click at [651, 168] on input "Falso positivo" at bounding box center [642, 164] width 17 height 17
radio input "true"
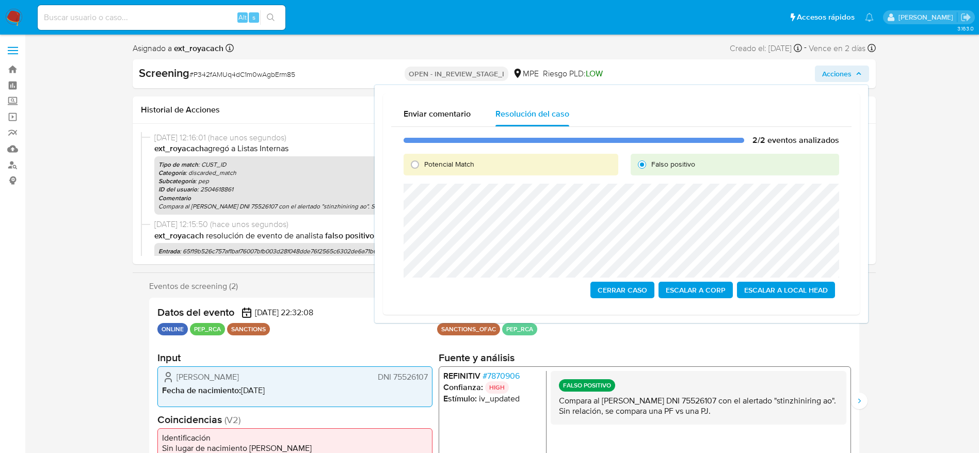
click at [626, 295] on span "Cerrar Caso" at bounding box center [623, 290] width 50 height 14
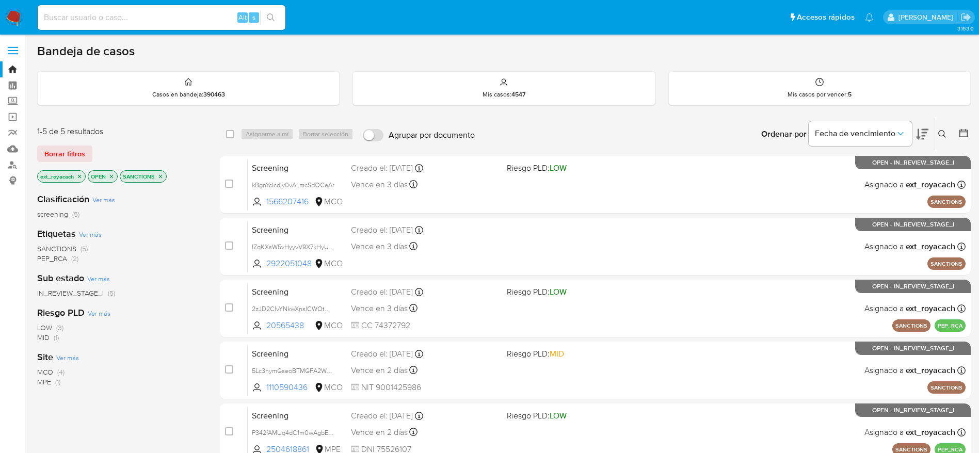
click at [8, 11] on img at bounding box center [14, 18] width 18 height 18
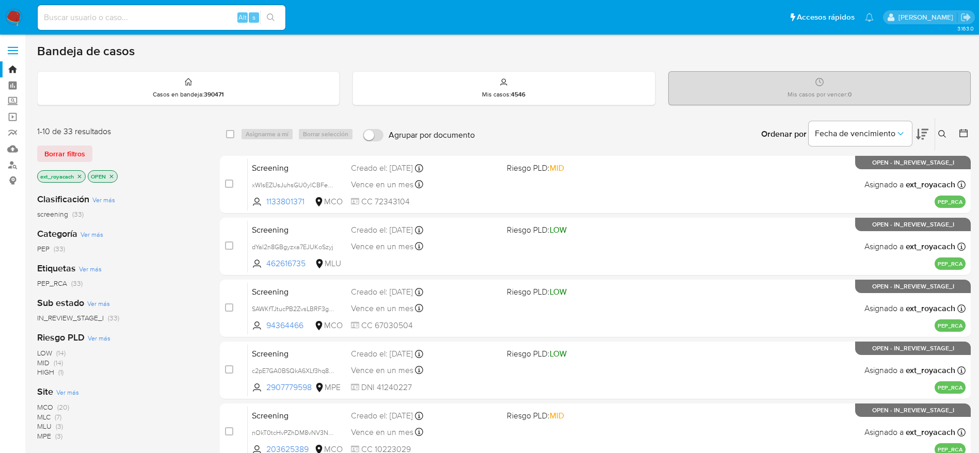
click at [14, 20] on img at bounding box center [14, 18] width 18 height 18
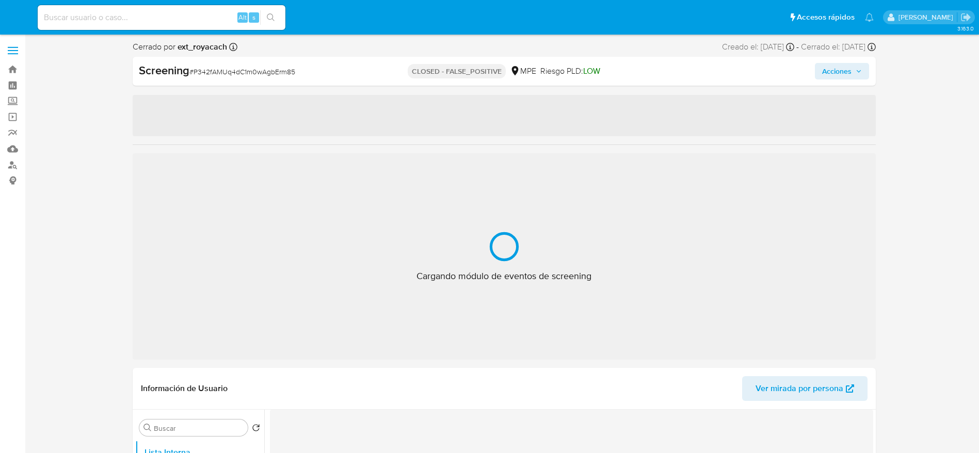
select select "10"
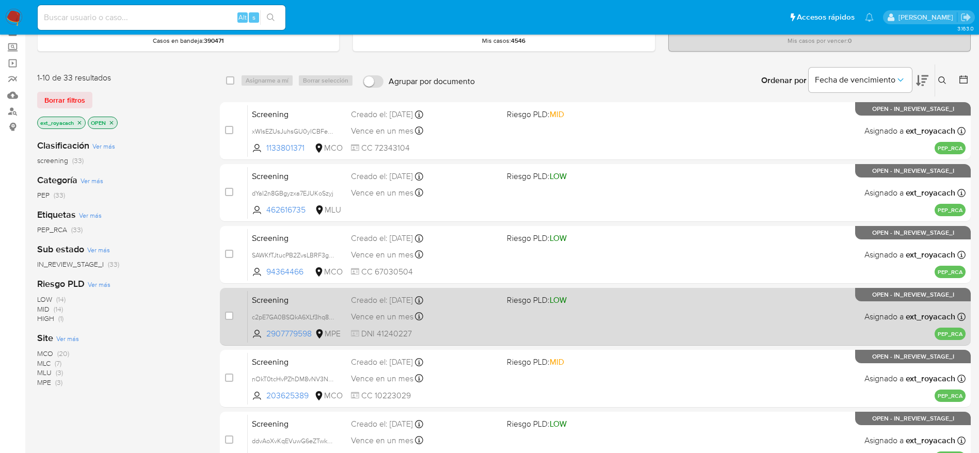
scroll to position [77, 0]
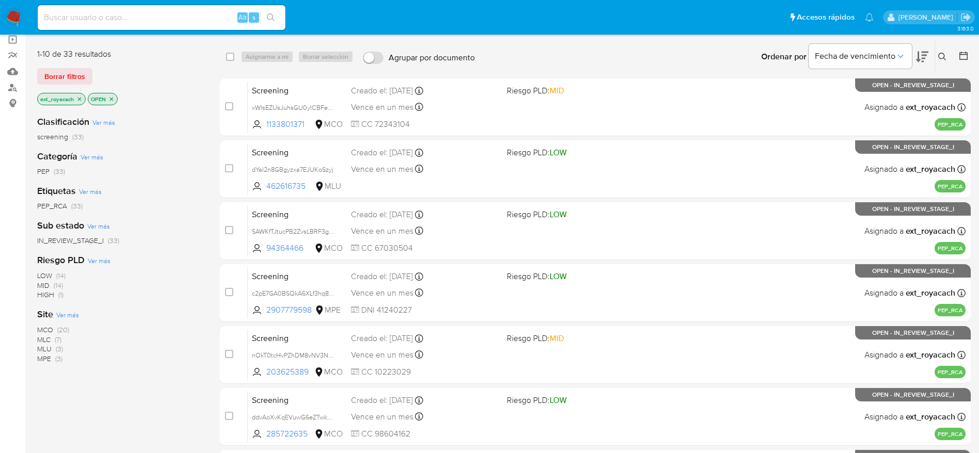
click at [57, 327] on span "MCO (20)" at bounding box center [53, 330] width 32 height 10
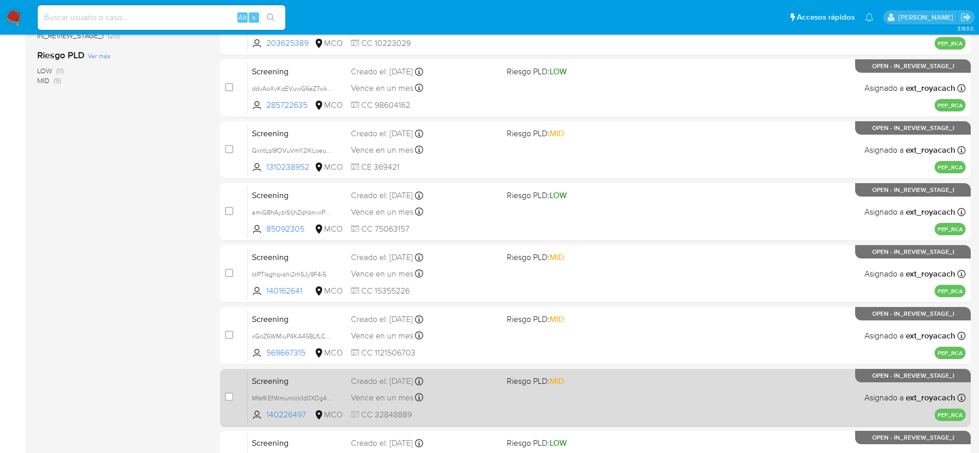
scroll to position [399, 0]
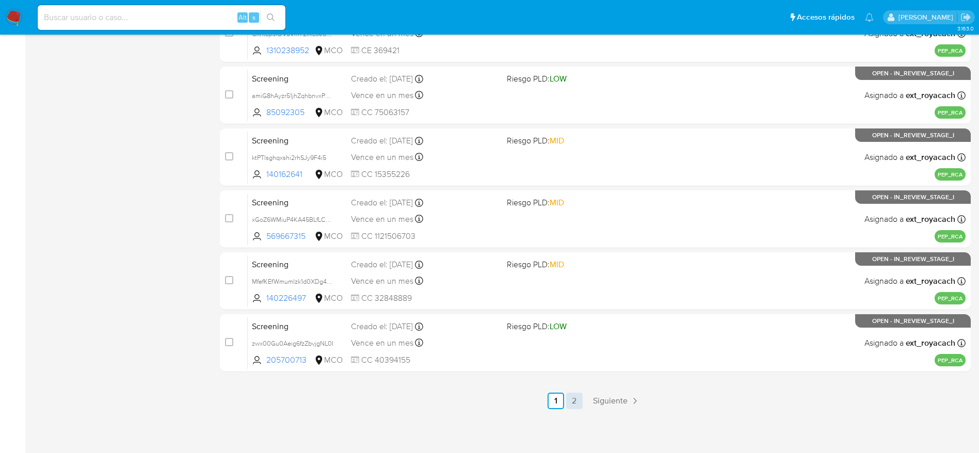
click at [573, 402] on link "2" at bounding box center [574, 401] width 17 height 17
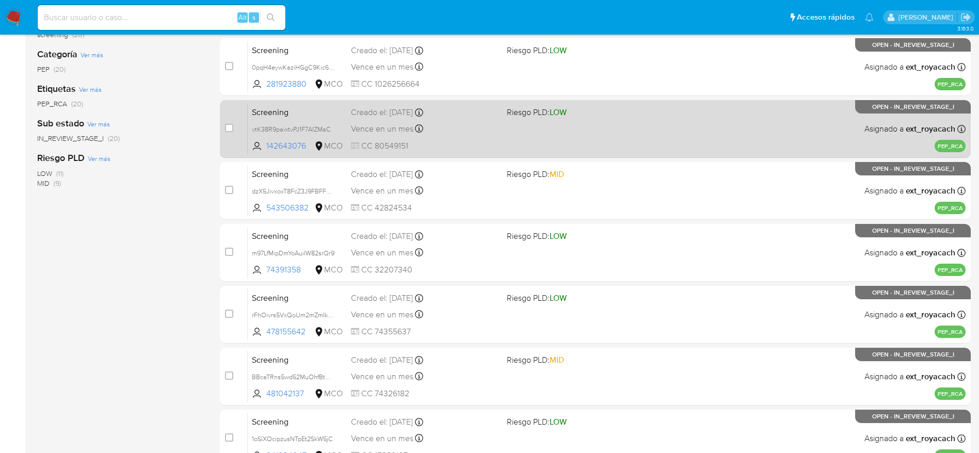
scroll to position [399, 0]
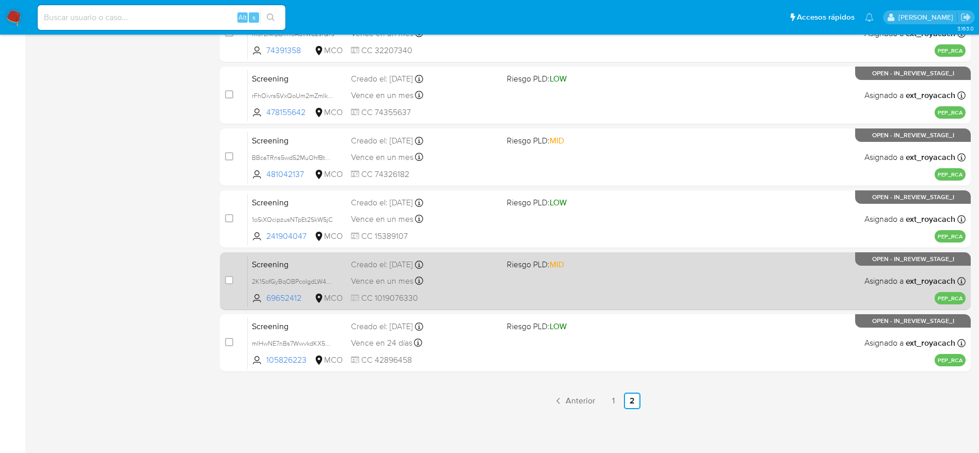
click at [467, 265] on div "Creado el: 09/10/2025 Creado el: 09/10/2025 11:34:10" at bounding box center [425, 264] width 148 height 11
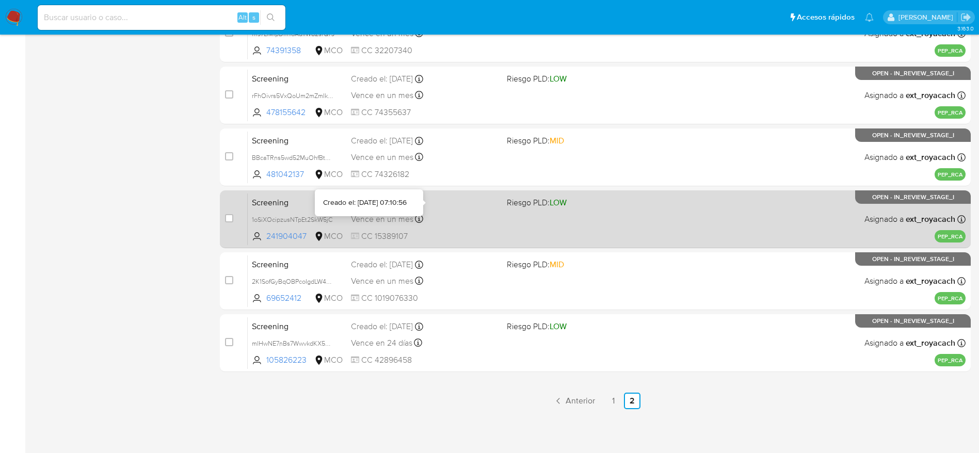
click at [433, 213] on div "Vence en un mes Vence el 09/11/2025 07:16:28" at bounding box center [425, 219] width 148 height 14
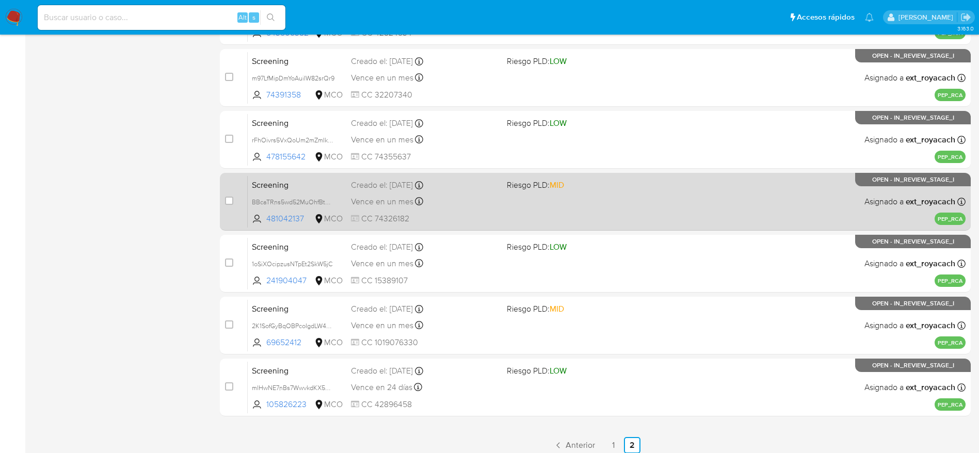
scroll to position [322, 0]
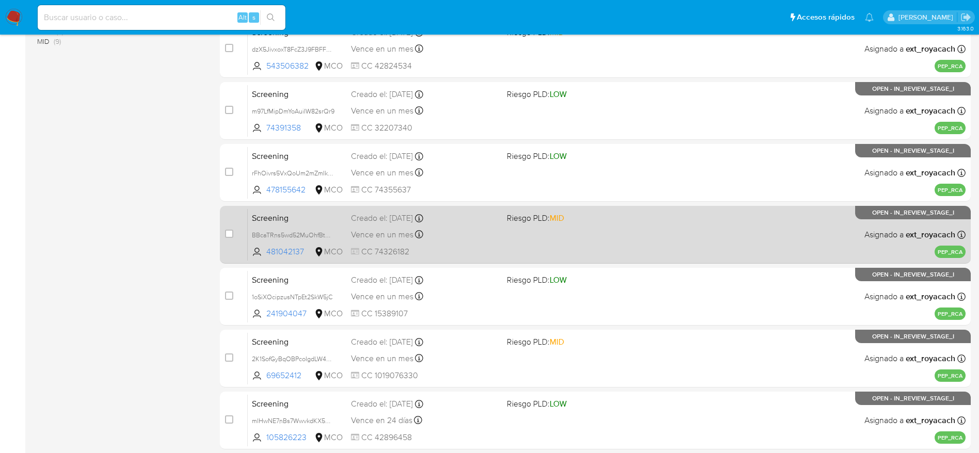
click at [498, 238] on div "Vence en un mes Vence el 09/11/2025 08:00:14" at bounding box center [425, 235] width 148 height 14
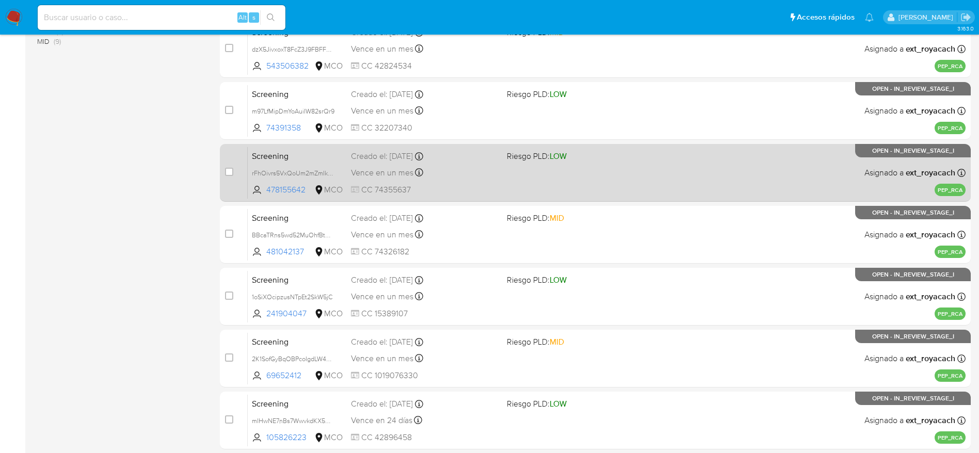
click at [469, 180] on div "Screening rFhOivrs5VxQoUm2mZmIkMgB 478155642 MCO Riesgo PLD: LOW Creado el: 10/…" at bounding box center [607, 173] width 718 height 52
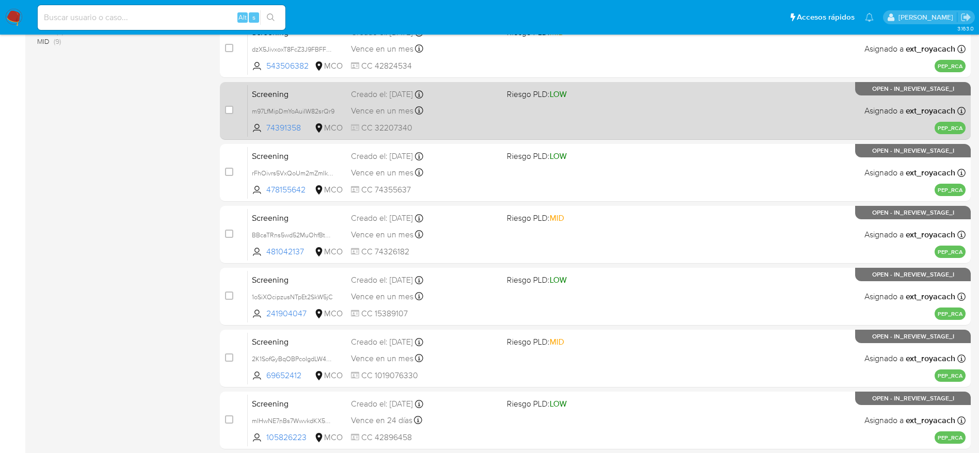
click at [459, 113] on div "Vence en un mes Vence el 09/11/2025 08:26:26" at bounding box center [425, 111] width 148 height 14
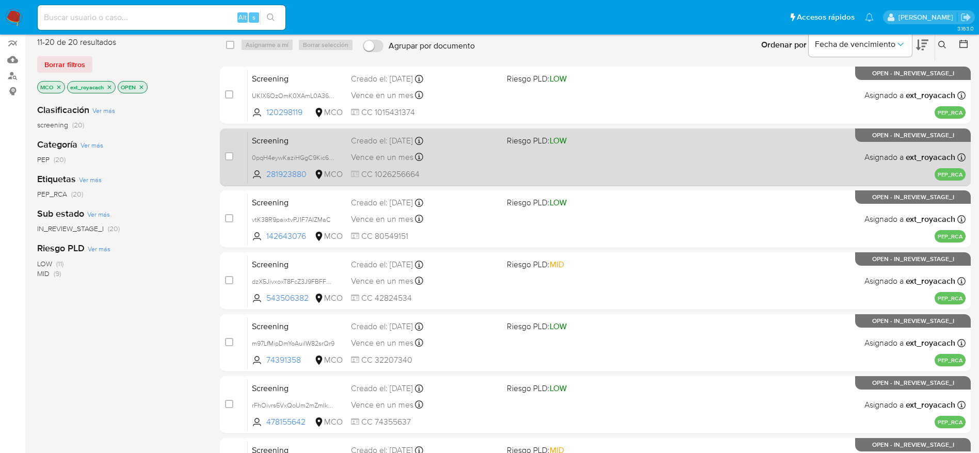
scroll to position [0, 0]
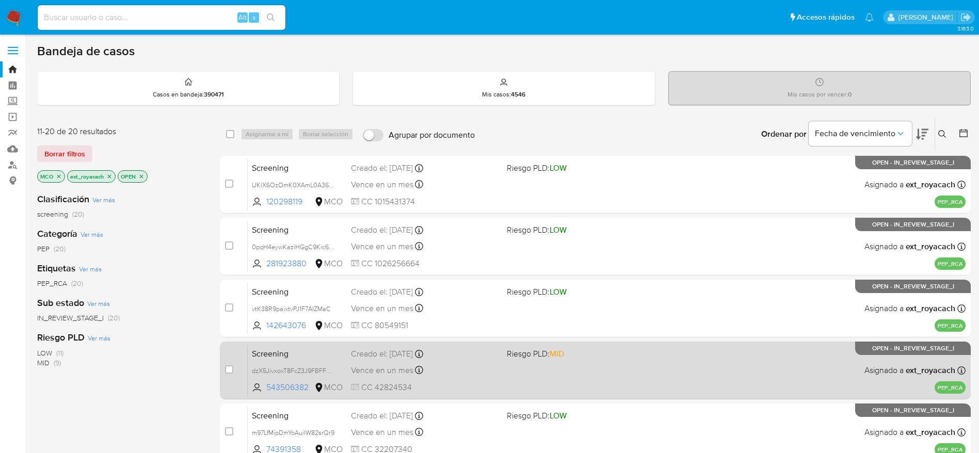
click at [469, 353] on div "Creado el: 10/10/2025 Creado el: 10/10/2025 09:46:55" at bounding box center [425, 354] width 148 height 11
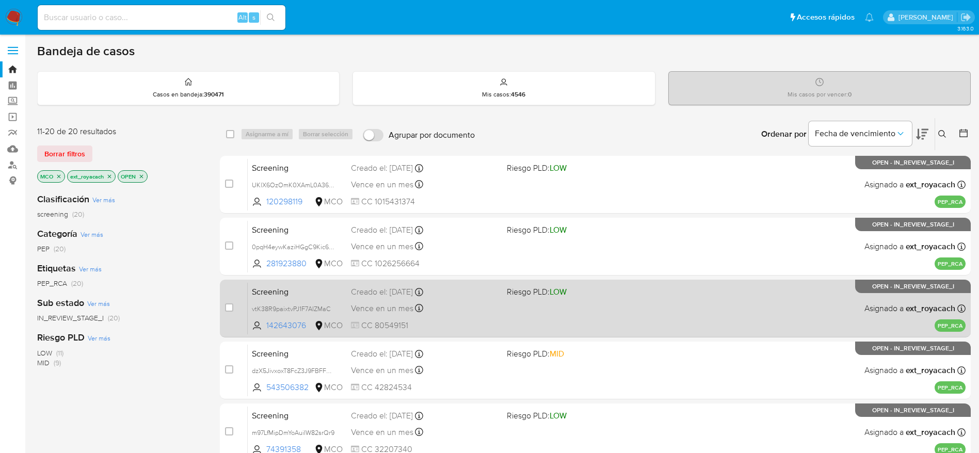
click at [478, 310] on div "Vence en un mes Vence el 09/11/2025 10:11:20" at bounding box center [425, 309] width 148 height 14
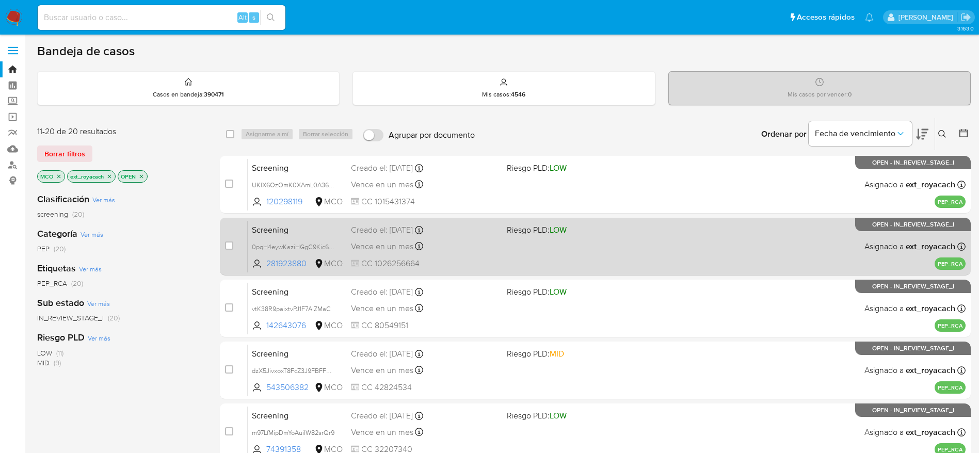
click at [488, 245] on div "Vence en un mes Vence el 09/11/2025 12:47:49" at bounding box center [425, 247] width 148 height 14
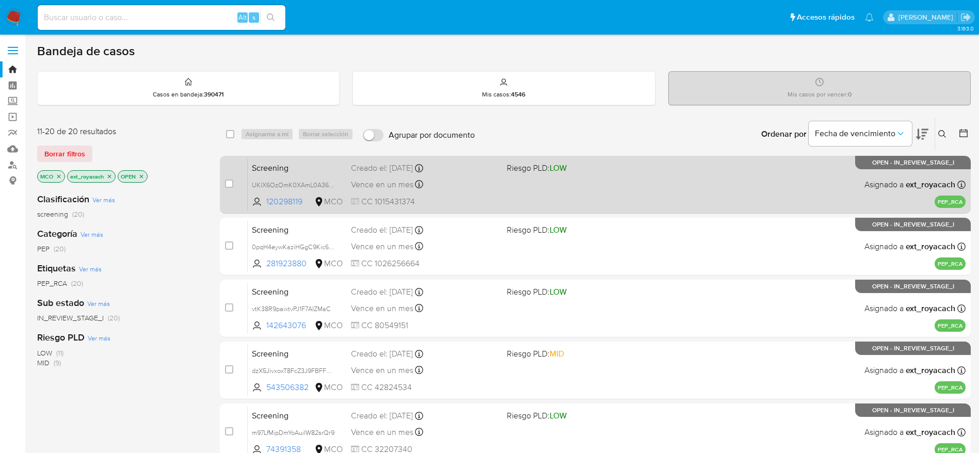
click at [485, 179] on div "Vence en un mes Vence el 09/11/2025 13:09:18" at bounding box center [425, 185] width 148 height 14
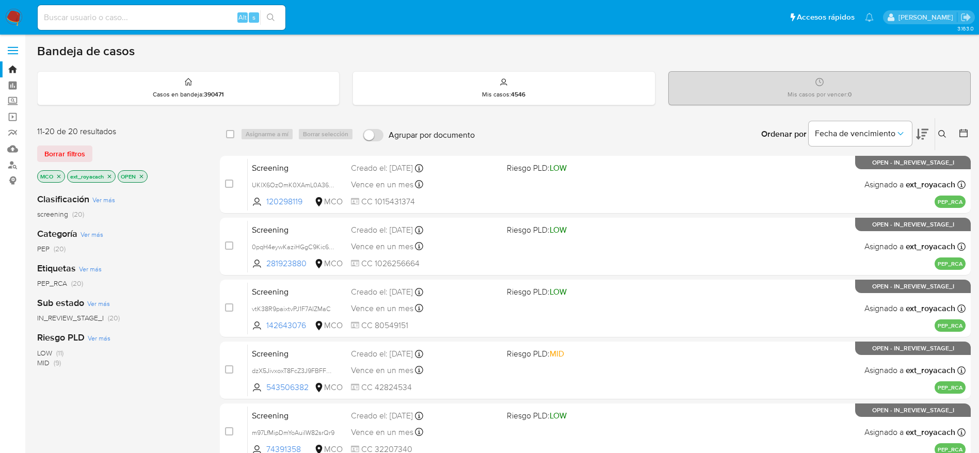
scroll to position [399, 0]
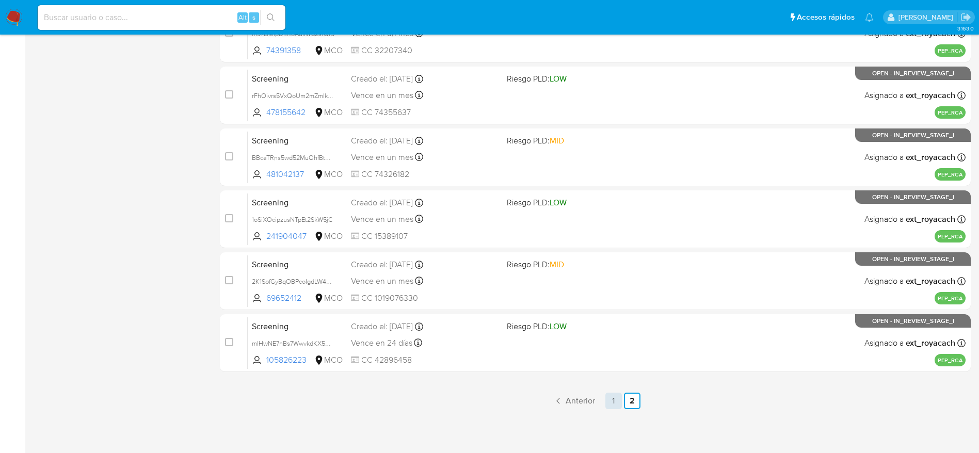
click at [607, 396] on link "1" at bounding box center [614, 401] width 17 height 17
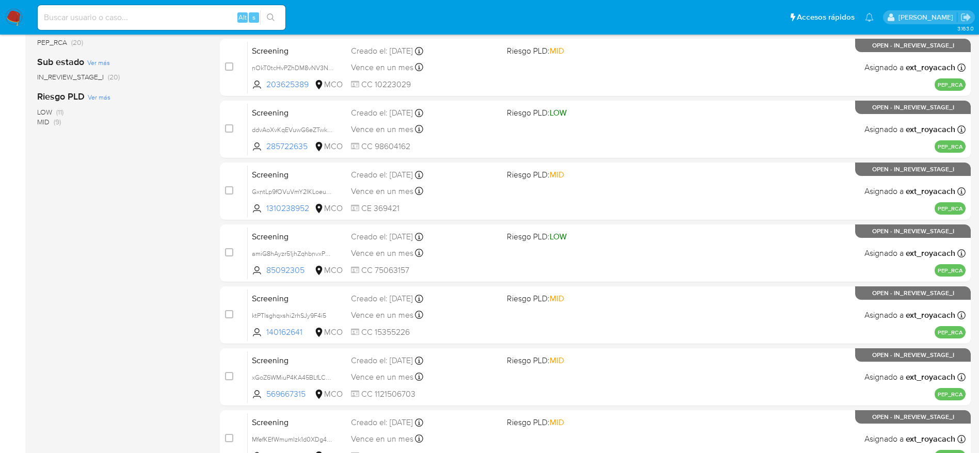
scroll to position [399, 0]
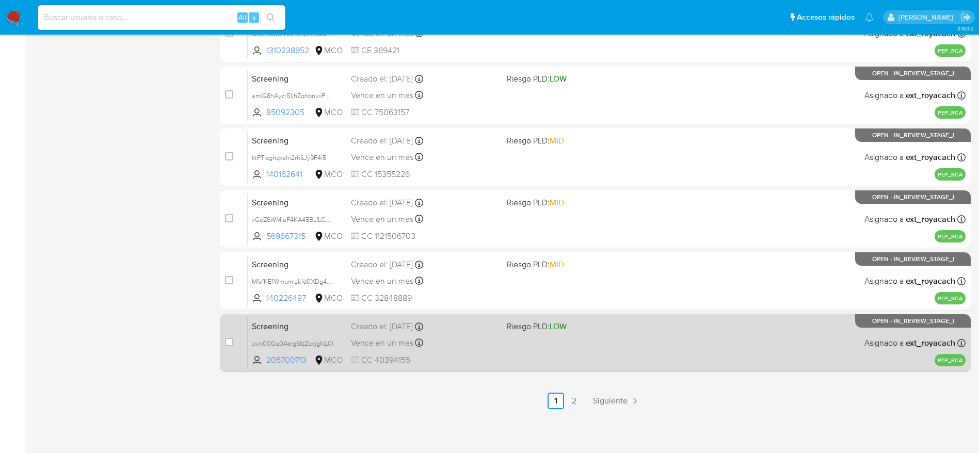
click at [536, 349] on div "Screening zwx00Gu0Aeig6fzZbvjgNL0I 205700713 MCO Riesgo PLD: LOW Creado el: 10/…" at bounding box center [607, 343] width 718 height 52
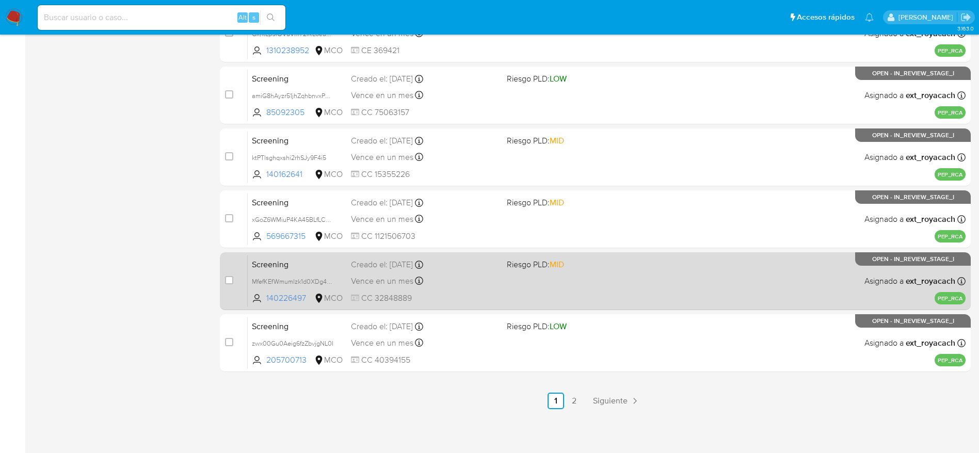
click at [466, 277] on div "Vence en un mes Vence el 09/11/2025 13:25:36" at bounding box center [425, 281] width 148 height 14
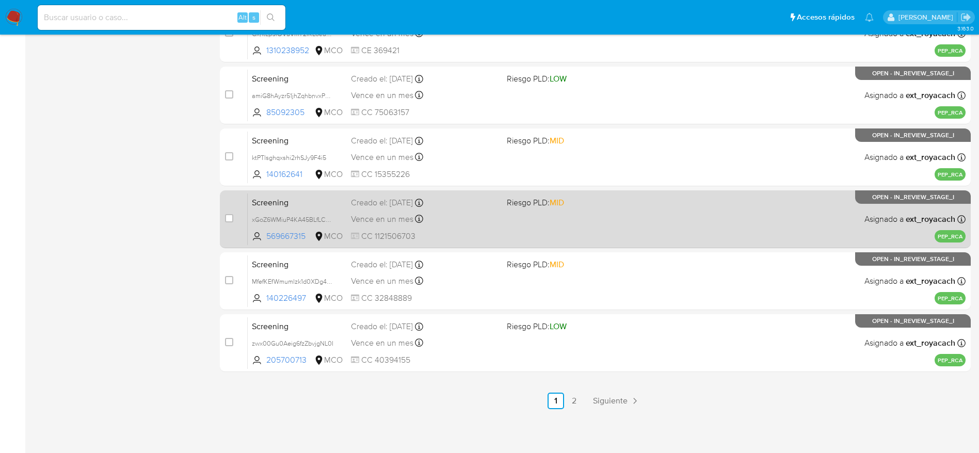
click at [420, 220] on icon at bounding box center [419, 219] width 8 height 8
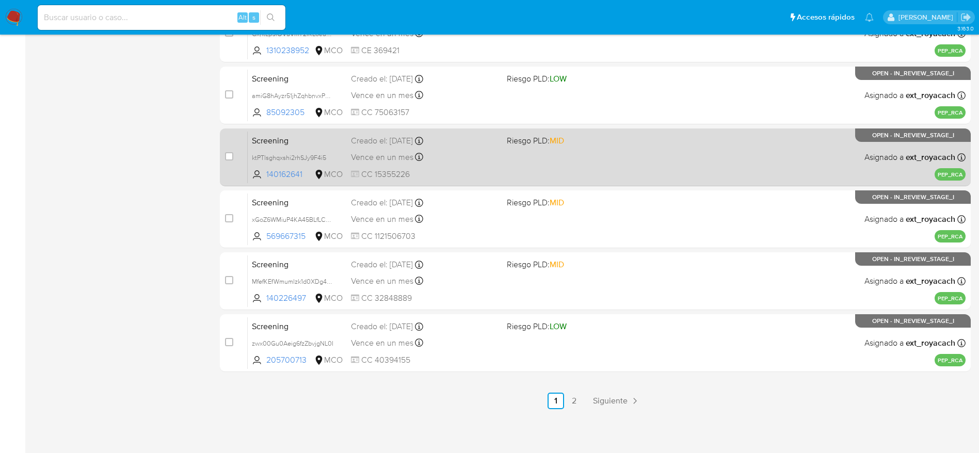
click at [447, 167] on div "Screening ktPTlsghqxshi2rhSJy9F4i5 140162641 MCO Riesgo PLD: MID Creado el: 10/…" at bounding box center [607, 157] width 718 height 52
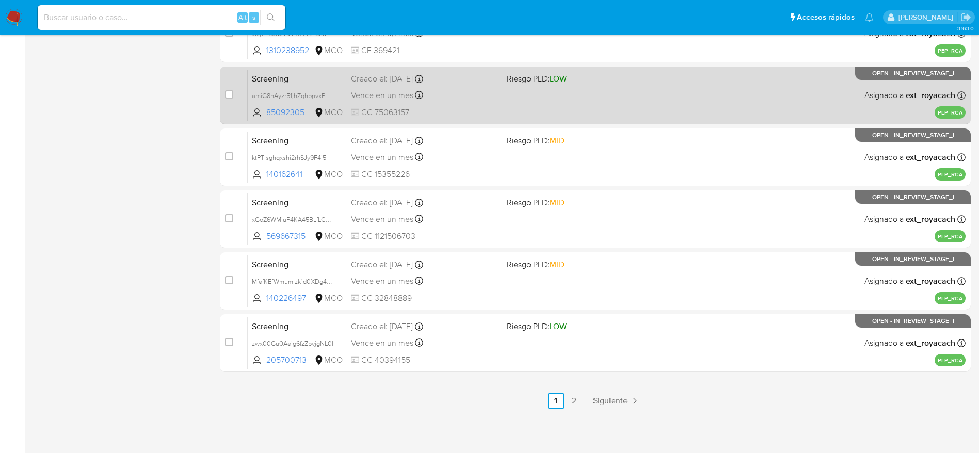
click at [424, 88] on div "Vence en un mes Vence el 09/11/2025 14:56:56" at bounding box center [425, 95] width 148 height 14
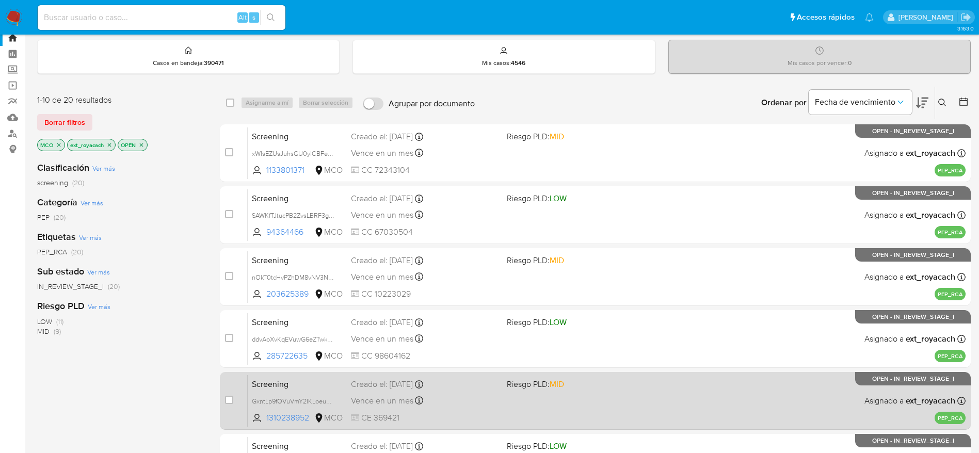
scroll to position [89, 0]
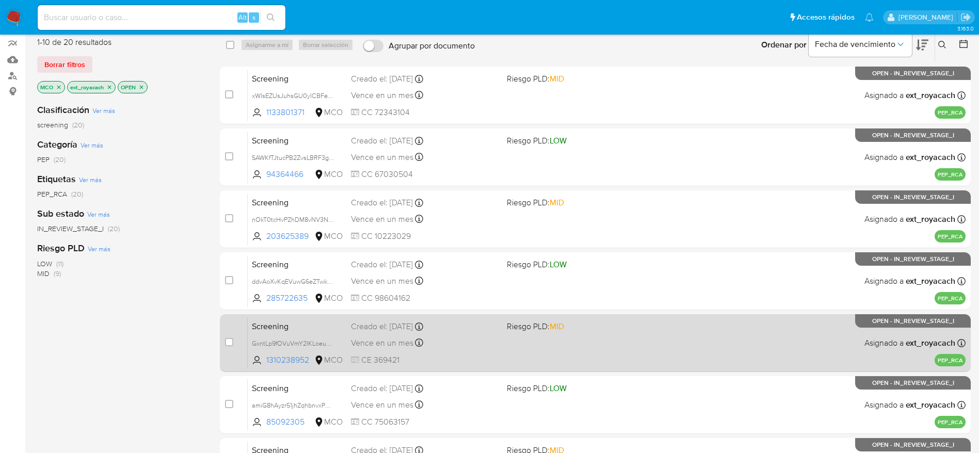
click at [519, 341] on div "Screening GxntLp9fOVuVmY2IKLoeuD5j 1310238952 MCO Riesgo PLD: MID Creado el: 10…" at bounding box center [607, 343] width 718 height 52
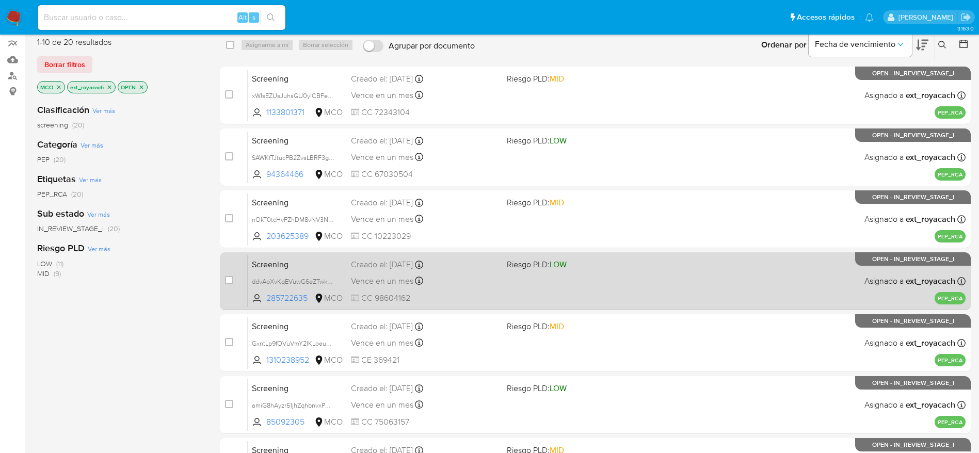
click at [472, 271] on div "Screening ddvAoXvKqEVuwG6eZTwk8dcF 285722635 MCO Riesgo PLD: LOW Creado el: 10/…" at bounding box center [607, 281] width 718 height 52
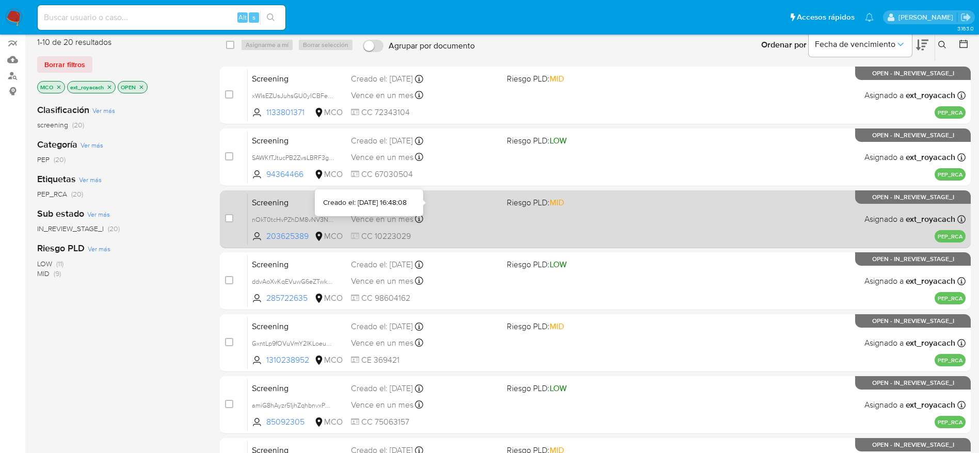
click at [423, 207] on icon at bounding box center [419, 203] width 8 height 8
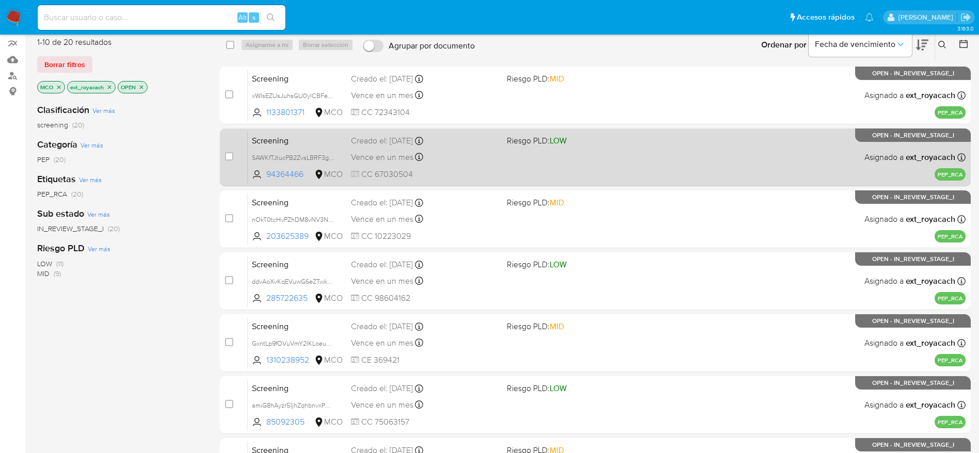
click at [468, 150] on div "Vence en un mes Vence el 09/11/2025 17:22:21" at bounding box center [425, 157] width 148 height 14
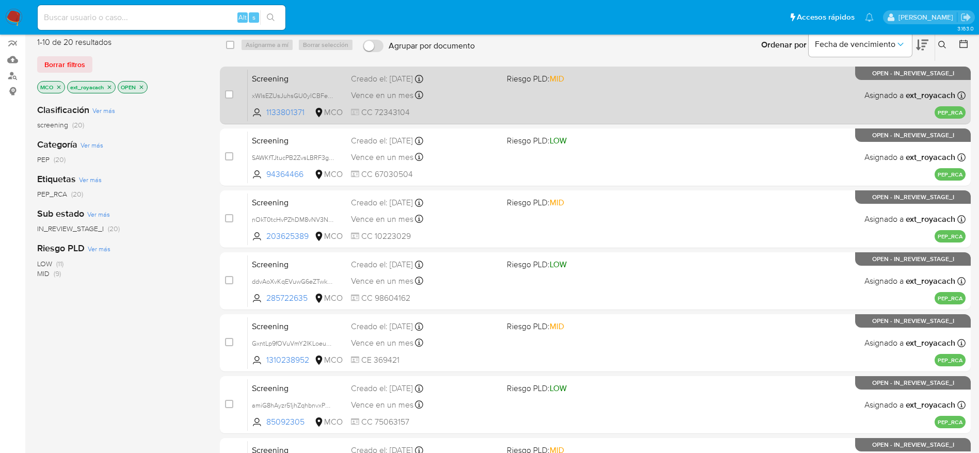
click at [405, 114] on span "CC 72343104" at bounding box center [425, 112] width 148 height 11
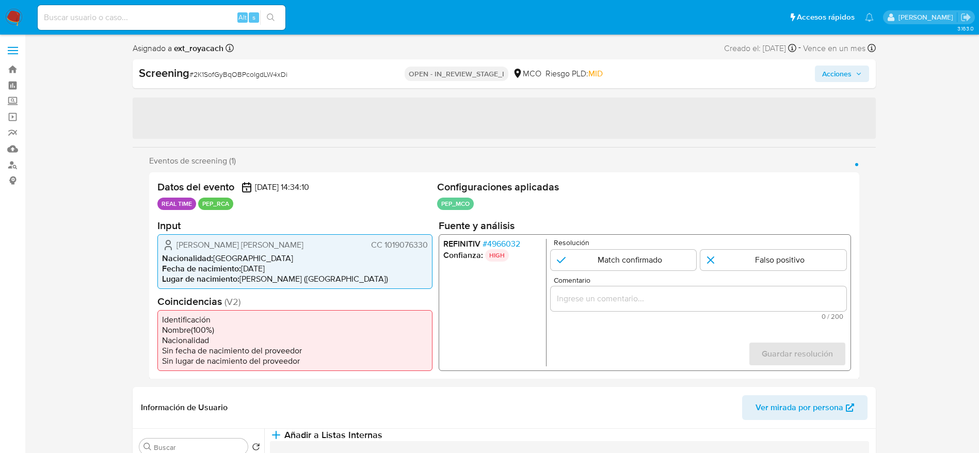
select select "10"
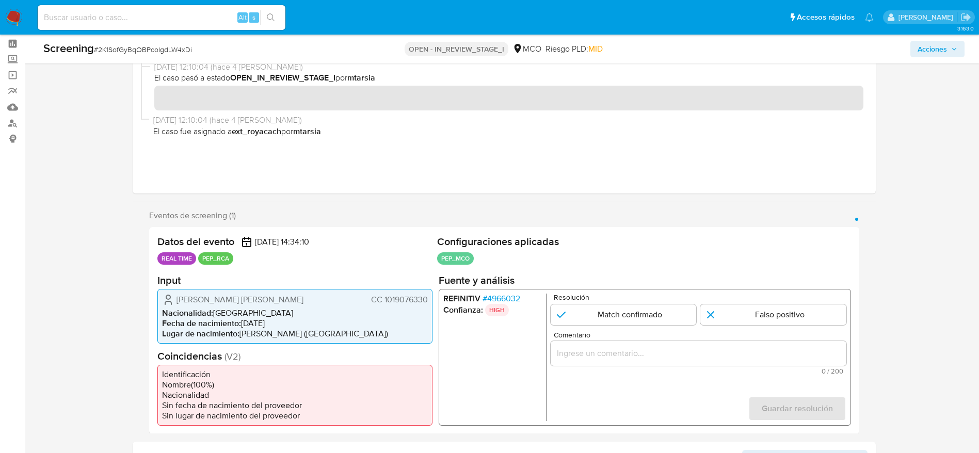
scroll to position [77, 0]
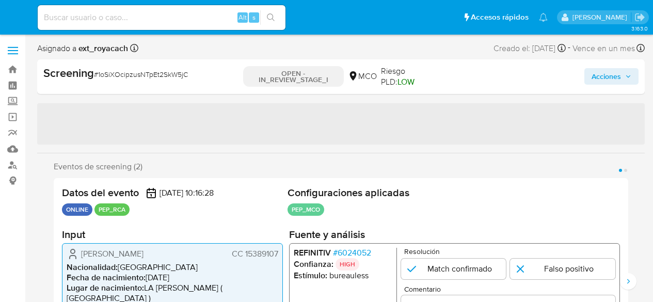
select select "10"
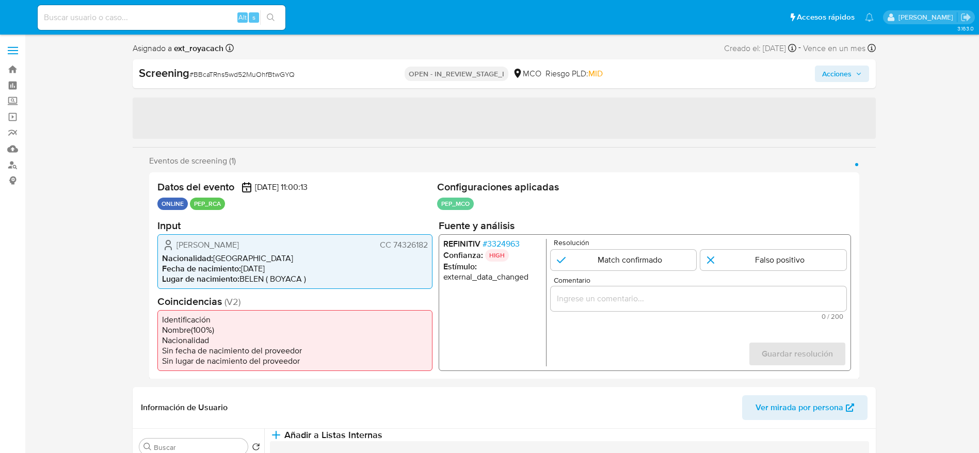
select select "10"
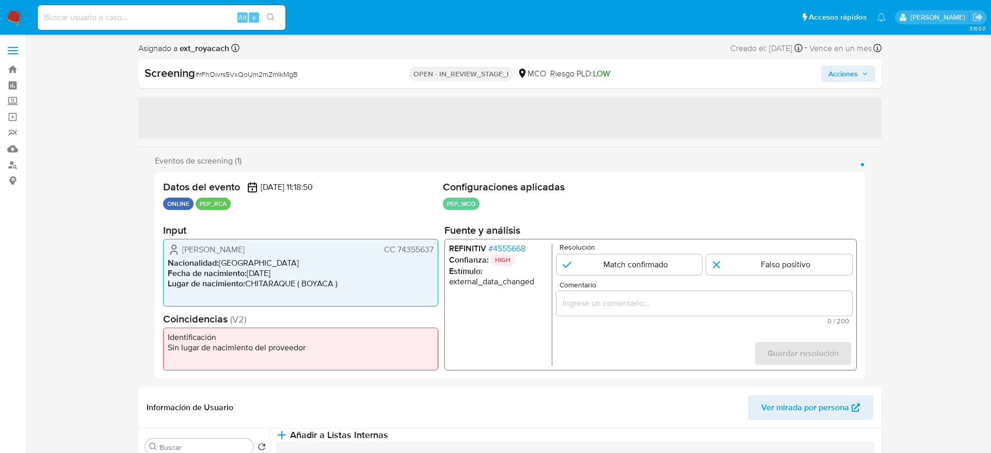
select select "10"
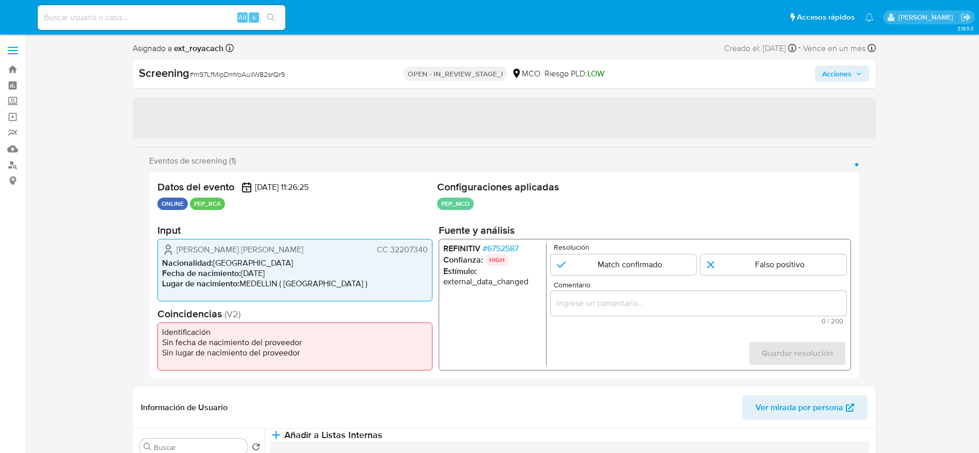
select select "10"
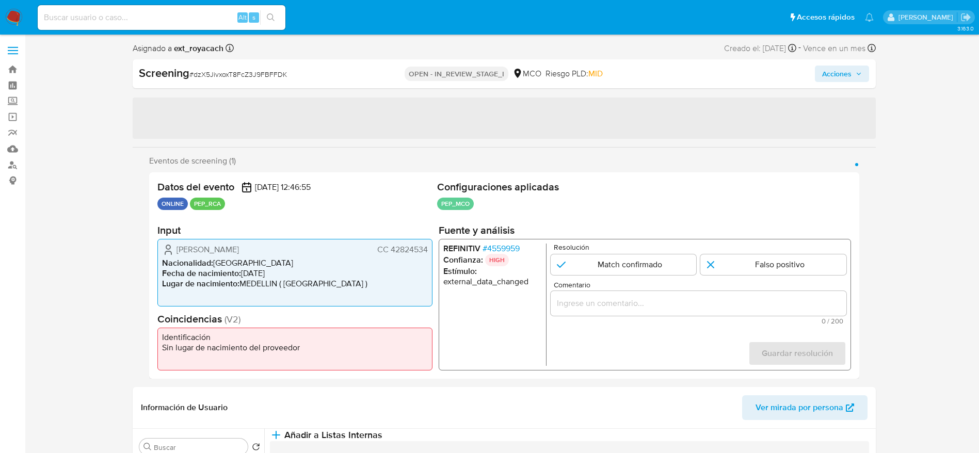
select select "10"
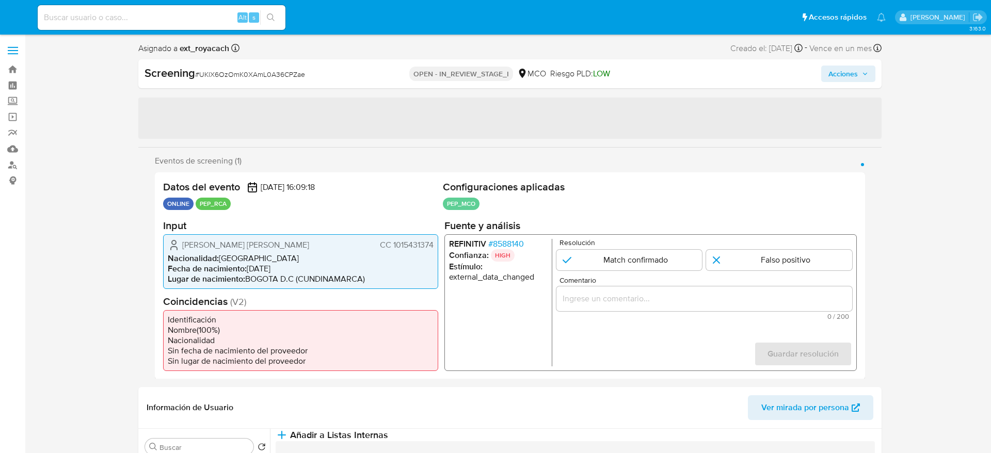
select select "10"
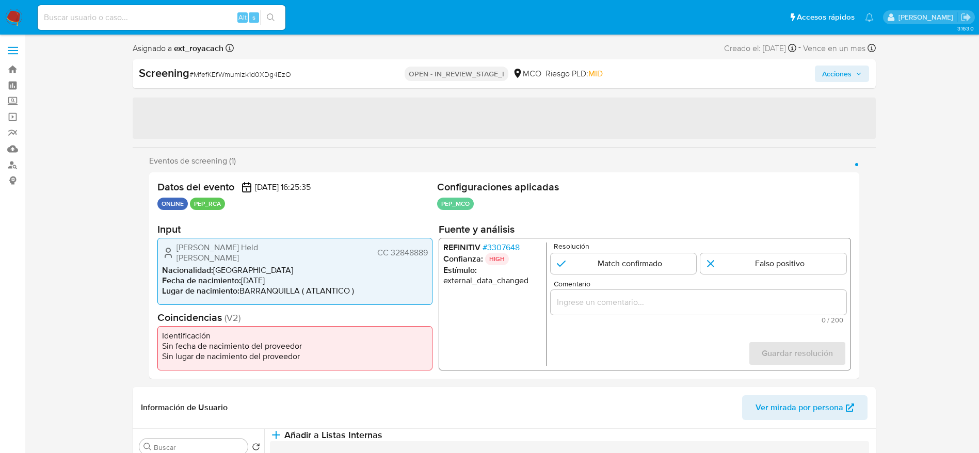
select select "10"
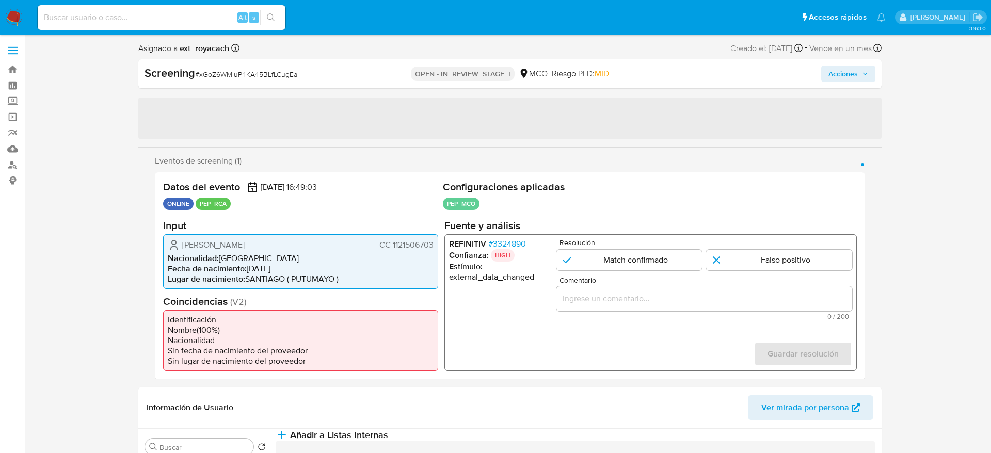
select select "10"
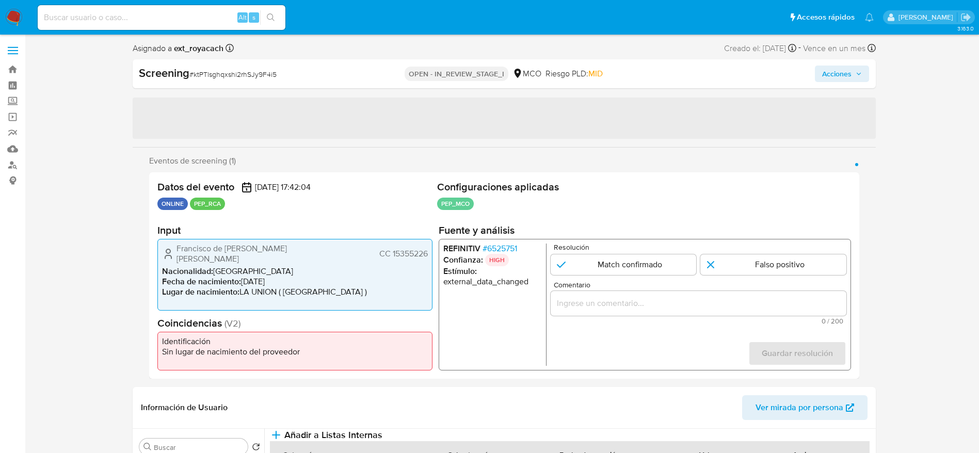
select select "10"
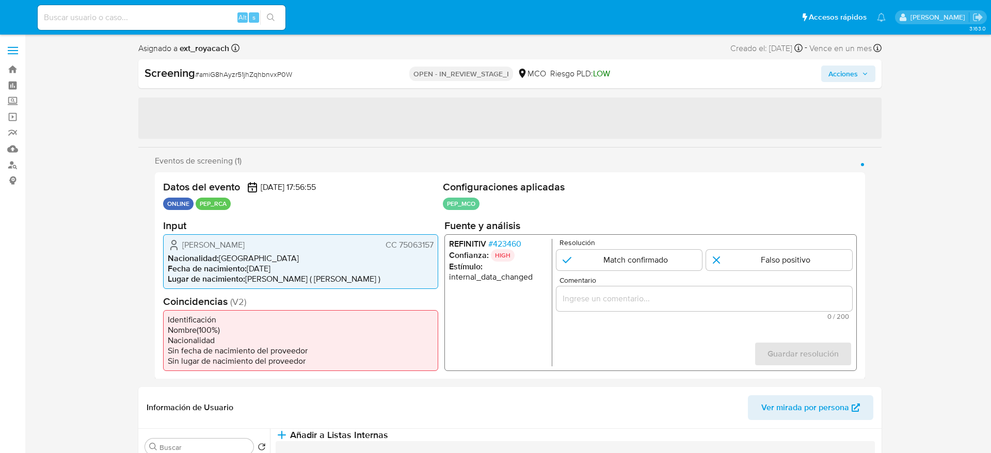
select select "10"
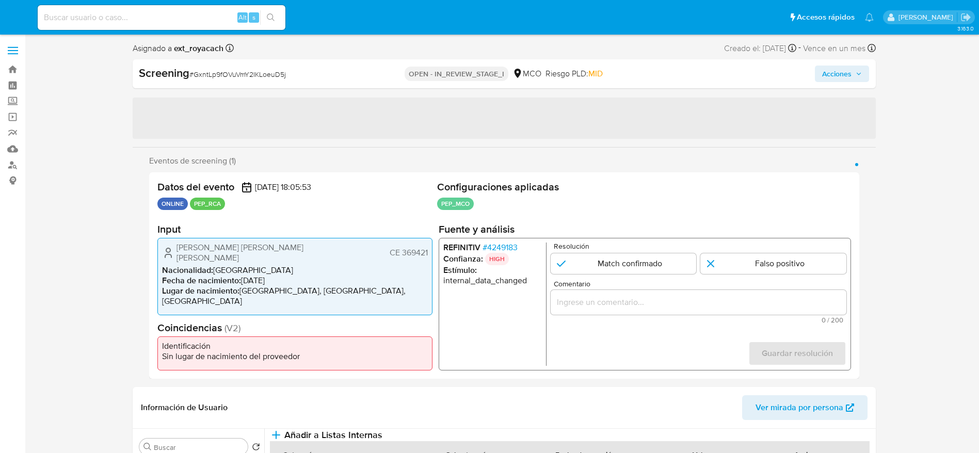
select select "10"
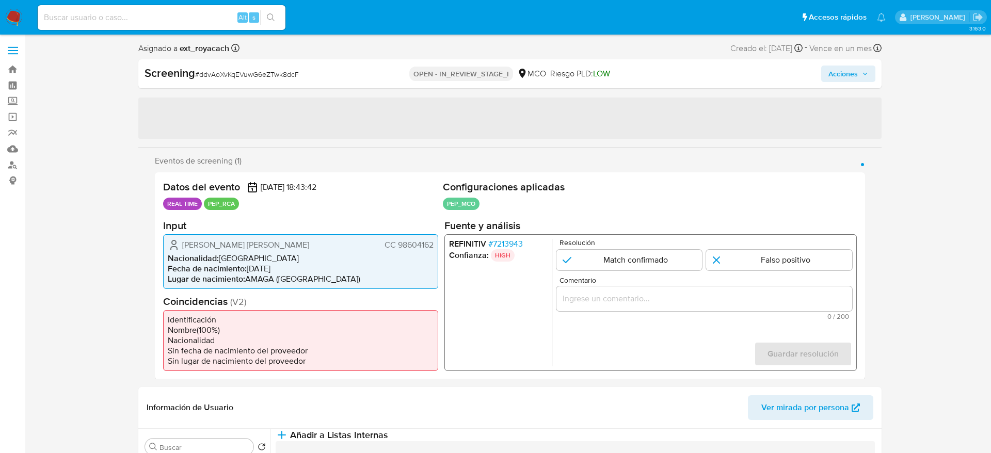
select select "10"
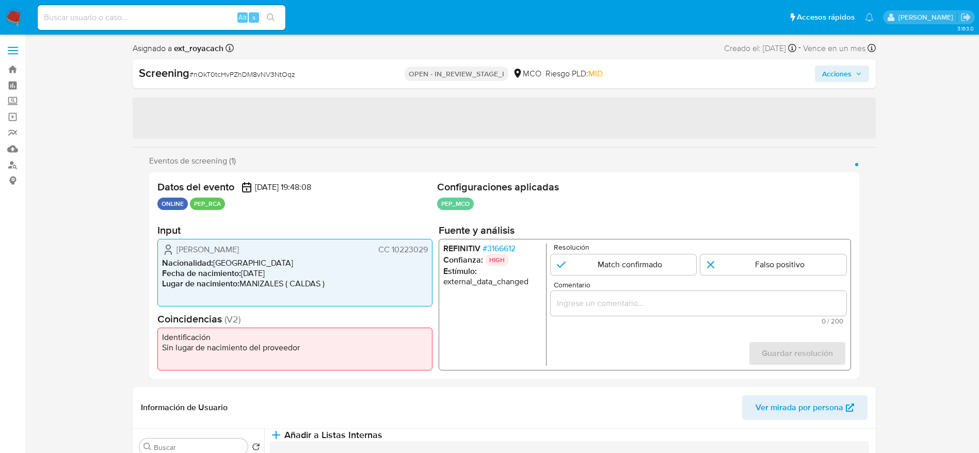
select select "10"
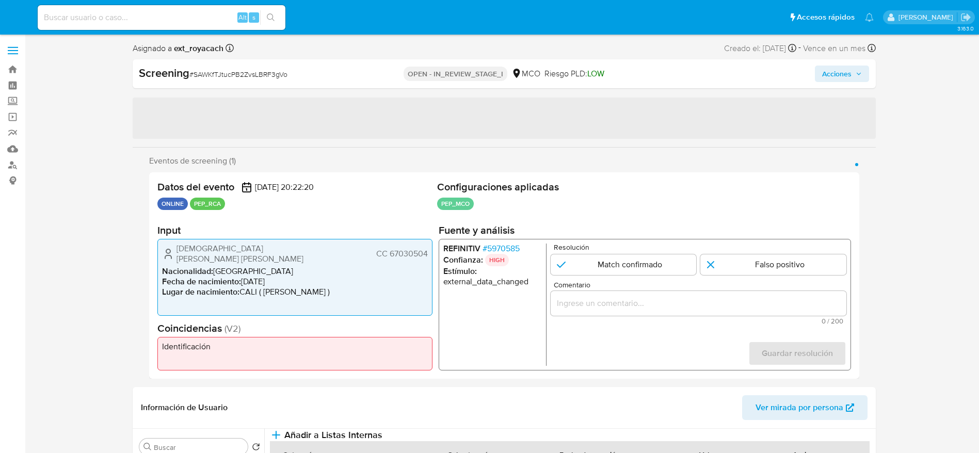
select select "10"
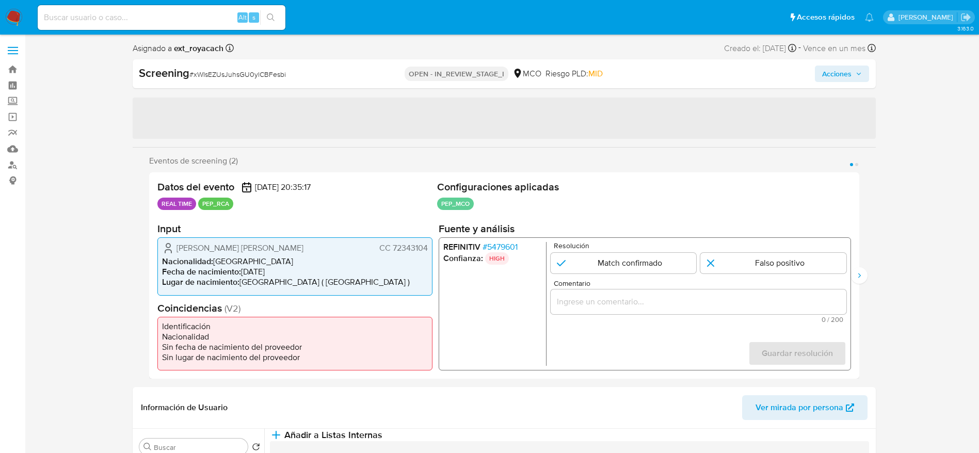
select select "10"
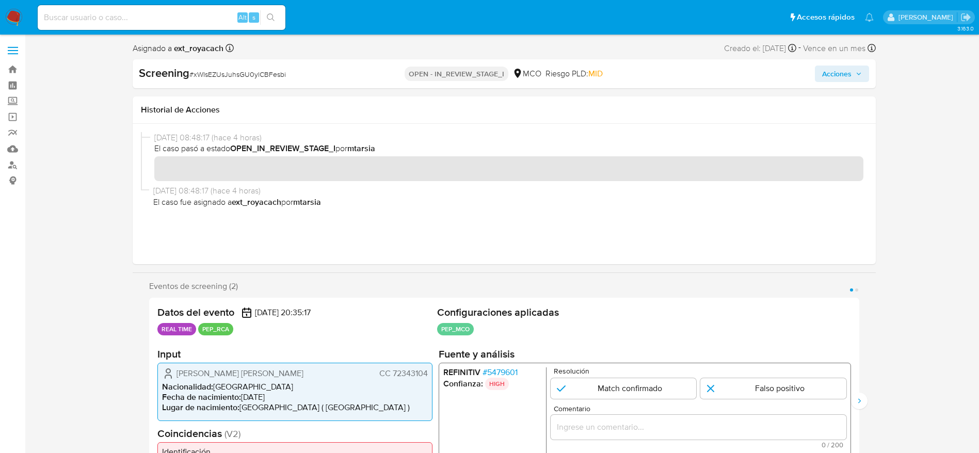
click at [506, 369] on span "# 5479601" at bounding box center [499, 373] width 35 height 10
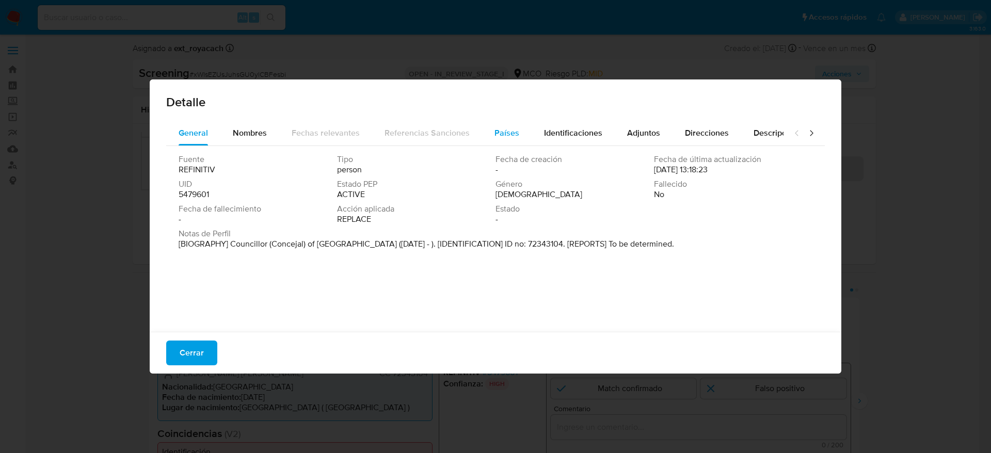
click at [502, 141] on div "Países" at bounding box center [507, 133] width 25 height 25
